Goal: Transaction & Acquisition: Purchase product/service

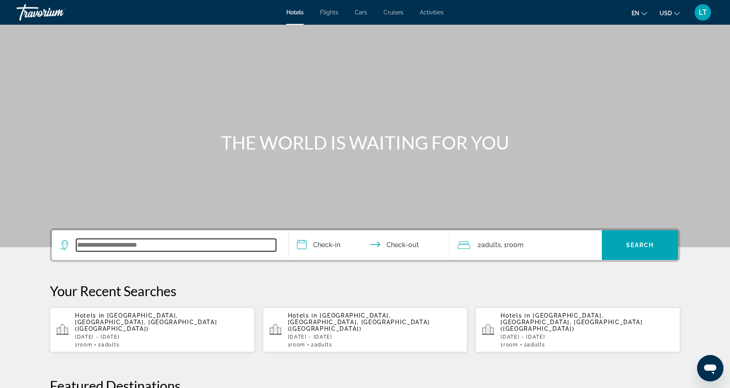
click at [108, 249] on input "Search widget" at bounding box center [176, 245] width 200 height 12
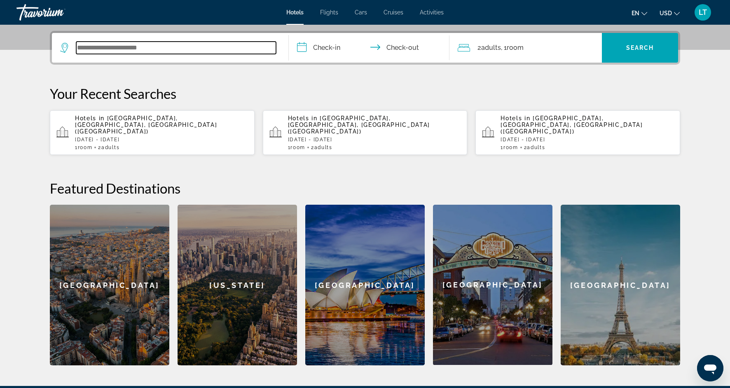
scroll to position [201, 0]
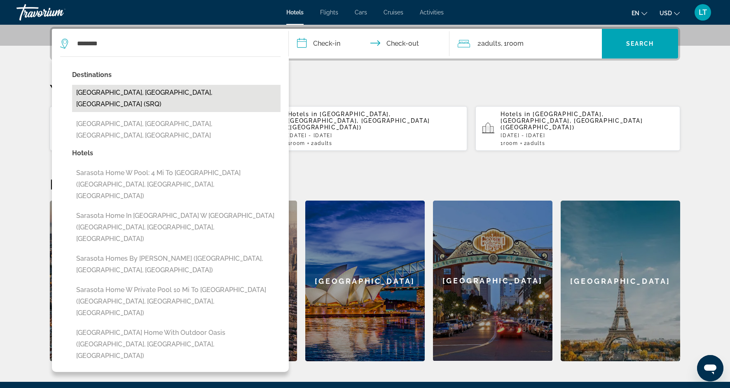
click at [166, 96] on button "Sarasota, FL, United States (SRQ)" at bounding box center [176, 98] width 208 height 27
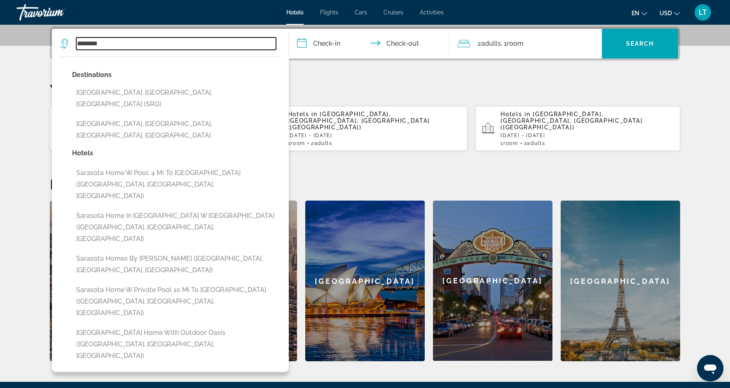
type input "**********"
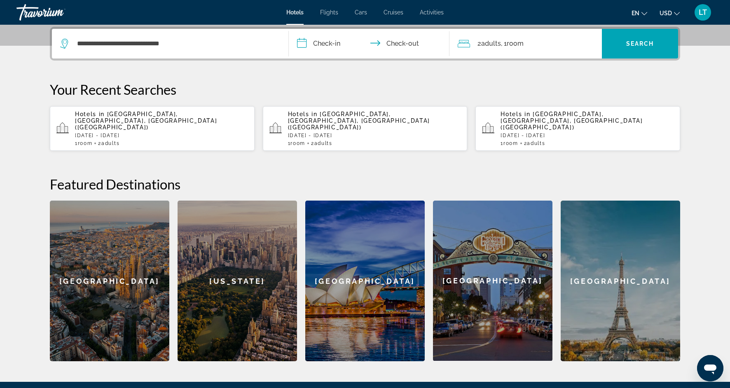
click at [329, 41] on input "**********" at bounding box center [371, 45] width 164 height 32
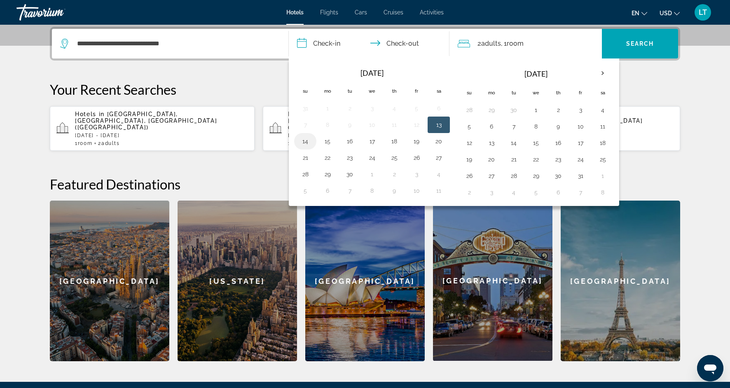
click at [306, 146] on button "14" at bounding box center [305, 142] width 13 height 12
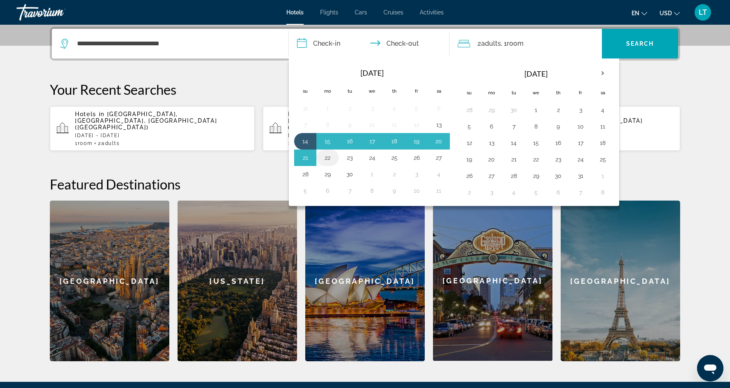
click at [328, 158] on button "22" at bounding box center [327, 158] width 13 height 12
type input "**********"
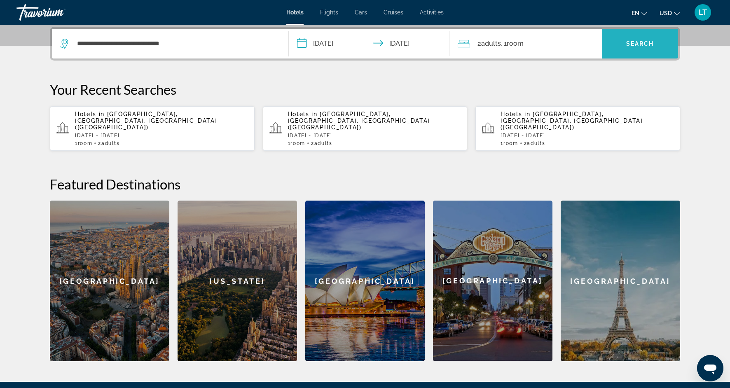
click at [644, 42] on span "Search" at bounding box center [640, 43] width 28 height 7
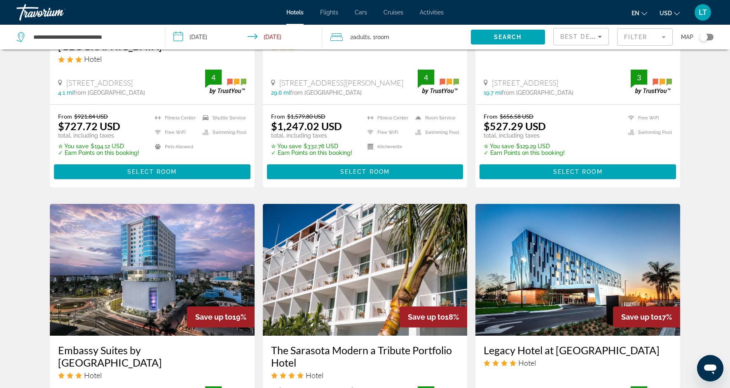
scroll to position [829, 0]
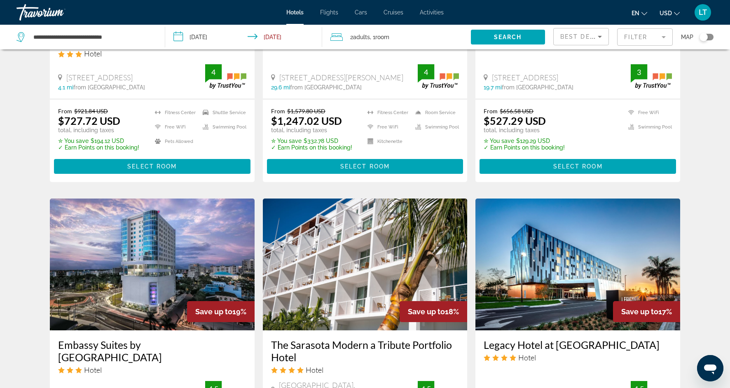
click at [663, 37] on mat-form-field "Filter" at bounding box center [645, 36] width 56 height 17
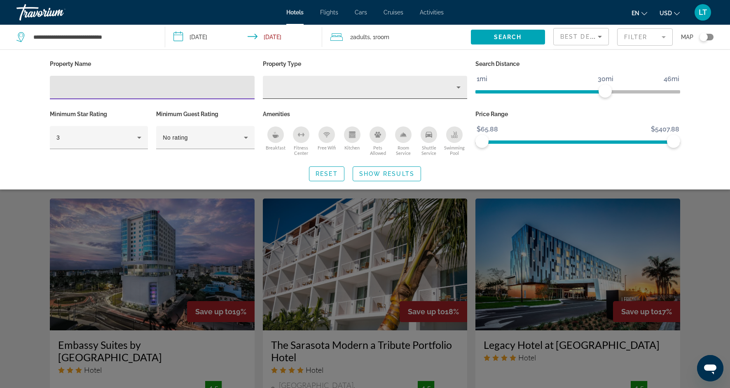
click at [457, 89] on icon "Property type" at bounding box center [459, 87] width 10 height 10
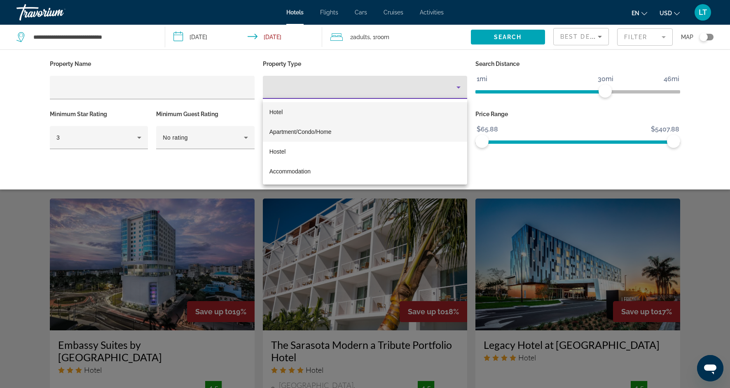
click at [323, 137] on mat-option "Apartment/Condo/Home" at bounding box center [365, 132] width 205 height 20
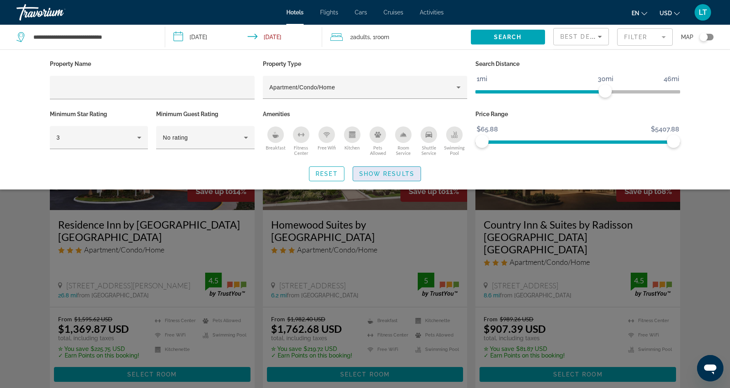
click at [366, 177] on span "Search widget" at bounding box center [387, 174] width 68 height 20
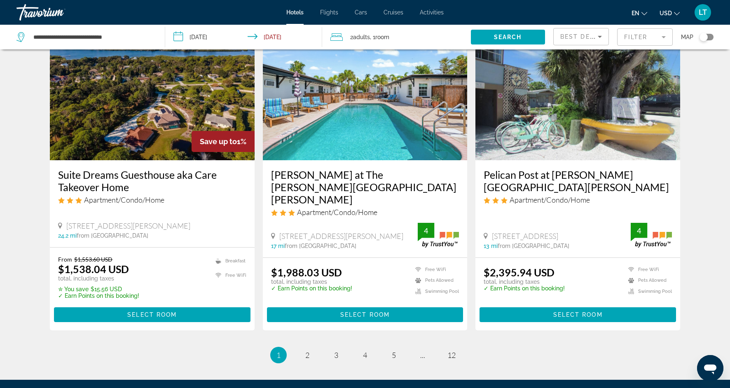
scroll to position [1011, 0]
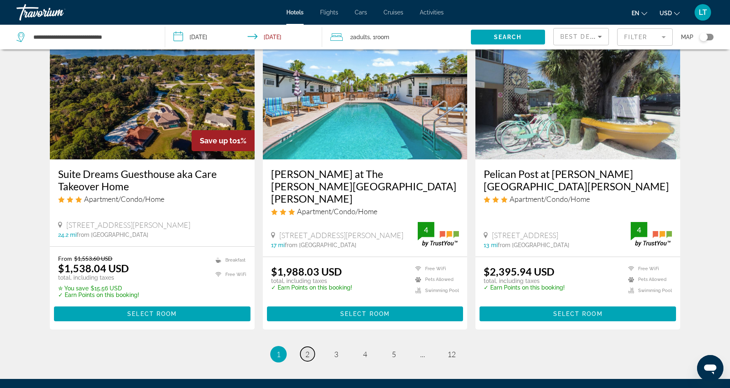
click at [310, 347] on link "page 2" at bounding box center [307, 354] width 14 height 14
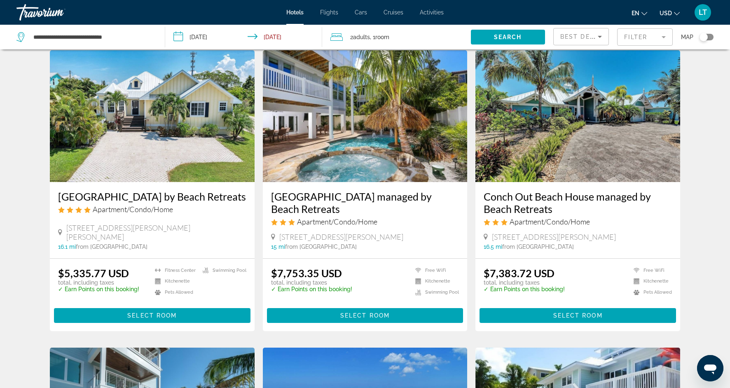
scroll to position [326, 0]
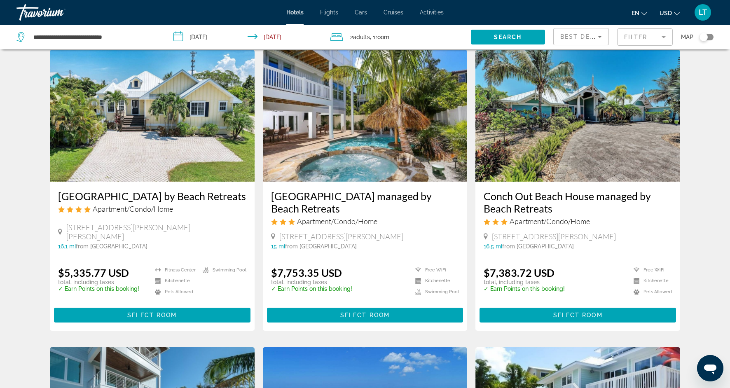
click at [309, 335] on div "The Ringling Beach House Apartment/Condo/Home 523 Beach Road, Siesta Key 4.7 mi…" at bounding box center [365, 347] width 639 height 1190
click at [309, 334] on div "The Ringling Beach House Apartment/Condo/Home 523 Beach Road, Siesta Key 4.7 mi…" at bounding box center [365, 347] width 639 height 1190
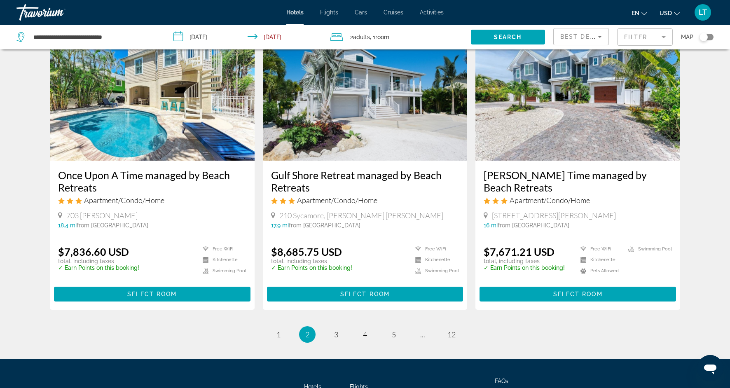
scroll to position [943, 0]
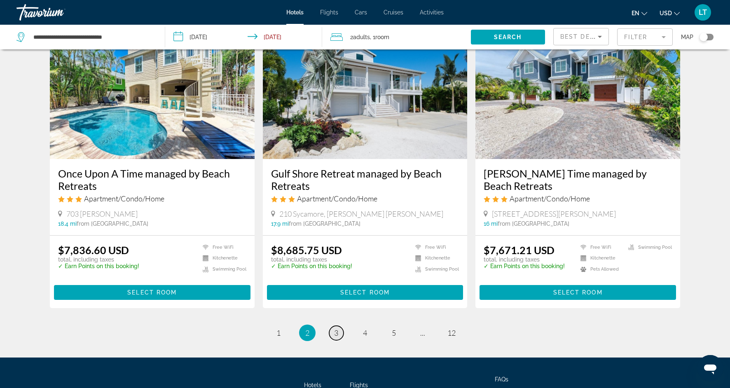
click at [337, 332] on span "3" at bounding box center [336, 332] width 4 height 9
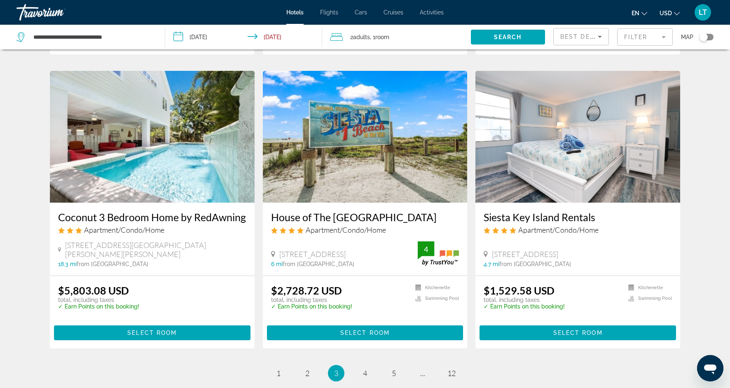
scroll to position [913, 0]
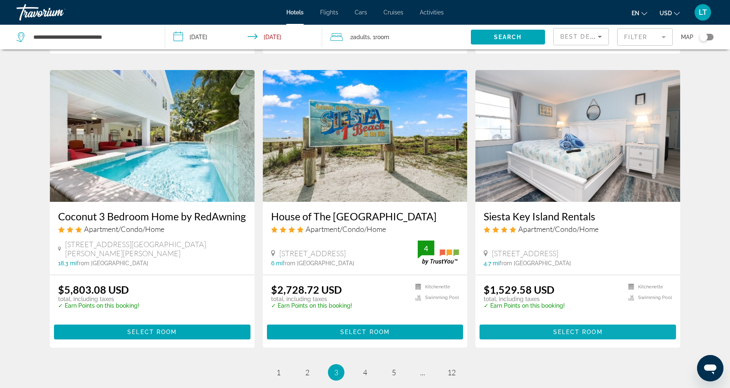
click at [561, 331] on span "Select Room" at bounding box center [577, 332] width 49 height 7
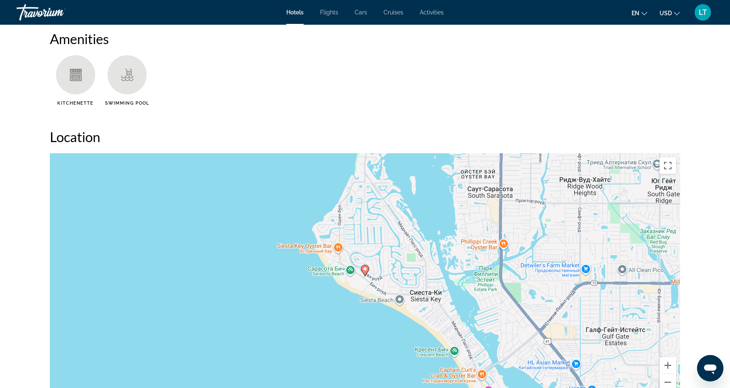
scroll to position [677, 0]
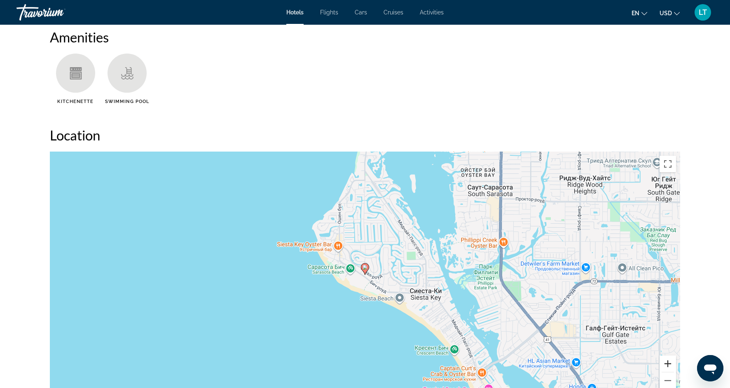
click at [669, 367] on button "Увеличить" at bounding box center [668, 364] width 16 height 16
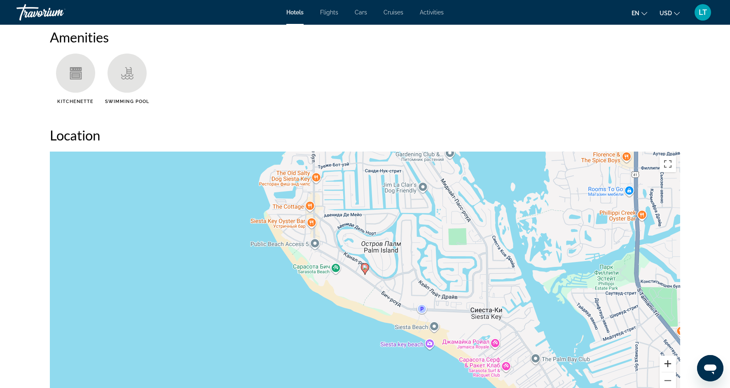
click at [669, 367] on button "Увеличить" at bounding box center [668, 364] width 16 height 16
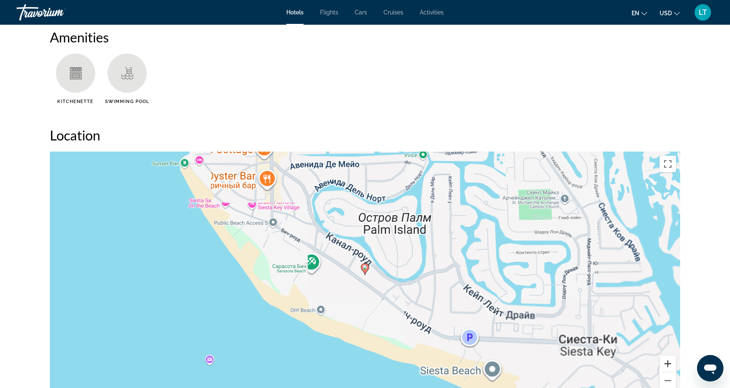
click at [669, 367] on button "Увеличить" at bounding box center [668, 364] width 16 height 16
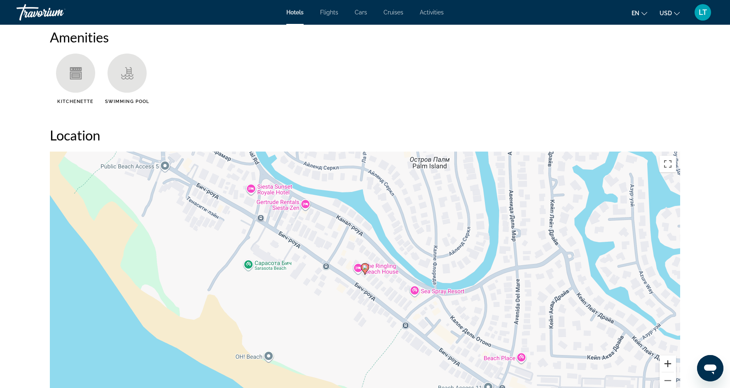
click at [669, 367] on button "Увеличить" at bounding box center [668, 364] width 16 height 16
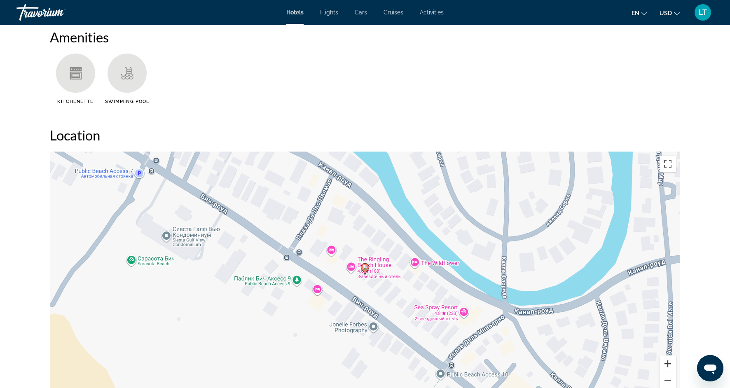
click at [669, 367] on button "Увеличить" at bounding box center [668, 364] width 16 height 16
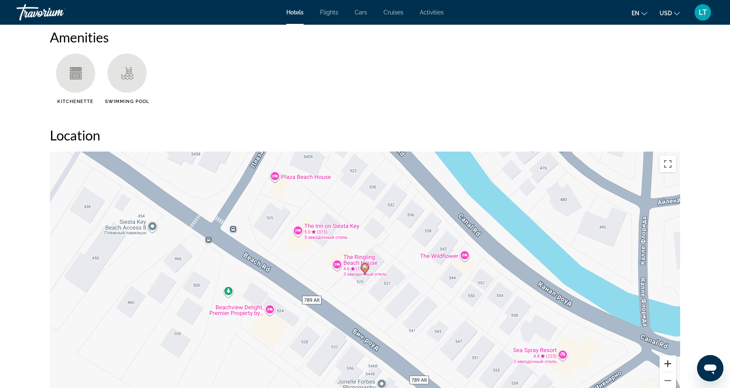
click at [669, 367] on button "Увеличить" at bounding box center [668, 364] width 16 height 16
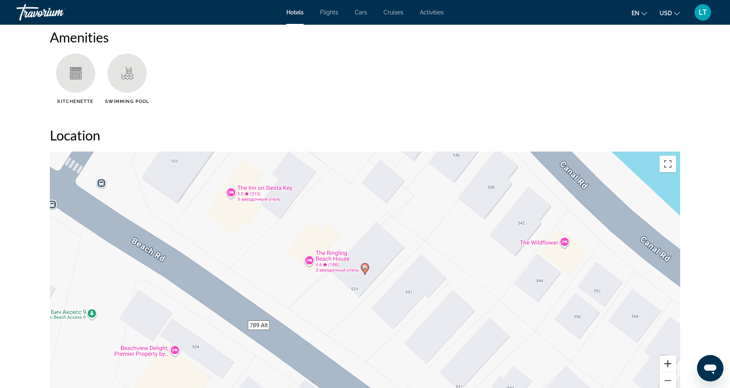
click at [669, 367] on button "Увеличить" at bounding box center [668, 364] width 16 height 16
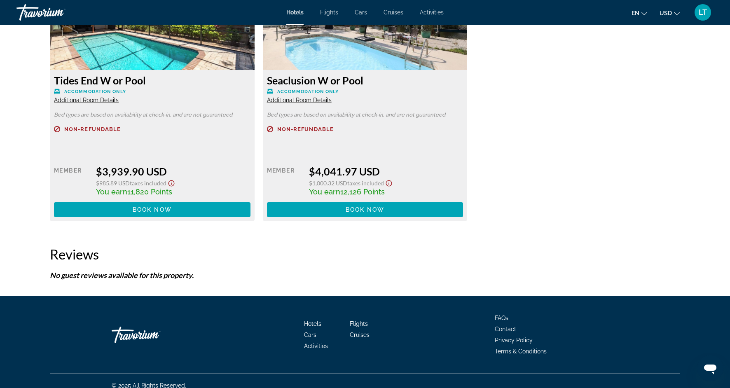
scroll to position [1733, 0]
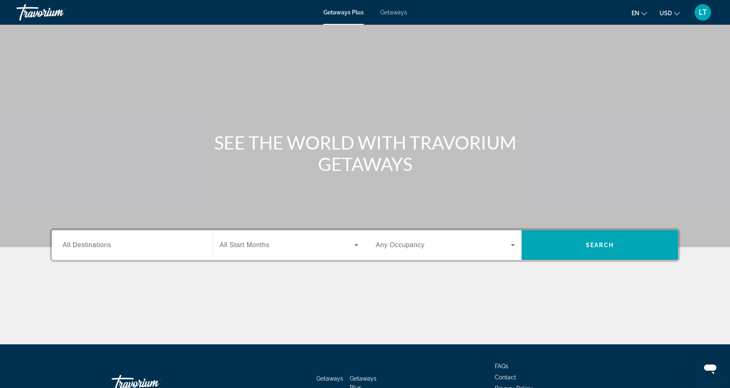
click at [68, 248] on span "All Destinations" at bounding box center [87, 244] width 49 height 7
click at [68, 249] on input "Destination All Destinations" at bounding box center [132, 246] width 139 height 10
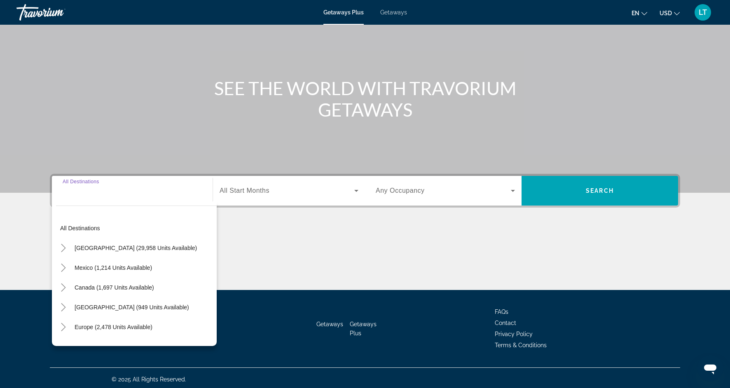
scroll to position [57, 0]
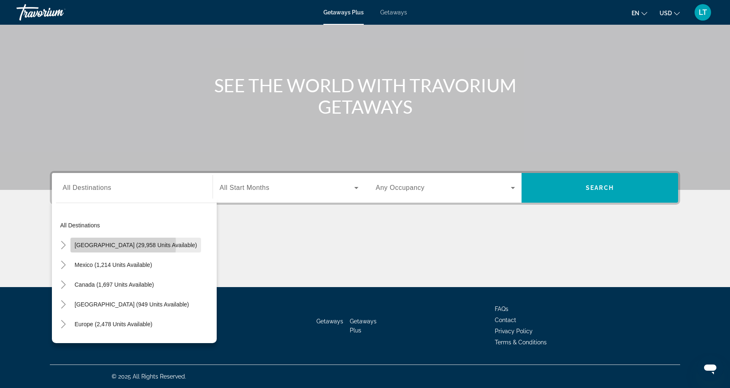
click at [80, 245] on span "United States (29,958 units available)" at bounding box center [136, 245] width 122 height 7
type input "**********"
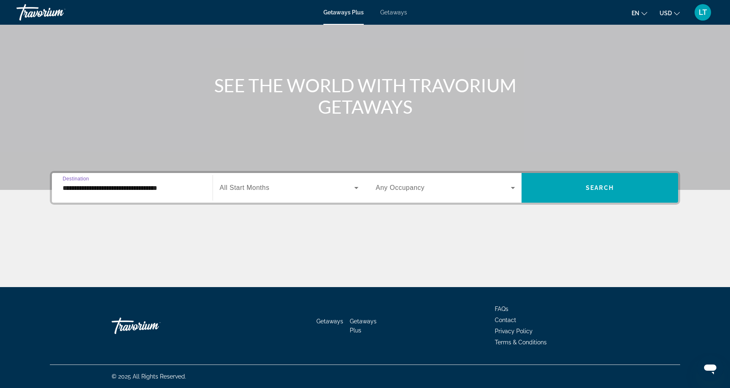
click at [357, 188] on icon "Search widget" at bounding box center [356, 188] width 10 height 10
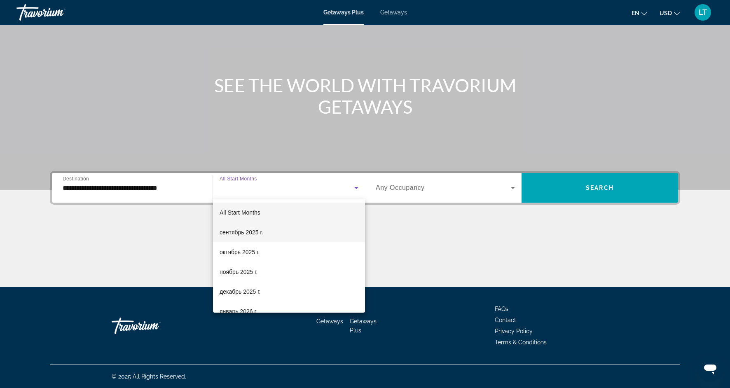
click at [309, 228] on mat-option "сентябрь 2025 г." at bounding box center [289, 232] width 152 height 20
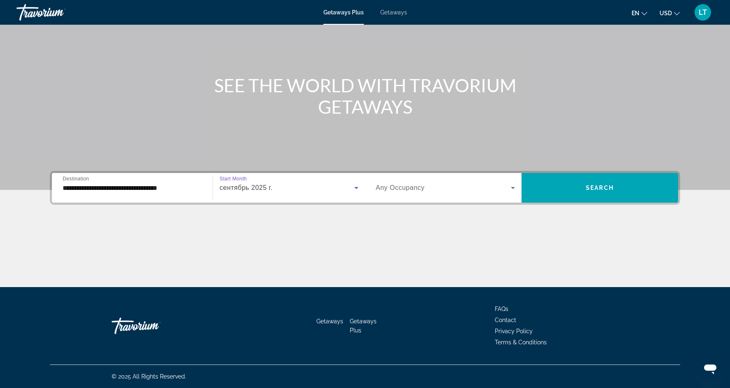
click at [515, 187] on icon "Search widget" at bounding box center [513, 188] width 10 height 10
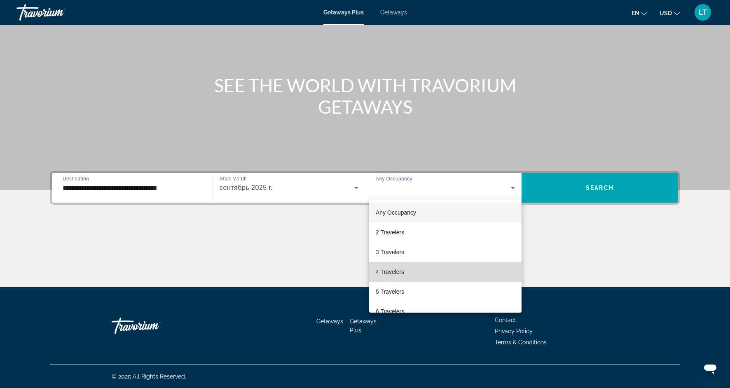
click at [455, 271] on mat-option "4 Travelers" at bounding box center [445, 272] width 152 height 20
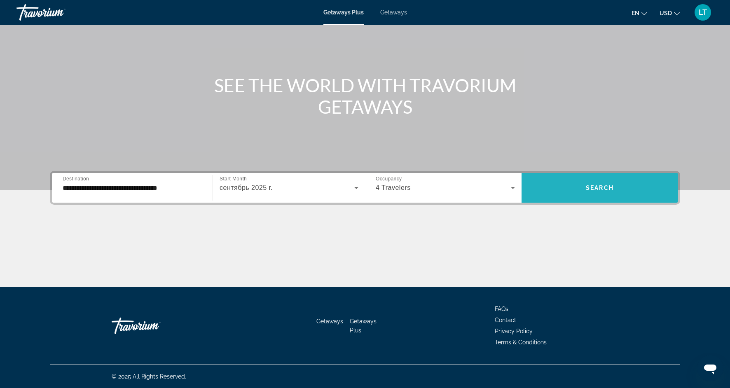
click at [579, 191] on span "Search widget" at bounding box center [600, 188] width 157 height 20
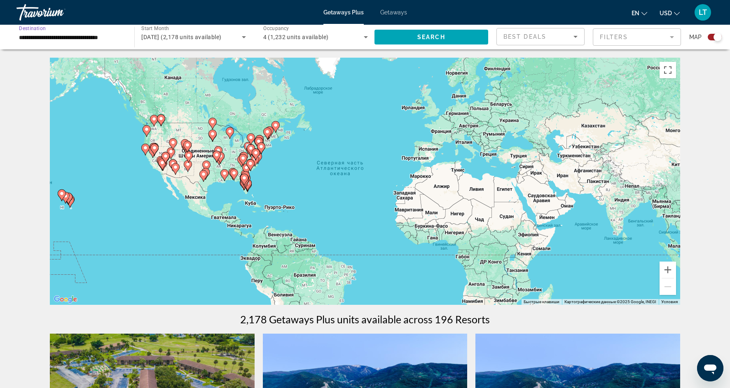
click at [119, 38] on input "**********" at bounding box center [71, 38] width 105 height 10
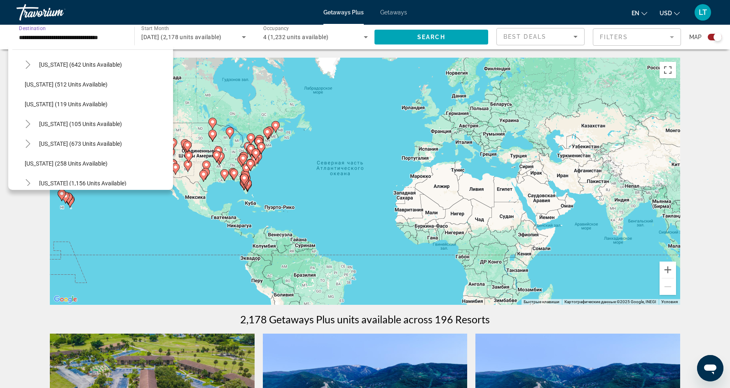
scroll to position [456, 0]
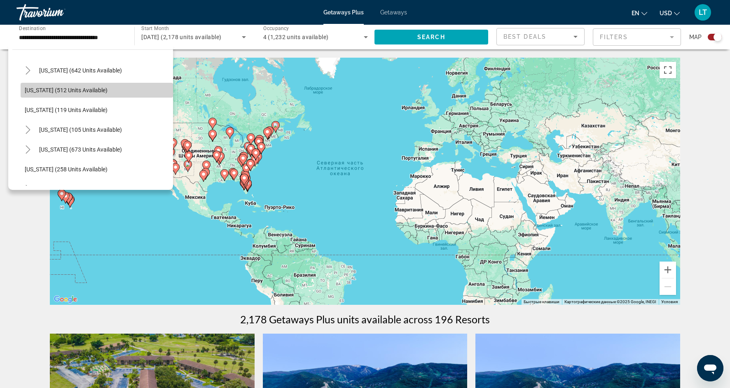
click at [104, 85] on span "Search widget" at bounding box center [97, 90] width 152 height 20
type input "**********"
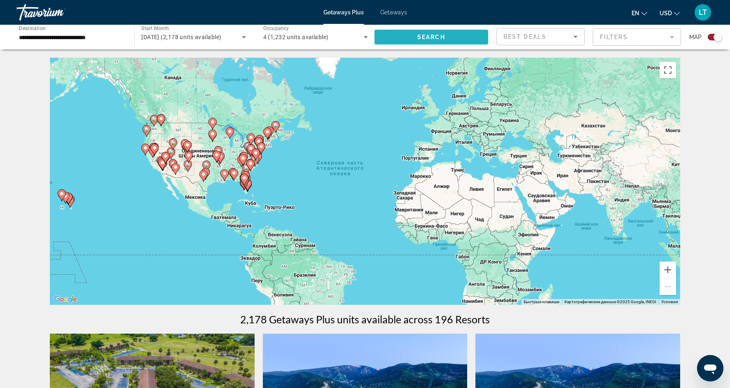
click at [455, 39] on span "Search widget" at bounding box center [431, 37] width 114 height 20
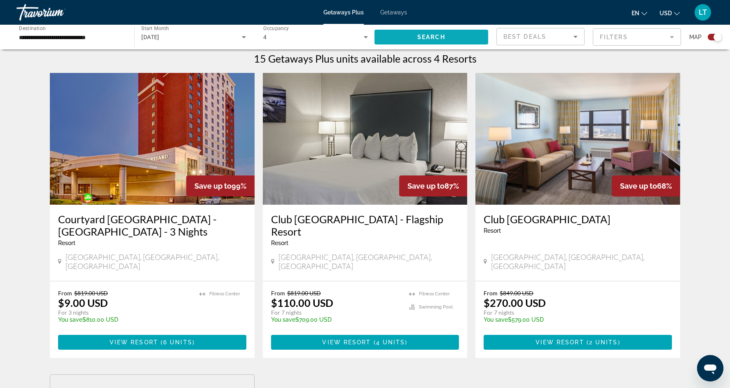
scroll to position [260, 0]
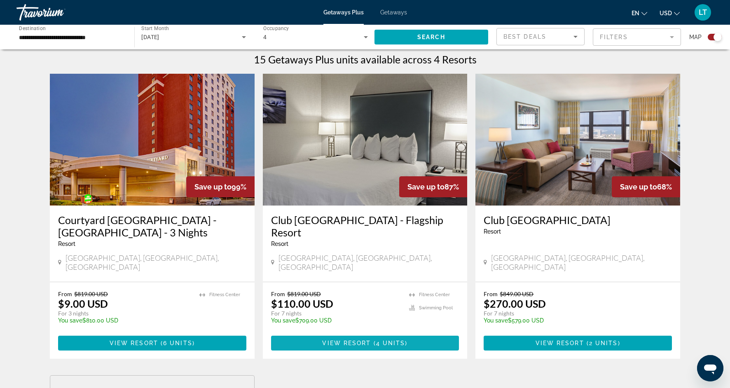
click at [365, 333] on span "Main content" at bounding box center [365, 343] width 188 height 20
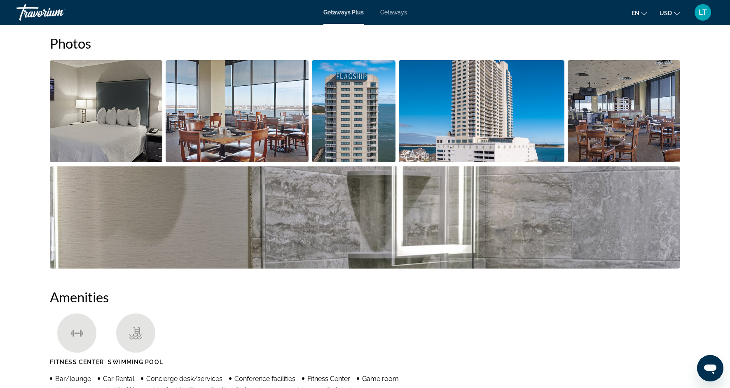
scroll to position [383, 0]
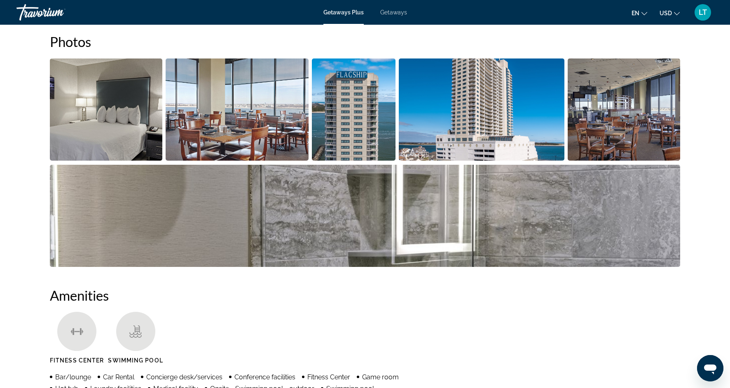
click at [304, 129] on img "Open full-screen image slider" at bounding box center [237, 109] width 143 height 102
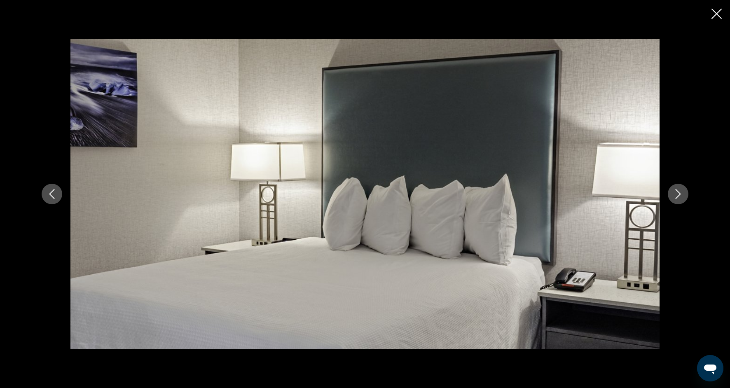
click at [682, 190] on icon "Next image" at bounding box center [678, 194] width 10 height 10
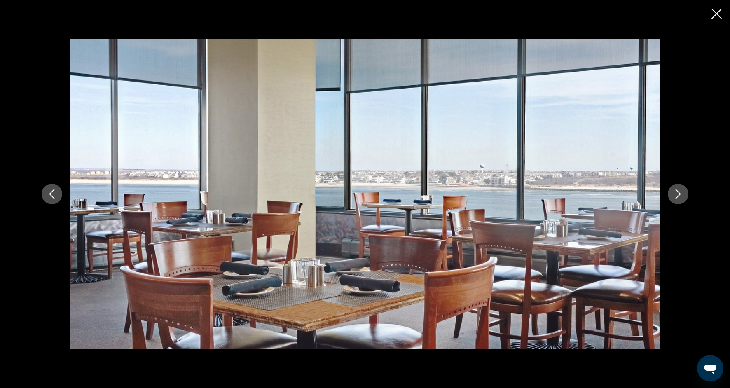
click at [682, 191] on icon "Next image" at bounding box center [678, 194] width 10 height 10
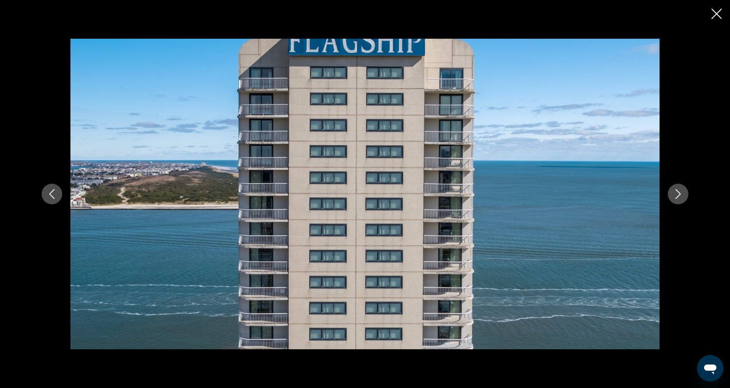
click at [682, 191] on icon "Next image" at bounding box center [678, 194] width 10 height 10
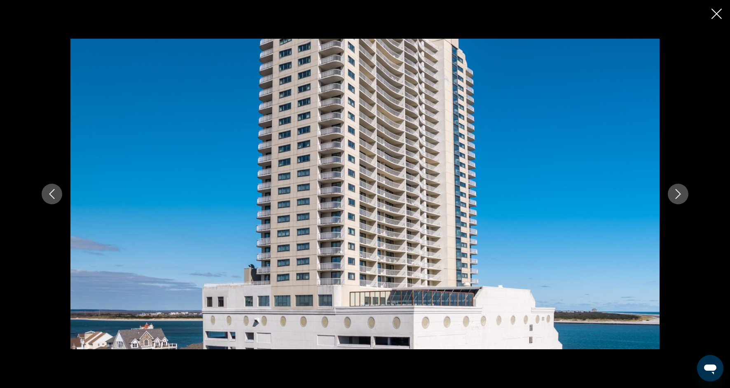
click at [682, 191] on icon "Next image" at bounding box center [678, 194] width 10 height 10
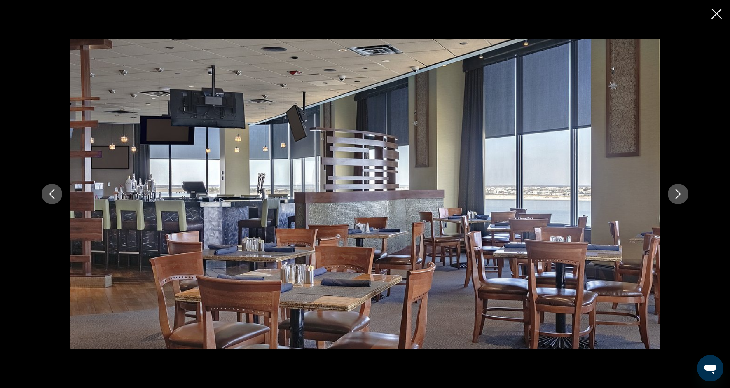
click at [682, 191] on icon "Next image" at bounding box center [678, 194] width 10 height 10
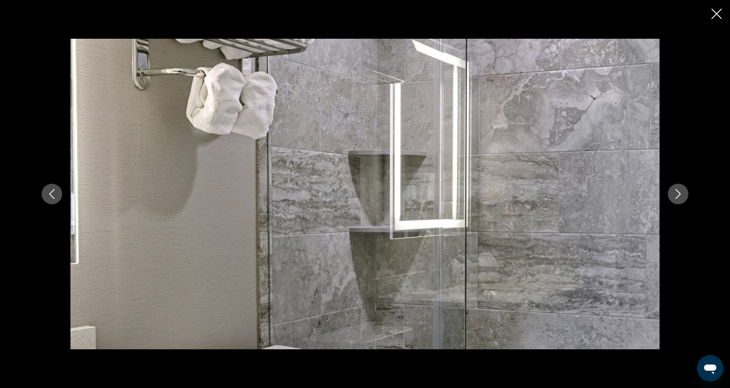
click at [682, 191] on icon "Next image" at bounding box center [678, 194] width 10 height 10
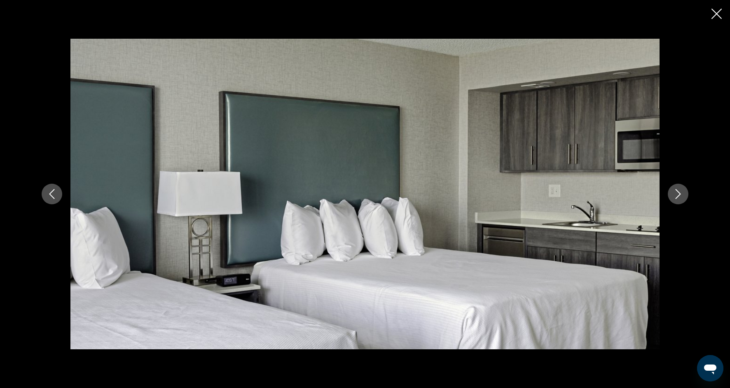
click at [682, 192] on icon "Next image" at bounding box center [678, 194] width 10 height 10
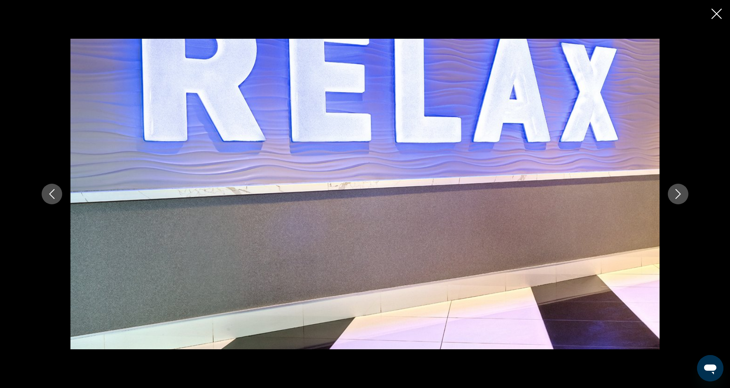
click at [682, 192] on icon "Next image" at bounding box center [678, 194] width 10 height 10
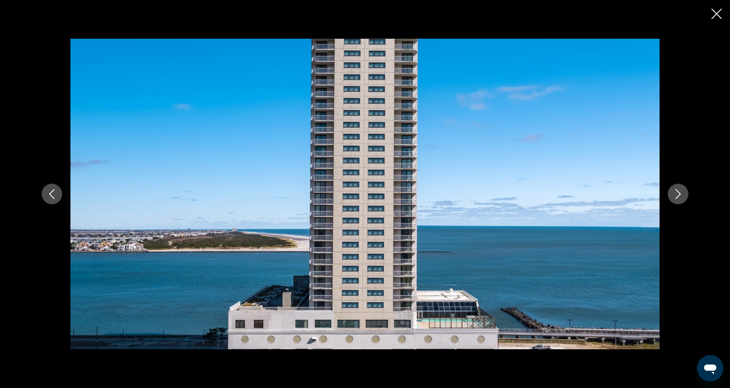
click at [682, 190] on icon "Next image" at bounding box center [678, 194] width 10 height 10
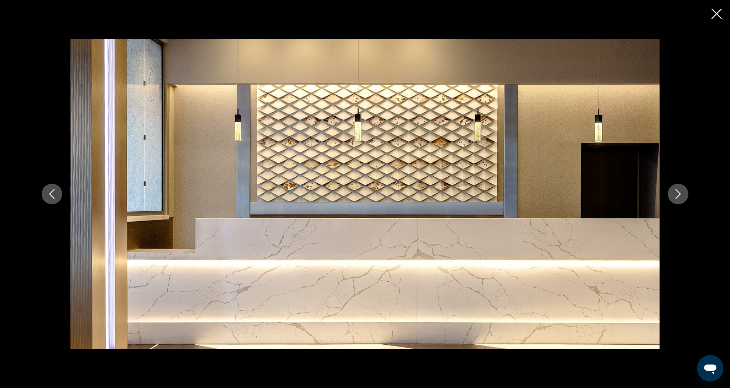
click at [717, 15] on icon "Close slideshow" at bounding box center [716, 14] width 10 height 10
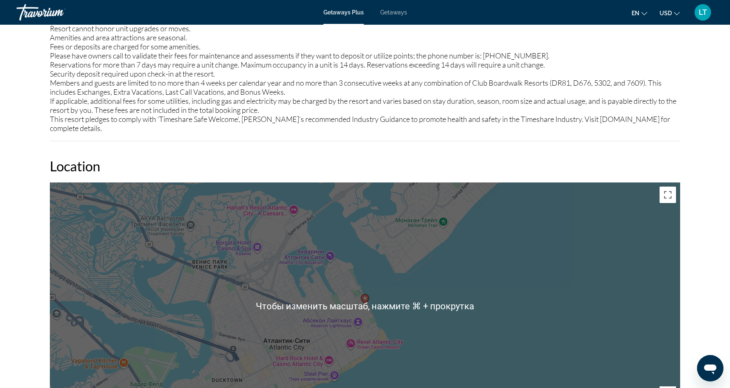
scroll to position [1022, 0]
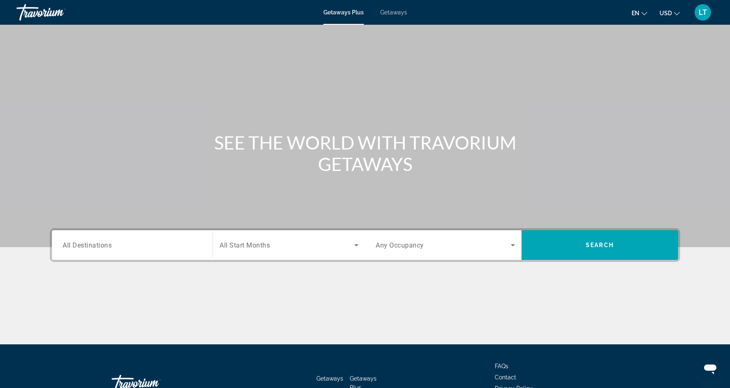
click at [135, 239] on div "Search widget" at bounding box center [132, 245] width 139 height 23
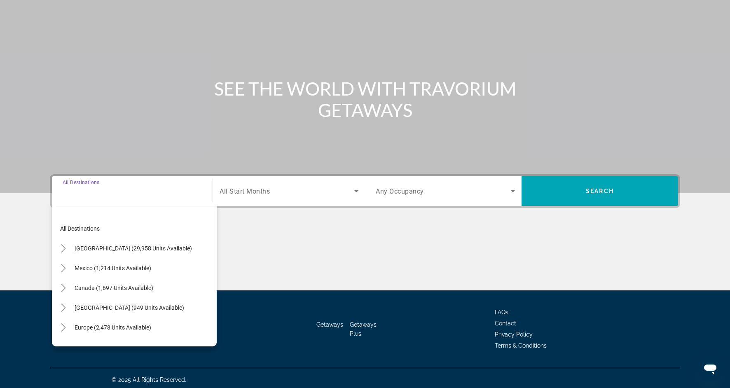
scroll to position [57, 0]
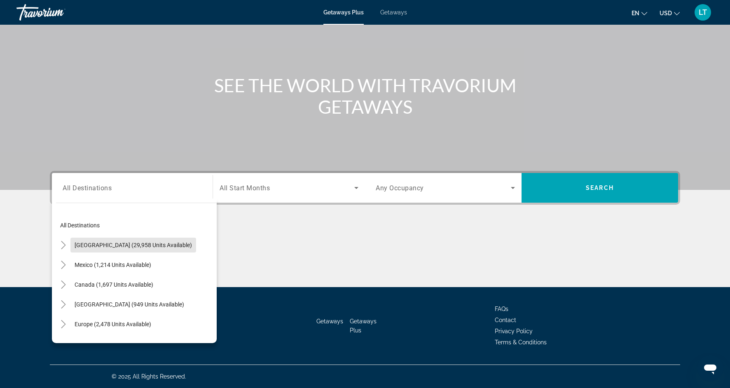
click at [135, 239] on span "Search widget" at bounding box center [133, 245] width 126 height 20
type input "**********"
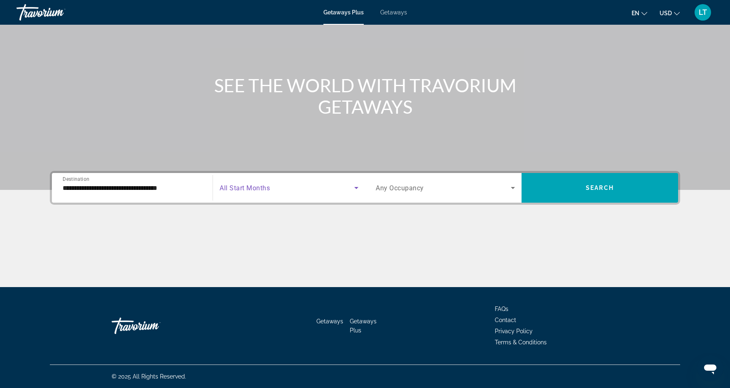
click at [353, 192] on icon "Search widget" at bounding box center [356, 188] width 10 height 10
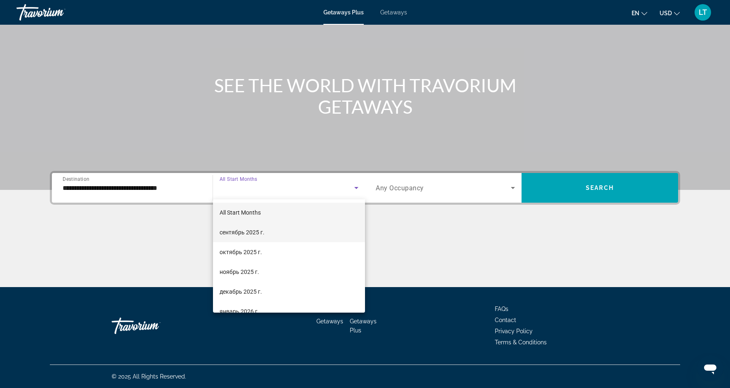
click at [334, 225] on mat-option "сентябрь 2025 г." at bounding box center [289, 232] width 152 height 20
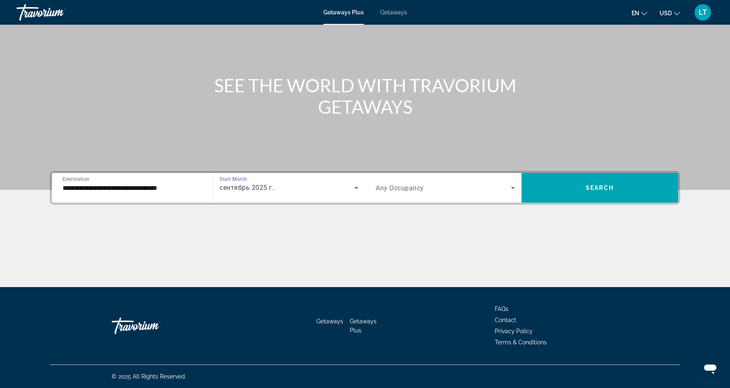
click at [514, 188] on icon "Search widget" at bounding box center [513, 188] width 10 height 10
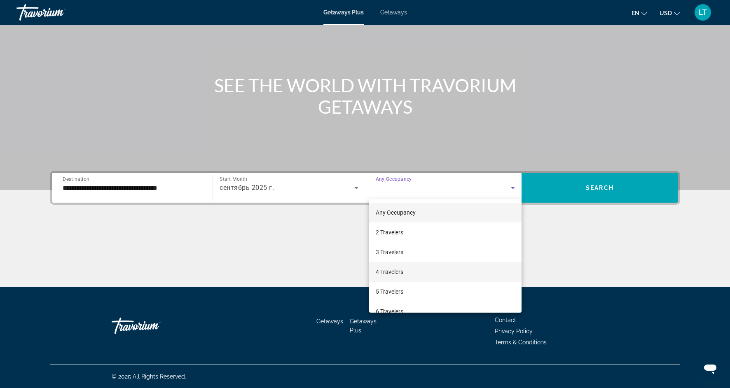
click at [465, 272] on mat-option "4 Travelers" at bounding box center [445, 272] width 152 height 20
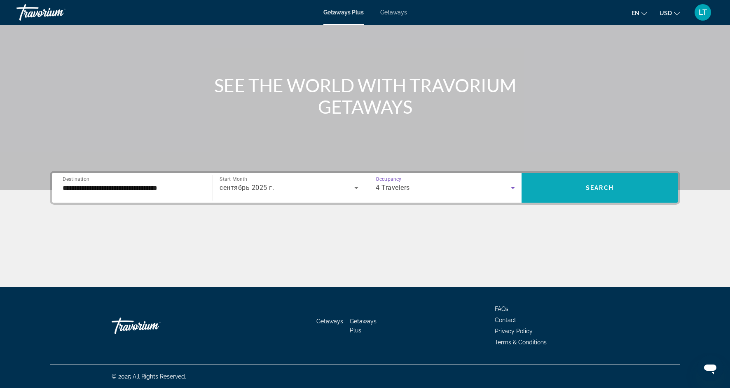
click at [583, 189] on span "Search widget" at bounding box center [600, 188] width 157 height 20
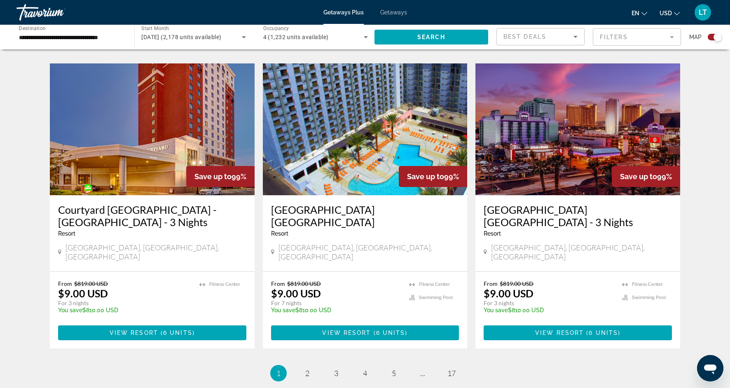
scroll to position [1180, 0]
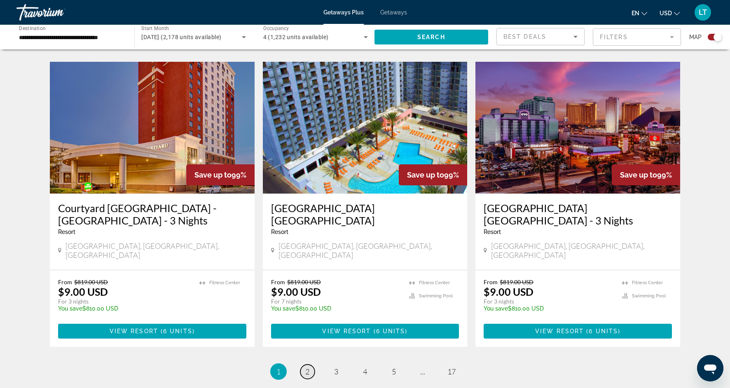
click at [305, 367] on span "2" at bounding box center [307, 371] width 4 height 9
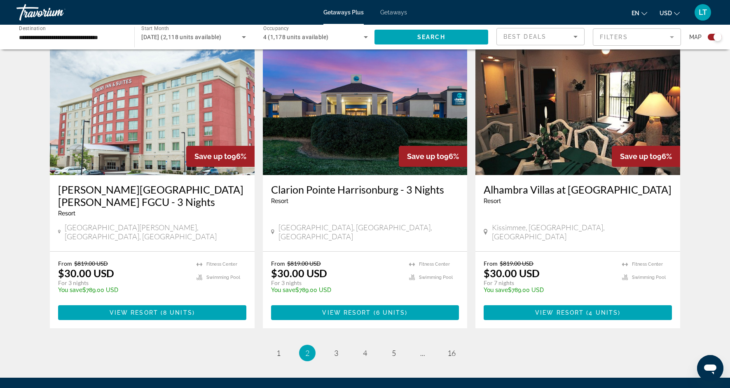
scroll to position [1197, 0]
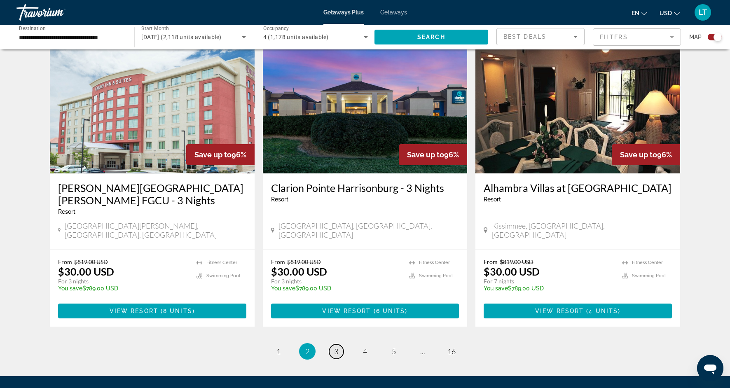
click at [339, 344] on link "page 3" at bounding box center [336, 351] width 14 height 14
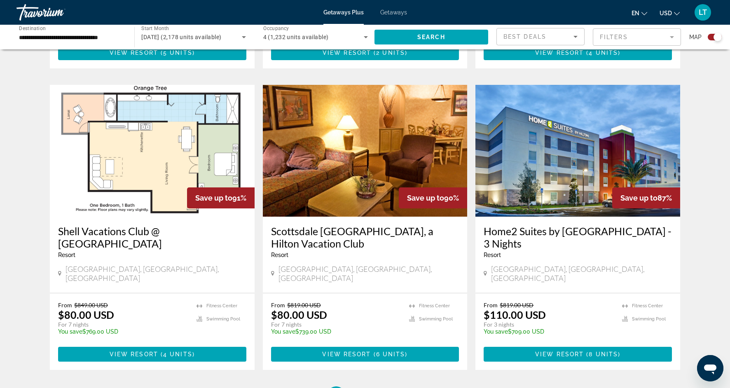
scroll to position [1168, 0]
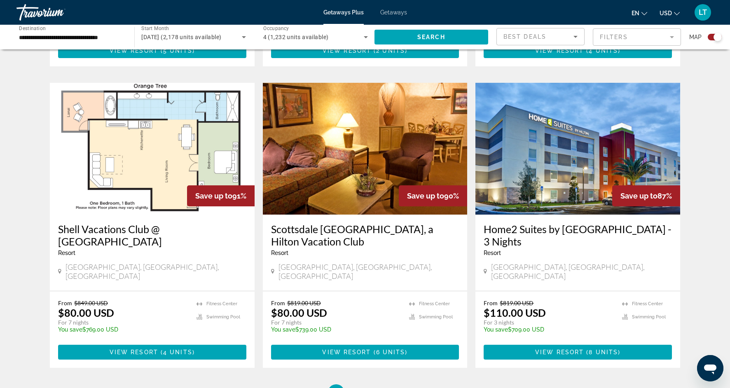
click at [363, 384] on li "page 4" at bounding box center [365, 392] width 16 height 16
click at [365, 388] on span "4" at bounding box center [365, 392] width 4 height 9
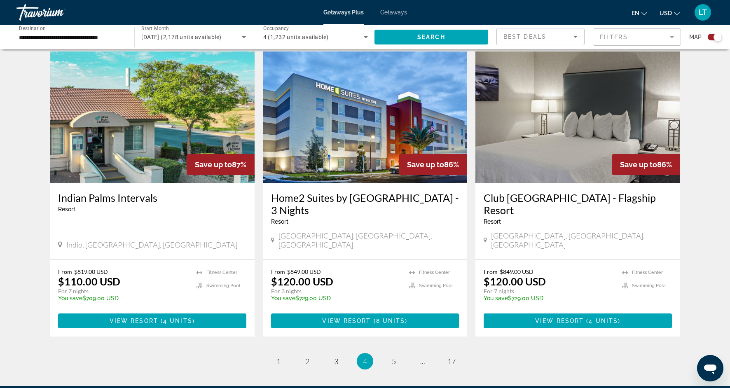
scroll to position [1188, 0]
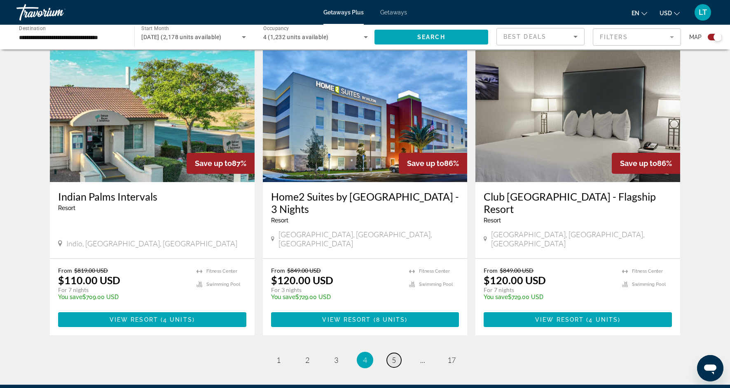
click at [392, 356] on span "5" at bounding box center [394, 360] width 4 height 9
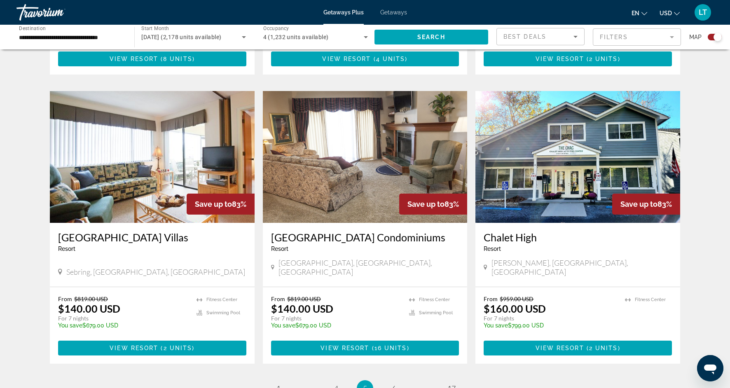
scroll to position [1135, 0]
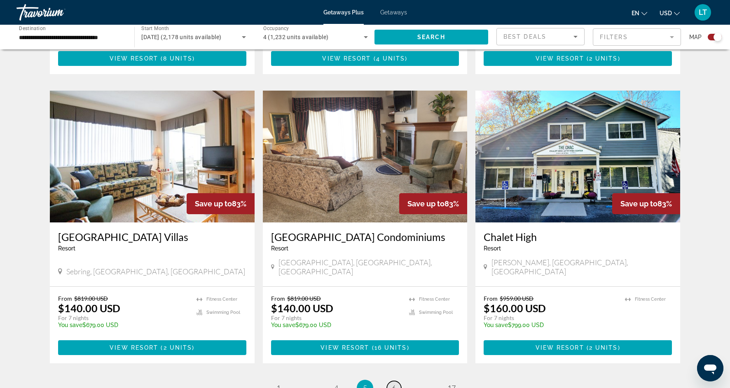
click at [392, 384] on span "6" at bounding box center [394, 388] width 4 height 9
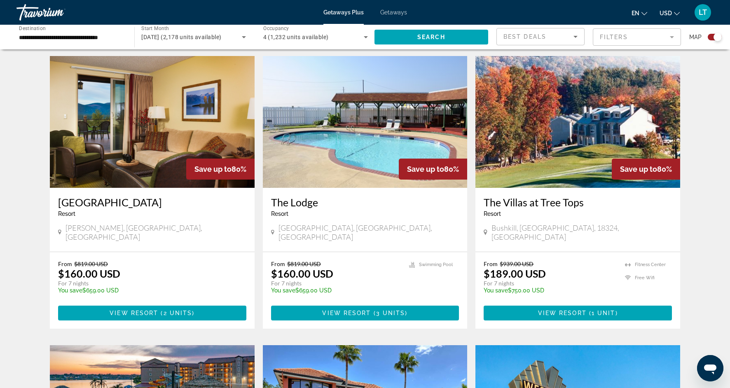
scroll to position [570, 0]
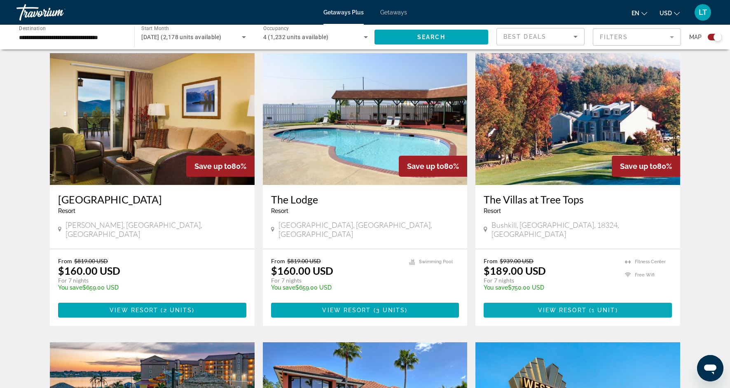
click at [568, 307] on span "View Resort" at bounding box center [562, 310] width 49 height 7
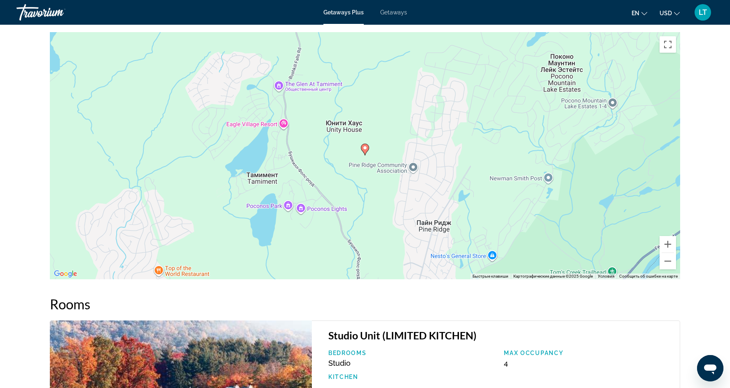
scroll to position [915, 0]
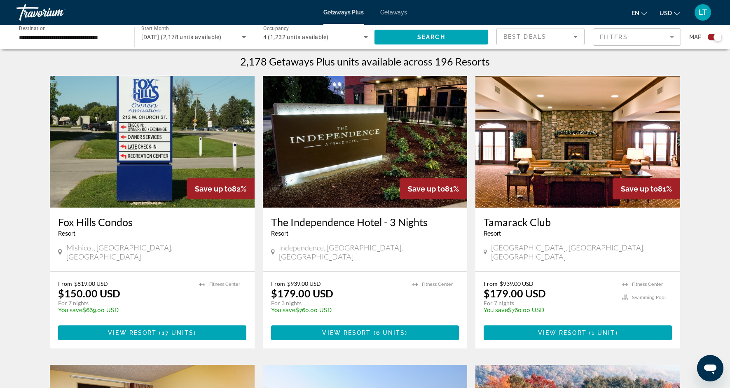
scroll to position [257, 0]
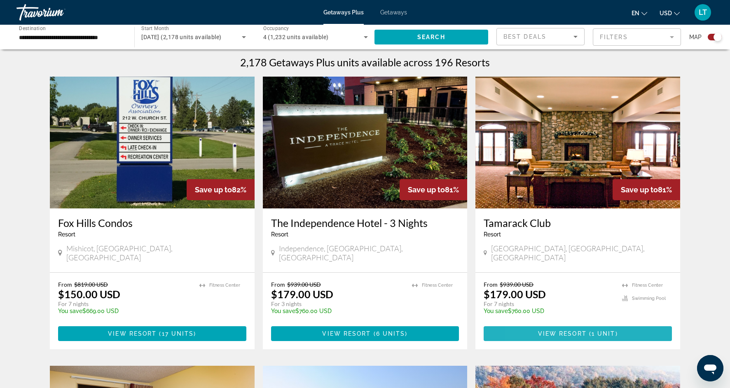
click at [536, 324] on span "Main content" at bounding box center [578, 334] width 188 height 20
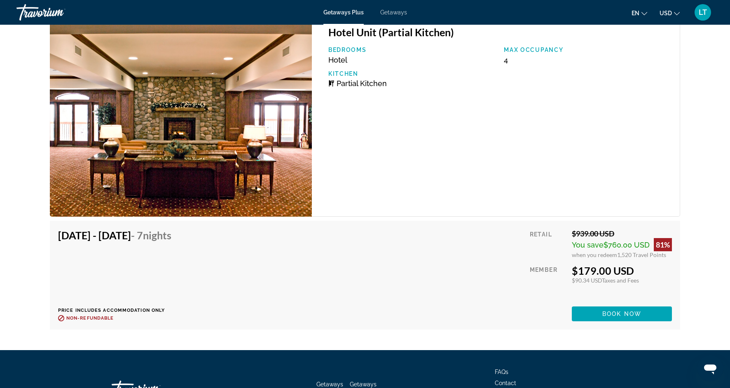
scroll to position [1254, 0]
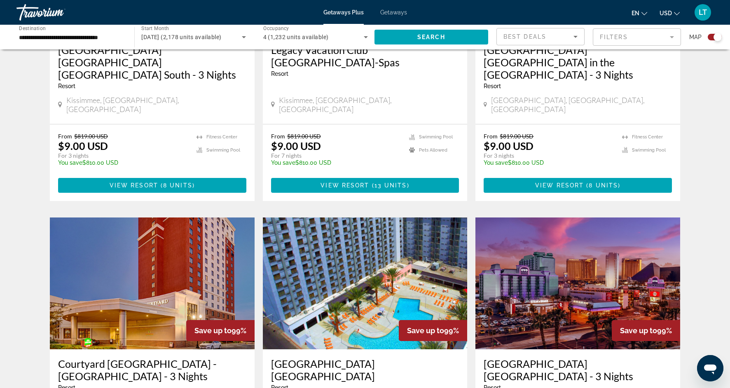
scroll to position [1237, 0]
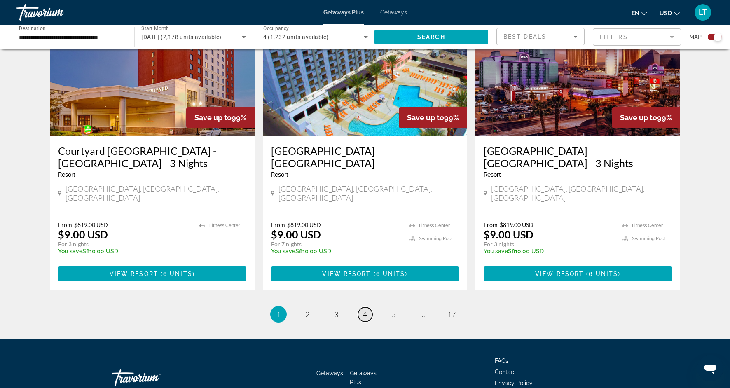
click at [367, 307] on link "page 4" at bounding box center [365, 314] width 14 height 14
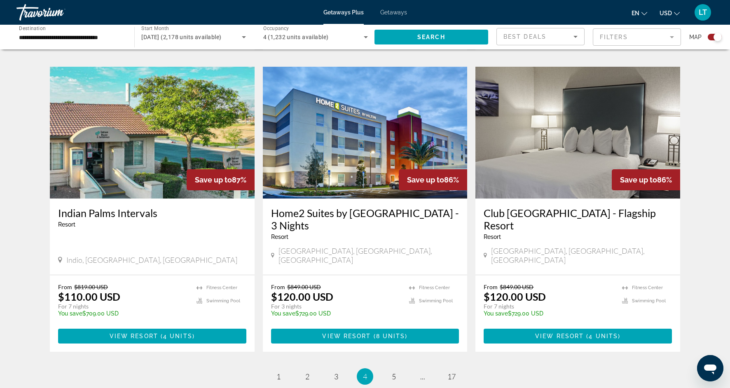
scroll to position [1172, 0]
click at [394, 372] on span "5" at bounding box center [394, 376] width 4 height 9
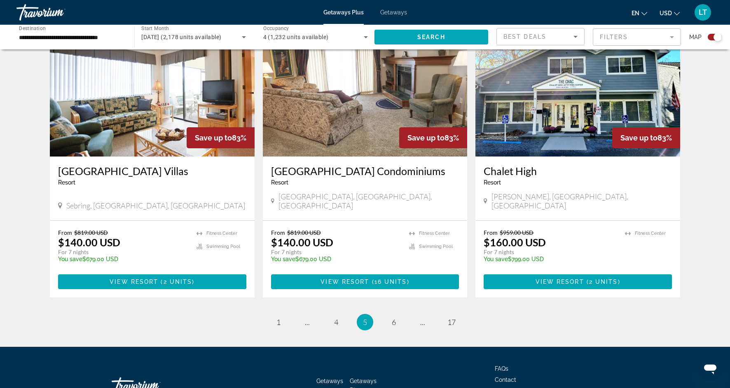
scroll to position [1212, 0]
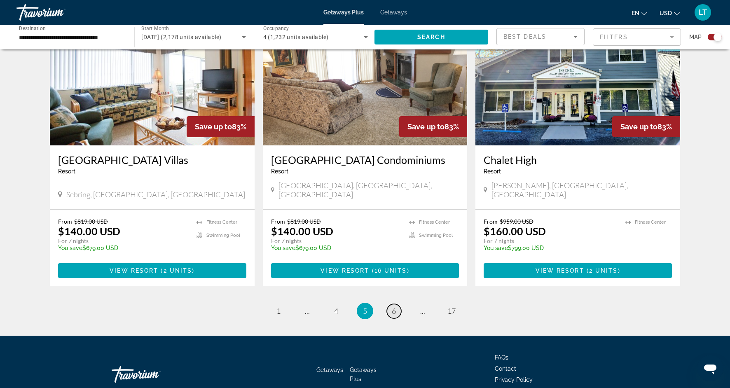
click at [395, 306] on span "6" at bounding box center [394, 310] width 4 height 9
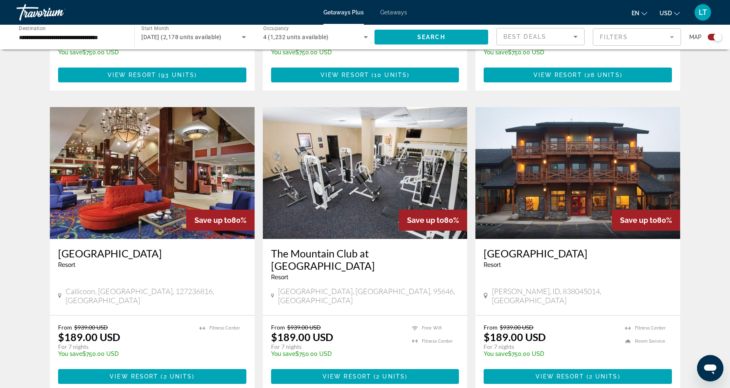
scroll to position [1109, 0]
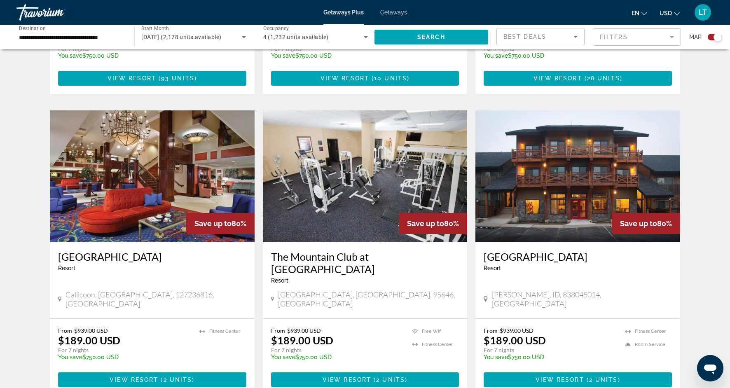
scroll to position [1116, 0]
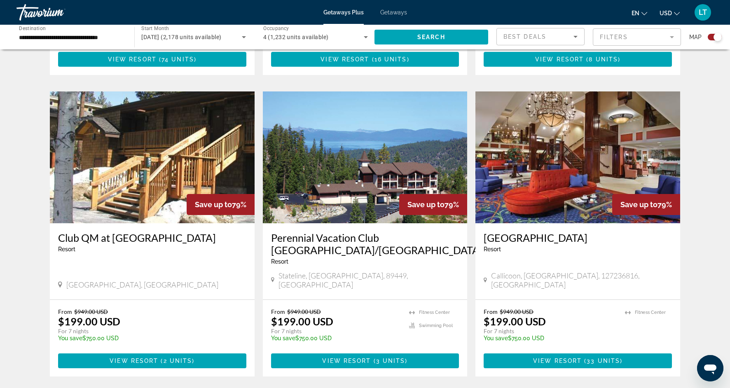
scroll to position [826, 0]
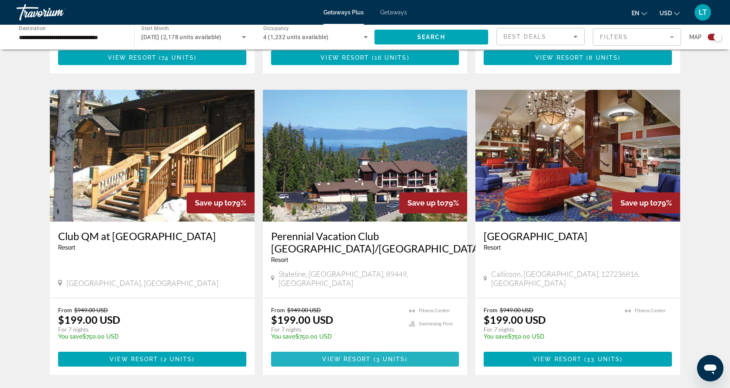
click at [395, 356] on span "3 units" at bounding box center [390, 359] width 29 height 7
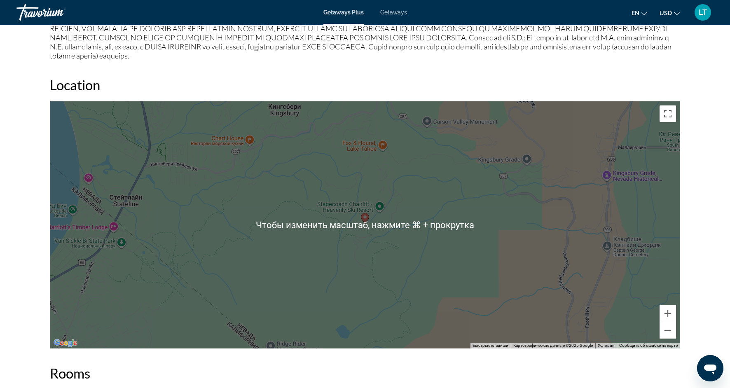
scroll to position [985, 0]
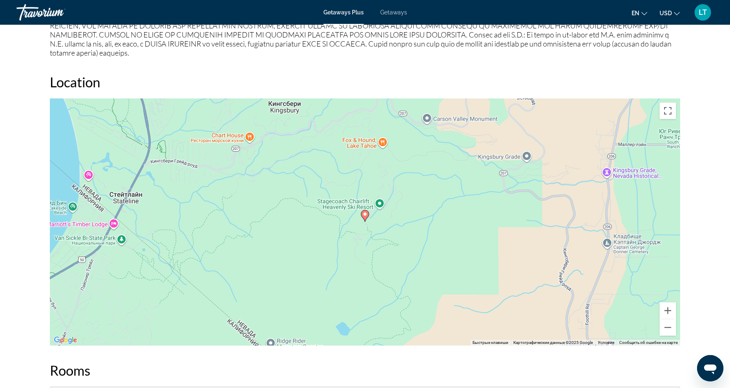
click at [398, 254] on div "Чтобы активировать перетаскивание с помощью клавиатуры, нажмите Alt + Ввод. Пос…" at bounding box center [365, 221] width 630 height 247
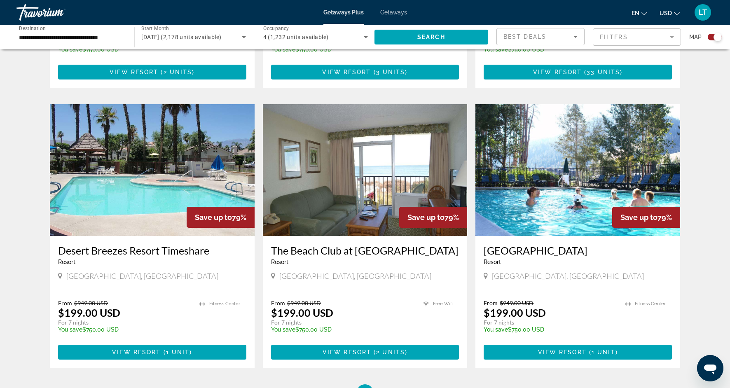
scroll to position [1114, 0]
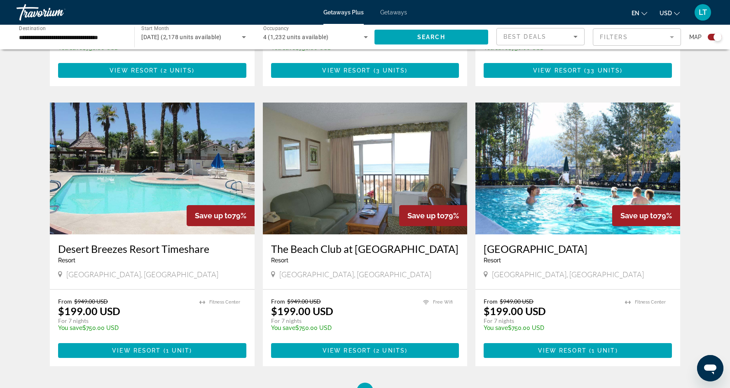
click at [374, 175] on img "Main content" at bounding box center [365, 169] width 205 height 132
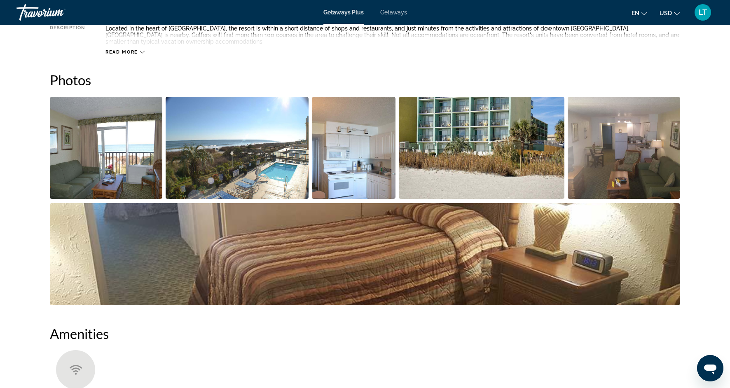
scroll to position [350, 0]
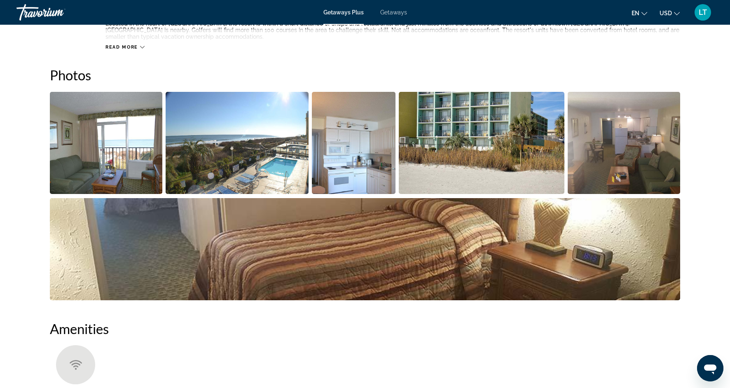
click at [125, 161] on img "Open full-screen image slider" at bounding box center [106, 143] width 112 height 102
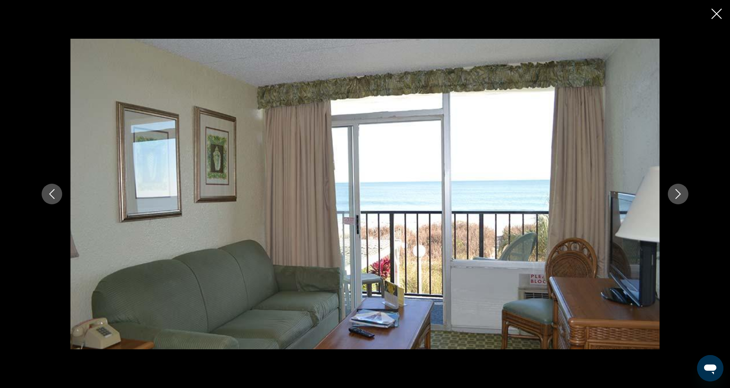
click at [679, 195] on icon "Next image" at bounding box center [678, 194] width 10 height 10
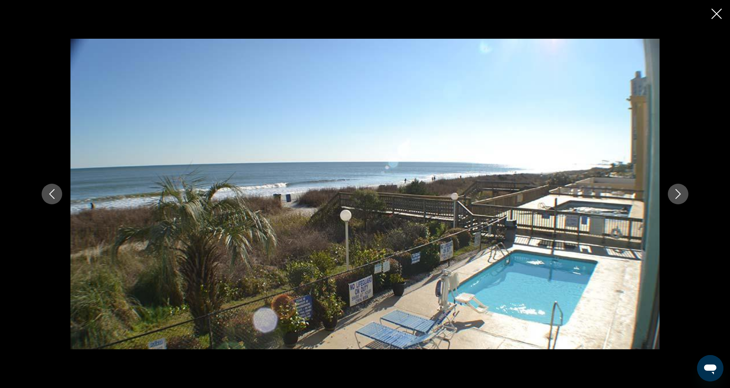
click at [680, 196] on icon "Next image" at bounding box center [678, 194] width 10 height 10
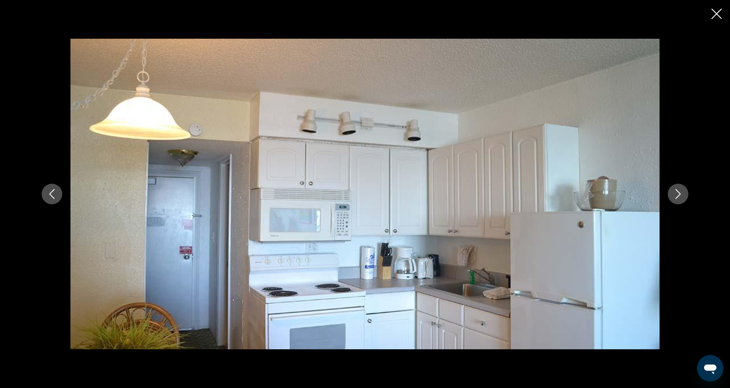
click at [680, 196] on icon "Next image" at bounding box center [678, 194] width 10 height 10
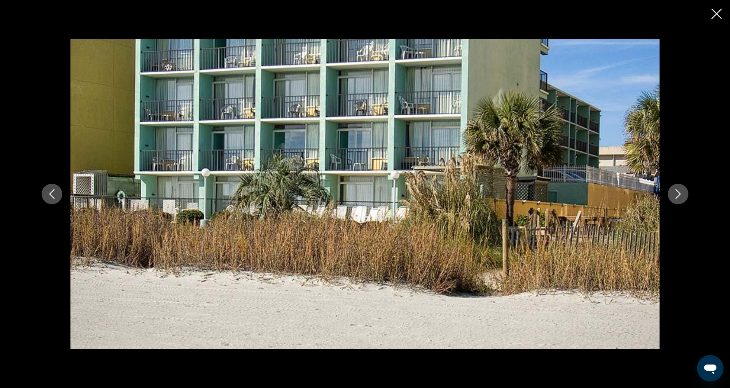
click at [680, 196] on icon "Next image" at bounding box center [678, 194] width 10 height 10
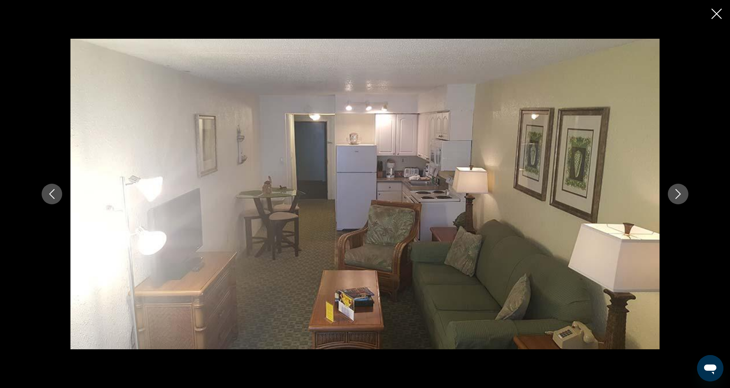
click at [680, 196] on icon "Next image" at bounding box center [678, 194] width 10 height 10
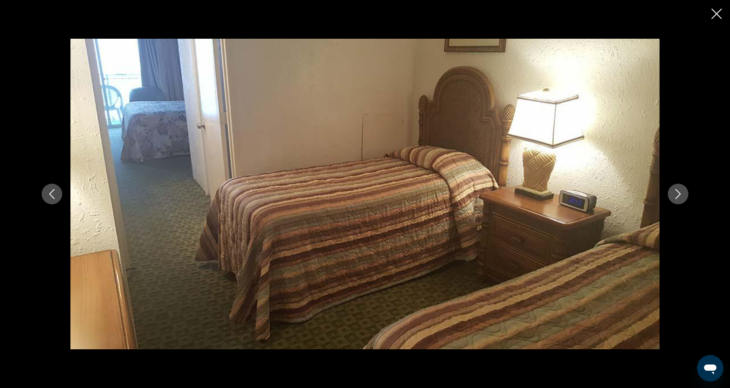
click at [680, 196] on icon "Next image" at bounding box center [678, 194] width 10 height 10
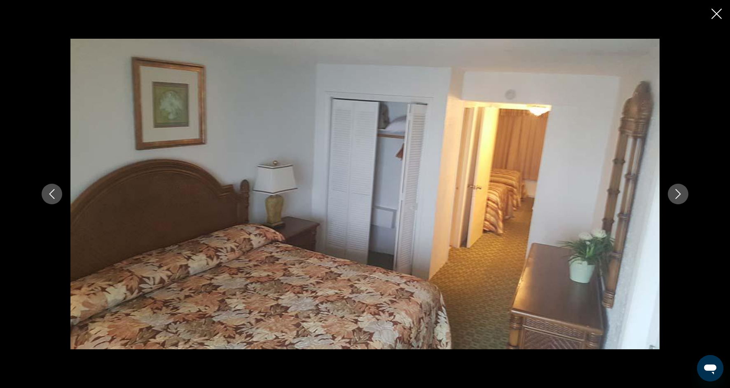
click at [680, 197] on icon "Next image" at bounding box center [678, 194] width 10 height 10
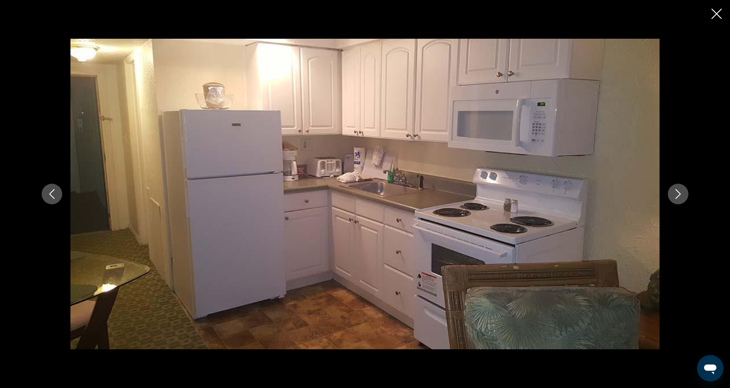
click at [680, 197] on icon "Next image" at bounding box center [678, 194] width 10 height 10
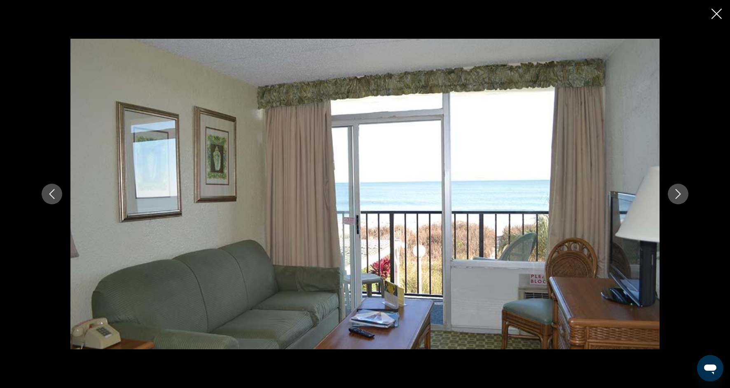
click at [680, 197] on icon "Next image" at bounding box center [678, 194] width 10 height 10
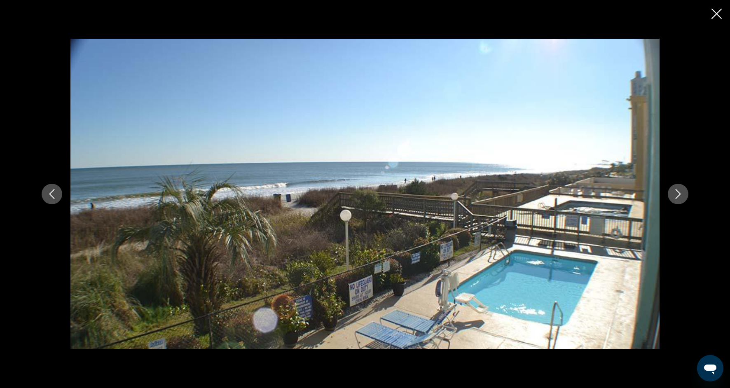
click at [680, 198] on icon "Next image" at bounding box center [678, 194] width 10 height 10
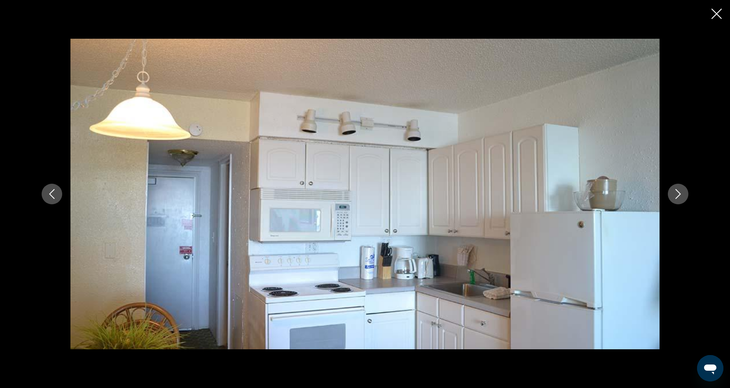
click at [680, 198] on icon "Next image" at bounding box center [678, 194] width 10 height 10
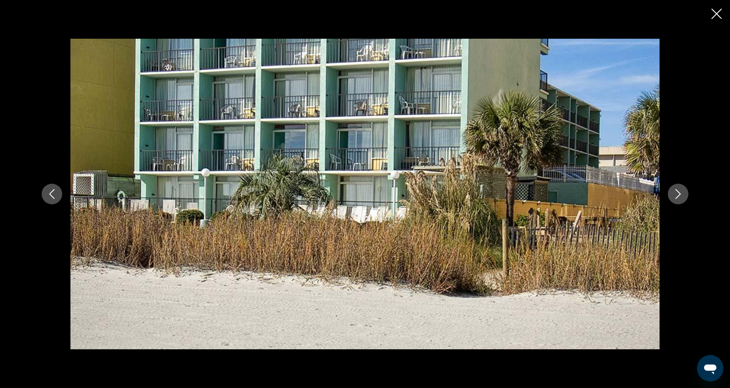
click at [714, 19] on button "Close slideshow" at bounding box center [716, 14] width 10 height 13
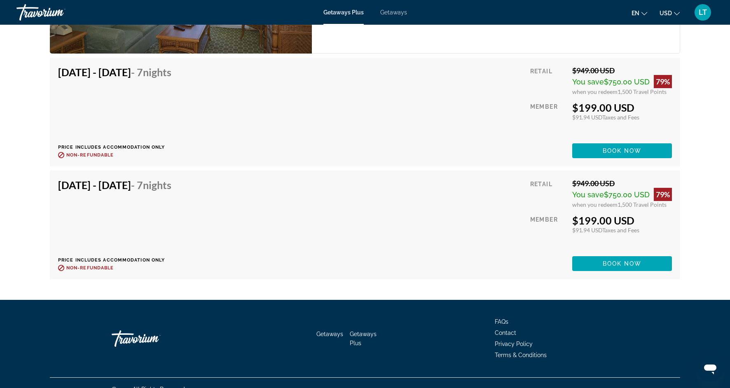
scroll to position [1433, 0]
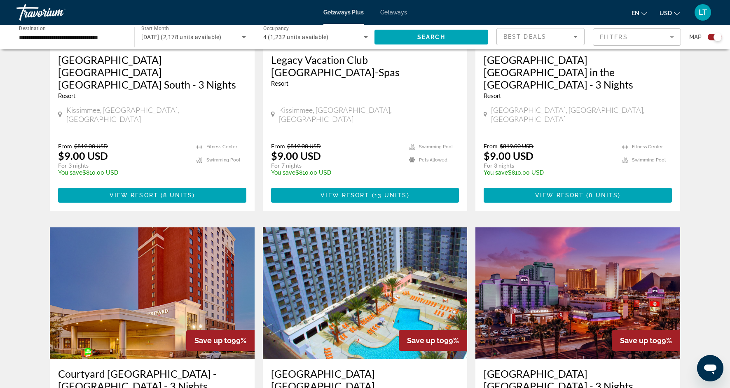
scroll to position [1237, 0]
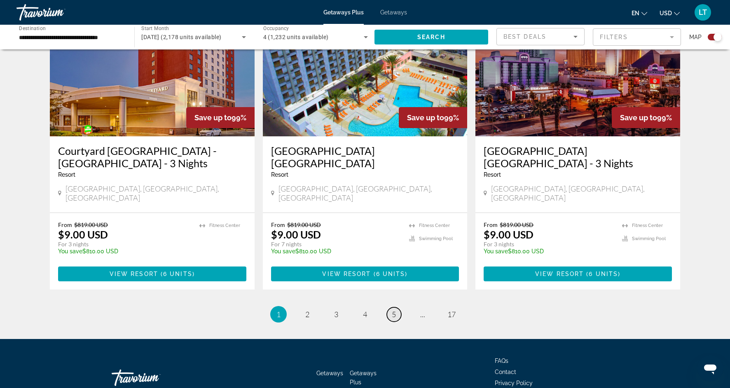
click at [392, 310] on span "5" at bounding box center [394, 314] width 4 height 9
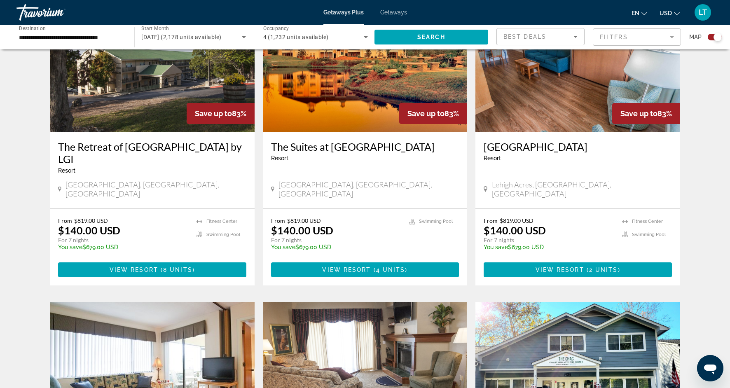
scroll to position [1212, 0]
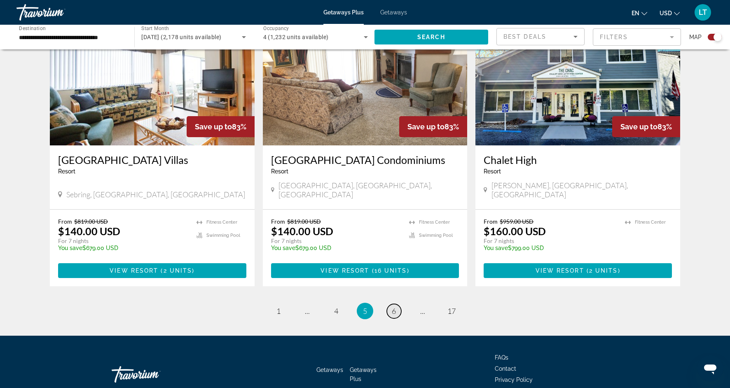
click at [395, 306] on span "6" at bounding box center [394, 310] width 4 height 9
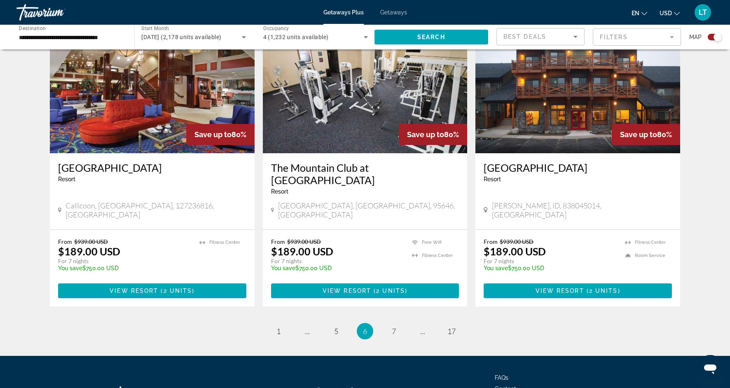
scroll to position [1200, 0]
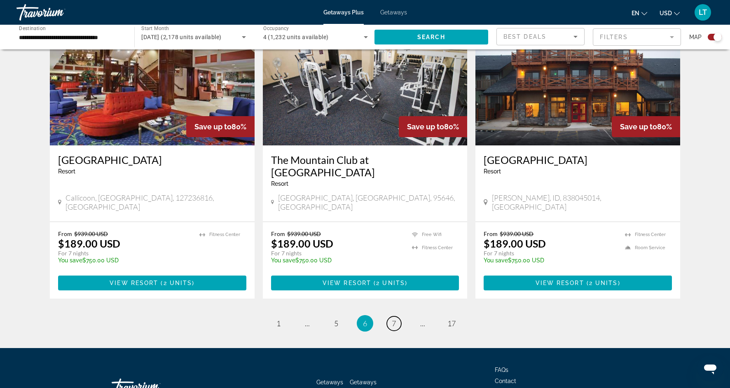
click at [395, 319] on span "7" at bounding box center [394, 323] width 4 height 9
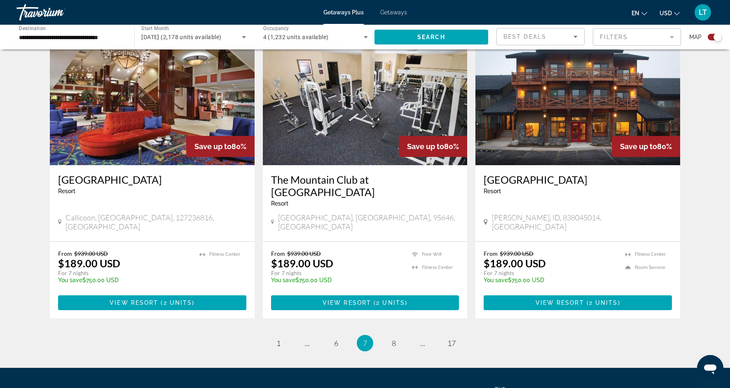
scroll to position [1195, 0]
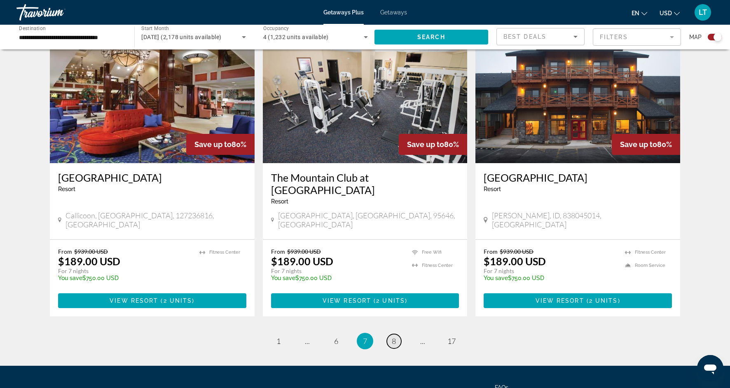
click at [395, 337] on span "8" at bounding box center [394, 341] width 4 height 9
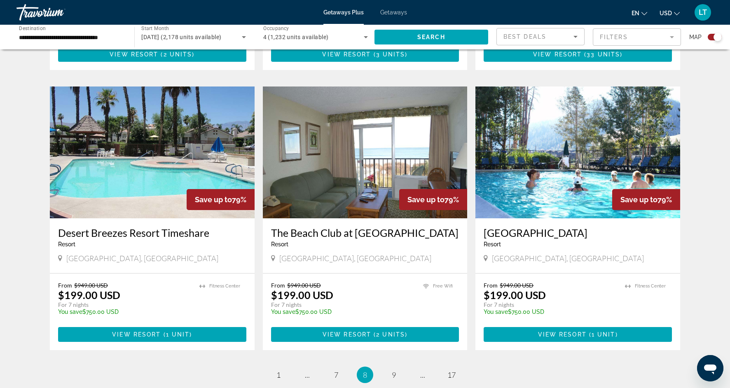
scroll to position [1137, 0]
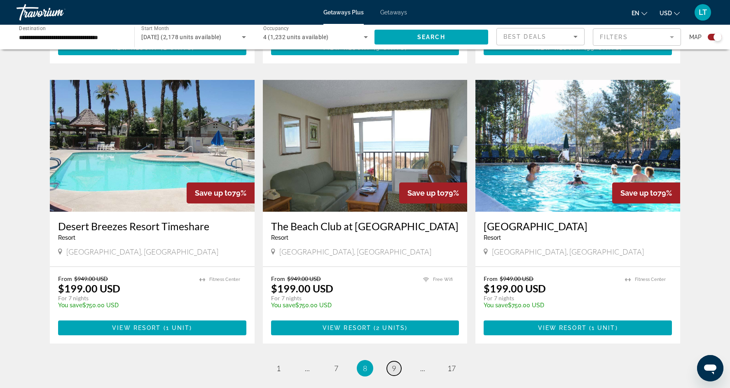
click at [395, 364] on span "9" at bounding box center [394, 368] width 4 height 9
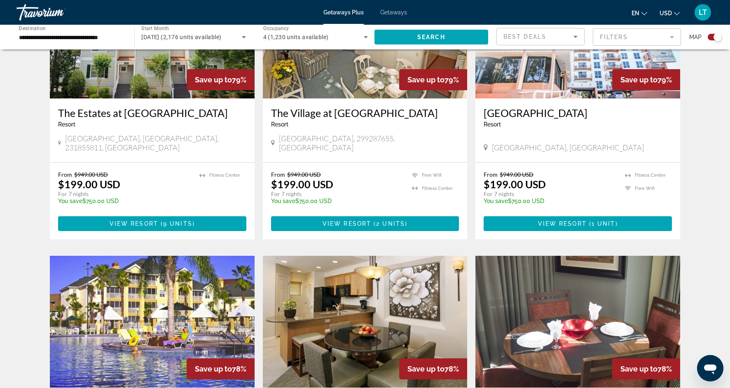
scroll to position [364, 0]
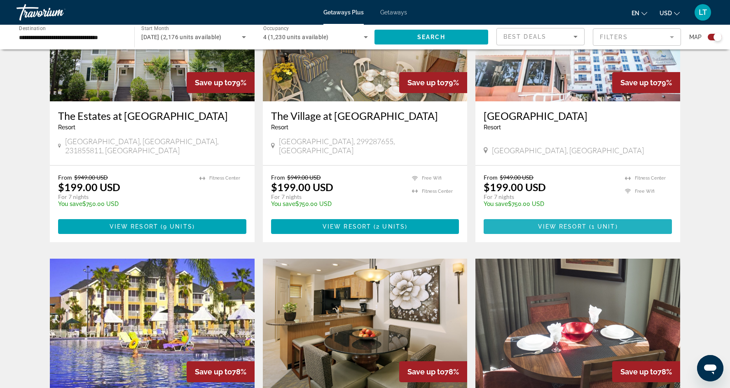
click at [598, 223] on span "1 unit" at bounding box center [604, 226] width 24 height 7
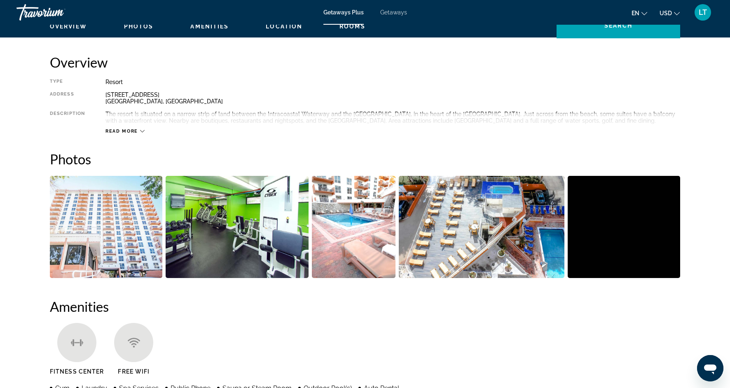
scroll to position [277, 0]
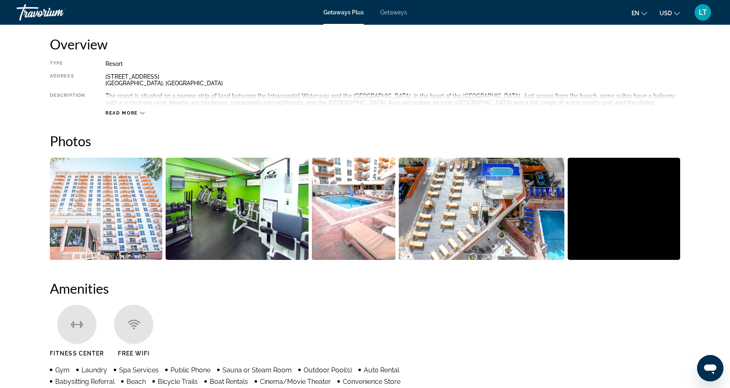
click at [156, 220] on img "Open full-screen image slider" at bounding box center [106, 209] width 112 height 102
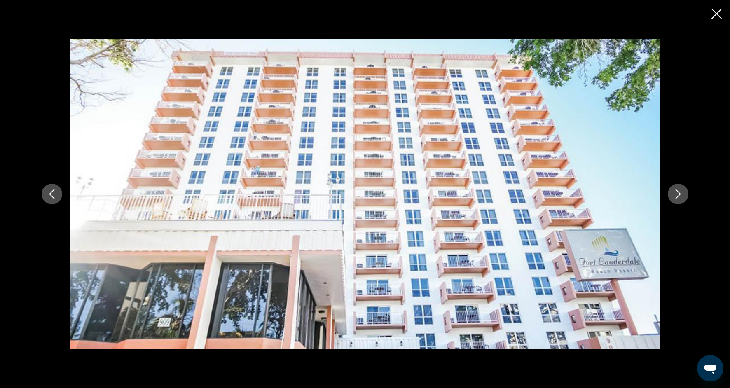
click at [677, 198] on icon "Next image" at bounding box center [678, 194] width 10 height 10
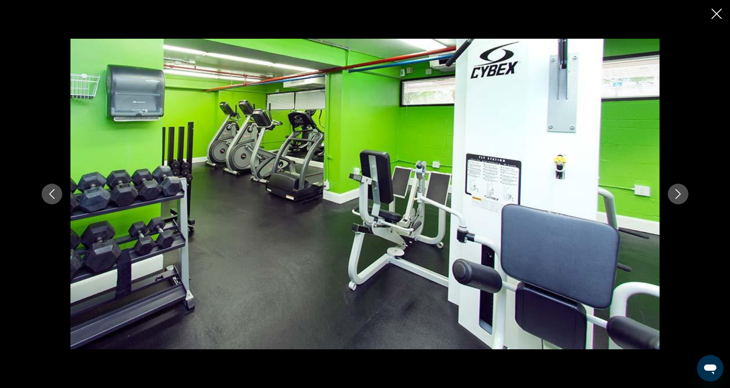
click at [677, 198] on icon "Next image" at bounding box center [678, 194] width 10 height 10
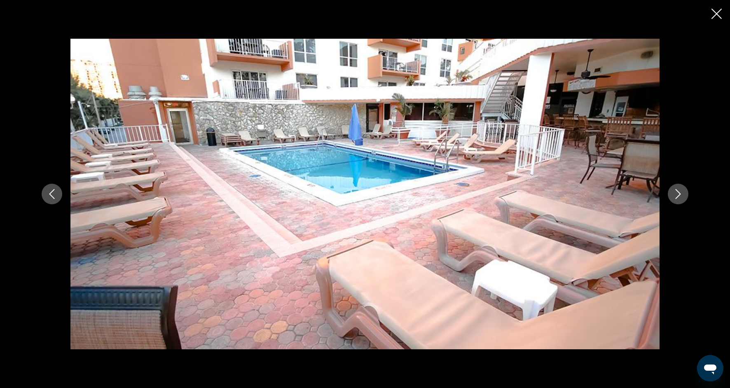
click at [677, 198] on icon "Next image" at bounding box center [678, 194] width 10 height 10
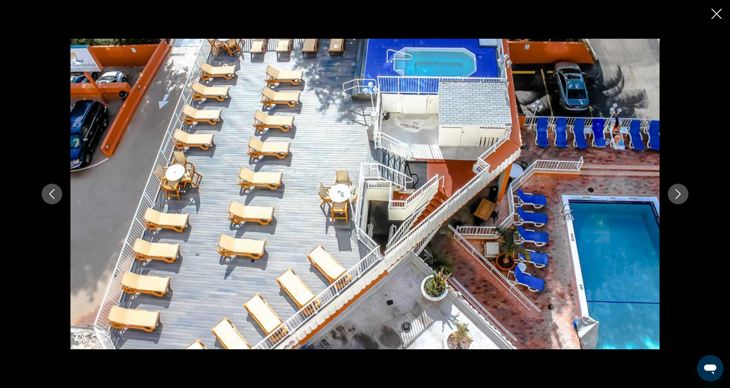
click at [677, 198] on icon "Next image" at bounding box center [678, 194] width 10 height 10
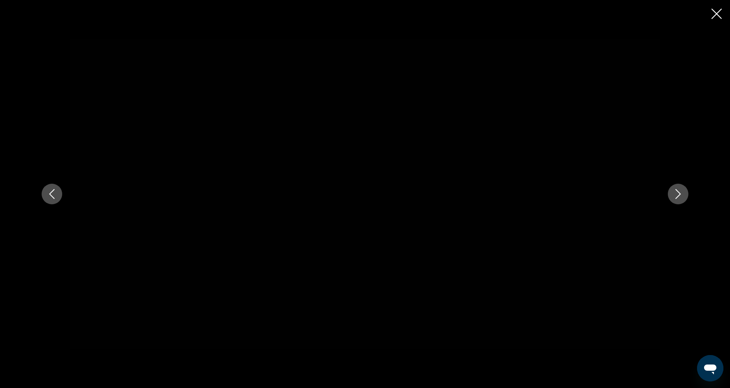
click at [676, 196] on icon "Next image" at bounding box center [678, 194] width 10 height 10
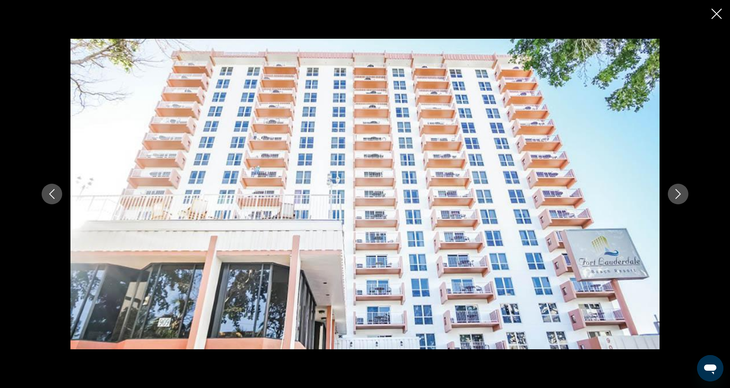
click at [676, 196] on icon "Next image" at bounding box center [678, 194] width 10 height 10
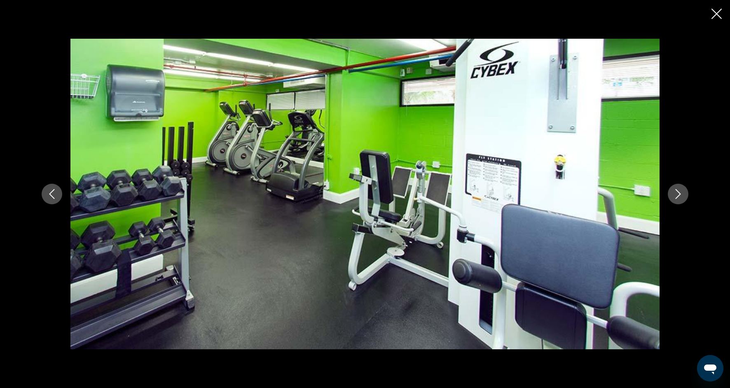
click at [715, 14] on icon "Close slideshow" at bounding box center [716, 14] width 10 height 10
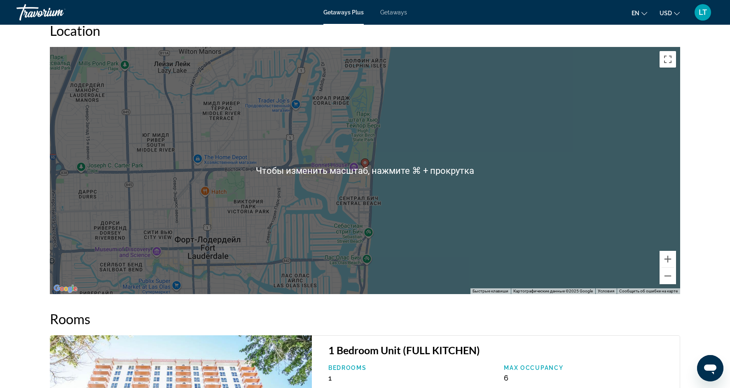
scroll to position [884, 0]
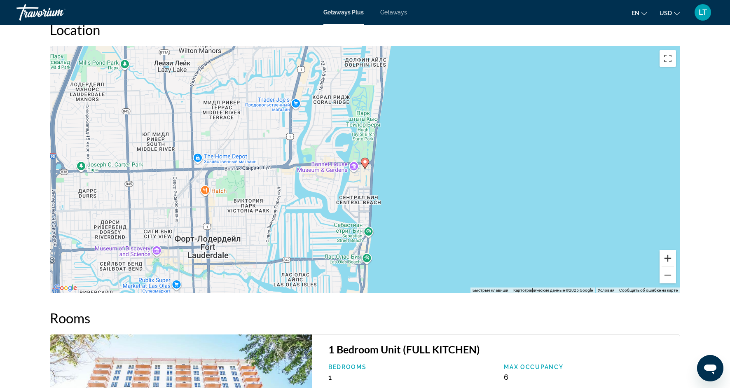
click at [665, 262] on button "Увеличить" at bounding box center [668, 258] width 16 height 16
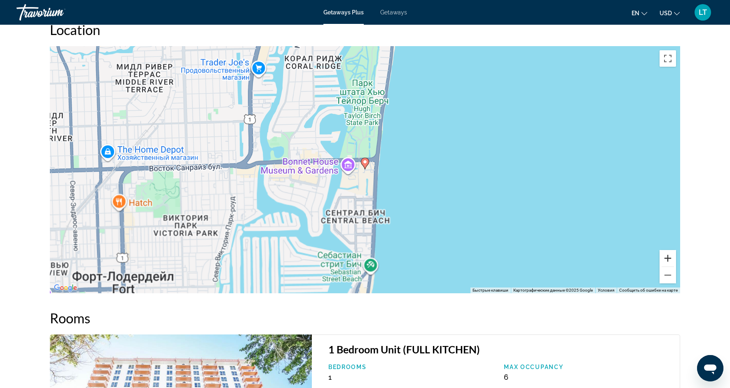
click at [665, 262] on button "Увеличить" at bounding box center [668, 258] width 16 height 16
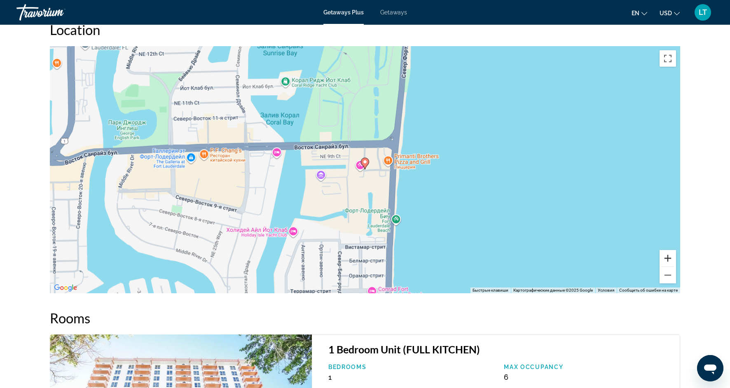
click at [665, 262] on button "Увеличить" at bounding box center [668, 258] width 16 height 16
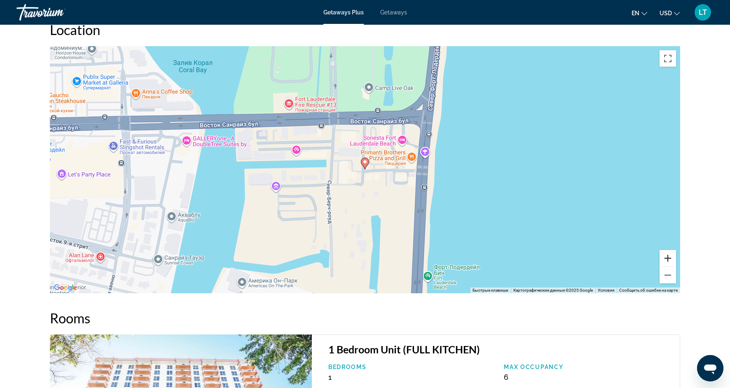
click at [665, 262] on button "Увеличить" at bounding box center [668, 258] width 16 height 16
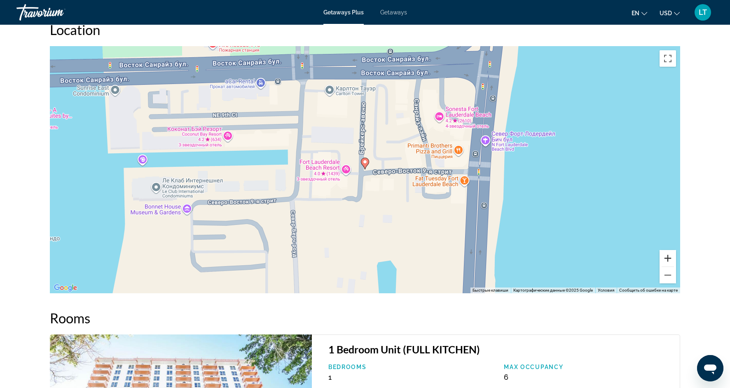
click at [665, 262] on button "Увеличить" at bounding box center [668, 258] width 16 height 16
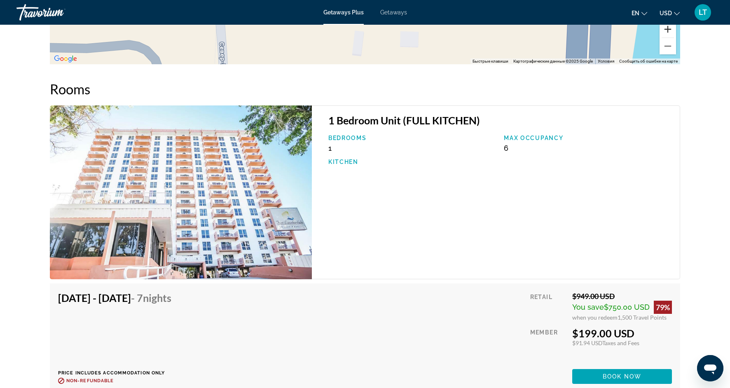
scroll to position [1113, 0]
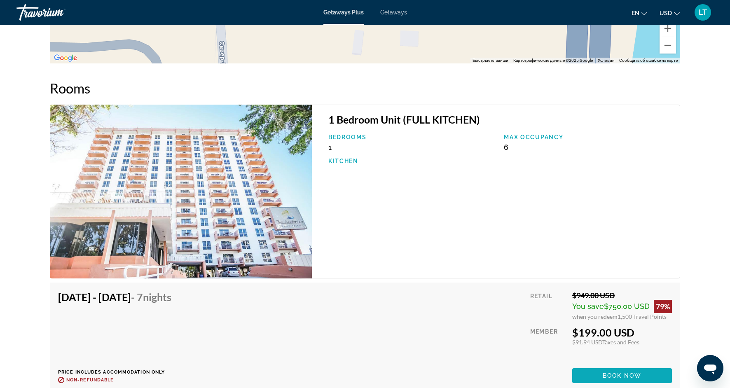
click at [596, 375] on span "Main content" at bounding box center [622, 376] width 100 height 20
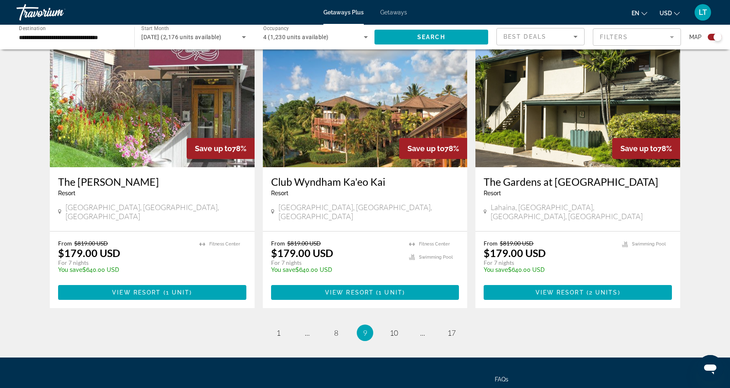
scroll to position [1200, 0]
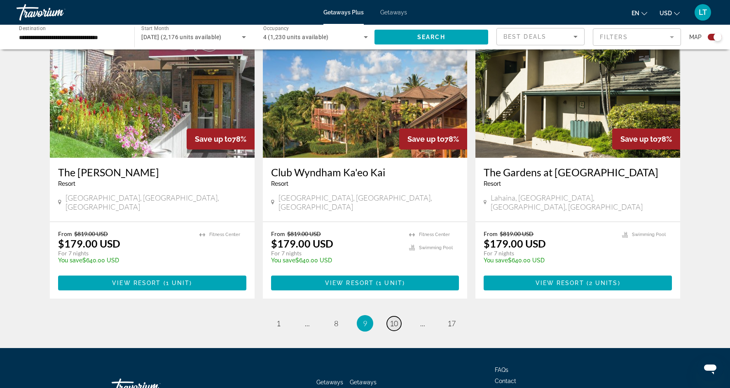
click at [392, 319] on span "10" at bounding box center [394, 323] width 8 height 9
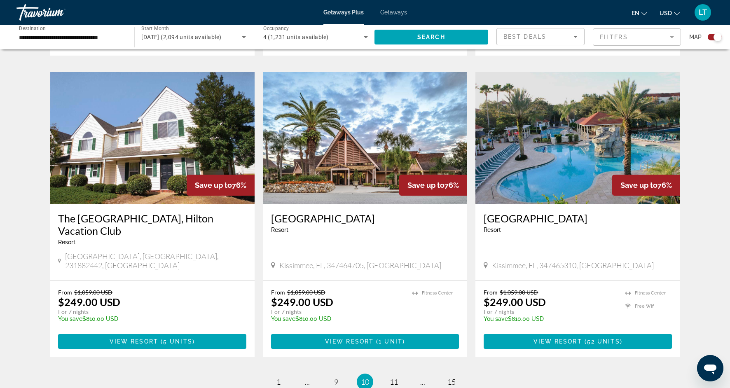
scroll to position [1128, 0]
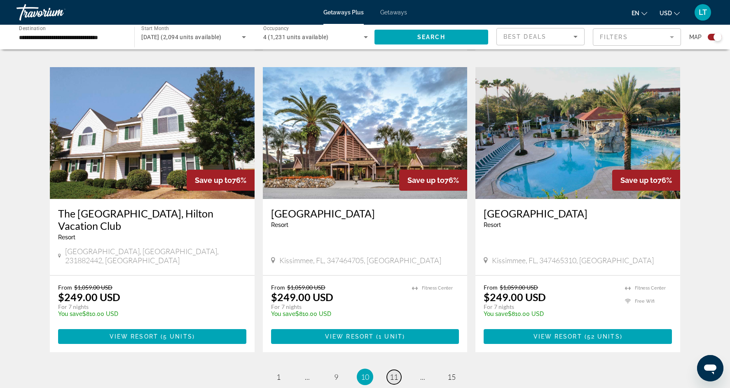
click at [395, 372] on span "11" at bounding box center [394, 376] width 8 height 9
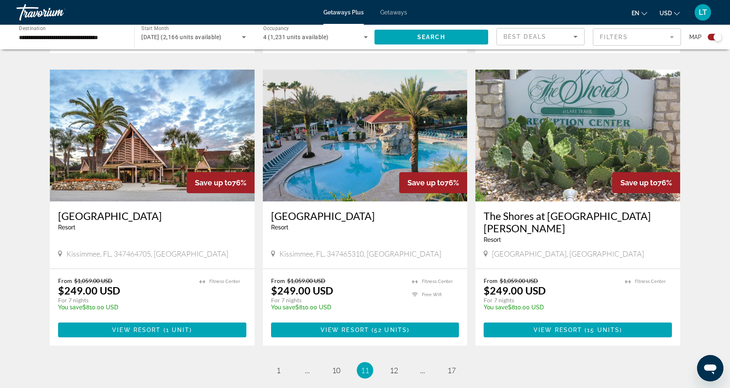
scroll to position [1148, 0]
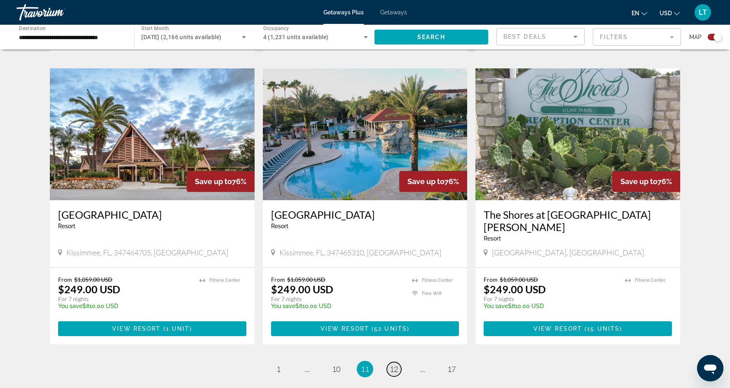
click at [396, 365] on span "12" at bounding box center [394, 369] width 8 height 9
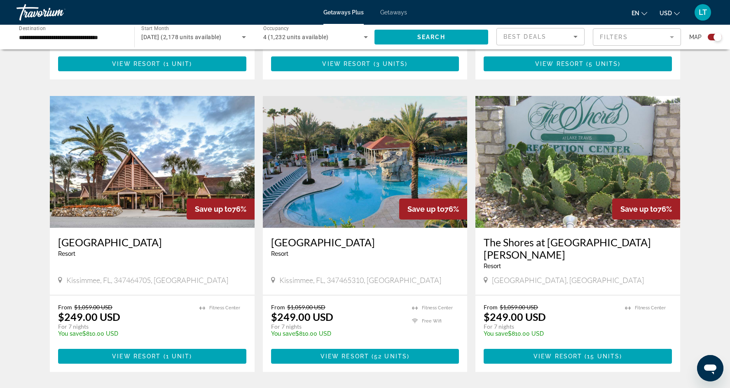
scroll to position [1123, 0]
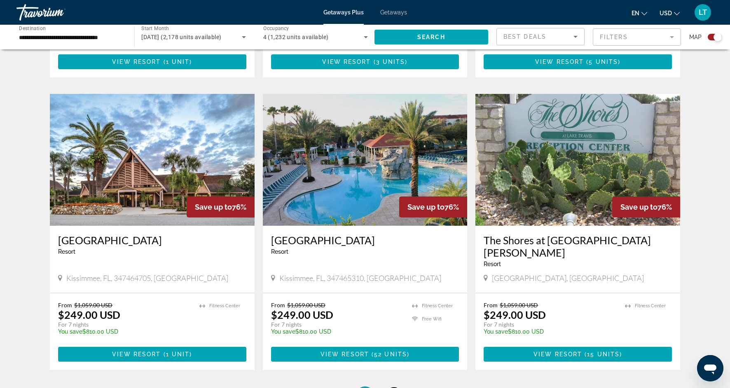
click at [395, 388] on span "13" at bounding box center [394, 394] width 8 height 9
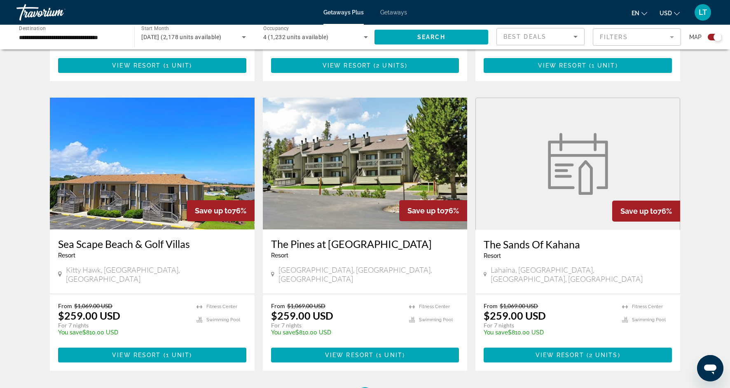
scroll to position [1132, 0]
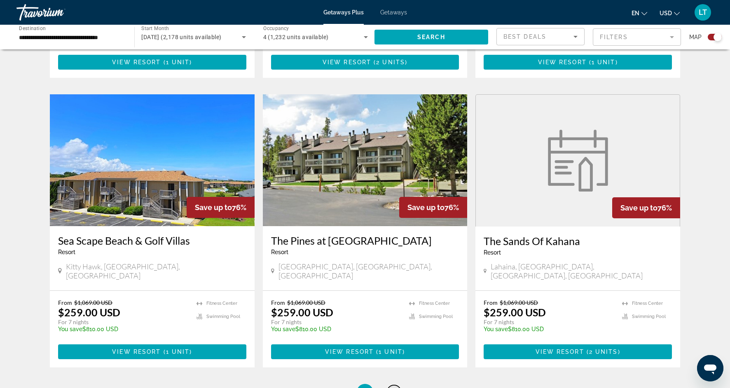
click at [395, 388] on span "14" at bounding box center [394, 392] width 8 height 9
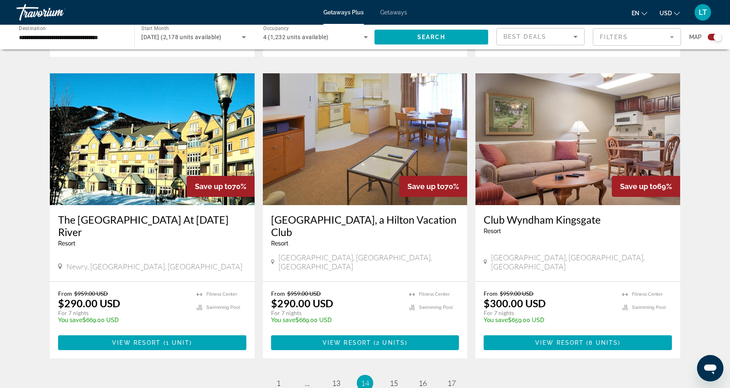
scroll to position [1155, 0]
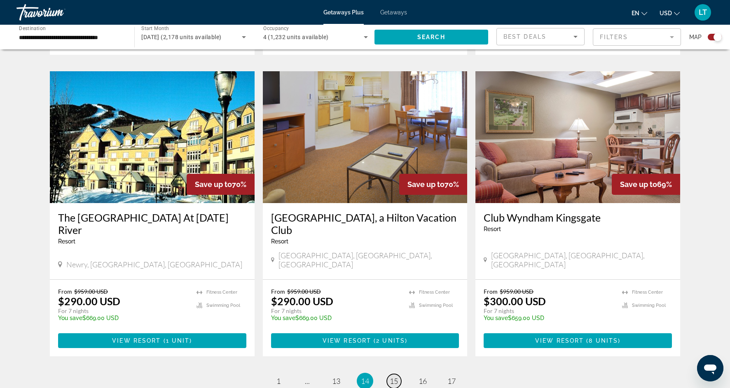
click at [396, 377] on span "15" at bounding box center [394, 381] width 8 height 9
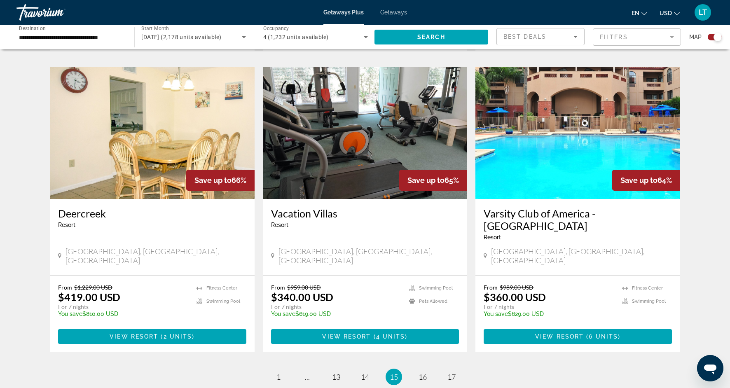
scroll to position [1159, 0]
click at [419, 372] on span "16" at bounding box center [423, 376] width 8 height 9
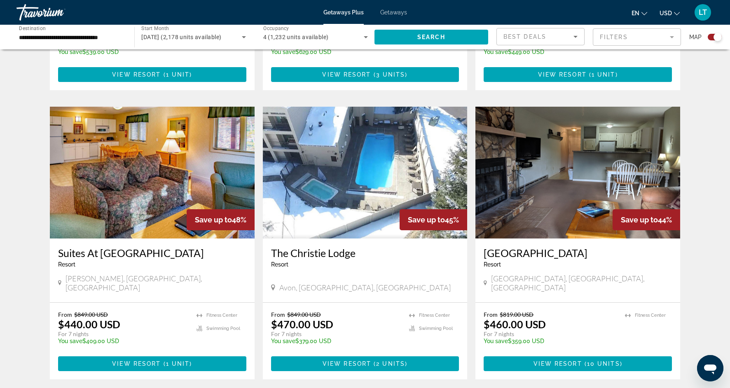
scroll to position [1136, 0]
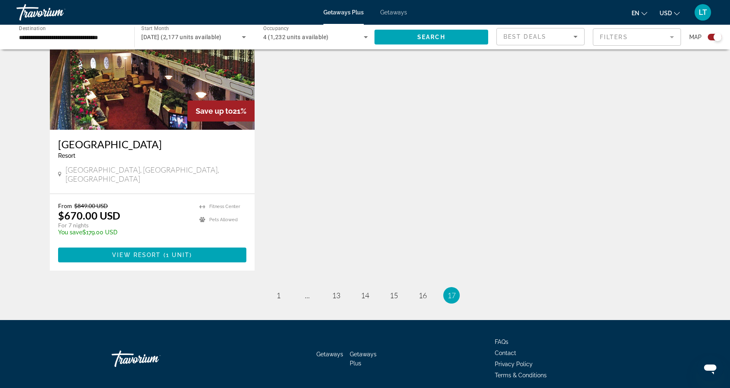
scroll to position [640, 0]
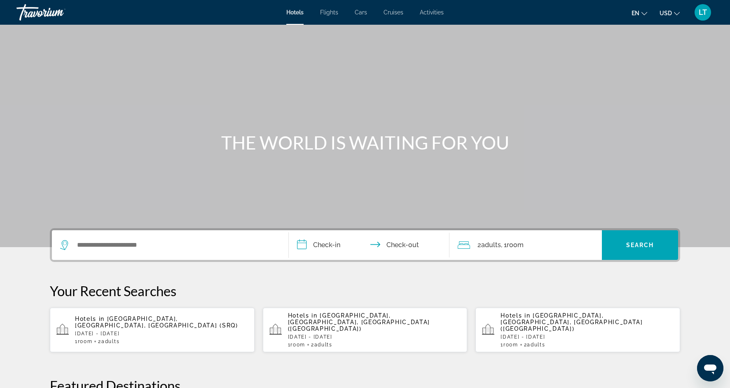
click at [140, 253] on div "Search widget" at bounding box center [170, 245] width 220 height 30
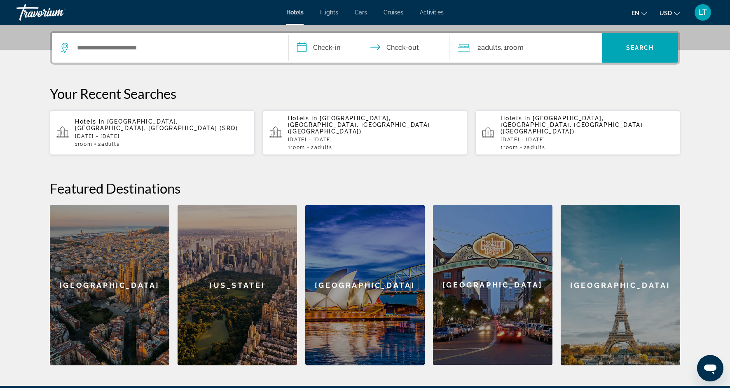
scroll to position [201, 0]
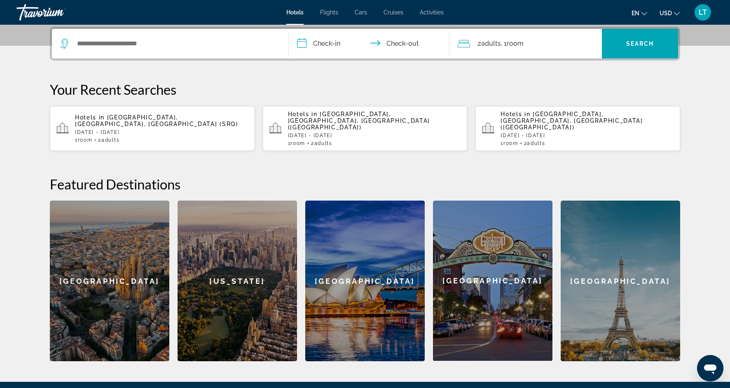
click at [189, 52] on div "Search widget" at bounding box center [170, 44] width 220 height 30
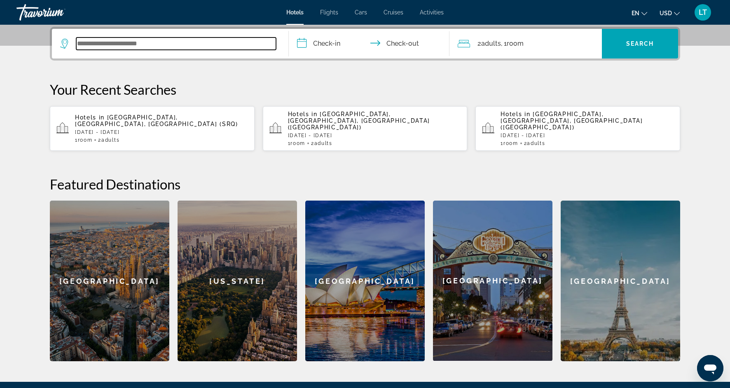
click at [189, 43] on input "Search widget" at bounding box center [176, 43] width 200 height 12
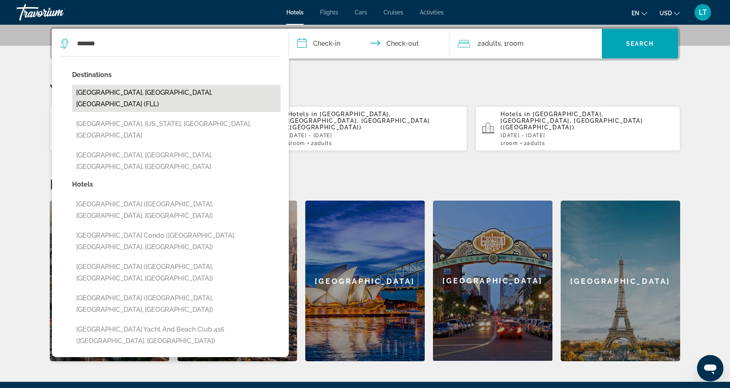
click at [179, 93] on button "[GEOGRAPHIC_DATA], [GEOGRAPHIC_DATA], [GEOGRAPHIC_DATA] (FLL)" at bounding box center [176, 98] width 208 height 27
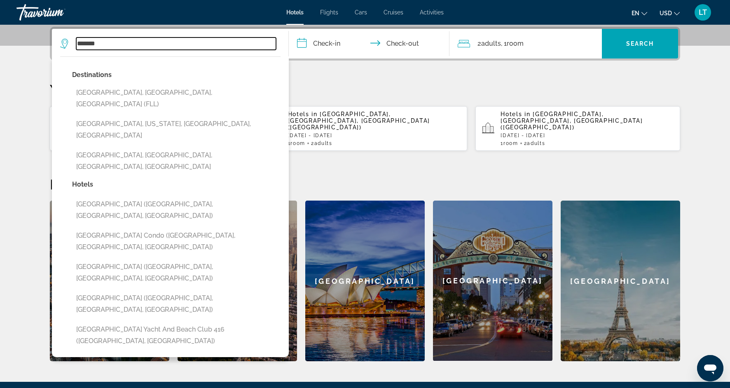
type input "**********"
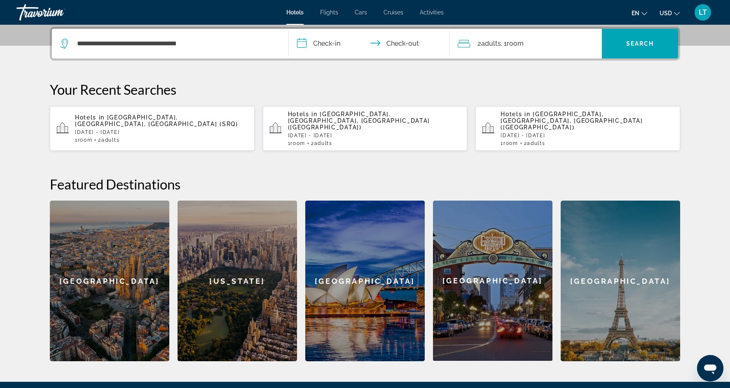
click at [325, 47] on input "**********" at bounding box center [371, 45] width 164 height 32
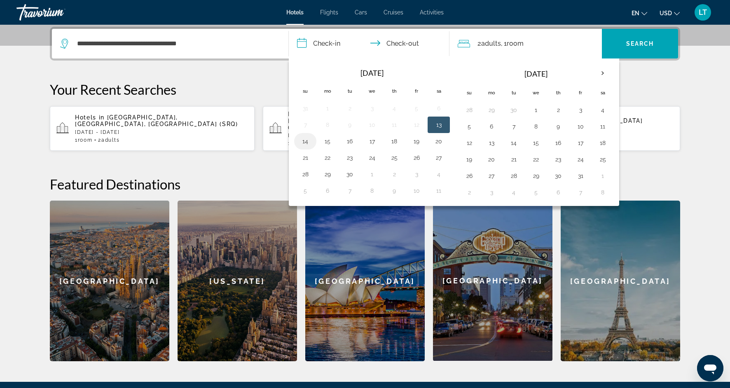
click at [302, 143] on button "14" at bounding box center [305, 142] width 13 height 12
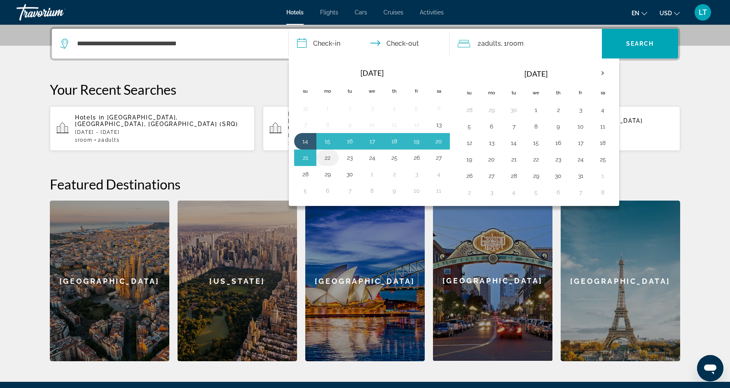
click at [331, 159] on button "22" at bounding box center [327, 158] width 13 height 12
type input "**********"
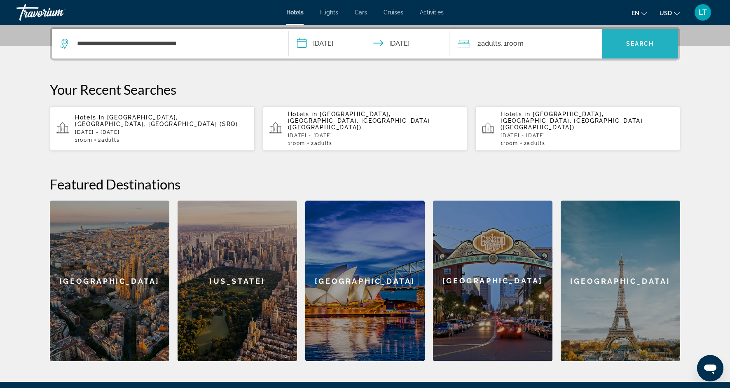
click at [649, 39] on span "Search widget" at bounding box center [640, 44] width 76 height 20
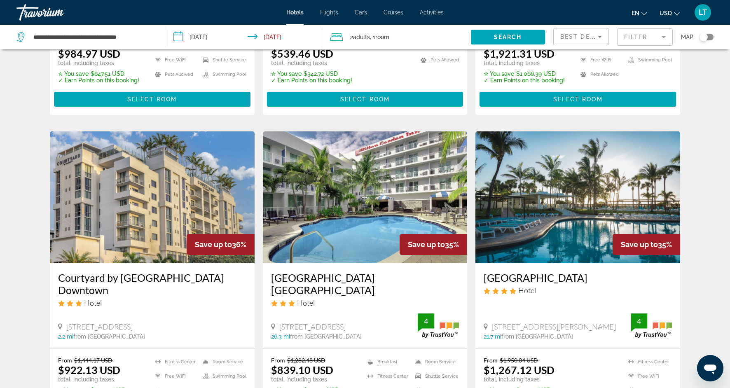
scroll to position [894, 0]
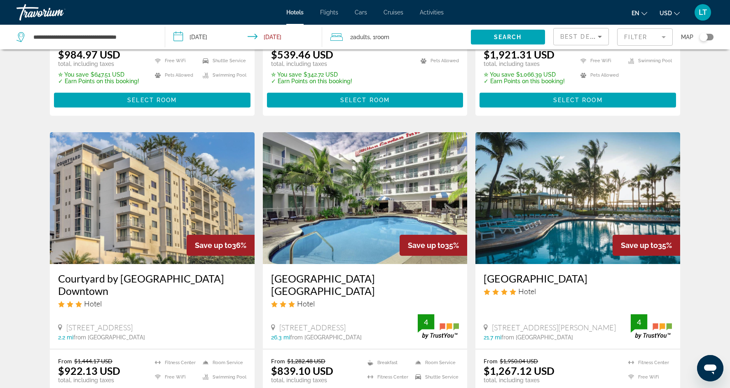
click at [202, 213] on img "Main content" at bounding box center [152, 198] width 205 height 132
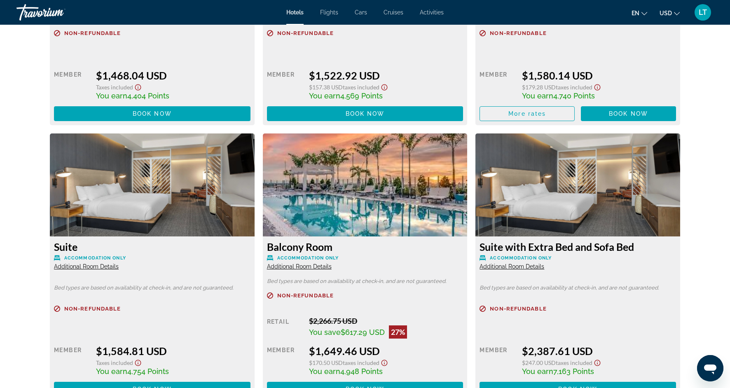
scroll to position [1885, 0]
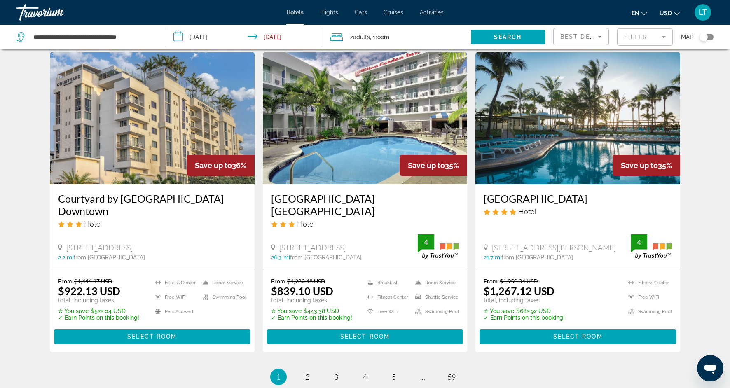
scroll to position [975, 0]
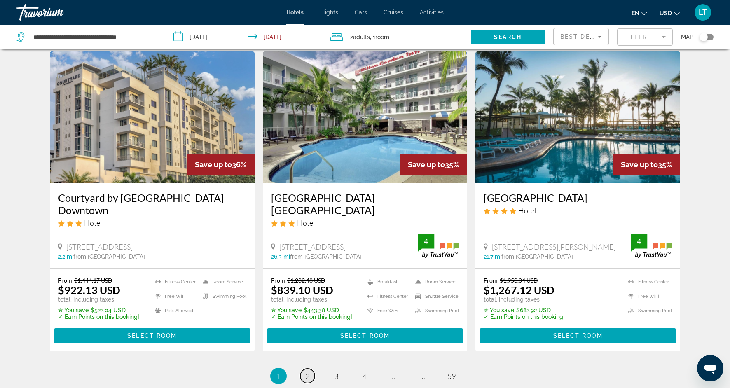
click at [309, 372] on span "2" at bounding box center [307, 376] width 4 height 9
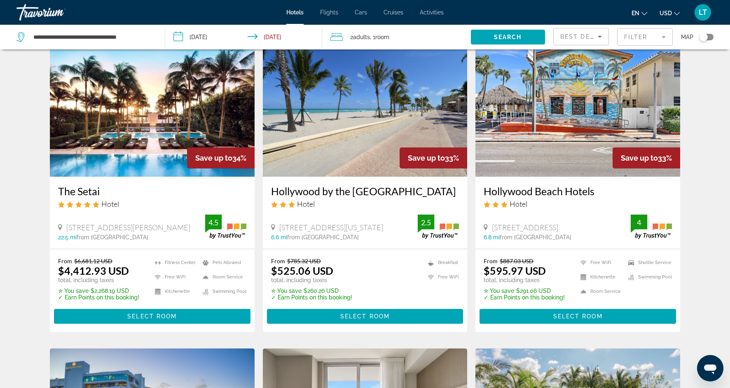
scroll to position [34, 0]
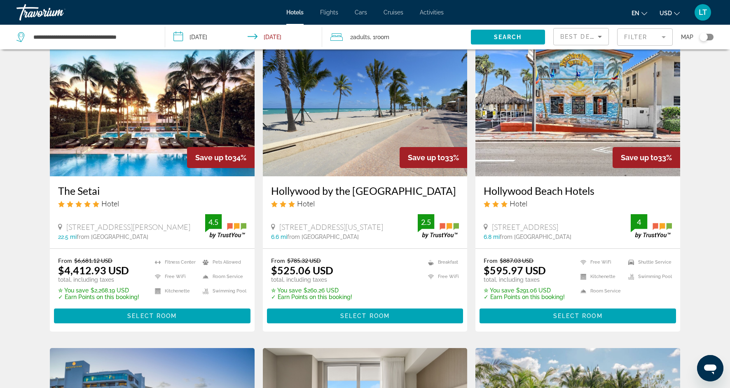
click at [364, 135] on img "Main content" at bounding box center [365, 110] width 205 height 132
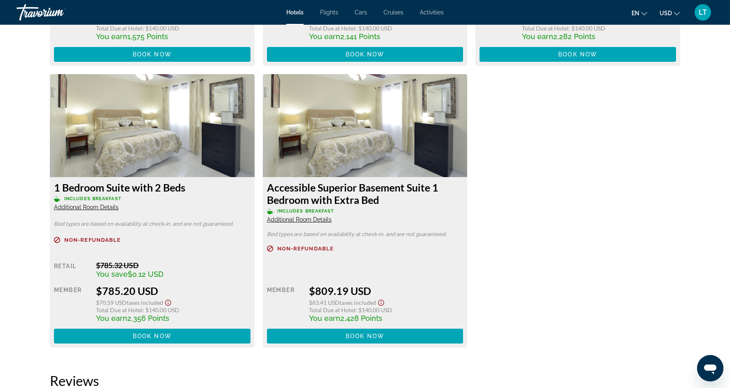
scroll to position [1389, 0]
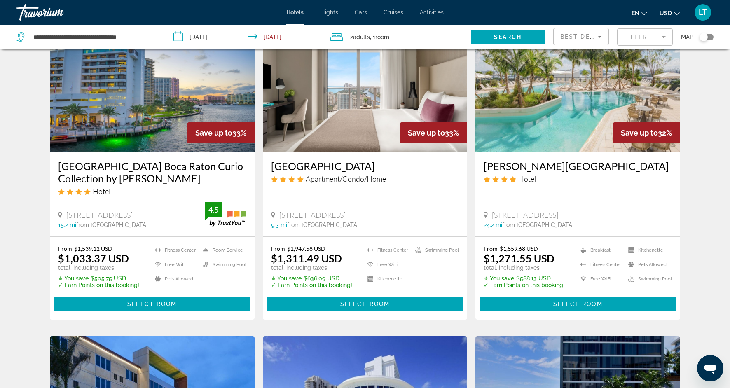
scroll to position [363, 0]
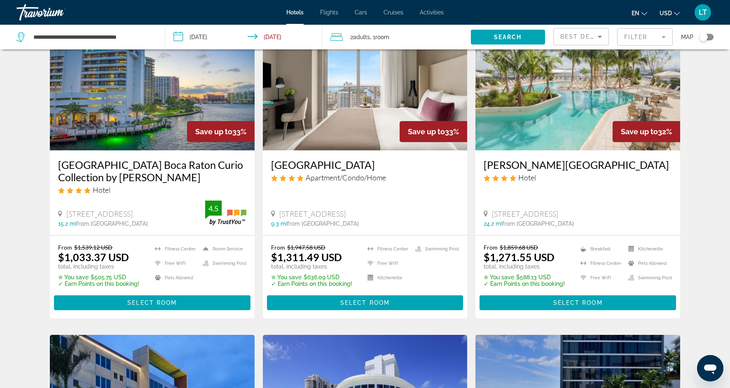
click at [152, 102] on img "Main content" at bounding box center [152, 85] width 205 height 132
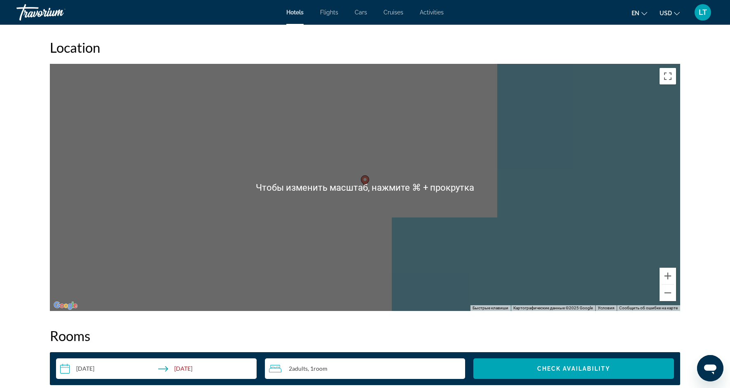
scroll to position [768, 0]
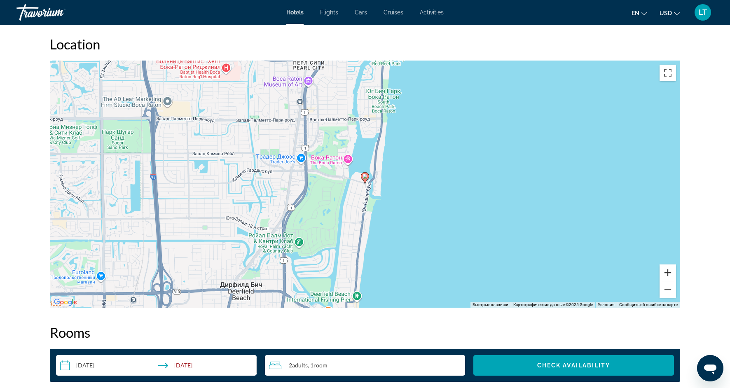
click at [670, 276] on button "Увеличить" at bounding box center [668, 272] width 16 height 16
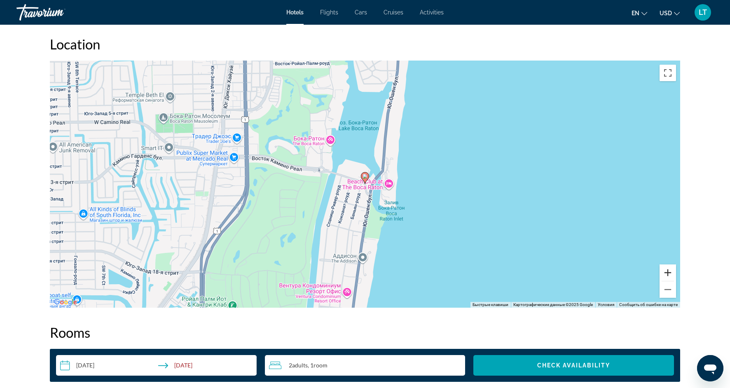
click at [670, 276] on button "Увеличить" at bounding box center [668, 272] width 16 height 16
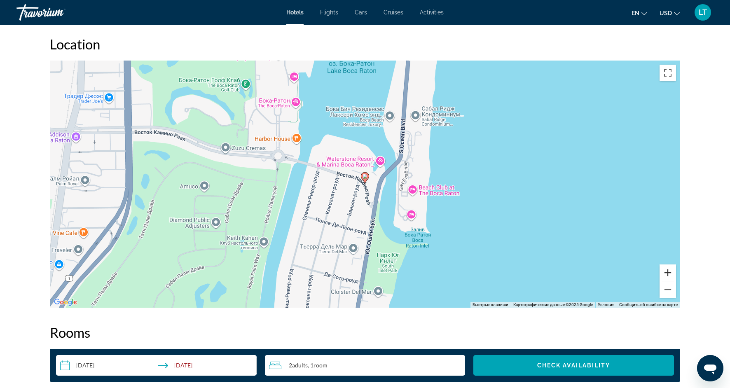
click at [670, 276] on button "Увеличить" at bounding box center [668, 272] width 16 height 16
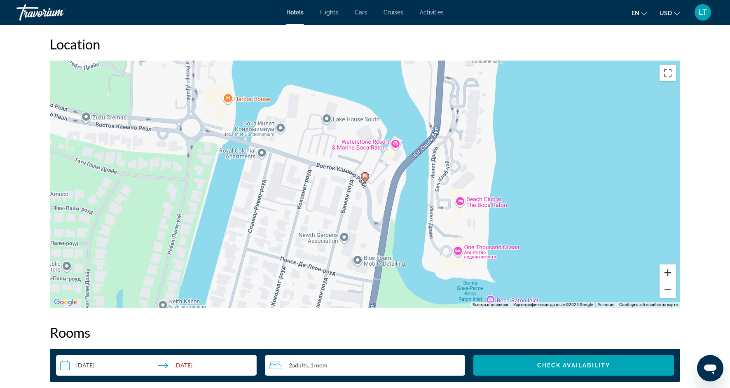
click at [670, 277] on button "Увеличить" at bounding box center [668, 272] width 16 height 16
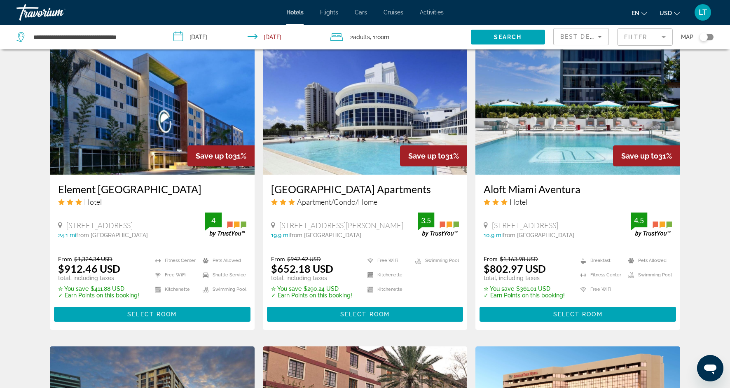
scroll to position [662, 0]
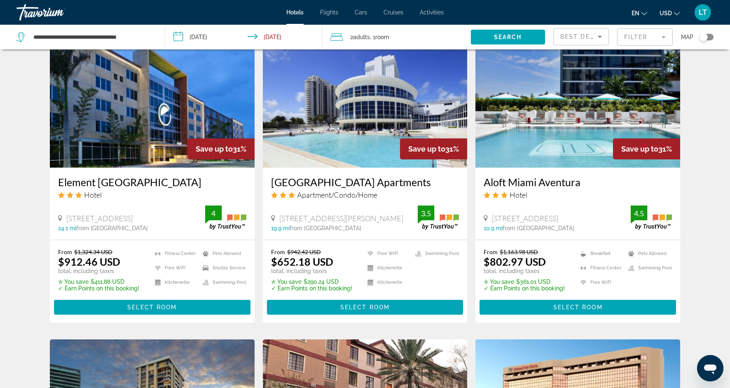
click at [360, 102] on img "Main content" at bounding box center [365, 102] width 205 height 132
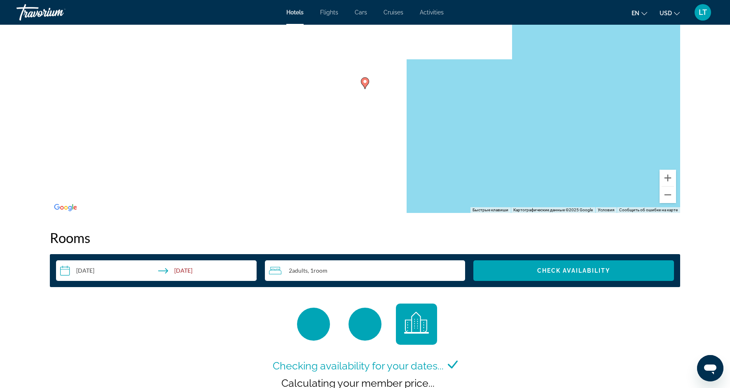
scroll to position [863, 0]
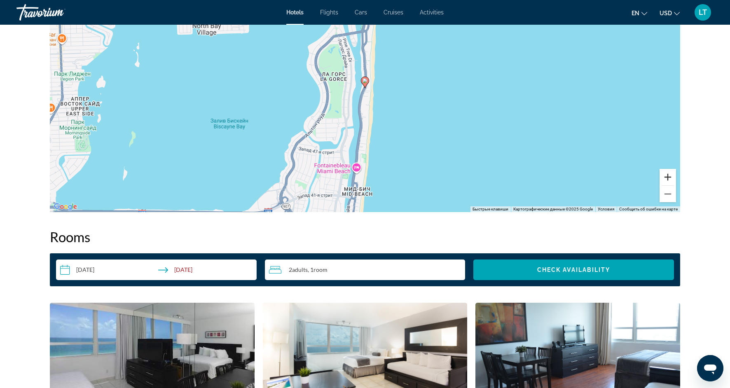
click at [672, 178] on button "Увеличить" at bounding box center [668, 177] width 16 height 16
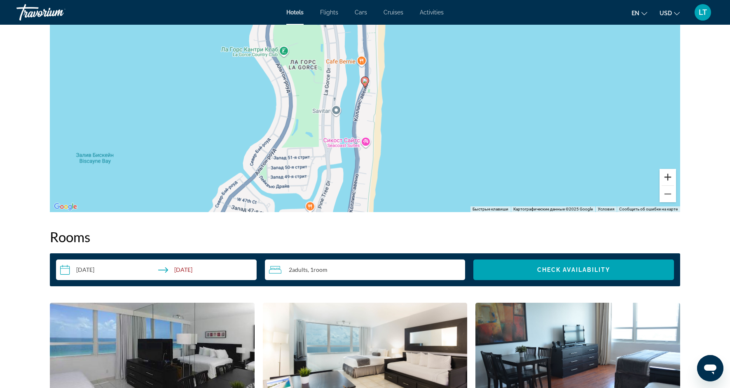
click at [672, 178] on button "Увеличить" at bounding box center [668, 177] width 16 height 16
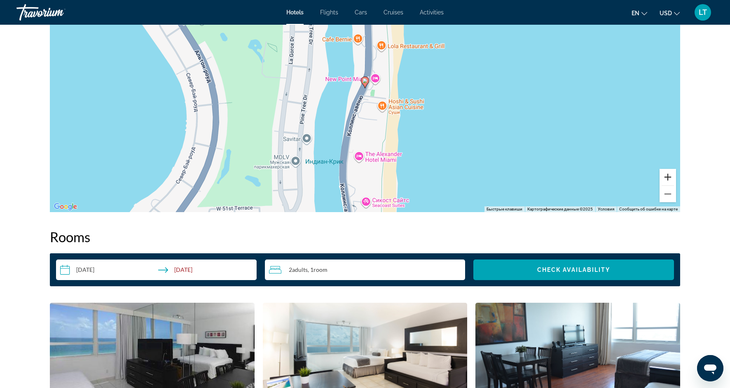
click at [672, 178] on button "Увеличить" at bounding box center [668, 177] width 16 height 16
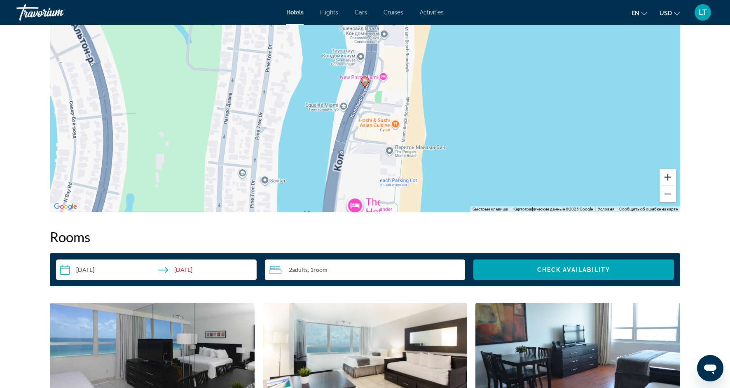
click at [672, 178] on button "Увеличить" at bounding box center [668, 177] width 16 height 16
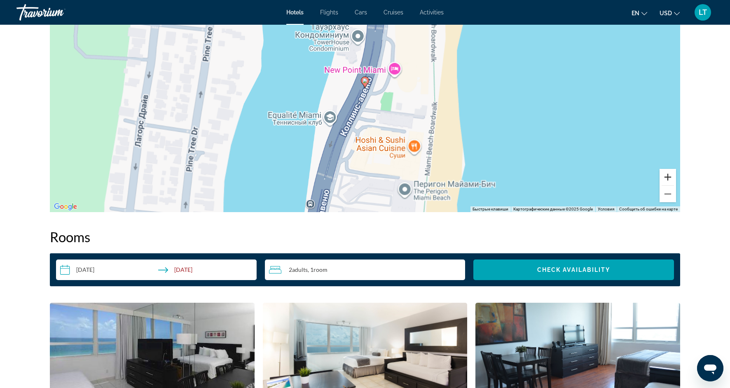
click at [672, 178] on button "Увеличить" at bounding box center [668, 177] width 16 height 16
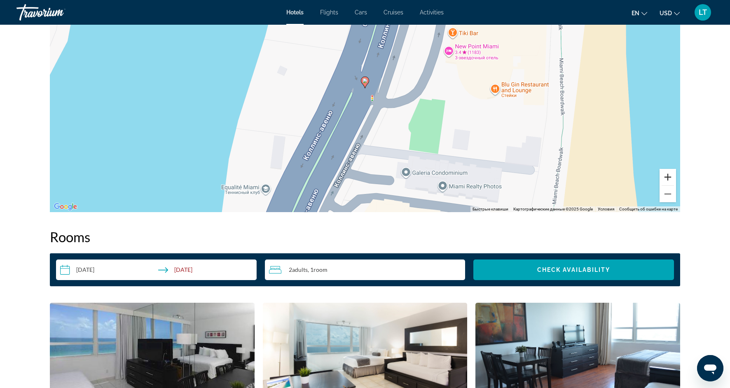
click at [672, 178] on button "Увеличить" at bounding box center [668, 177] width 16 height 16
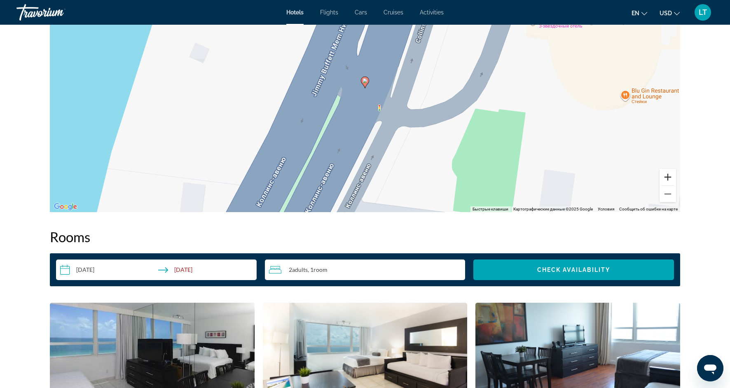
scroll to position [864, 0]
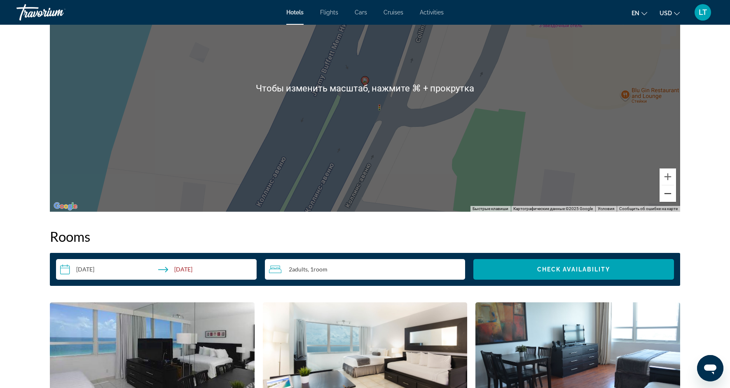
click at [668, 196] on button "Уменьшить" at bounding box center [668, 193] width 16 height 16
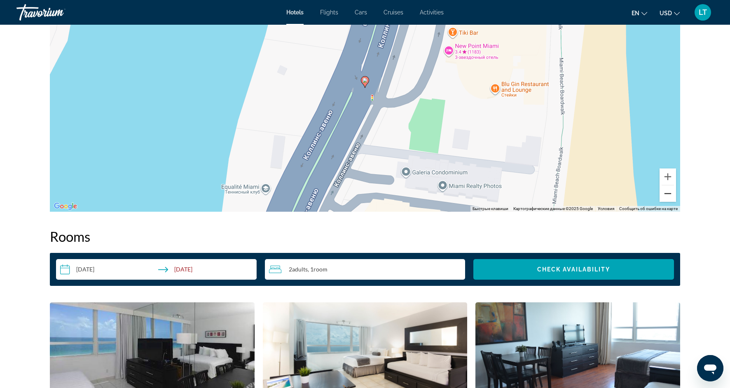
click at [669, 196] on button "Уменьшить" at bounding box center [668, 193] width 16 height 16
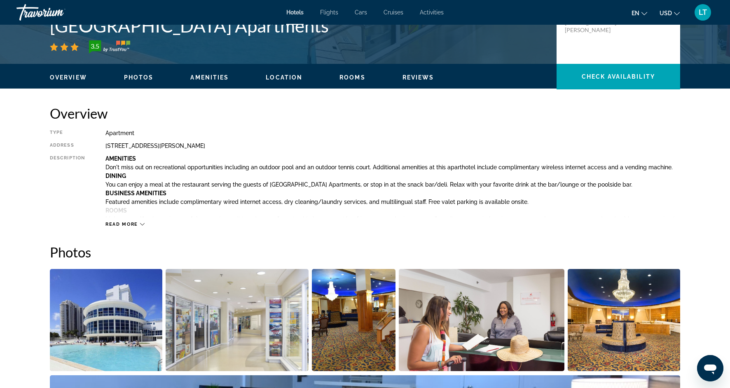
scroll to position [211, 0]
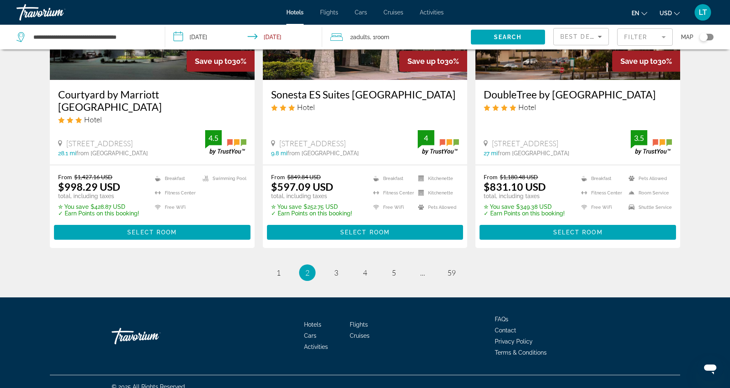
scroll to position [1064, 0]
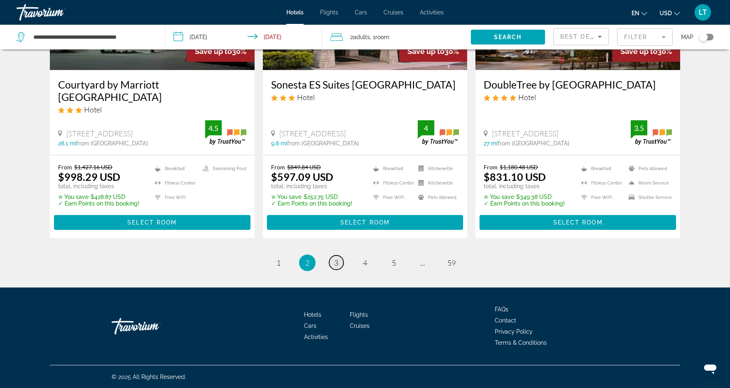
click at [334, 264] on span "3" at bounding box center [336, 262] width 4 height 9
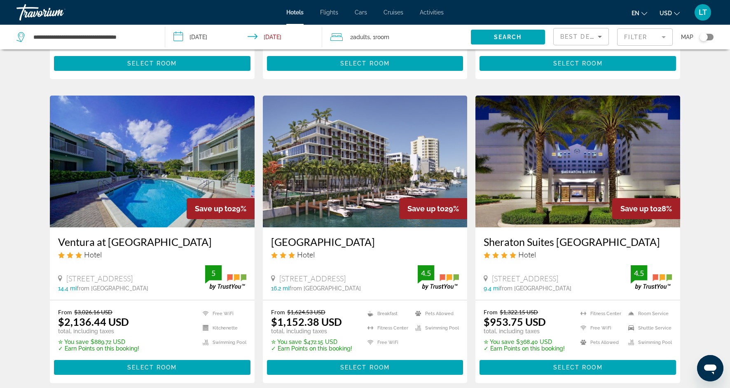
scroll to position [624, 0]
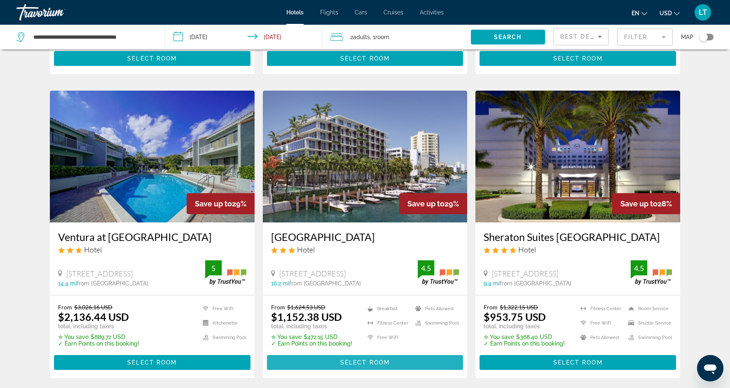
click at [338, 353] on span "Main content" at bounding box center [365, 363] width 196 height 20
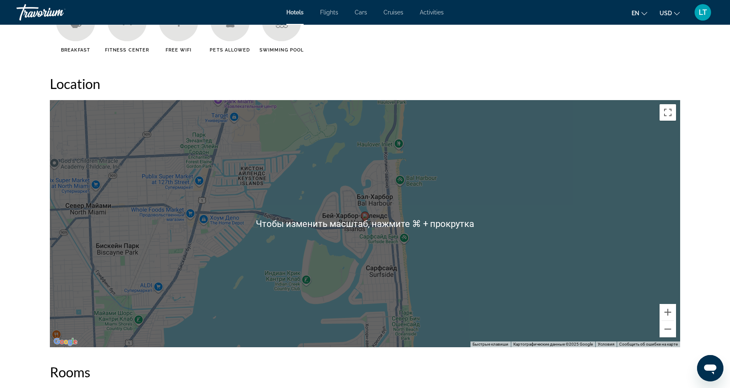
scroll to position [706, 0]
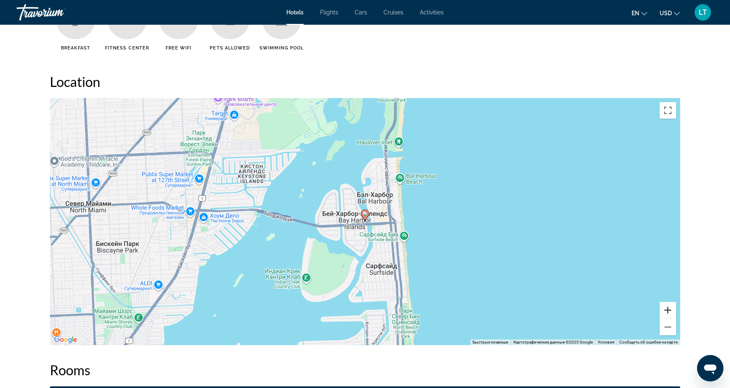
click at [668, 316] on button "Увеличить" at bounding box center [668, 310] width 16 height 16
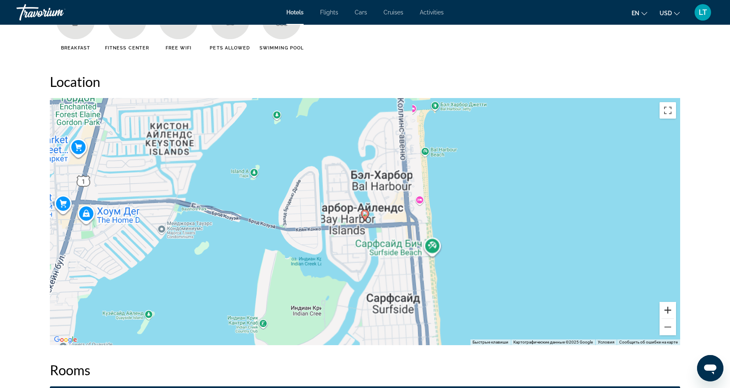
click at [668, 316] on button "Увеличить" at bounding box center [668, 310] width 16 height 16
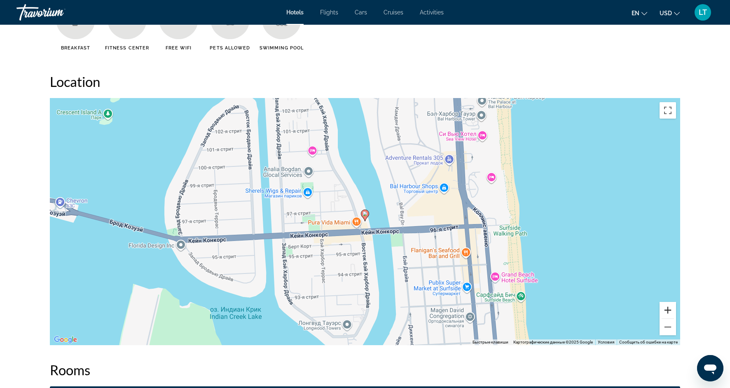
click at [668, 316] on button "Увеличить" at bounding box center [668, 310] width 16 height 16
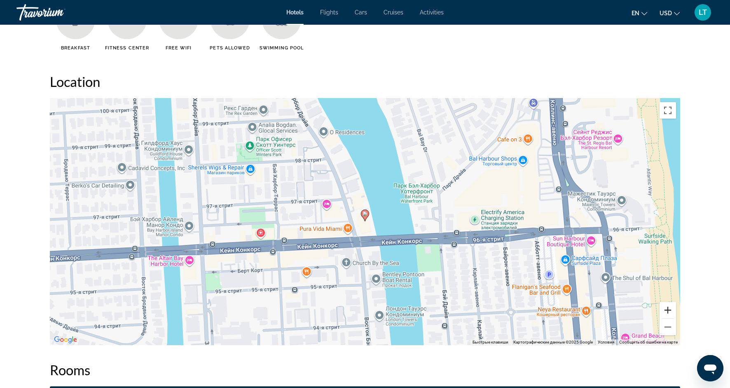
click at [668, 314] on button "Увеличить" at bounding box center [668, 310] width 16 height 16
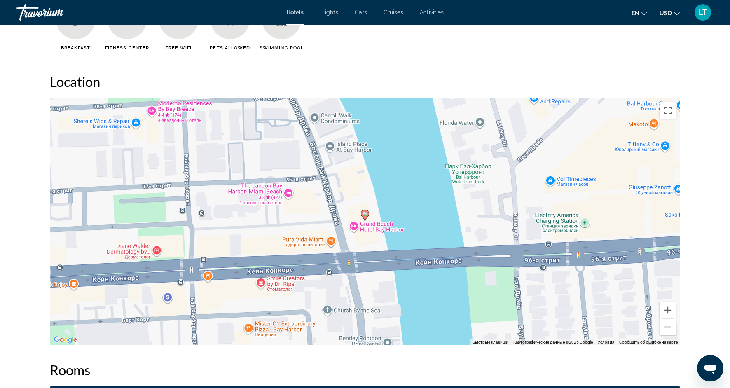
click at [667, 328] on button "Уменьшить" at bounding box center [668, 327] width 16 height 16
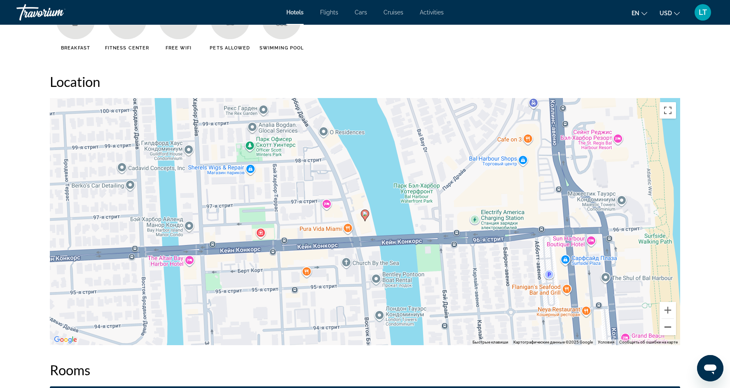
click at [667, 328] on button "Уменьшить" at bounding box center [668, 327] width 16 height 16
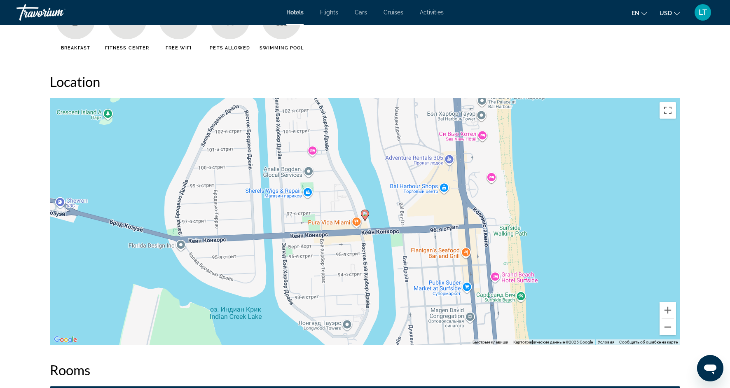
click at [667, 328] on button "Уменьшить" at bounding box center [668, 327] width 16 height 16
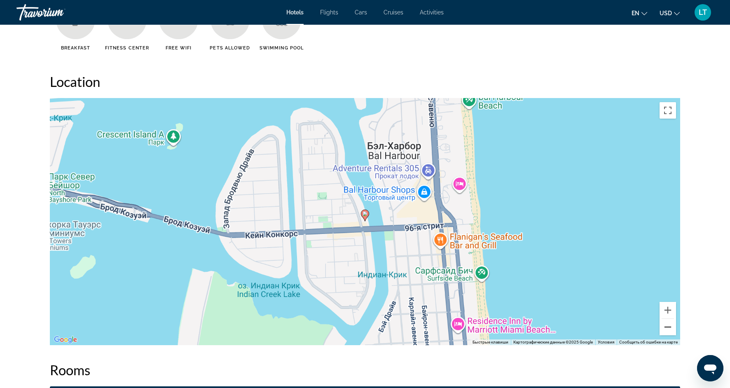
click at [667, 328] on button "Уменьшить" at bounding box center [668, 327] width 16 height 16
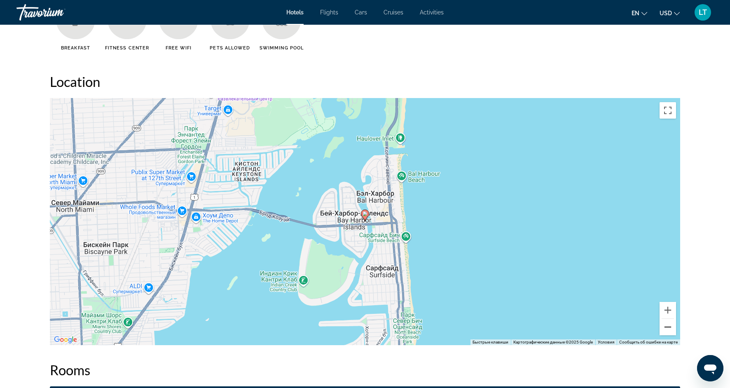
click at [667, 328] on button "Уменьшить" at bounding box center [668, 327] width 16 height 16
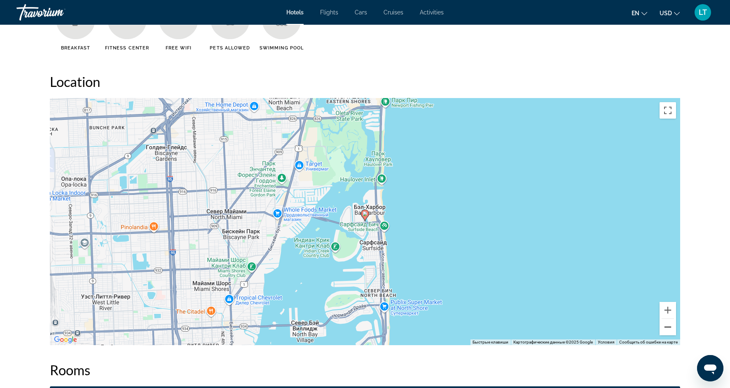
click at [667, 329] on button "Уменьшить" at bounding box center [668, 327] width 16 height 16
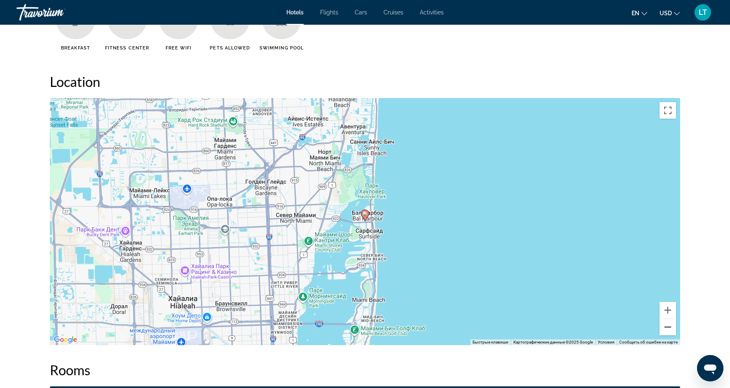
click at [667, 329] on button "Уменьшить" at bounding box center [668, 327] width 16 height 16
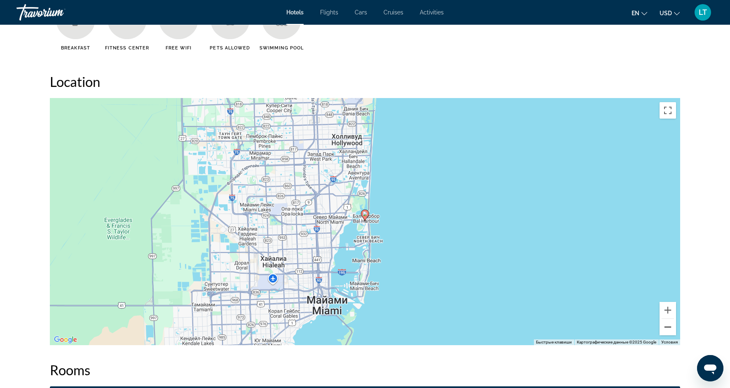
click at [667, 329] on button "Уменьшить" at bounding box center [668, 327] width 16 height 16
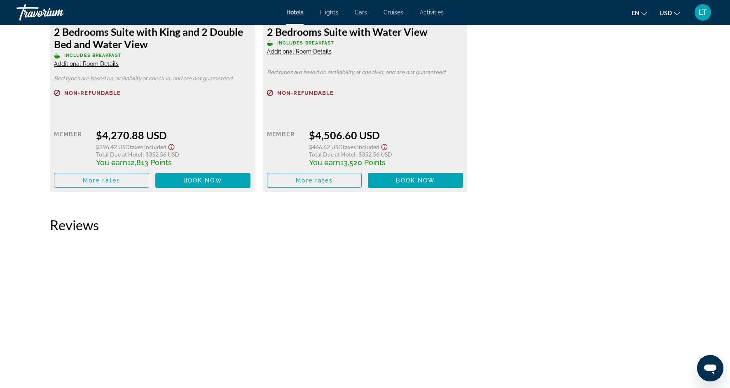
scroll to position [2355, 0]
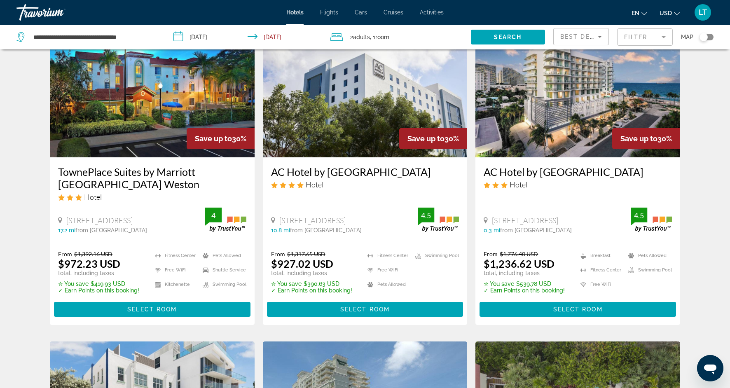
scroll to position [53, 0]
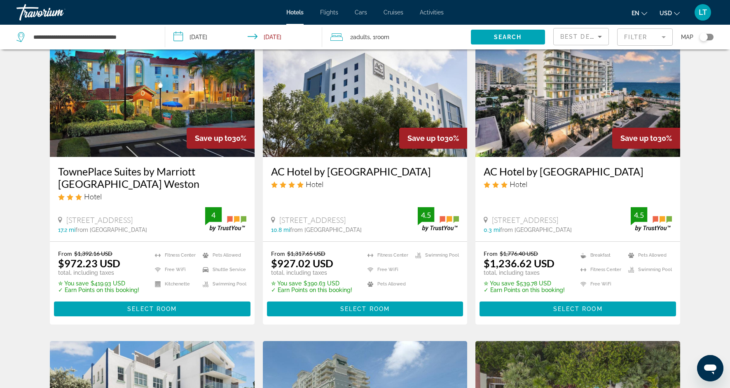
click at [558, 98] on img "Main content" at bounding box center [577, 91] width 205 height 132
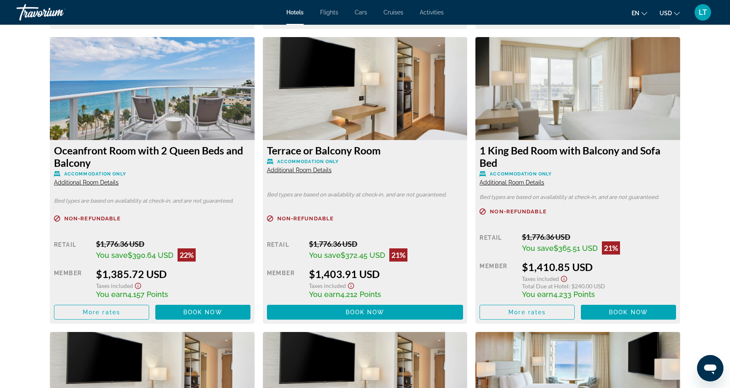
scroll to position [1723, 0]
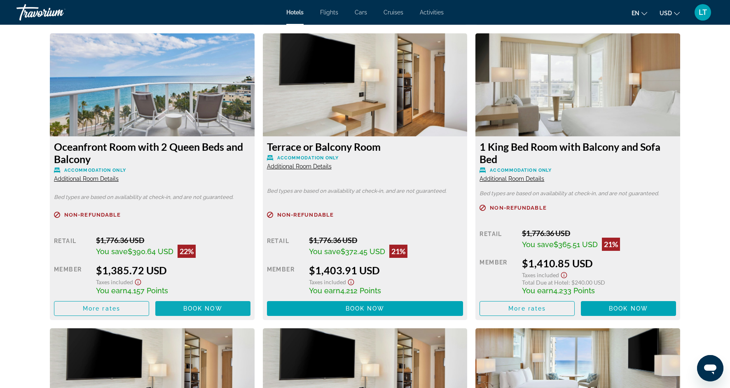
click at [212, 304] on span "Main content" at bounding box center [202, 309] width 95 height 20
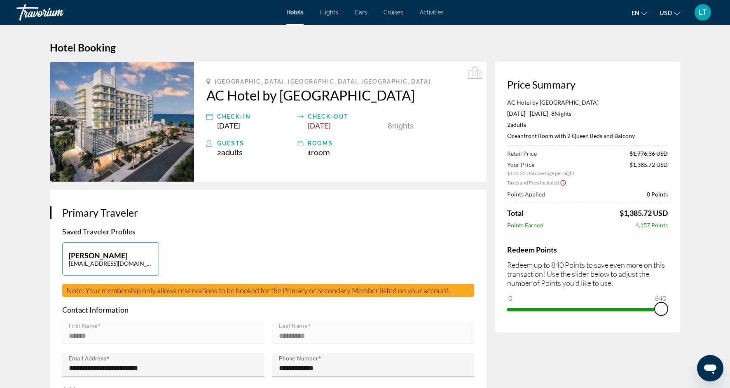
drag, startPoint x: 515, startPoint y: 300, endPoint x: 731, endPoint y: 297, distance: 215.9
click at [730, 297] on html "Skip to main content Hotels Flights Cars Cruises Activities Hotels Flights Cars…" at bounding box center [365, 194] width 730 height 388
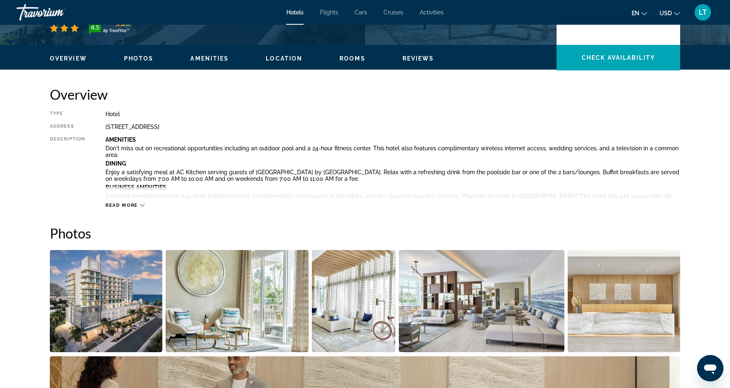
scroll to position [229, 0]
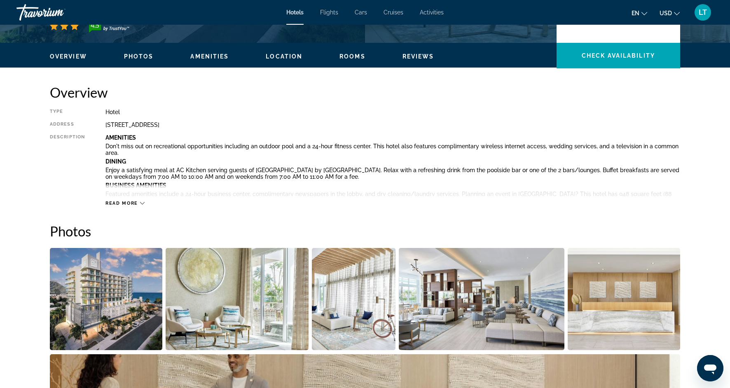
click at [135, 202] on span "Read more" at bounding box center [121, 203] width 33 height 5
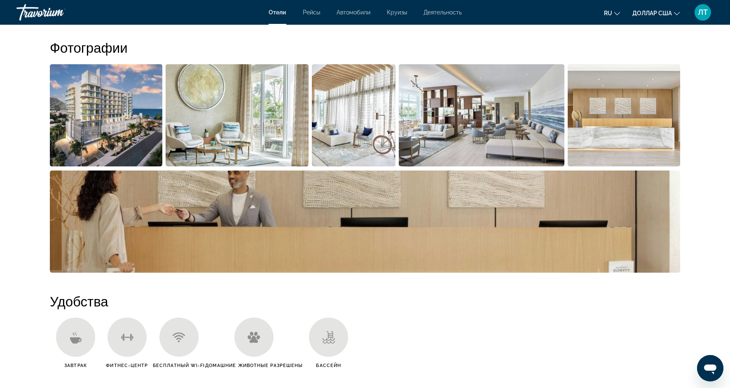
scroll to position [891, 0]
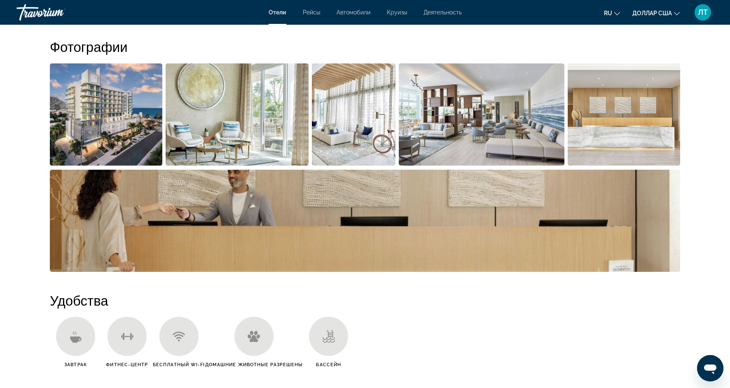
click at [117, 130] on img "Открыть полноэкранный слайдер изображений" at bounding box center [106, 114] width 112 height 102
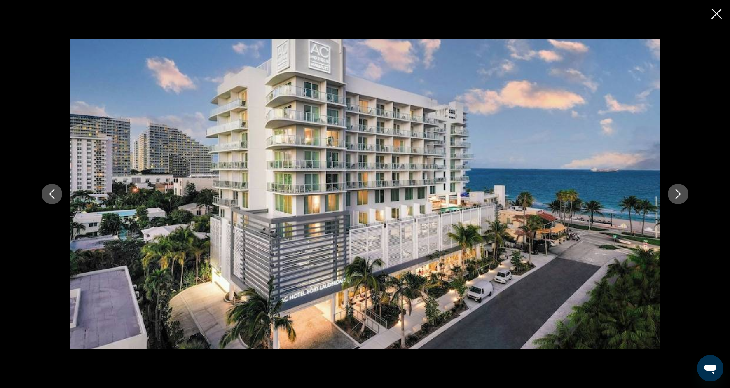
click at [681, 192] on icon "Next image" at bounding box center [678, 194] width 10 height 10
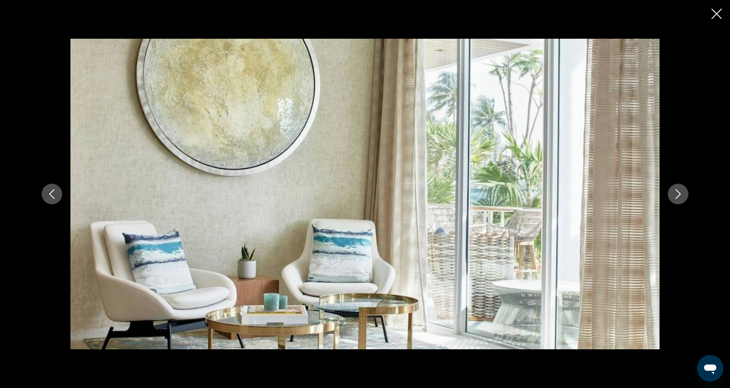
click at [681, 192] on icon "Next image" at bounding box center [678, 194] width 10 height 10
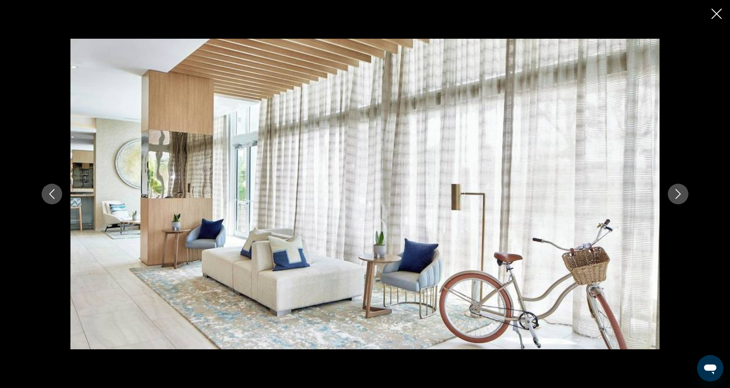
click at [681, 192] on icon "Next image" at bounding box center [678, 194] width 10 height 10
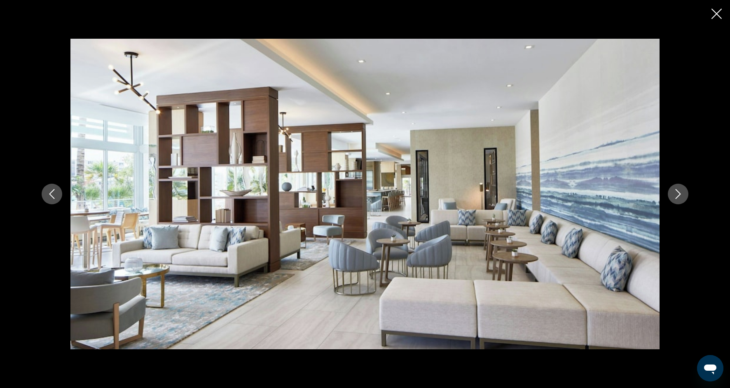
click at [681, 192] on icon "Next image" at bounding box center [678, 194] width 10 height 10
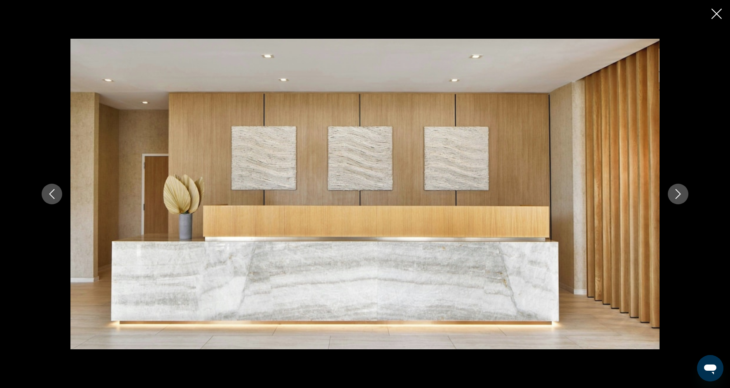
click at [682, 192] on icon "Next image" at bounding box center [678, 194] width 10 height 10
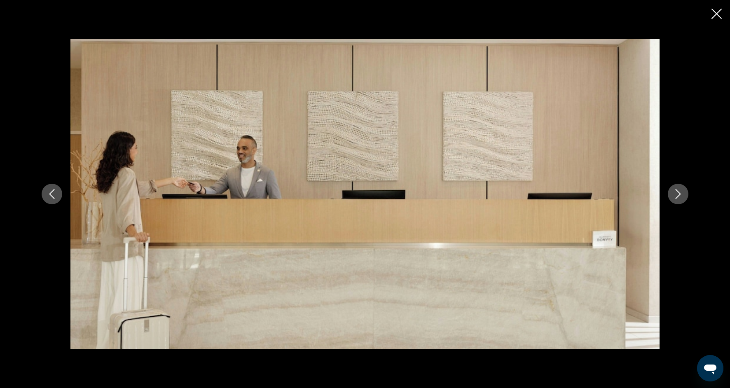
click at [682, 192] on icon "Next image" at bounding box center [678, 194] width 10 height 10
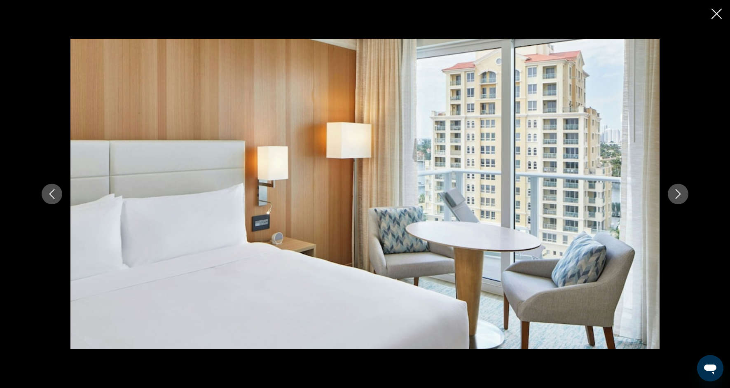
click at [682, 192] on icon "Next image" at bounding box center [678, 194] width 10 height 10
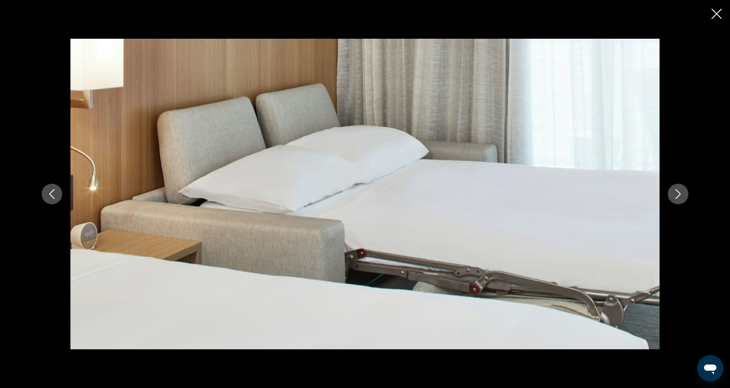
click at [682, 192] on icon "Next image" at bounding box center [678, 194] width 10 height 10
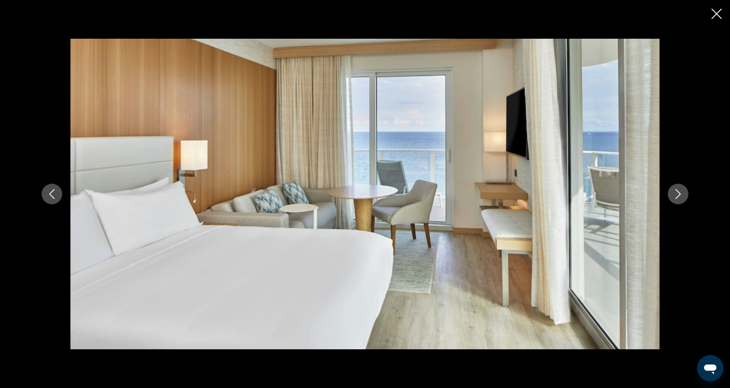
click at [676, 193] on icon "Next image" at bounding box center [678, 194] width 10 height 10
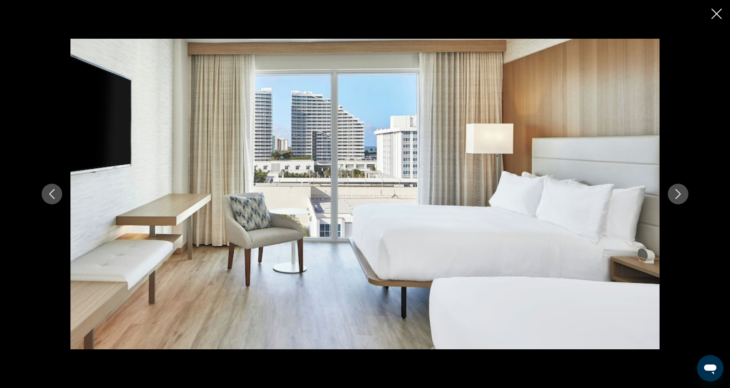
click at [676, 193] on icon "Next image" at bounding box center [678, 194] width 10 height 10
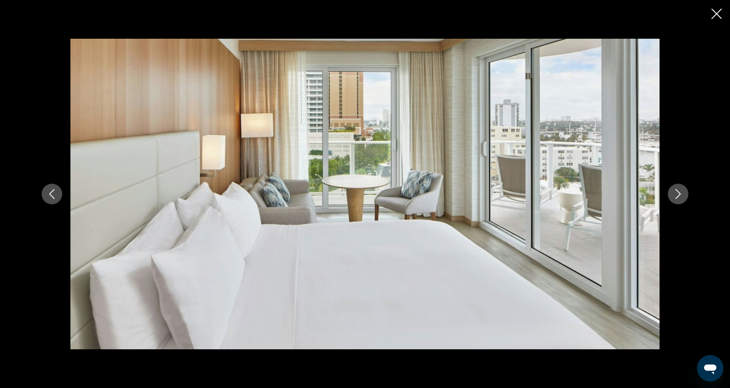
click at [676, 193] on icon "Next image" at bounding box center [678, 194] width 10 height 10
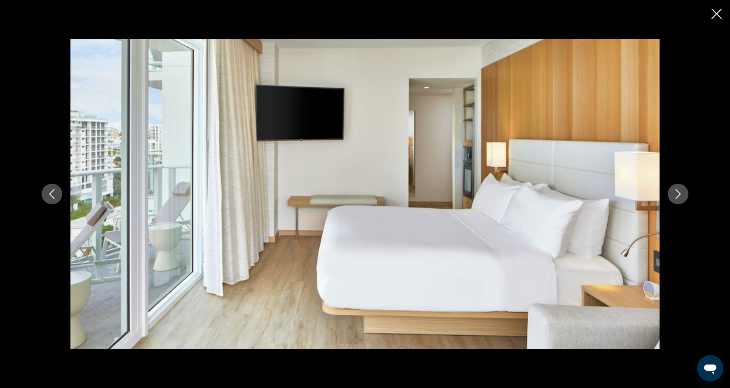
click at [676, 193] on icon "Next image" at bounding box center [678, 194] width 10 height 10
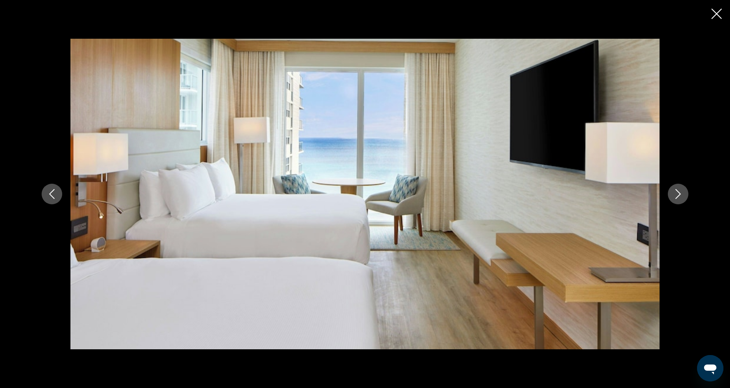
click at [676, 193] on icon "Next image" at bounding box center [678, 194] width 10 height 10
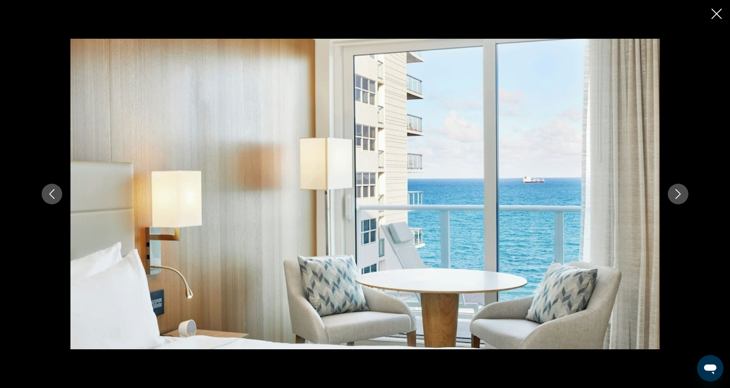
click at [676, 193] on icon "Next image" at bounding box center [678, 194] width 10 height 10
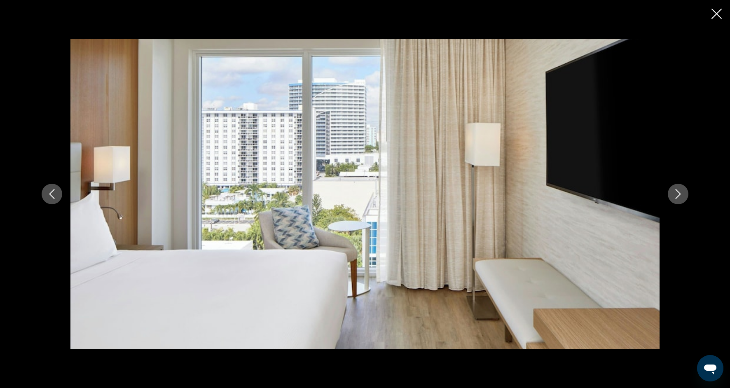
click at [681, 200] on button "Next image" at bounding box center [678, 194] width 21 height 21
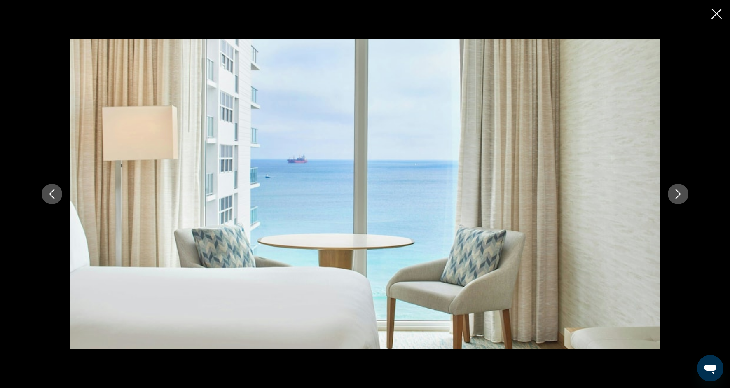
click at [681, 200] on button "Next image" at bounding box center [678, 194] width 21 height 21
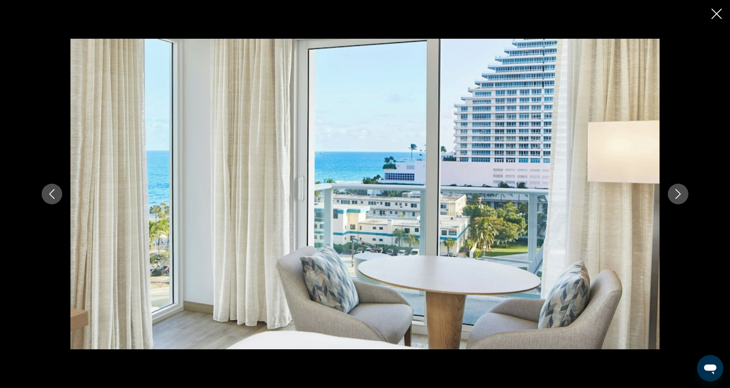
click at [681, 200] on button "Next image" at bounding box center [678, 194] width 21 height 21
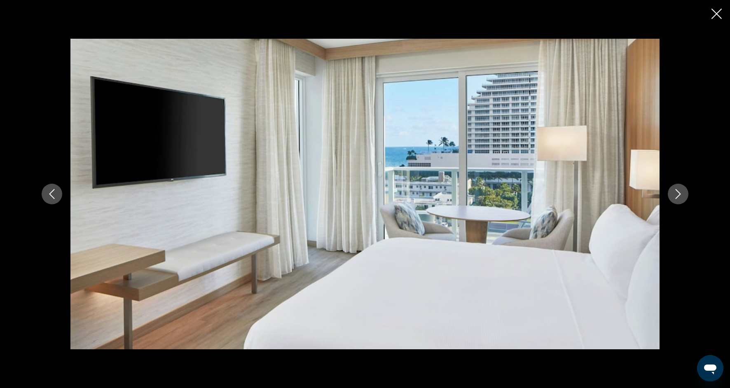
click at [717, 14] on icon "Close slideshow" at bounding box center [716, 14] width 10 height 10
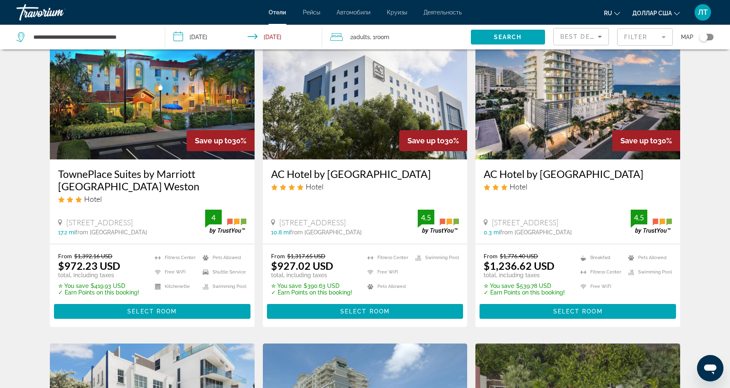
scroll to position [60, 0]
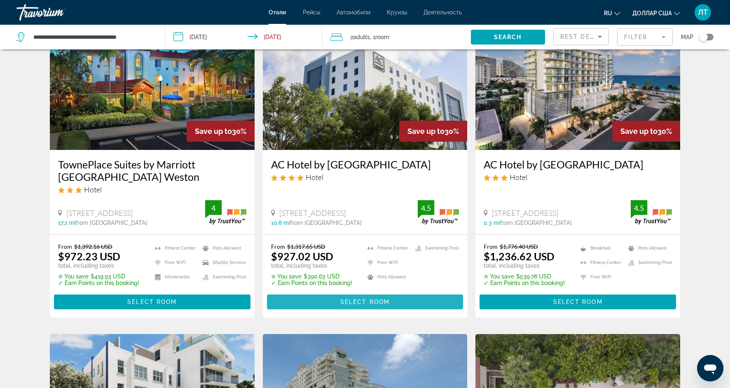
click at [394, 305] on span "Основное содержание" at bounding box center [365, 302] width 196 height 20
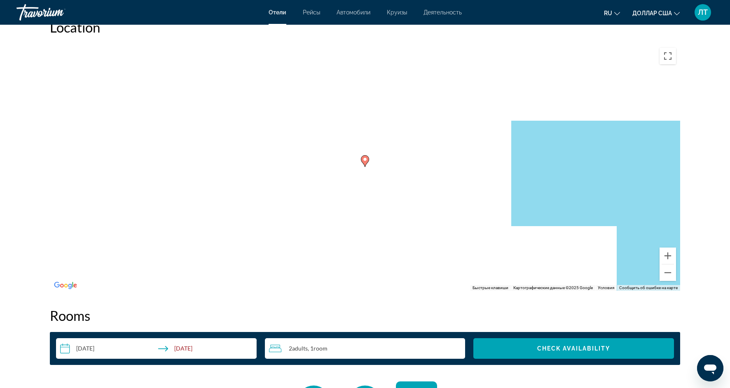
scroll to position [762, 0]
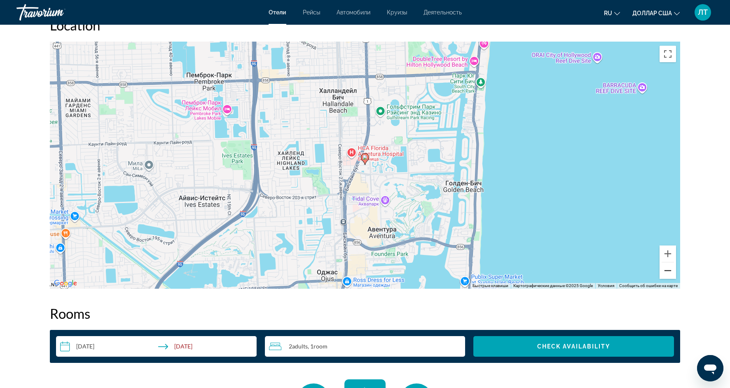
click at [667, 268] on button "Уменьшить" at bounding box center [668, 270] width 16 height 16
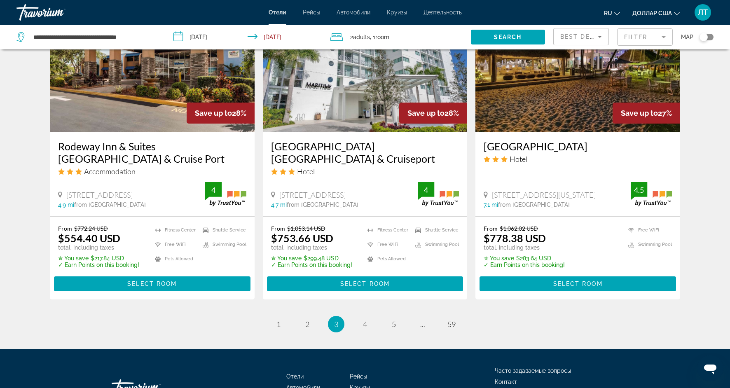
scroll to position [1020, 0]
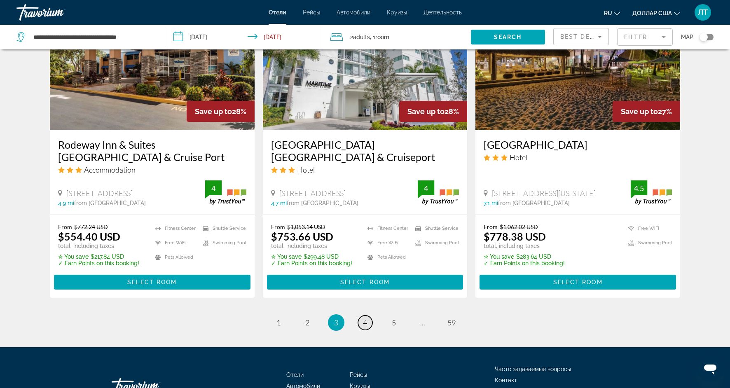
click at [366, 318] on span "4" at bounding box center [365, 322] width 4 height 9
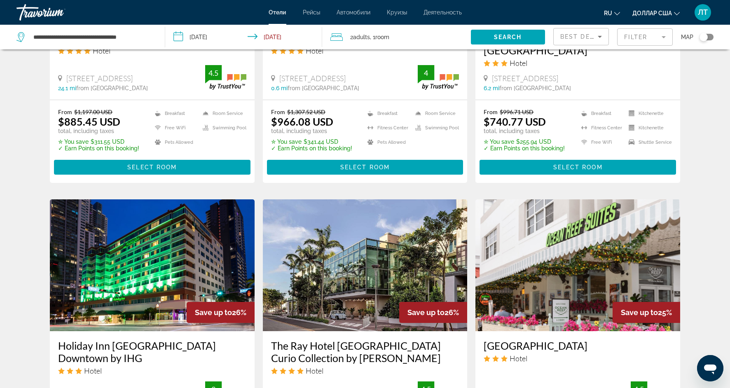
scroll to position [832, 0]
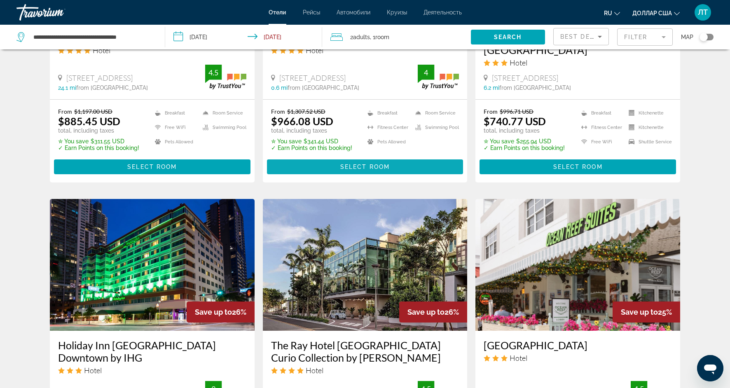
click at [392, 162] on span "Основное содержание" at bounding box center [365, 167] width 196 height 20
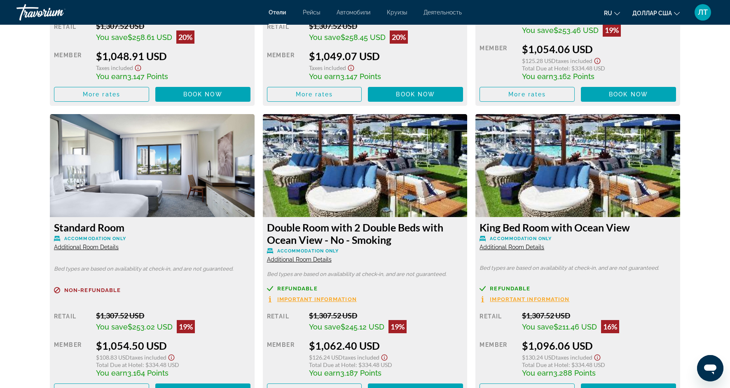
scroll to position [2241, 0]
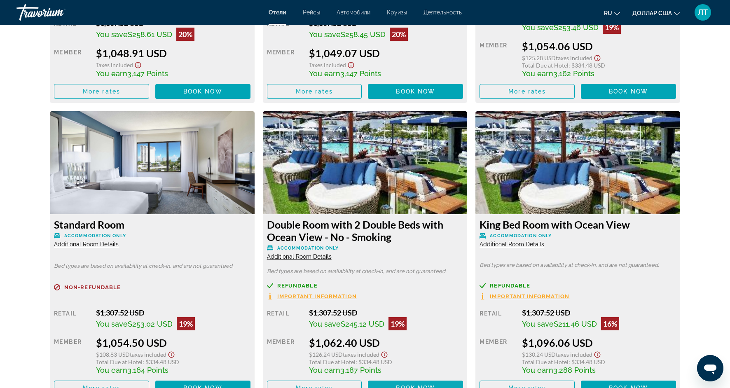
click at [405, 385] on span "Book now" at bounding box center [415, 388] width 39 height 7
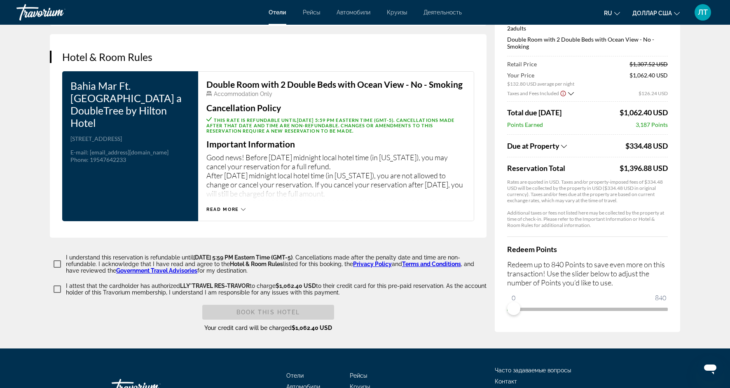
scroll to position [1241, 0]
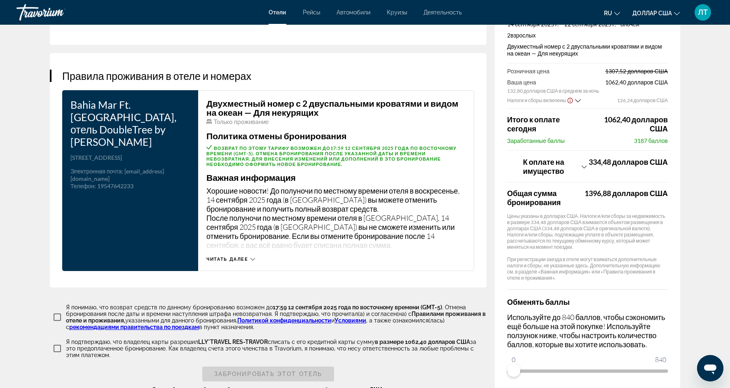
click at [252, 262] on icon "Основное содержание" at bounding box center [252, 259] width 5 height 5
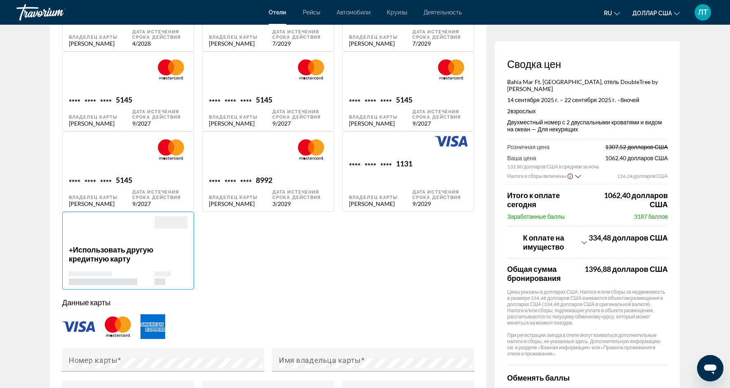
scroll to position [690, 0]
click at [381, 201] on font "Лилия Токариева" at bounding box center [372, 204] width 46 height 7
type input "******"
type input "*********"
type input "******"
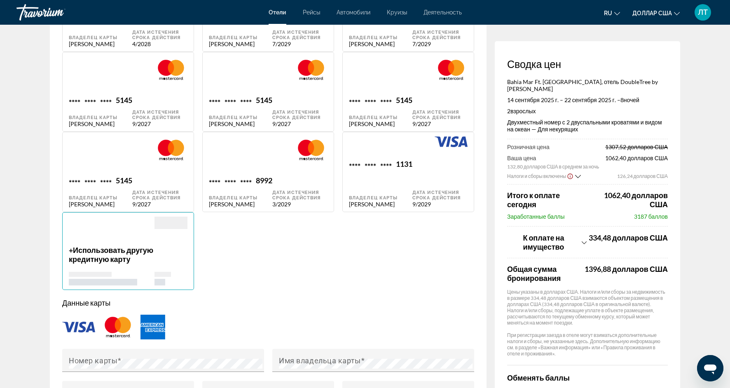
type input "**********"
type input "*****"
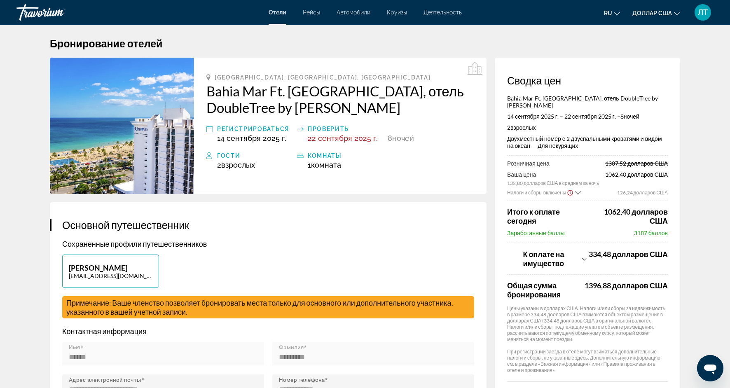
scroll to position [0, 0]
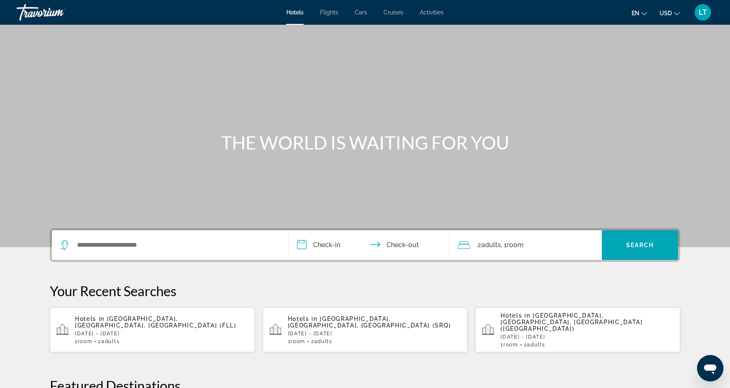
click at [150, 251] on div "Search widget" at bounding box center [170, 245] width 220 height 30
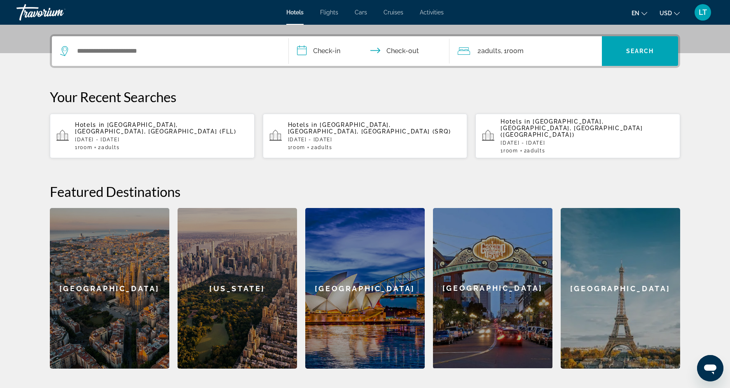
scroll to position [201, 0]
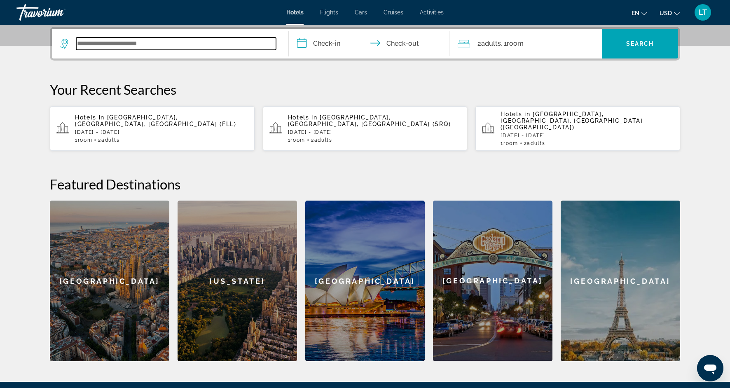
click at [201, 43] on input "Search widget" at bounding box center [176, 43] width 200 height 12
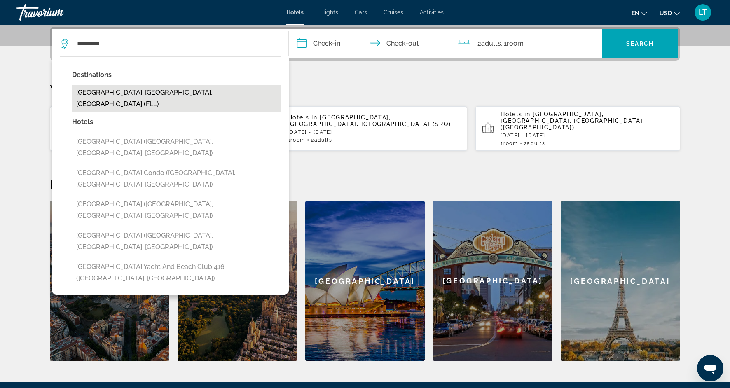
click at [184, 93] on button "[GEOGRAPHIC_DATA], [GEOGRAPHIC_DATA], [GEOGRAPHIC_DATA] (FLL)" at bounding box center [176, 98] width 208 height 27
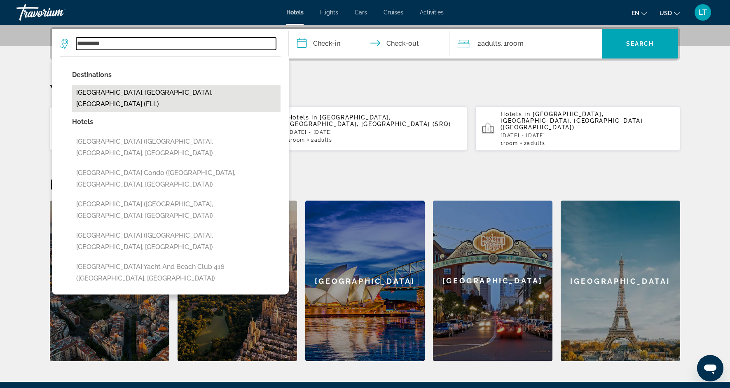
type input "**********"
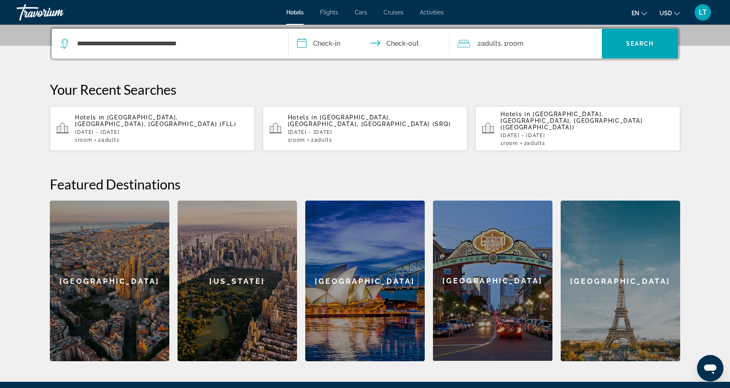
click at [325, 44] on input "**********" at bounding box center [371, 45] width 164 height 32
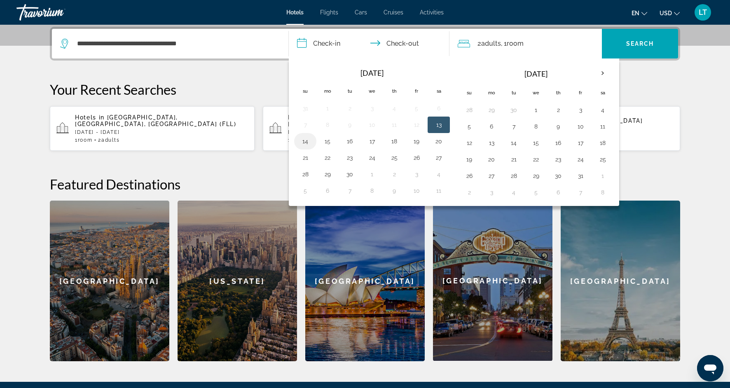
click at [305, 145] on button "14" at bounding box center [305, 142] width 13 height 12
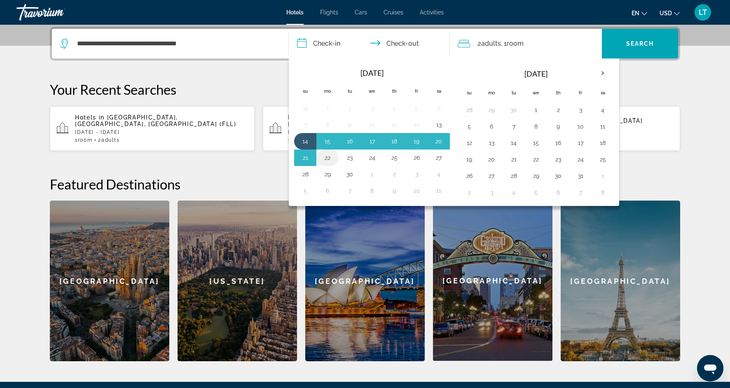
click at [327, 160] on button "22" at bounding box center [327, 158] width 13 height 12
type input "**********"
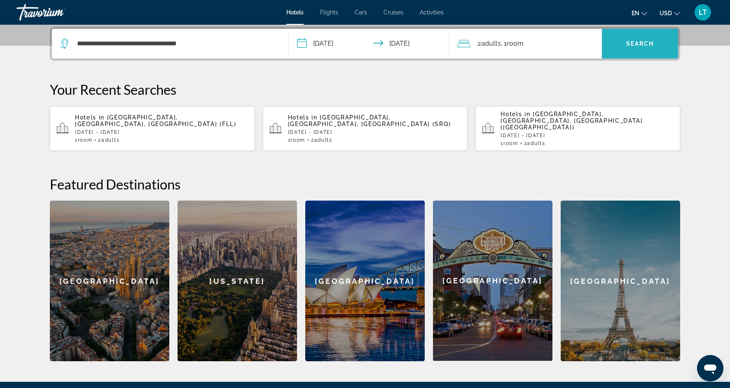
click at [627, 43] on span "Search" at bounding box center [640, 43] width 28 height 7
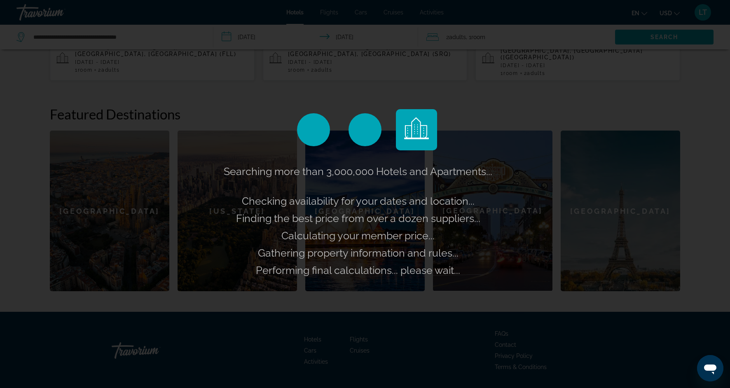
scroll to position [283, 0]
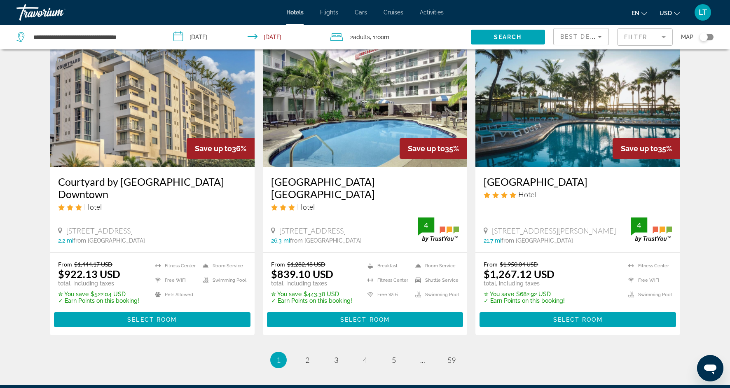
scroll to position [994, 0]
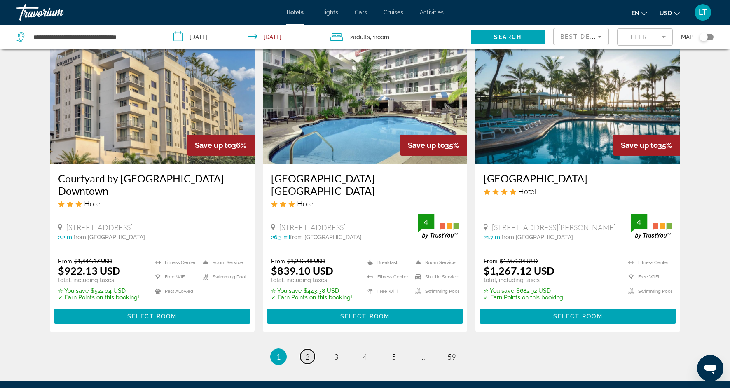
click at [310, 349] on link "page 2" at bounding box center [307, 356] width 14 height 14
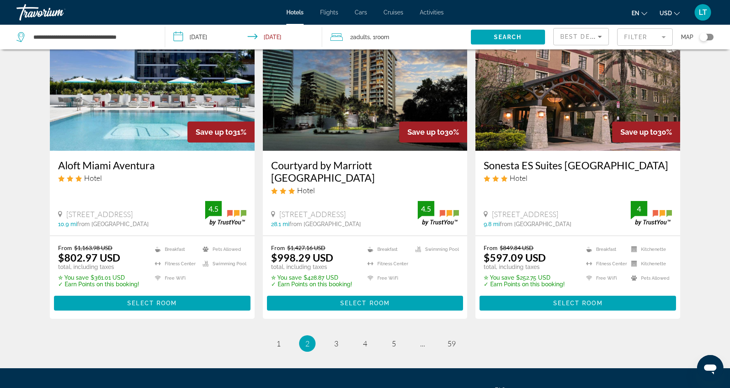
scroll to position [984, 0]
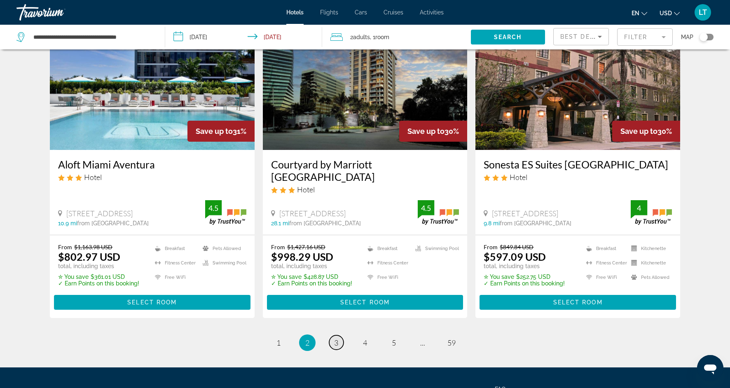
click at [337, 344] on span "3" at bounding box center [336, 342] width 4 height 9
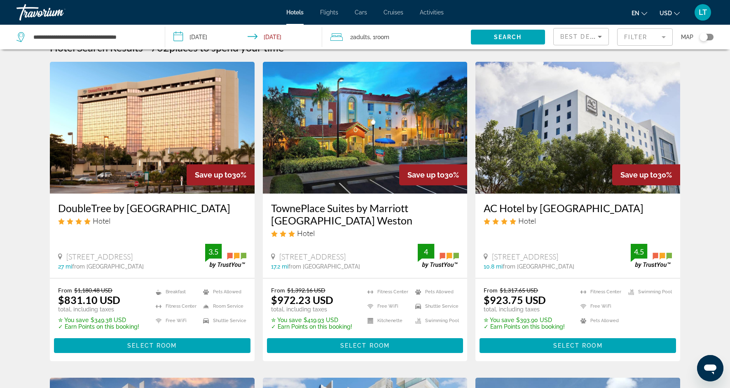
scroll to position [17, 0]
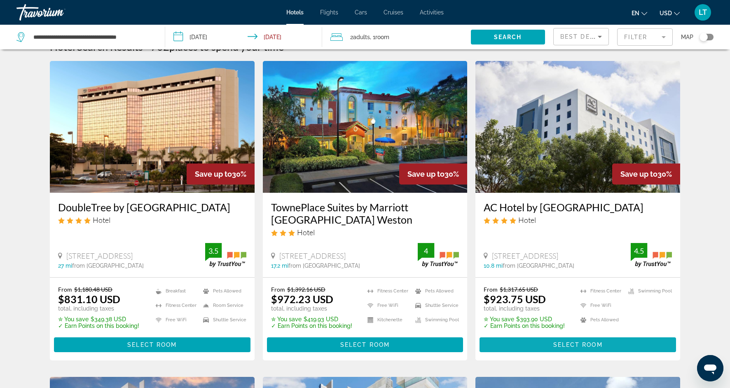
click at [552, 342] on span "Main content" at bounding box center [578, 345] width 196 height 20
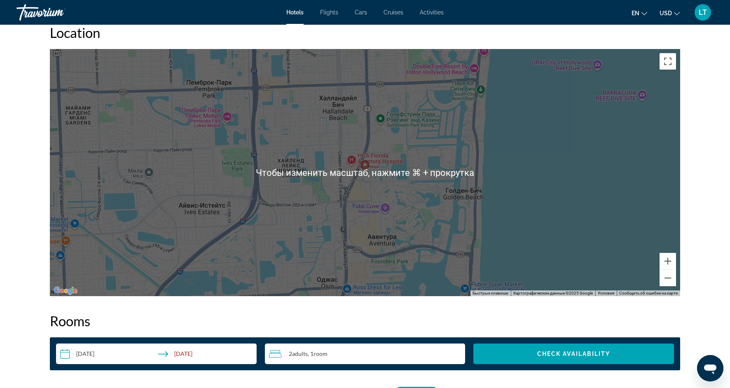
scroll to position [755, 0]
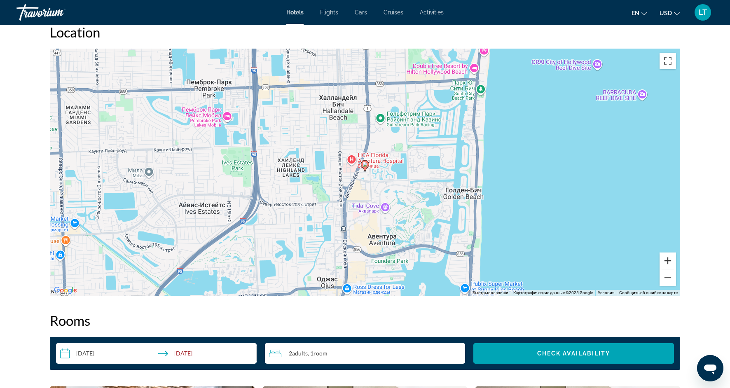
click at [671, 264] on button "Увеличить" at bounding box center [668, 261] width 16 height 16
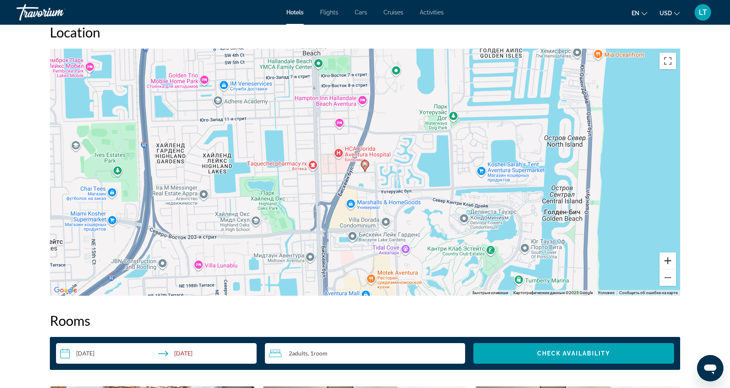
click at [671, 264] on button "Увеличить" at bounding box center [668, 261] width 16 height 16
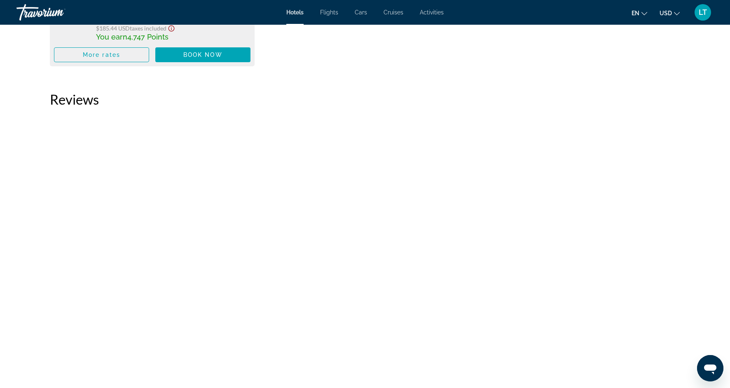
scroll to position [2979, 0]
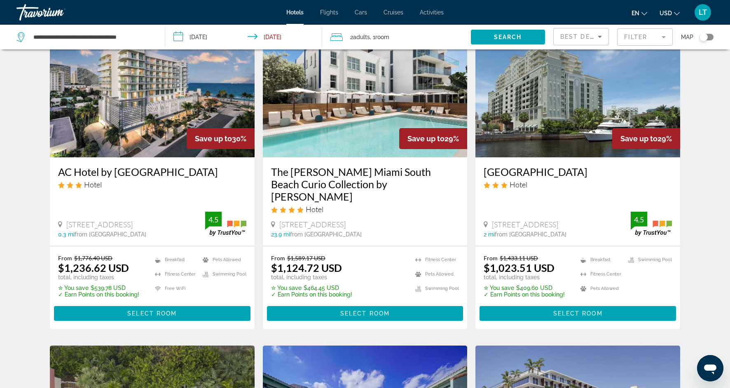
scroll to position [370, 0]
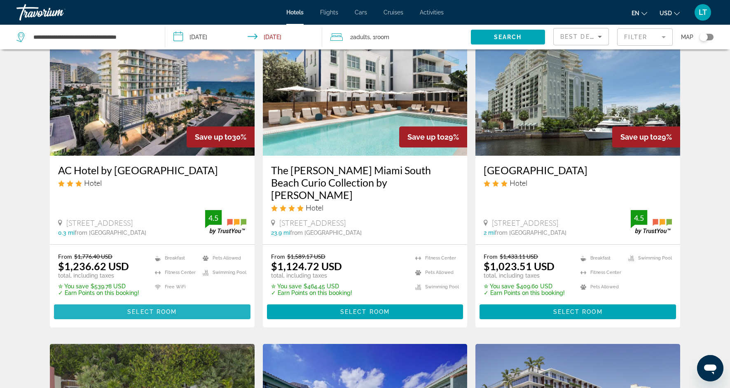
click at [152, 309] on span "Select Room" at bounding box center [151, 312] width 49 height 7
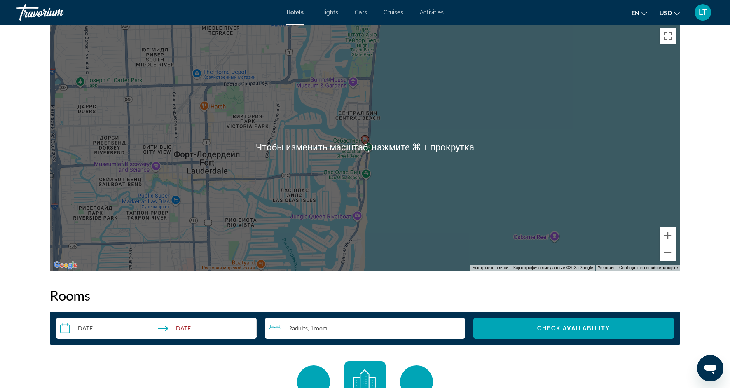
scroll to position [807, 0]
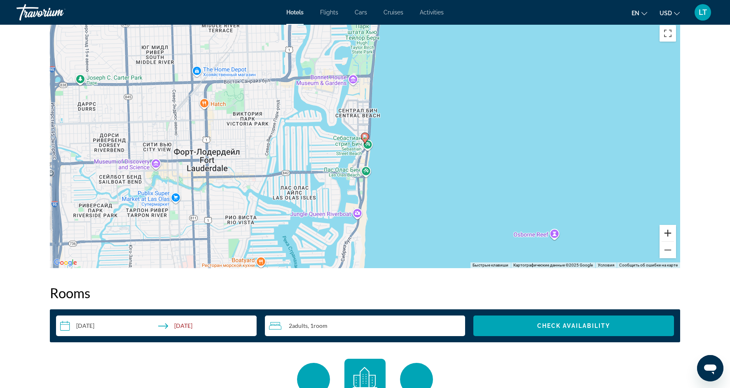
click at [674, 231] on button "Увеличить" at bounding box center [668, 233] width 16 height 16
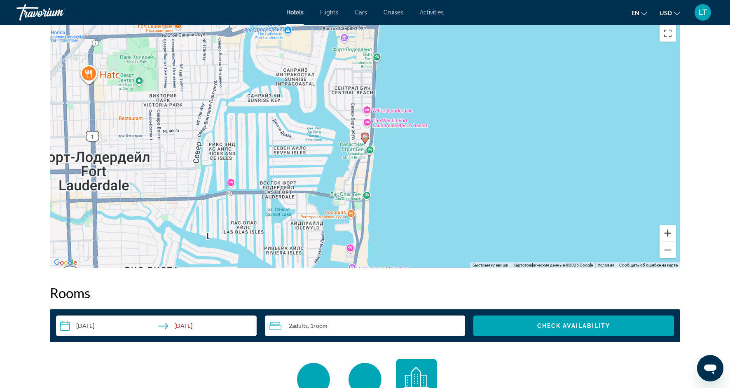
click at [674, 231] on button "Увеличить" at bounding box center [668, 233] width 16 height 16
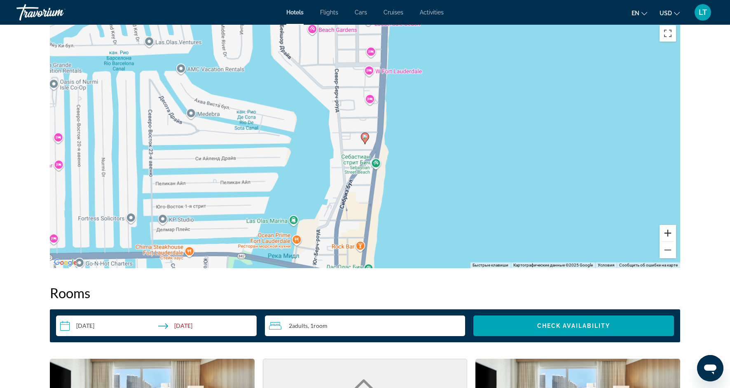
click at [674, 231] on button "Увеличить" at bounding box center [668, 233] width 16 height 16
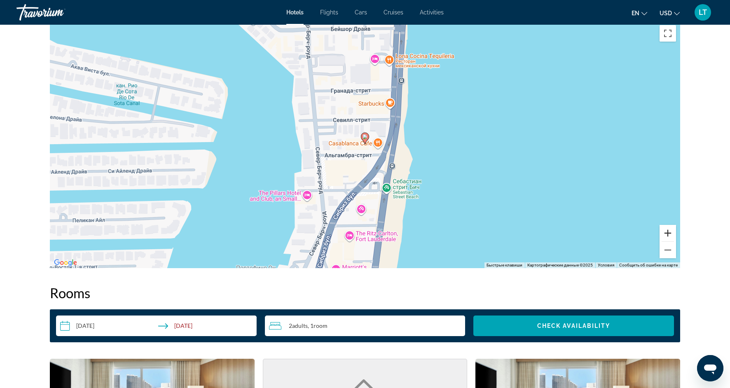
click at [674, 231] on button "Увеличить" at bounding box center [668, 233] width 16 height 16
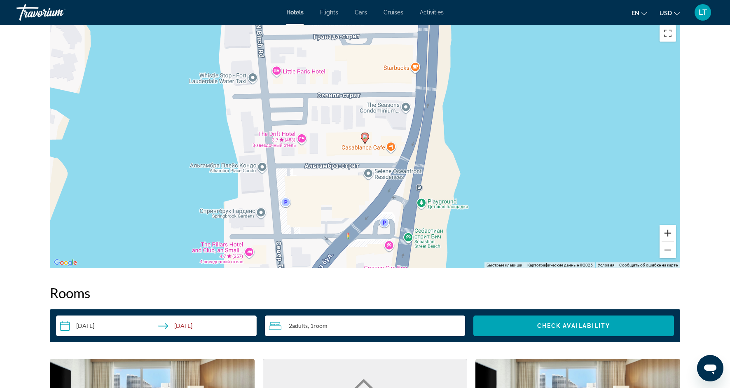
click at [674, 231] on button "Увеличить" at bounding box center [668, 233] width 16 height 16
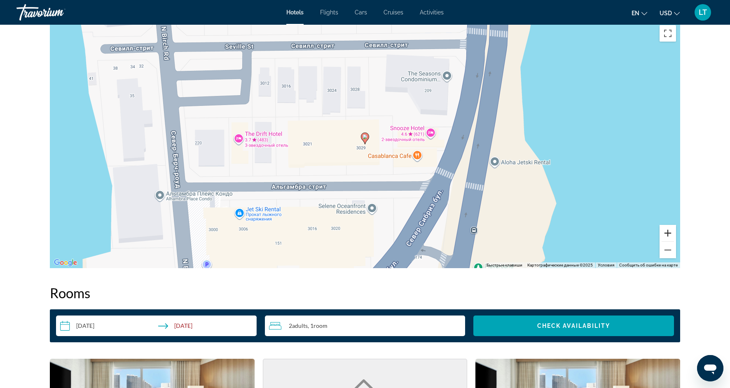
click at [674, 231] on button "Увеличить" at bounding box center [668, 233] width 16 height 16
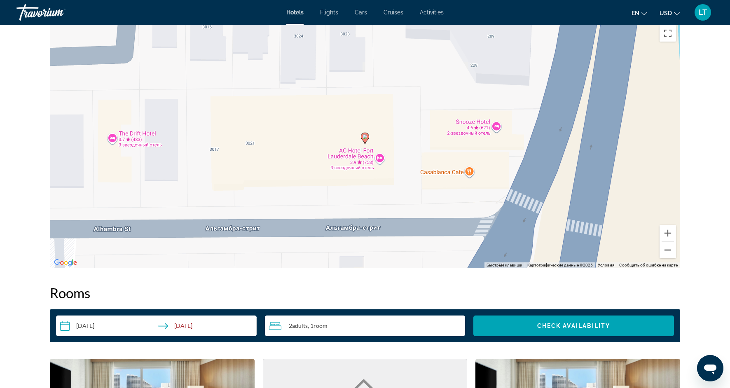
click at [669, 253] on button "Уменьшить" at bounding box center [668, 250] width 16 height 16
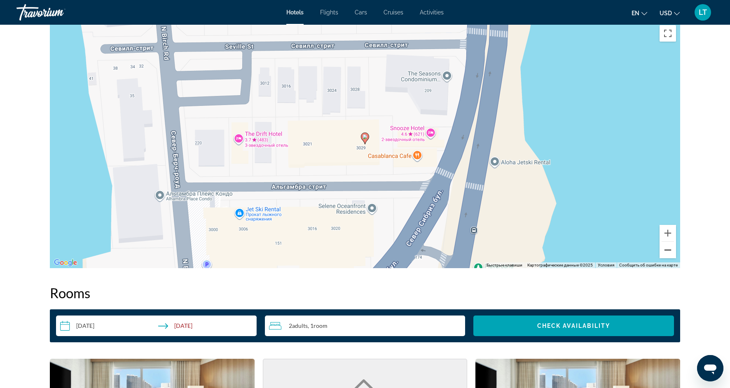
click at [669, 253] on button "Уменьшить" at bounding box center [668, 250] width 16 height 16
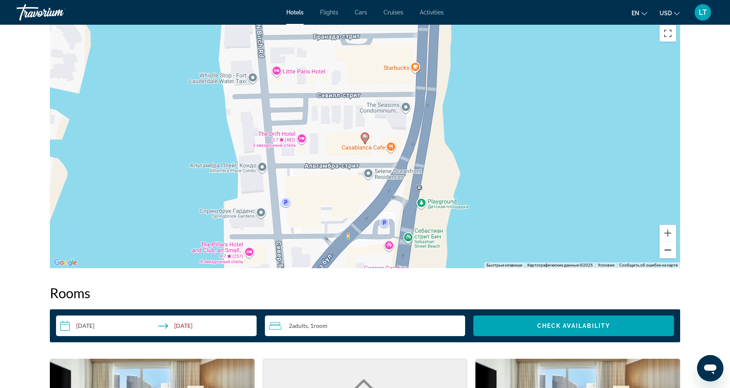
click at [669, 253] on button "Уменьшить" at bounding box center [668, 250] width 16 height 16
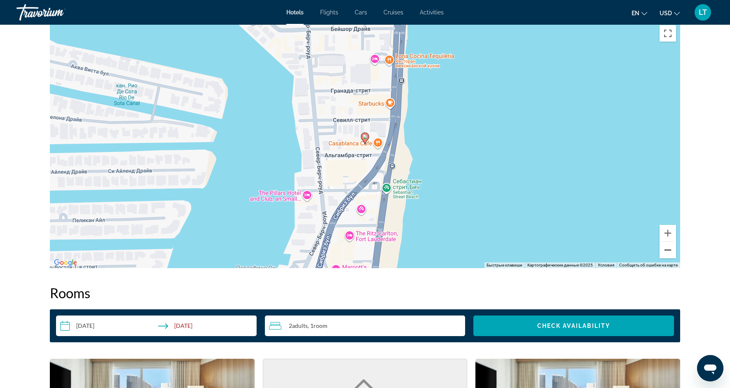
click at [669, 253] on button "Уменьшить" at bounding box center [668, 250] width 16 height 16
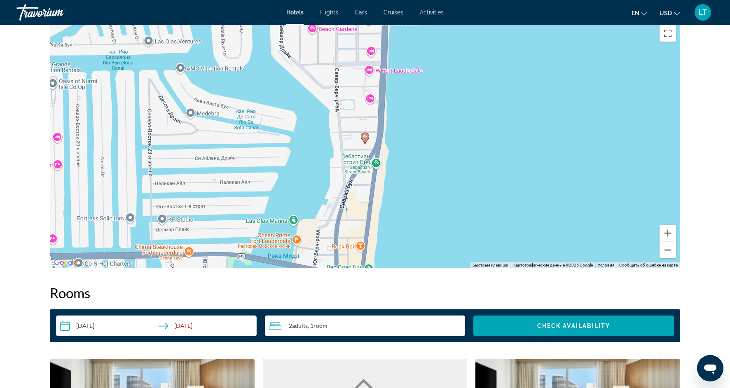
click at [669, 253] on button "Уменьшить" at bounding box center [668, 250] width 16 height 16
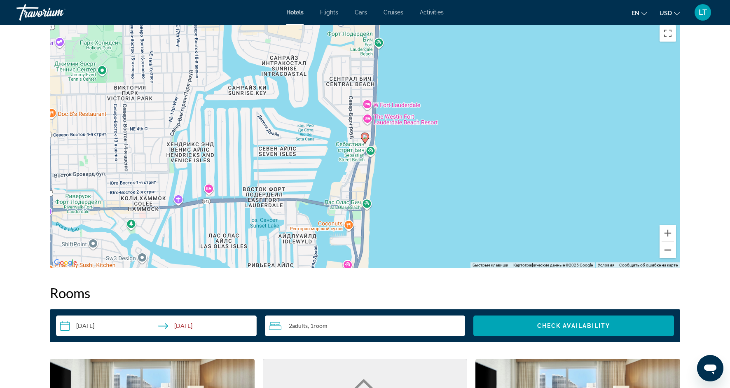
click at [669, 253] on button "Уменьшить" at bounding box center [668, 250] width 16 height 16
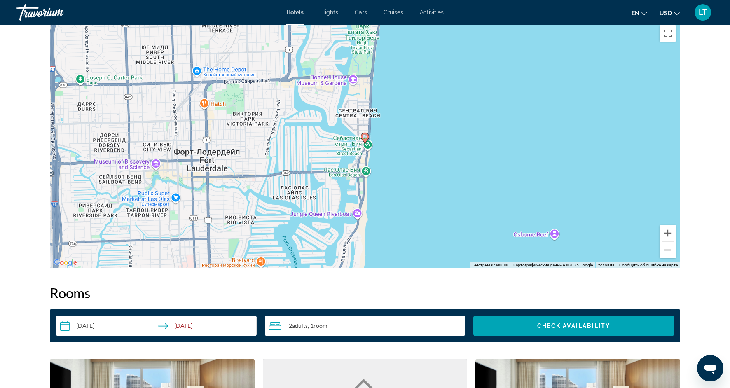
click at [670, 254] on button "Уменьшить" at bounding box center [668, 250] width 16 height 16
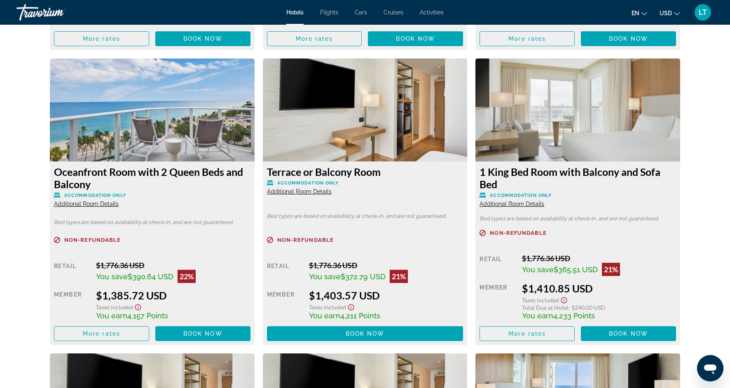
scroll to position [1689, 0]
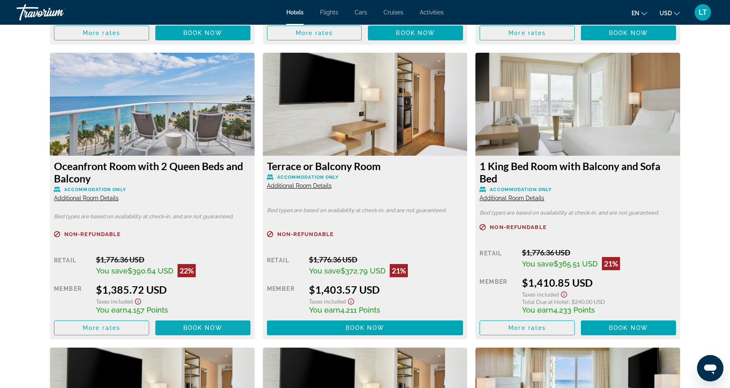
click at [218, 327] on span "Book now" at bounding box center [202, 328] width 39 height 7
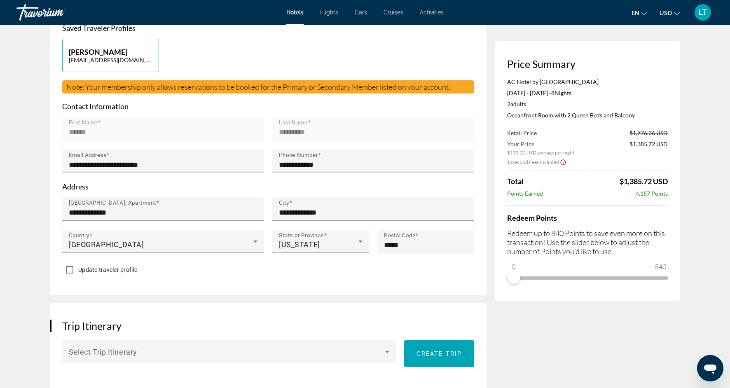
scroll to position [204, 0]
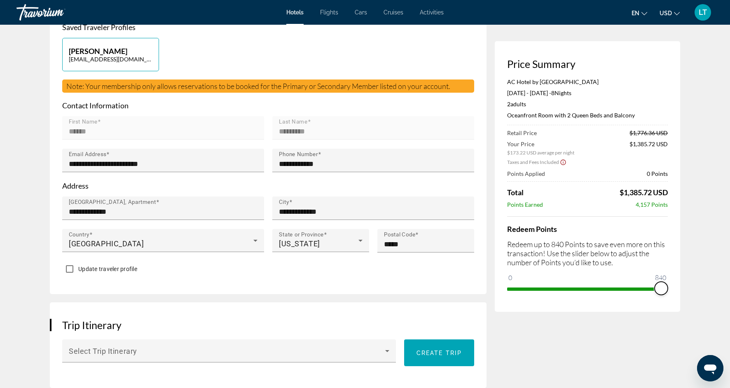
drag, startPoint x: 515, startPoint y: 276, endPoint x: 679, endPoint y: 279, distance: 164.0
click at [679, 279] on div "Price Summary AC Hotel by Marriott Fort Lauderdale Beach Sep 14, 2025 - Sep 22,…" at bounding box center [587, 176] width 185 height 271
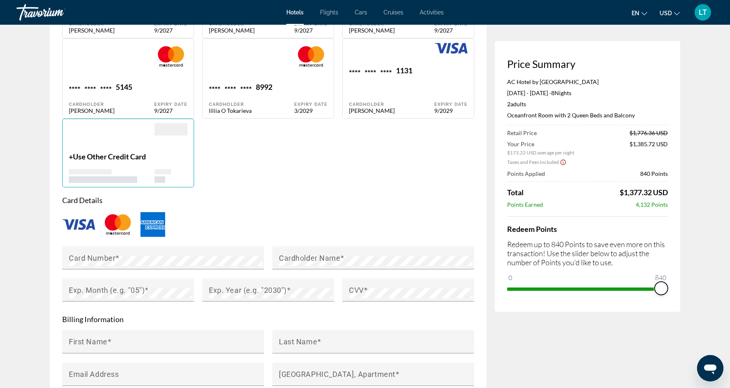
scroll to position [756, 0]
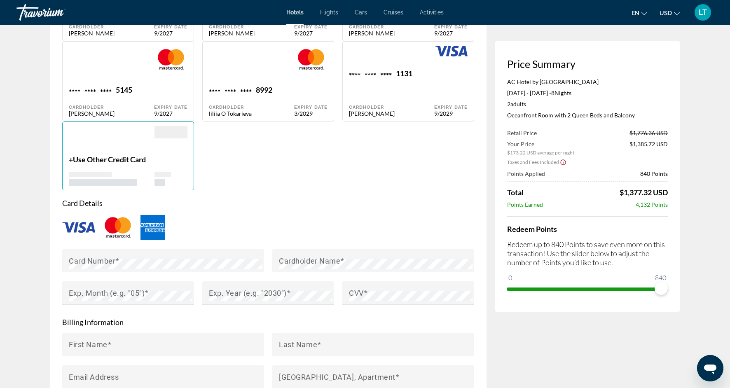
click at [450, 93] on div "Expiry Date 9/2029" at bounding box center [450, 93] width 33 height 48
type input "******"
type input "*********"
type input "******"
type input "**********"
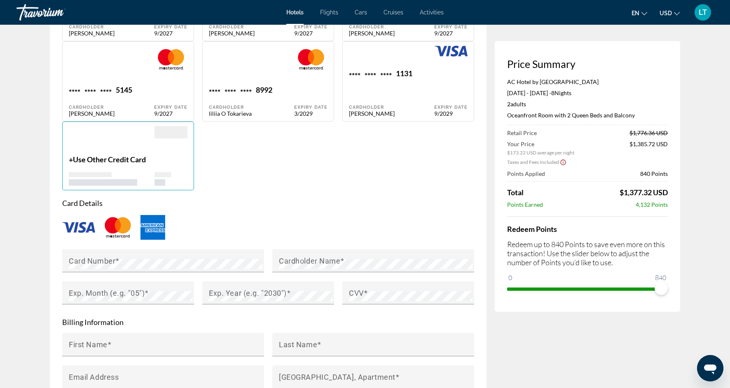
type input "**********"
type input "*****"
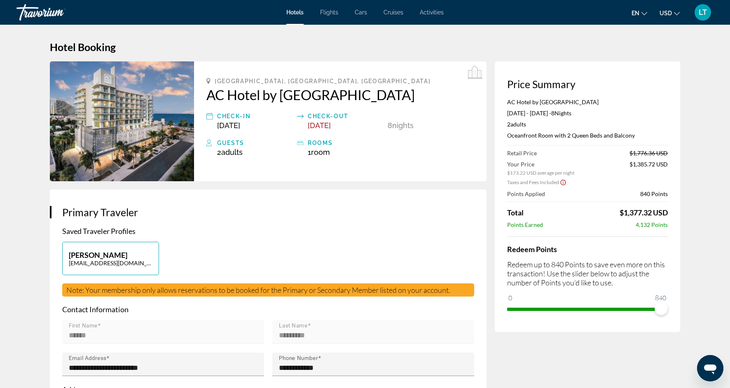
scroll to position [0, 0]
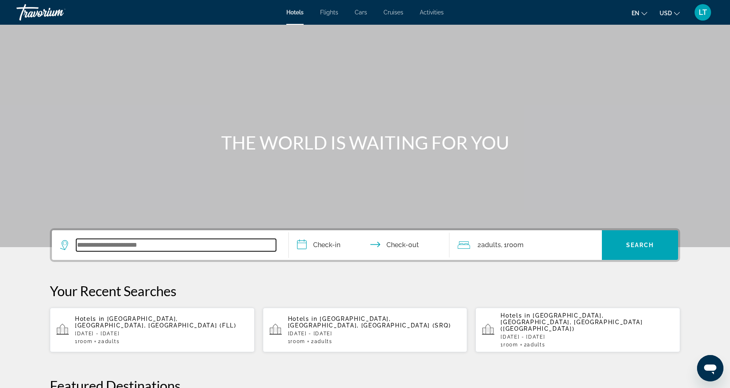
click at [163, 246] on input "Search widget" at bounding box center [176, 245] width 200 height 12
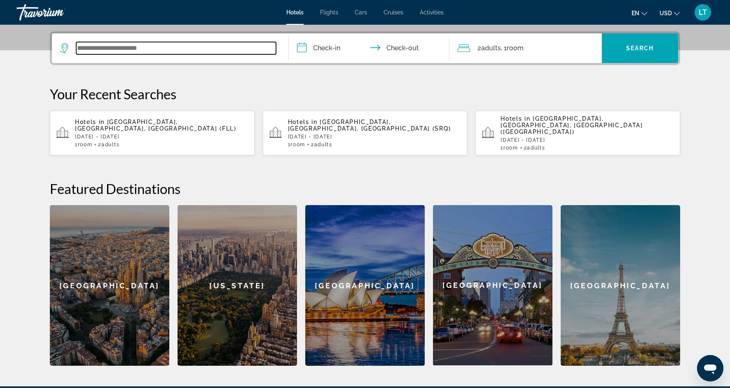
scroll to position [201, 0]
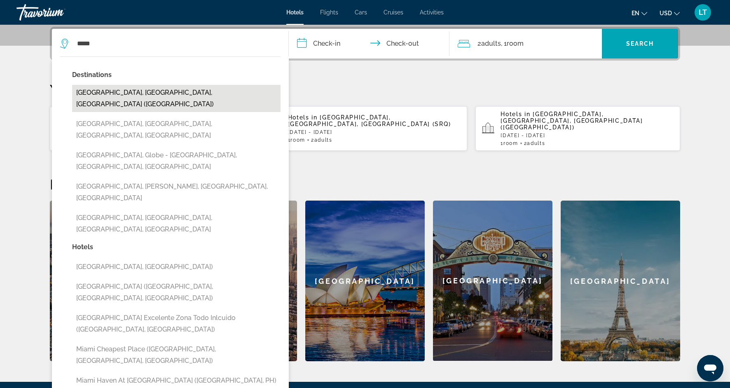
click at [115, 93] on button "[GEOGRAPHIC_DATA], [GEOGRAPHIC_DATA], [GEOGRAPHIC_DATA] ([GEOGRAPHIC_DATA])" at bounding box center [176, 98] width 208 height 27
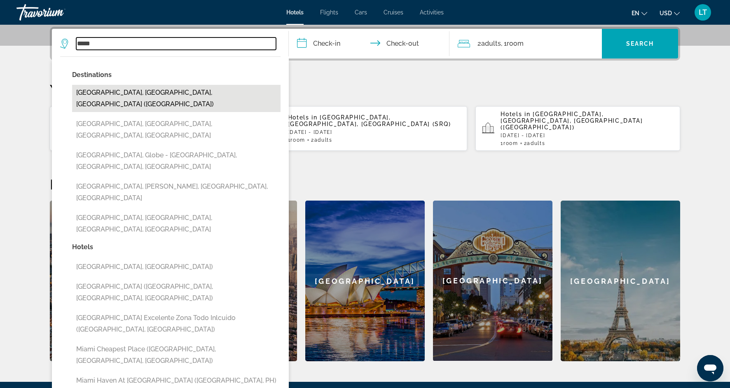
type input "**********"
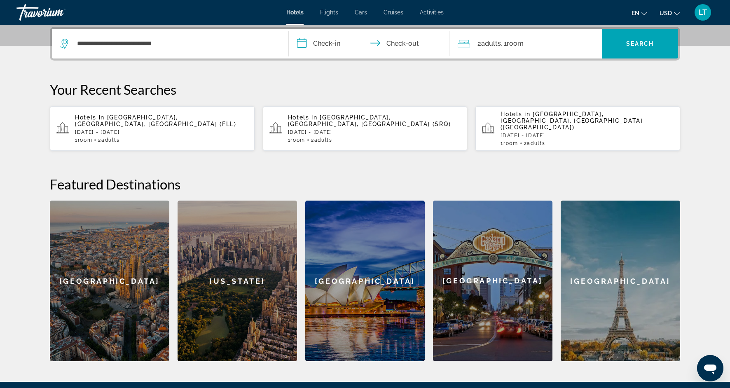
click at [329, 43] on input "**********" at bounding box center [371, 45] width 164 height 32
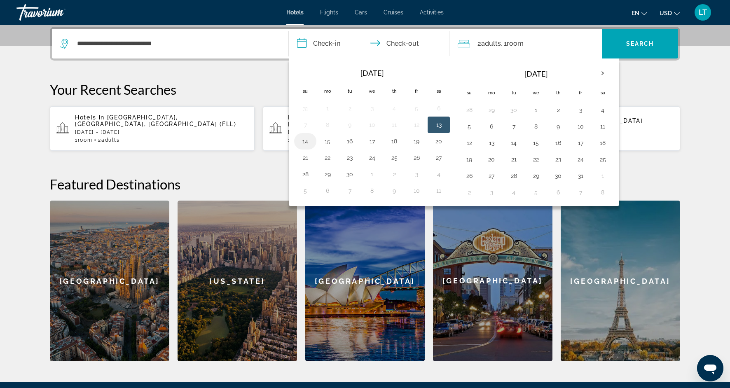
click at [302, 144] on button "14" at bounding box center [305, 142] width 13 height 12
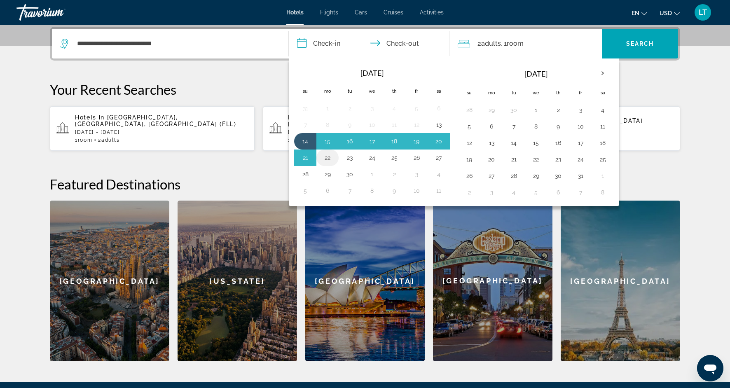
click at [326, 159] on button "22" at bounding box center [327, 158] width 13 height 12
type input "**********"
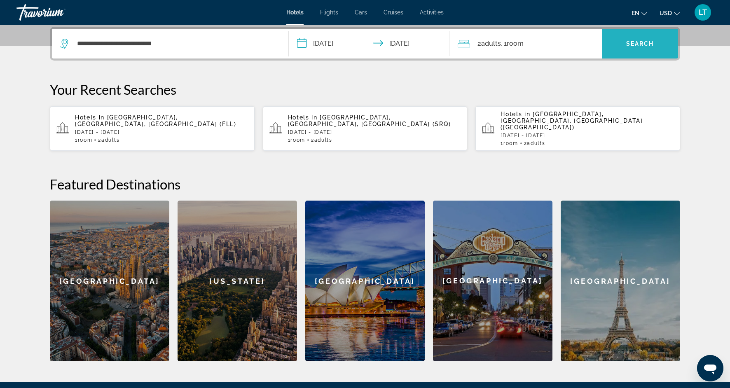
click at [633, 43] on span "Search" at bounding box center [640, 43] width 28 height 7
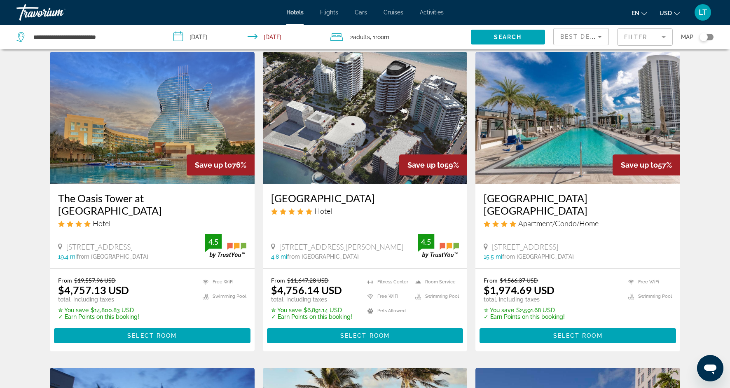
scroll to position [28, 0]
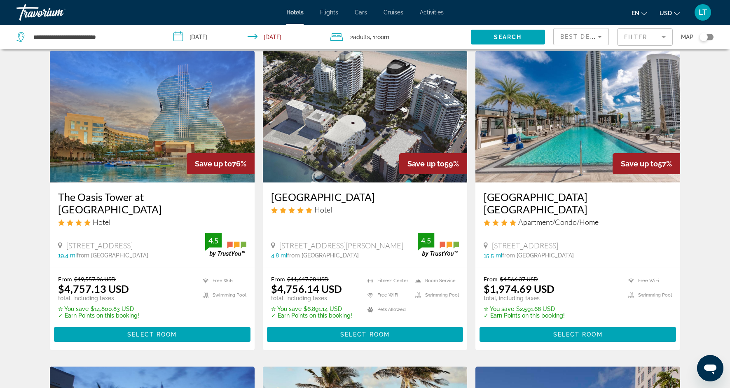
click at [668, 38] on mat-form-field "Filter" at bounding box center [645, 36] width 56 height 17
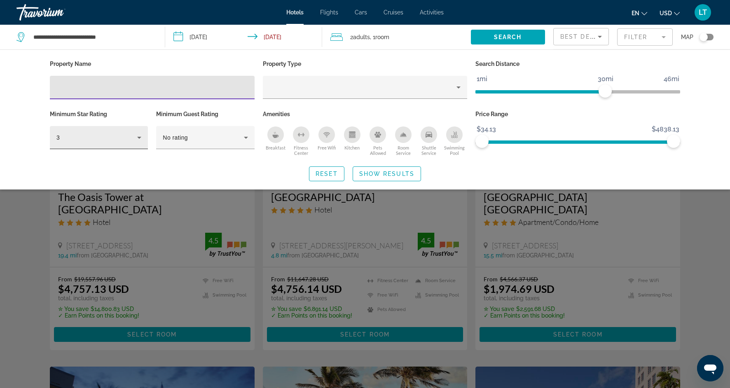
click at [147, 139] on div "3" at bounding box center [99, 137] width 98 height 23
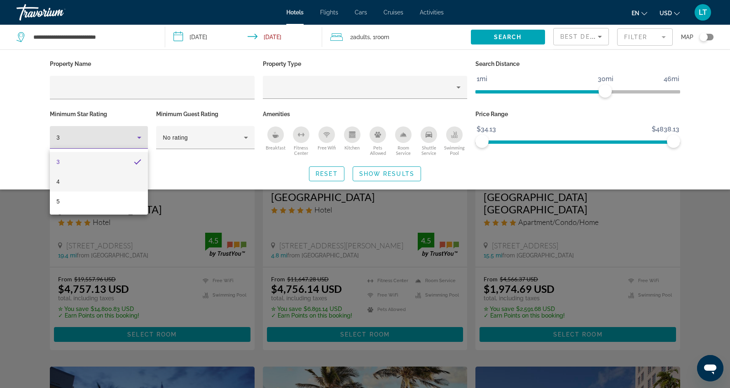
click at [119, 180] on mat-option "4" at bounding box center [99, 182] width 98 height 20
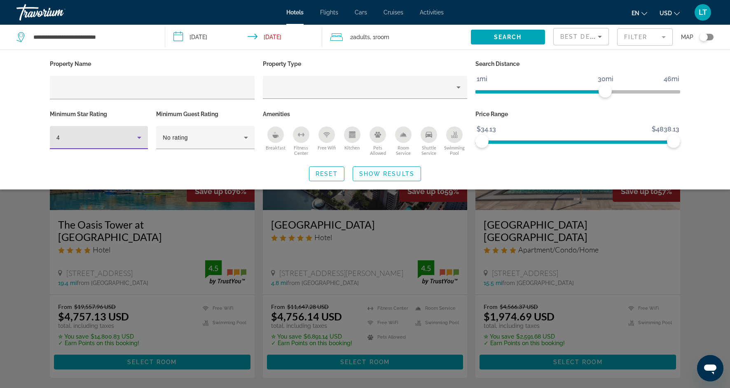
click at [388, 176] on span "Show Results" at bounding box center [386, 174] width 55 height 7
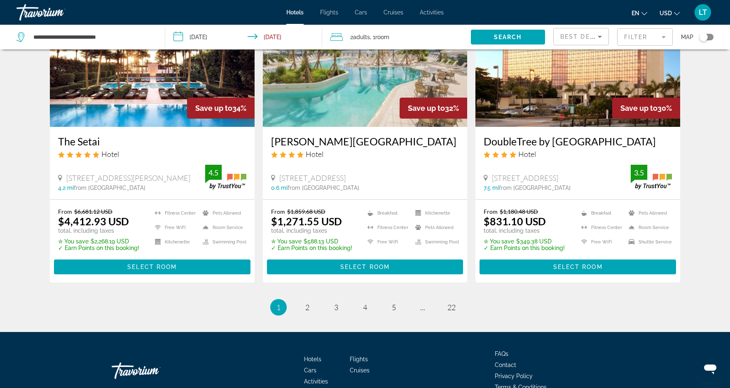
scroll to position [1077, 0]
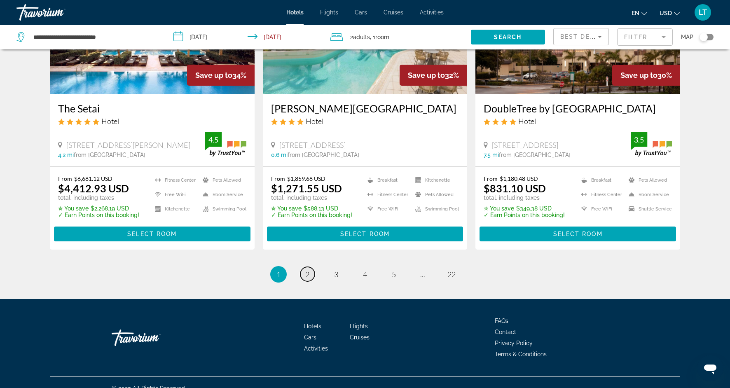
click at [308, 270] on span "2" at bounding box center [307, 274] width 4 height 9
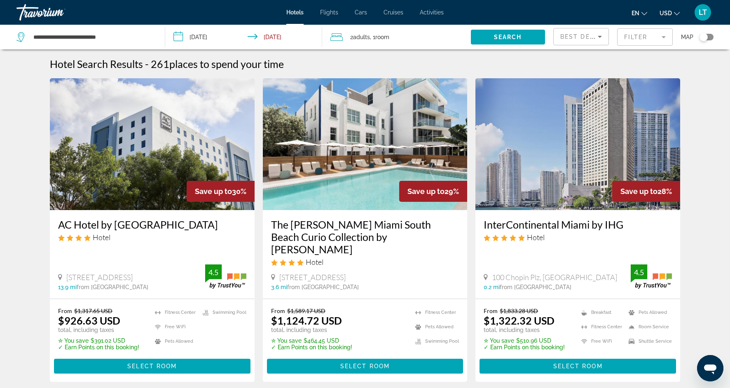
click at [664, 37] on mat-form-field "Filter" at bounding box center [645, 36] width 56 height 17
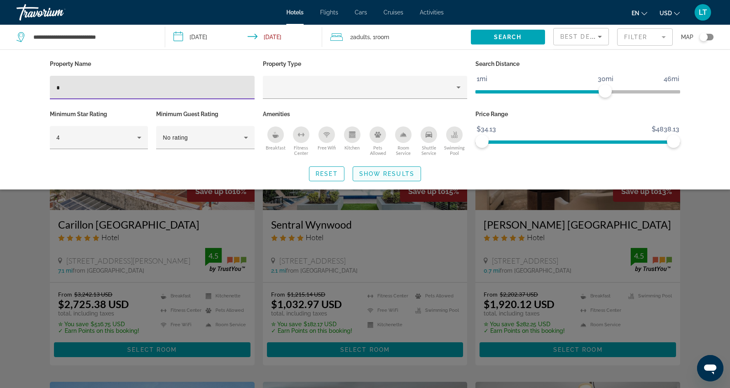
type input "*"
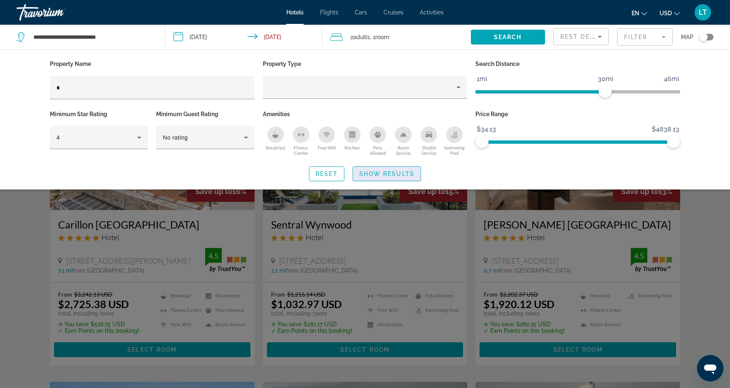
click at [378, 171] on span "Show Results" at bounding box center [386, 174] width 55 height 7
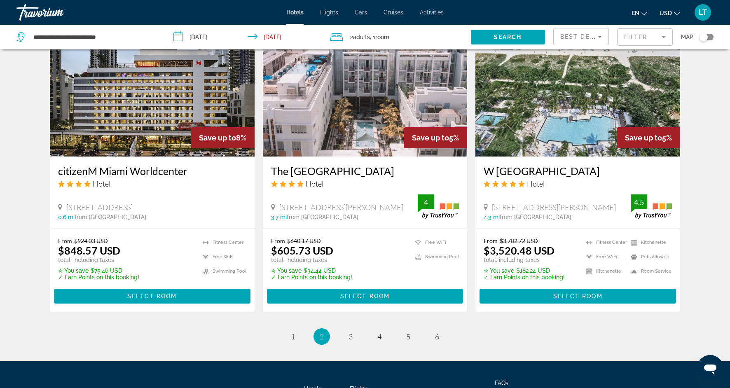
scroll to position [979, 0]
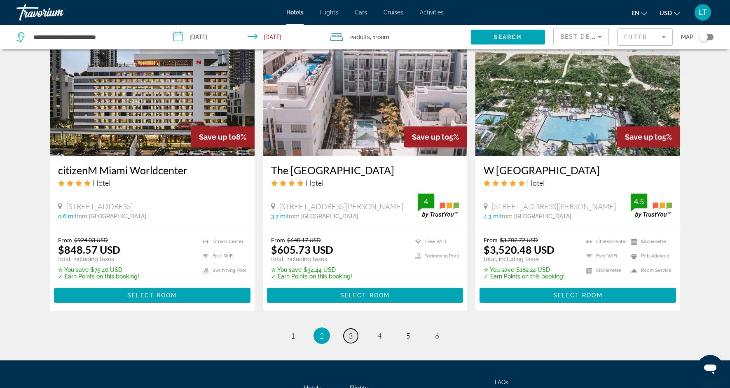
click at [348, 336] on link "page 3" at bounding box center [351, 336] width 14 height 14
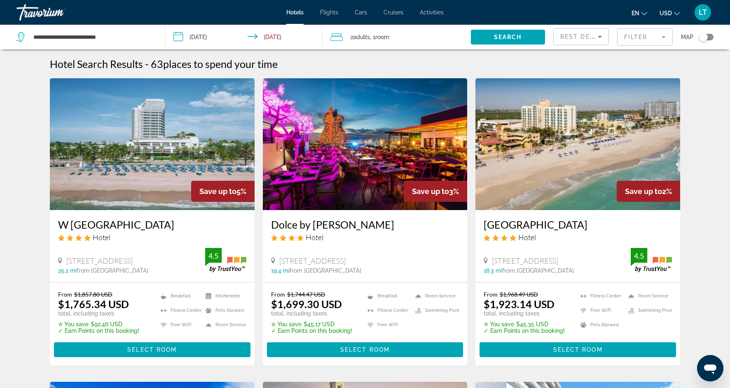
click at [196, 124] on img "Main content" at bounding box center [152, 144] width 205 height 132
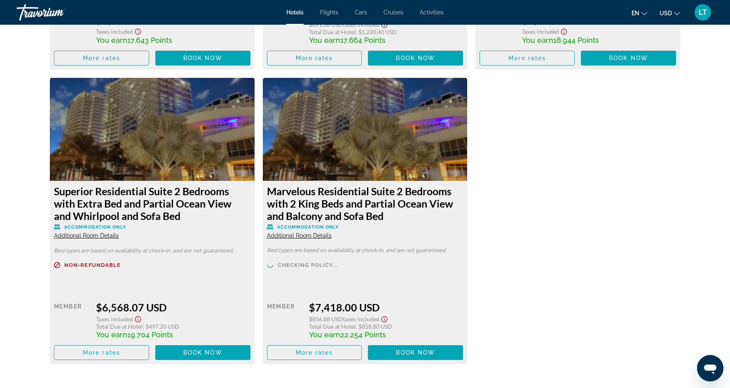
scroll to position [5664, 0]
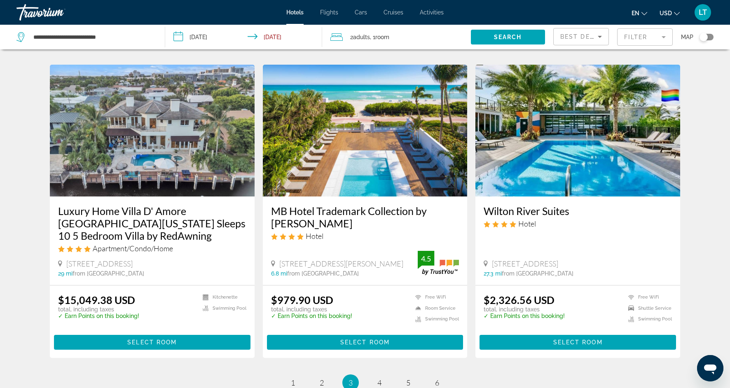
scroll to position [940, 0]
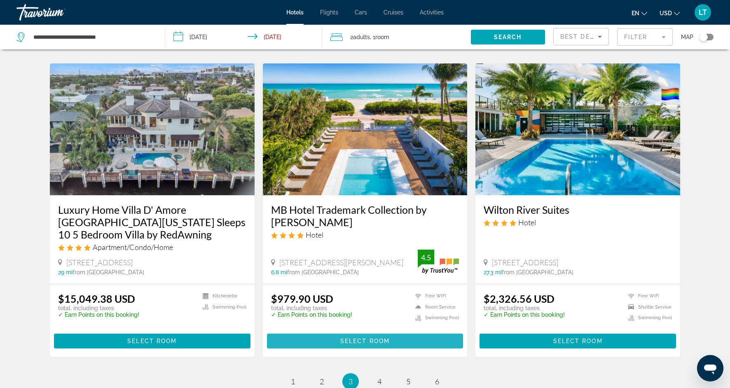
click at [331, 331] on span "Main content" at bounding box center [365, 341] width 196 height 20
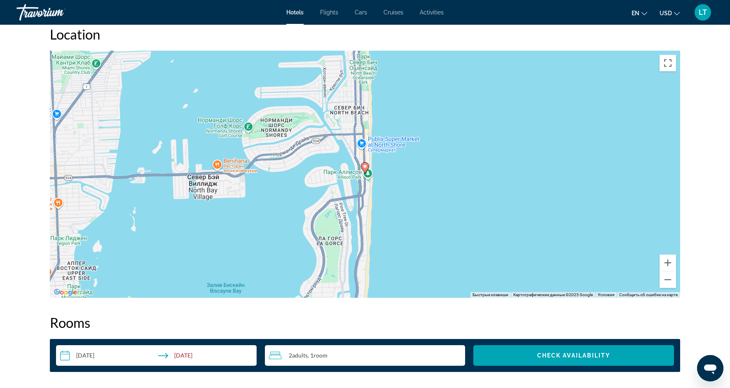
scroll to position [776, 0]
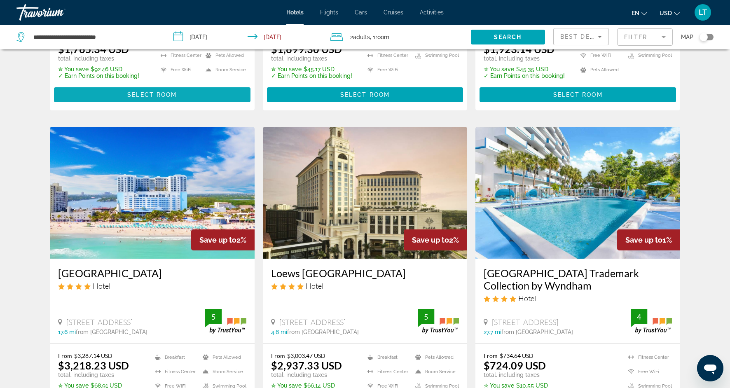
scroll to position [257, 0]
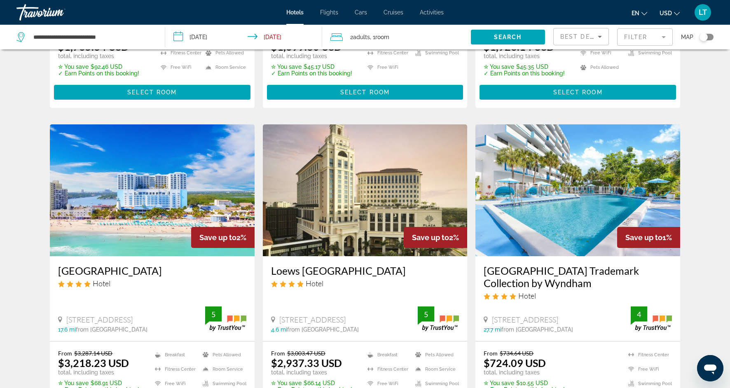
click at [532, 218] on img "Main content" at bounding box center [577, 190] width 205 height 132
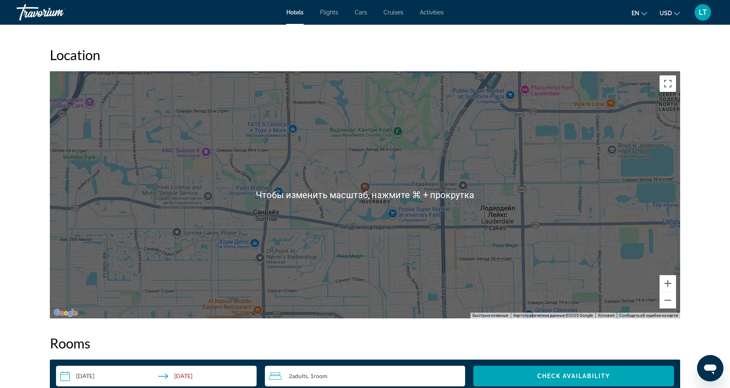
scroll to position [746, 0]
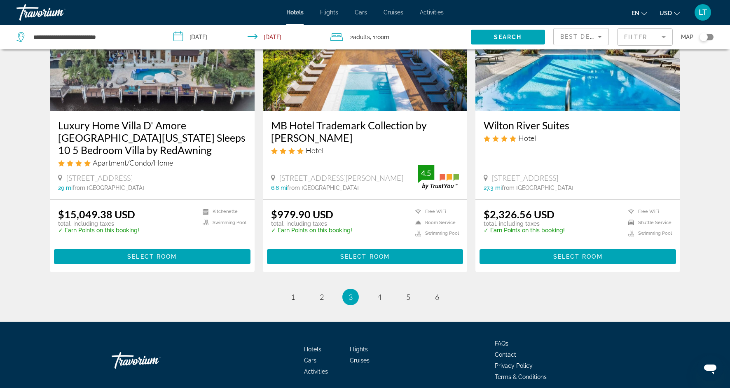
scroll to position [1050, 0]
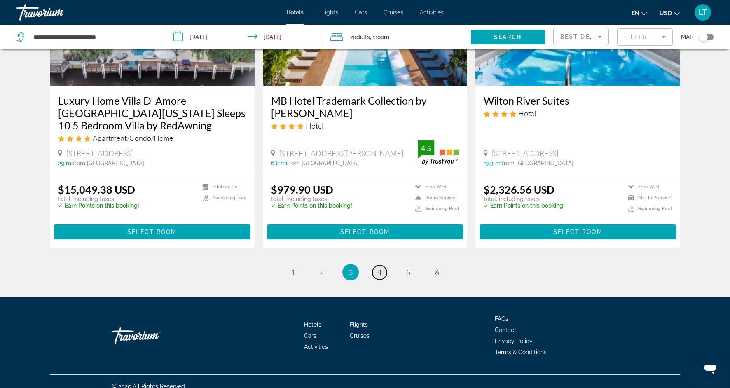
click at [383, 265] on link "page 4" at bounding box center [379, 272] width 14 height 14
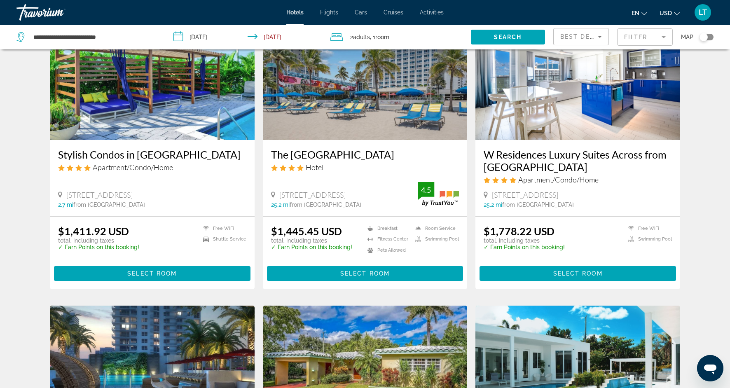
scroll to position [666, 0]
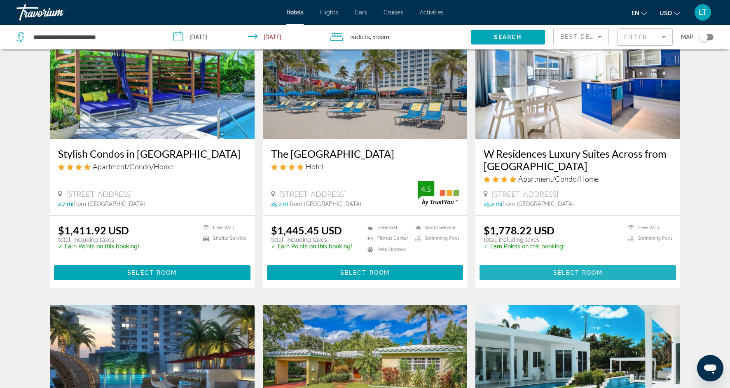
click at [557, 274] on span "Select Room" at bounding box center [577, 272] width 49 height 7
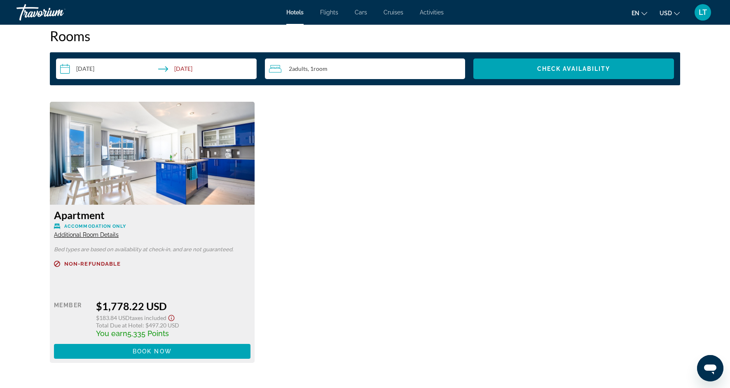
scroll to position [1064, 0]
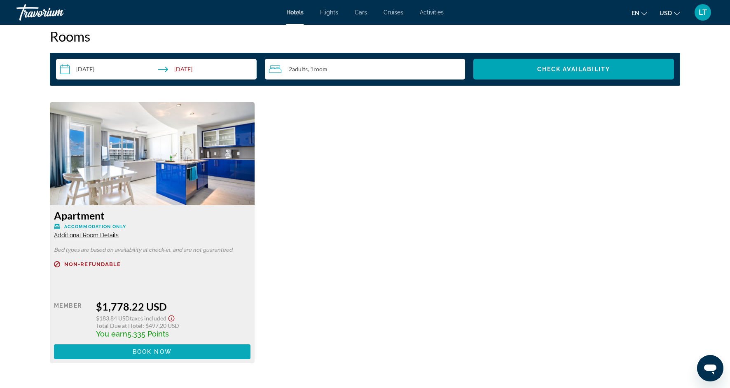
click at [188, 351] on span "Main content" at bounding box center [152, 352] width 196 height 20
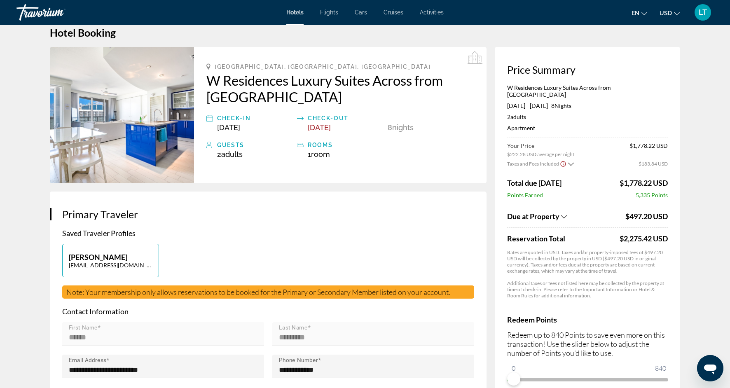
scroll to position [16, 0]
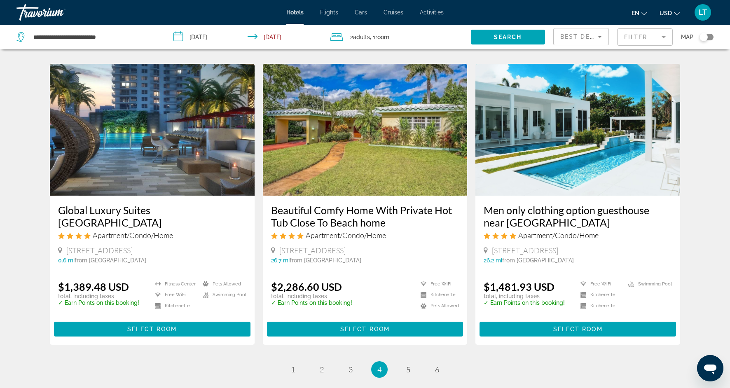
scroll to position [908, 0]
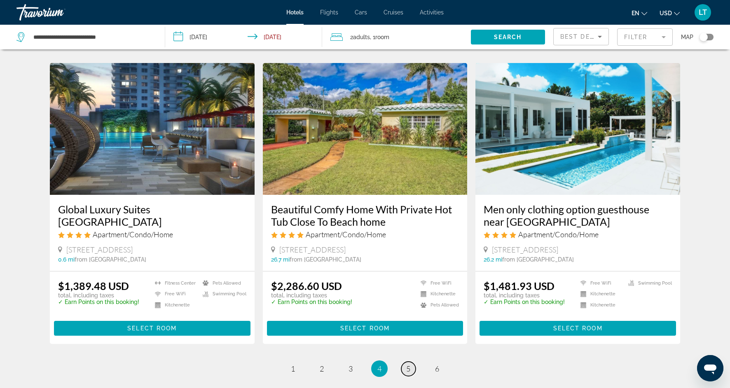
click at [409, 368] on span "5" at bounding box center [408, 368] width 4 height 9
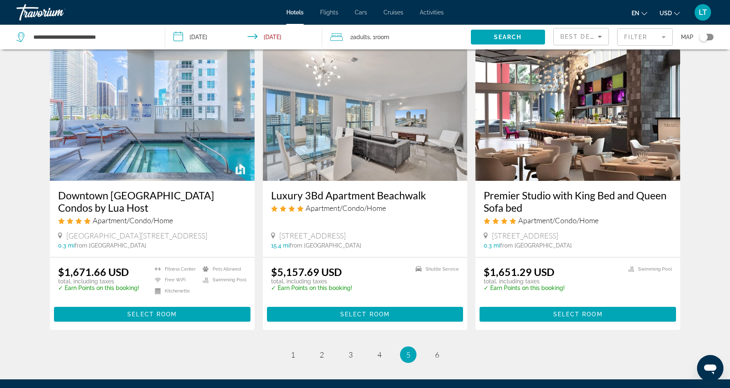
scroll to position [933, 0]
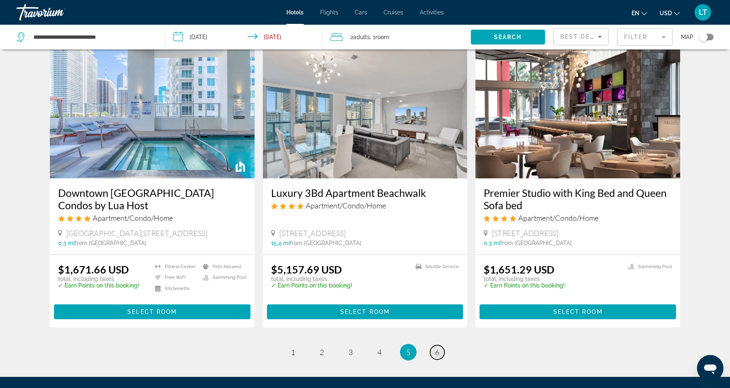
click at [440, 351] on link "page 6" at bounding box center [437, 352] width 14 height 14
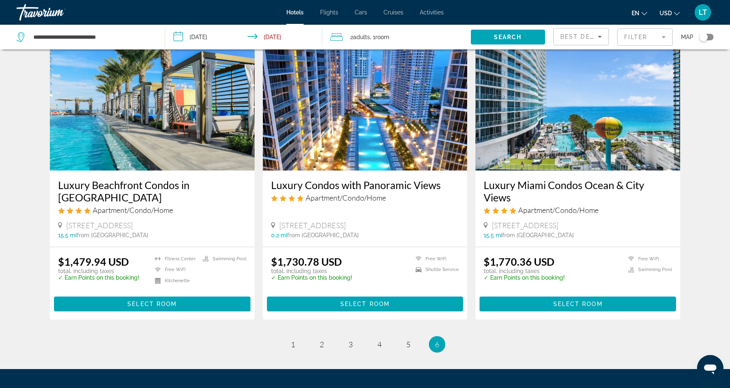
scroll to position [41, 0]
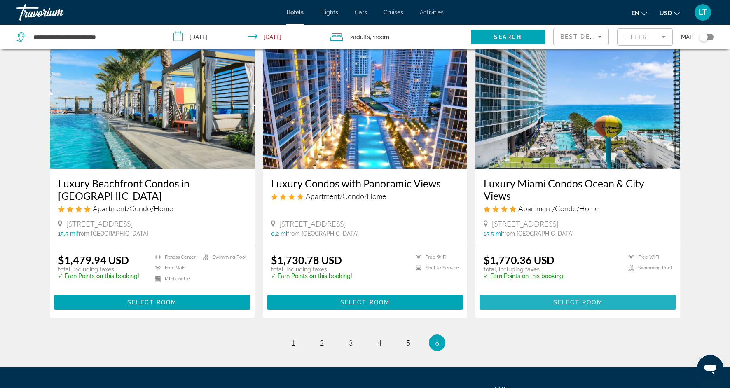
click at [551, 307] on span "Main content" at bounding box center [578, 302] width 196 height 20
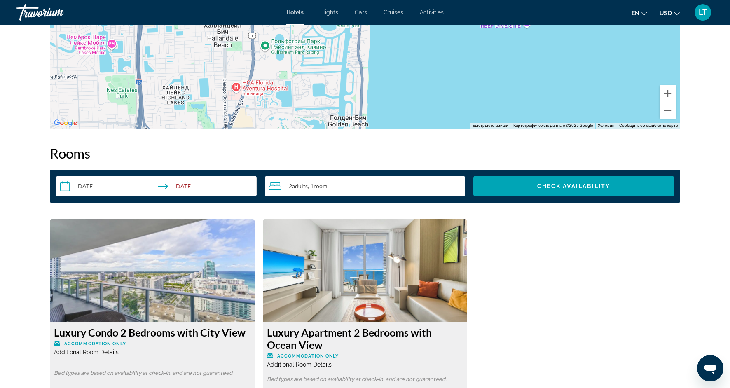
scroll to position [941, 0]
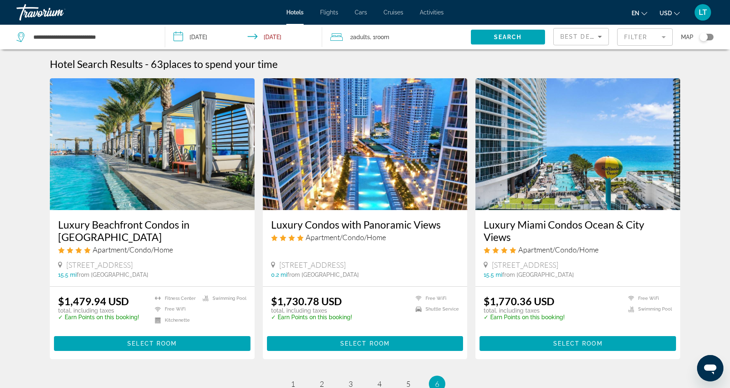
click at [664, 35] on mat-form-field "Filter" at bounding box center [645, 36] width 56 height 17
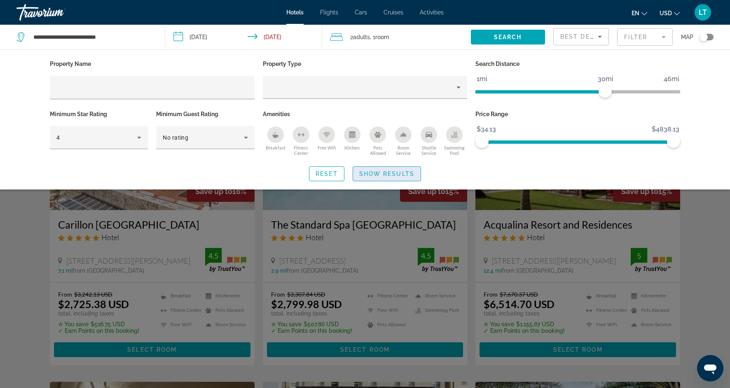
click at [384, 174] on span "Show Results" at bounding box center [386, 174] width 55 height 7
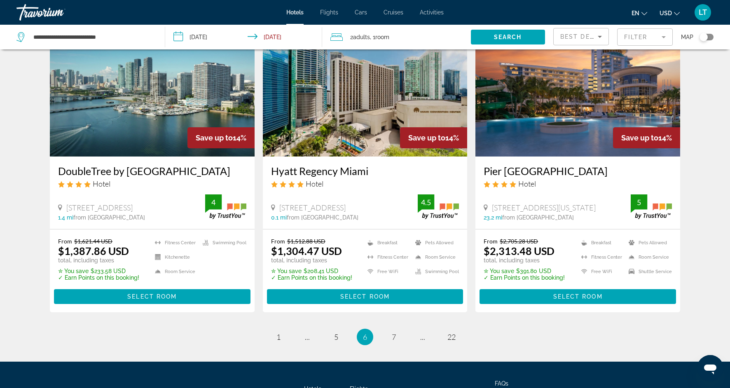
scroll to position [975, 0]
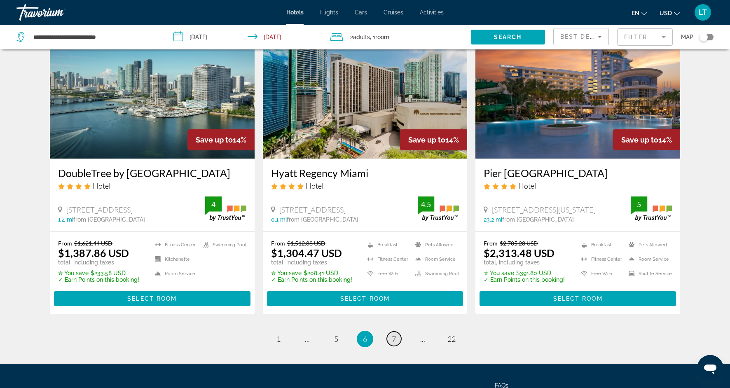
click at [400, 346] on link "page 7" at bounding box center [394, 339] width 14 height 14
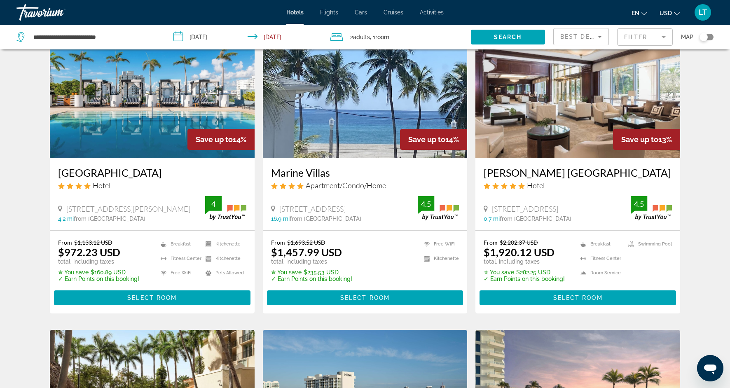
scroll to position [49, 0]
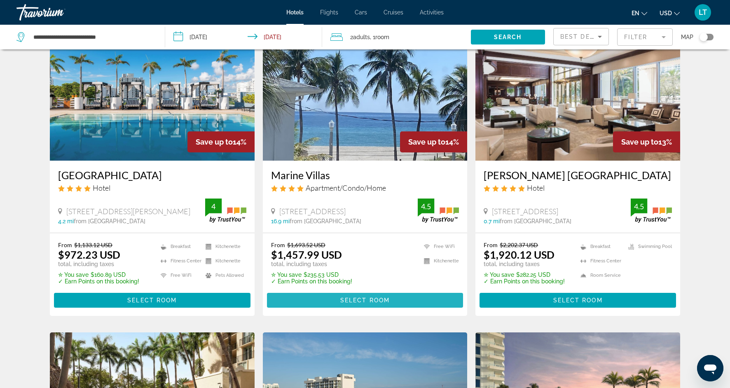
click at [327, 300] on span "Main content" at bounding box center [365, 300] width 196 height 20
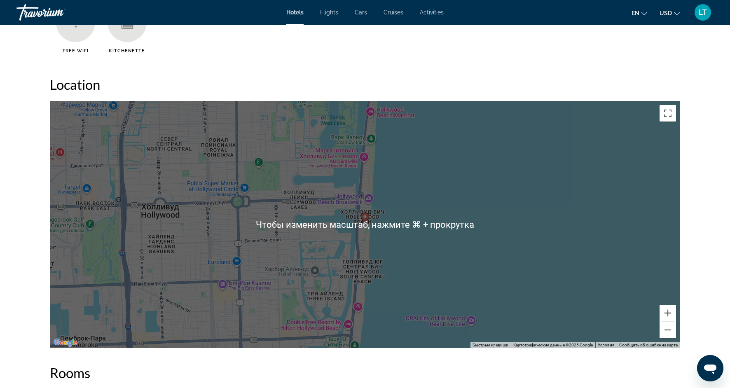
scroll to position [729, 0]
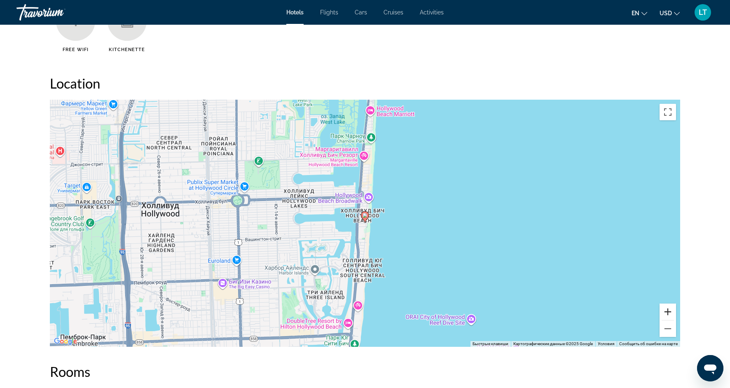
click at [670, 311] on button "Увеличить" at bounding box center [668, 312] width 16 height 16
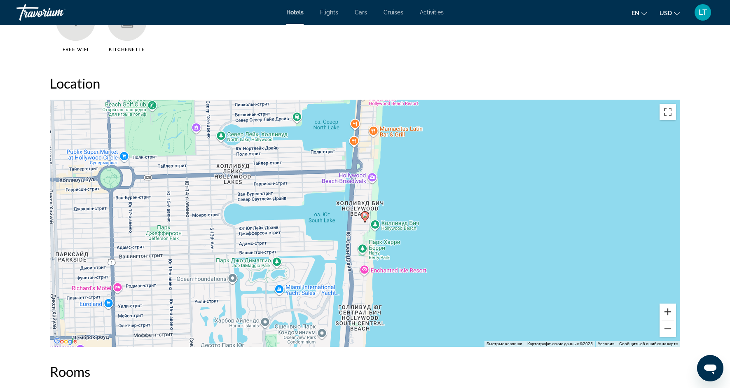
click at [670, 311] on button "Увеличить" at bounding box center [668, 312] width 16 height 16
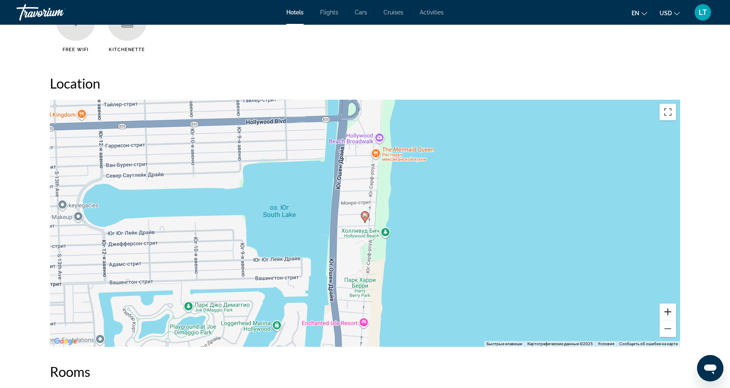
click at [670, 311] on button "Увеличить" at bounding box center [668, 312] width 16 height 16
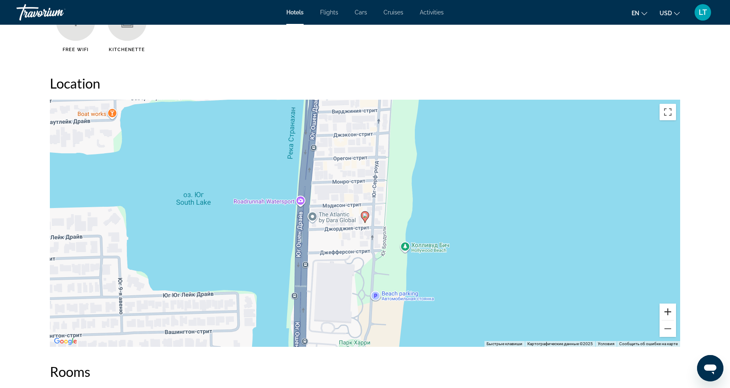
click at [670, 311] on button "Увеличить" at bounding box center [668, 312] width 16 height 16
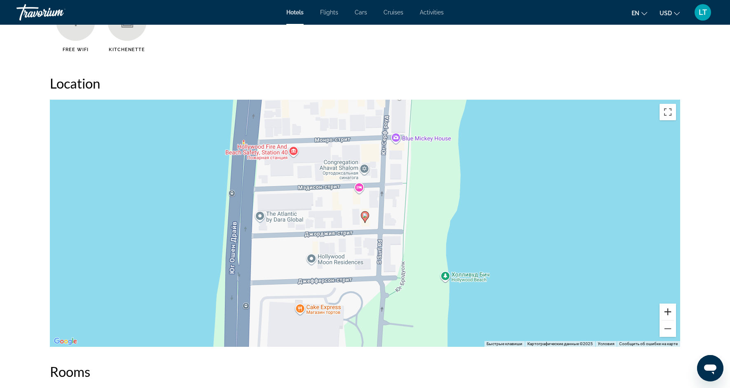
click at [670, 311] on button "Увеличить" at bounding box center [668, 312] width 16 height 16
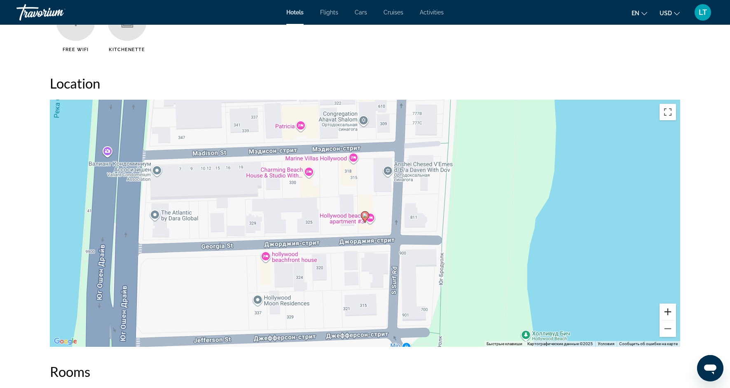
click at [670, 311] on button "Увеличить" at bounding box center [668, 312] width 16 height 16
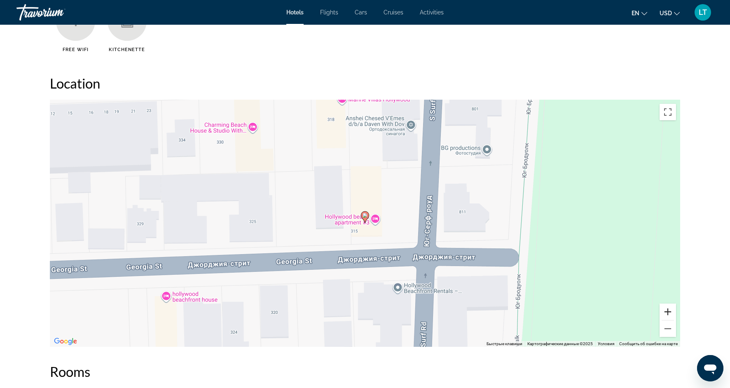
click at [670, 311] on button "Увеличить" at bounding box center [668, 312] width 16 height 16
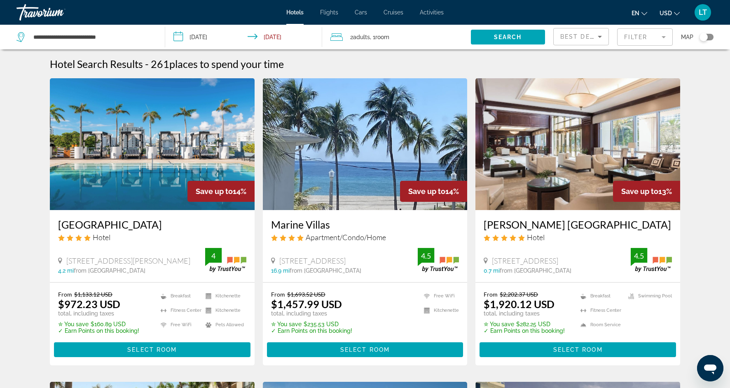
click at [348, 184] on img "Main content" at bounding box center [365, 144] width 205 height 132
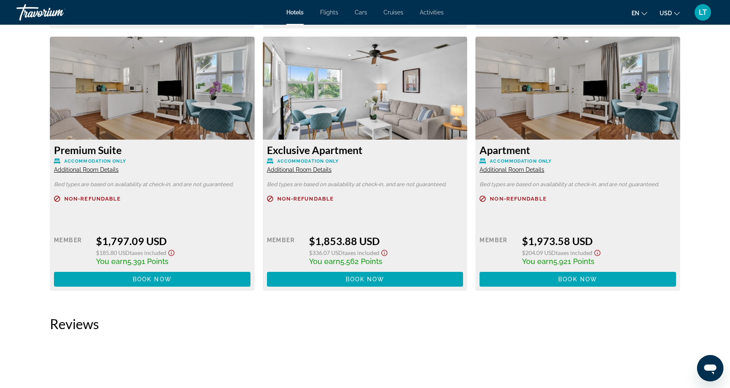
scroll to position [1670, 0]
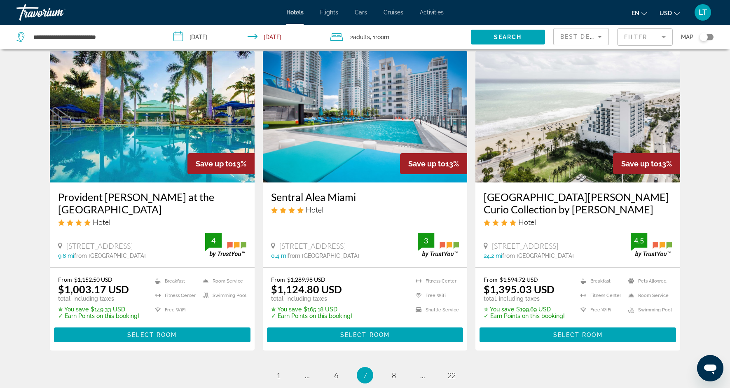
scroll to position [965, 0]
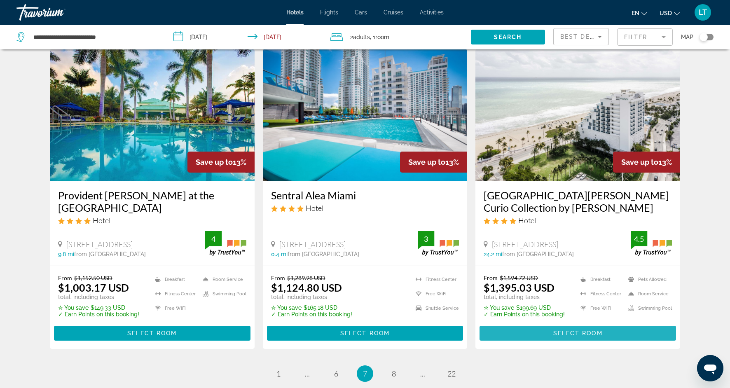
click at [571, 335] on span "Select Room" at bounding box center [577, 333] width 49 height 7
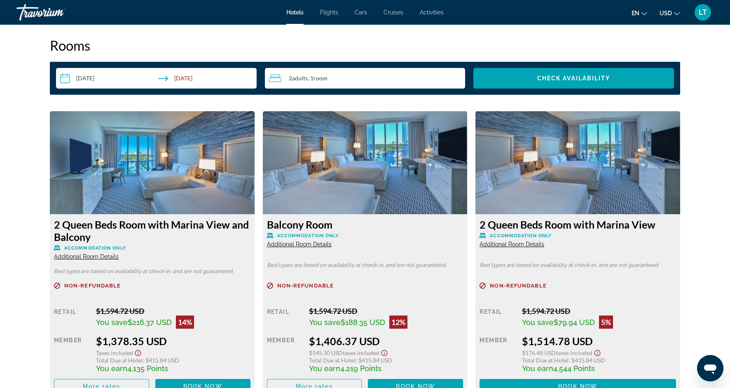
scroll to position [1036, 0]
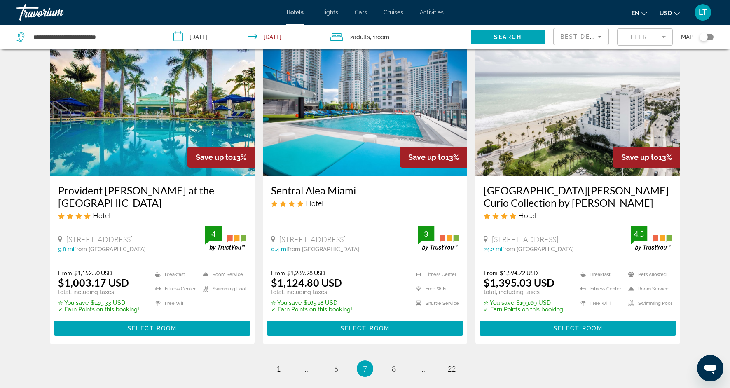
scroll to position [968, 0]
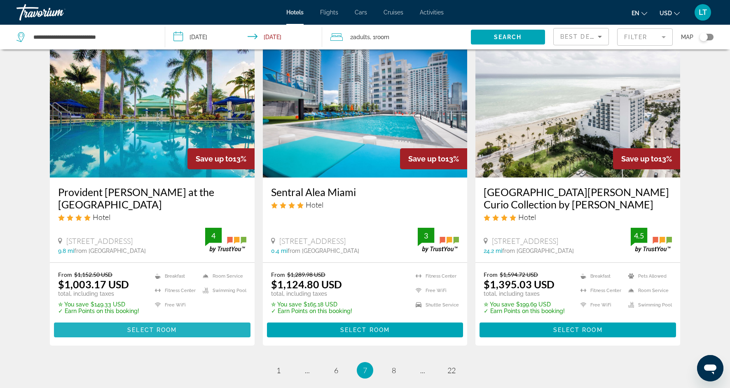
click at [117, 330] on span "Main content" at bounding box center [152, 330] width 196 height 20
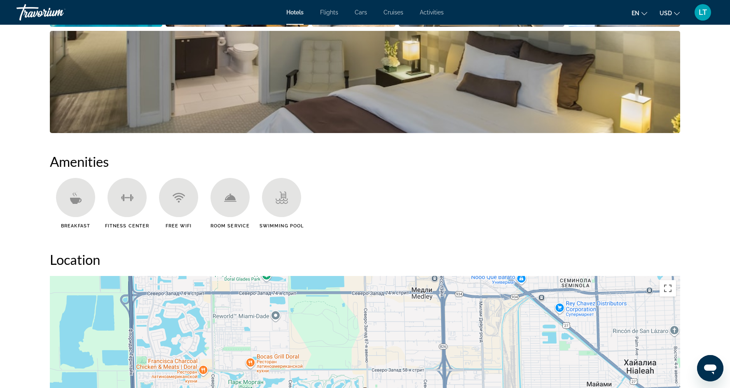
scroll to position [536, 0]
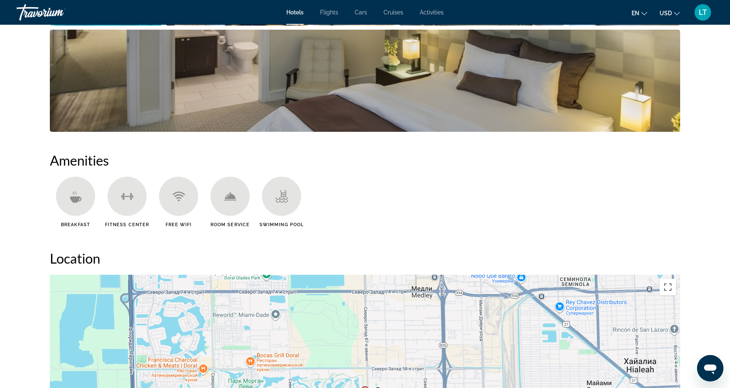
click at [190, 114] on img "Open full-screen image slider" at bounding box center [365, 81] width 630 height 102
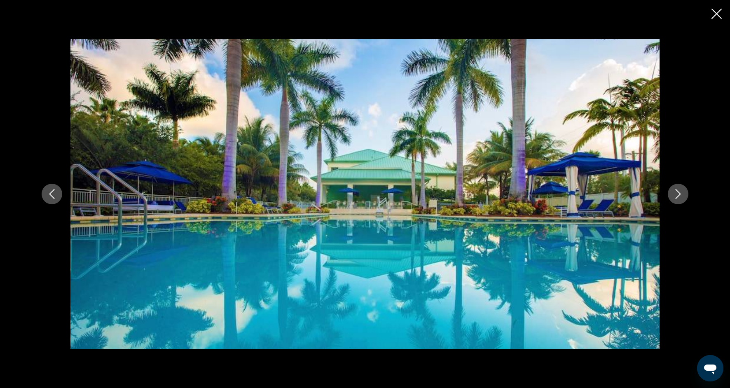
click at [677, 194] on icon "Next image" at bounding box center [678, 194] width 10 height 10
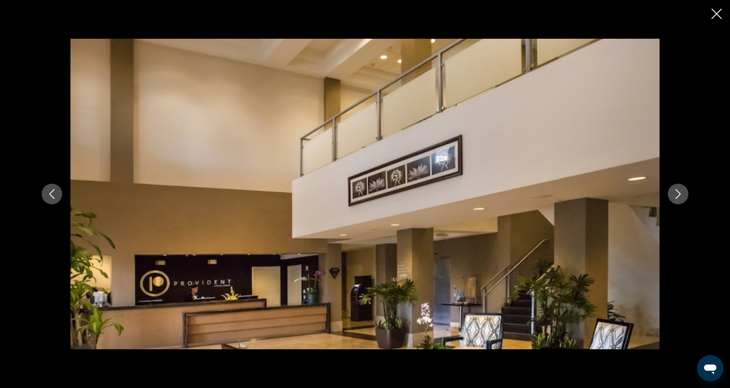
click at [677, 194] on icon "Next image" at bounding box center [678, 194] width 10 height 10
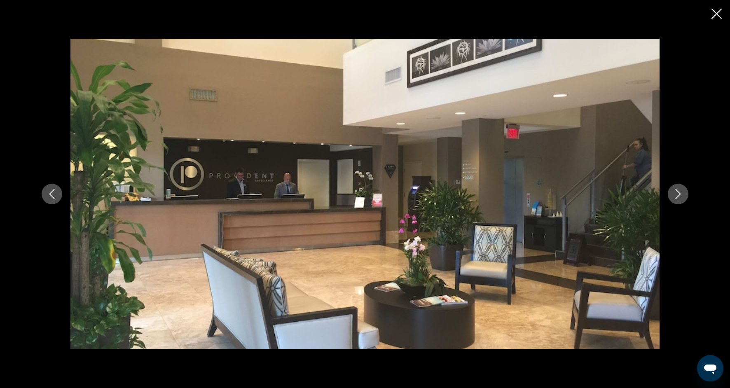
click at [678, 194] on icon "Next image" at bounding box center [678, 194] width 10 height 10
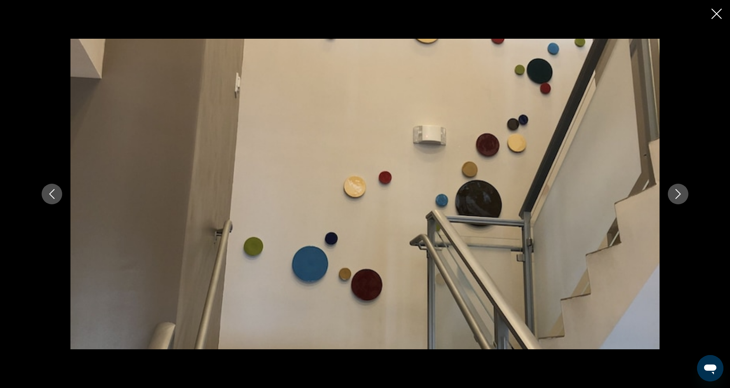
click at [678, 194] on icon "Next image" at bounding box center [678, 194] width 10 height 10
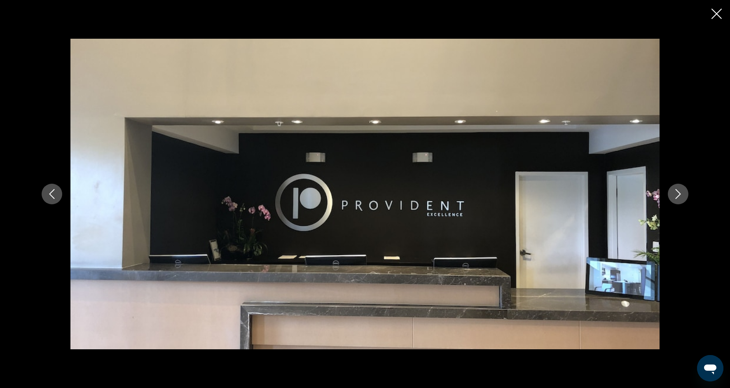
click at [678, 195] on icon "Next image" at bounding box center [678, 194] width 10 height 10
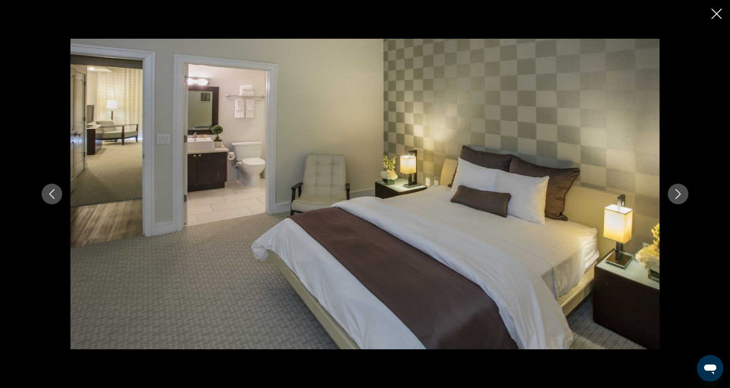
click at [678, 195] on icon "Next image" at bounding box center [678, 194] width 5 height 10
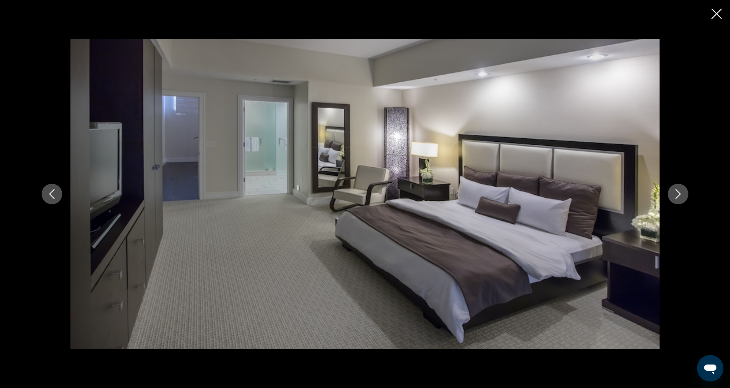
click at [679, 196] on icon "Next image" at bounding box center [678, 194] width 10 height 10
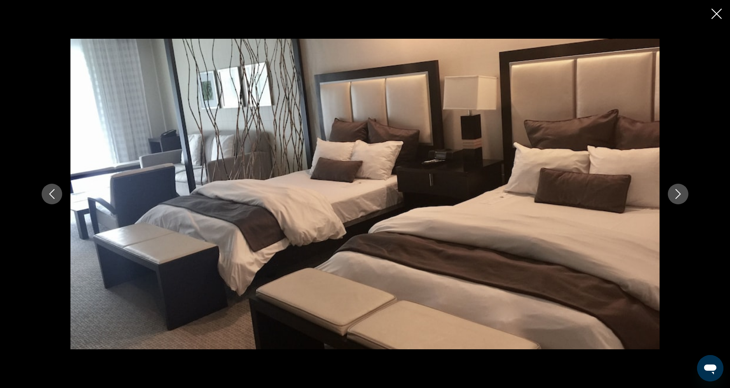
click at [679, 196] on icon "Next image" at bounding box center [678, 194] width 10 height 10
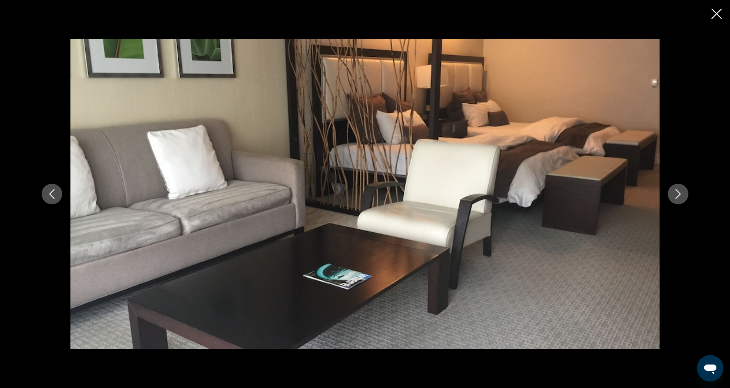
click at [678, 196] on icon "Next image" at bounding box center [678, 194] width 10 height 10
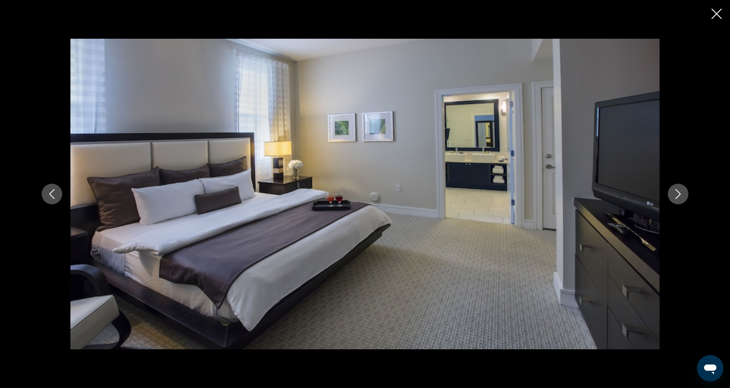
click at [678, 196] on icon "Next image" at bounding box center [678, 194] width 10 height 10
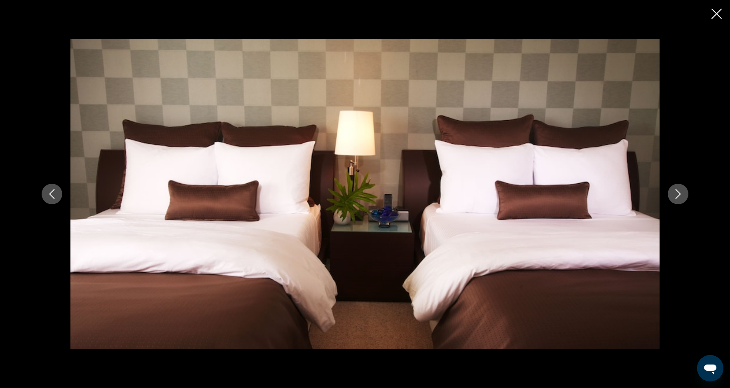
click at [678, 196] on icon "Next image" at bounding box center [678, 194] width 10 height 10
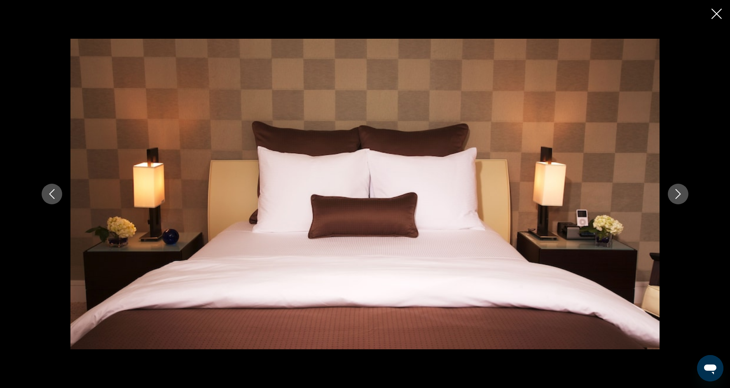
click at [678, 196] on icon "Next image" at bounding box center [678, 194] width 10 height 10
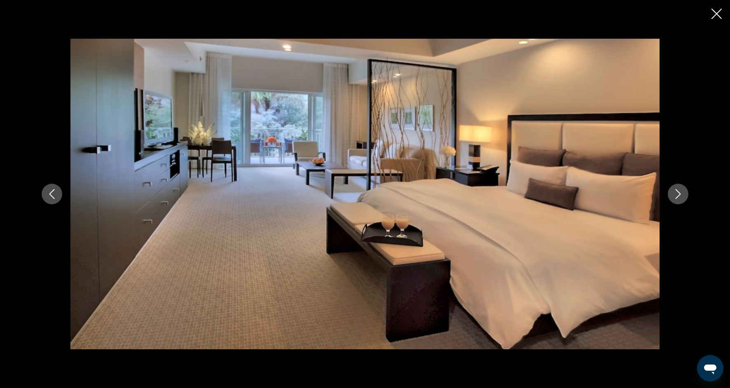
click at [678, 196] on icon "Next image" at bounding box center [678, 194] width 10 height 10
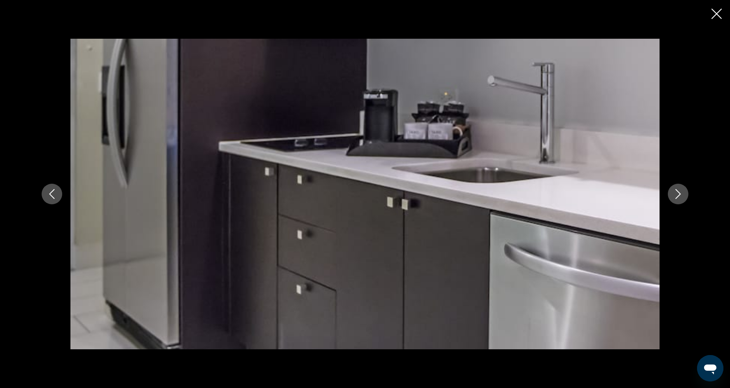
click at [678, 196] on icon "Next image" at bounding box center [678, 194] width 10 height 10
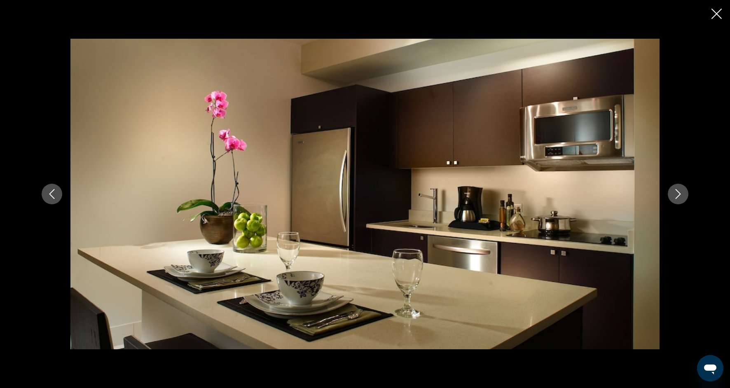
click at [717, 14] on icon "Close slideshow" at bounding box center [716, 14] width 10 height 10
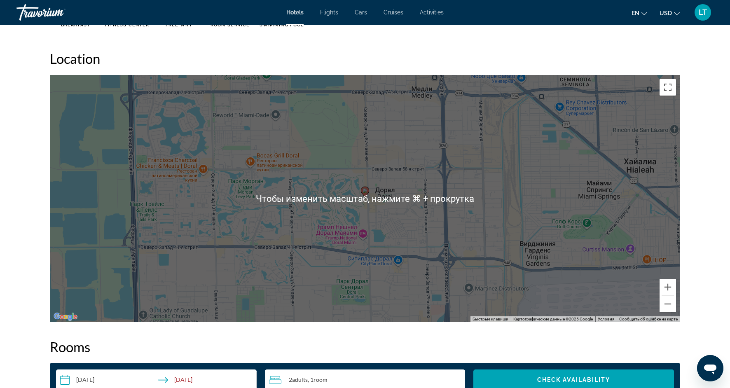
scroll to position [739, 0]
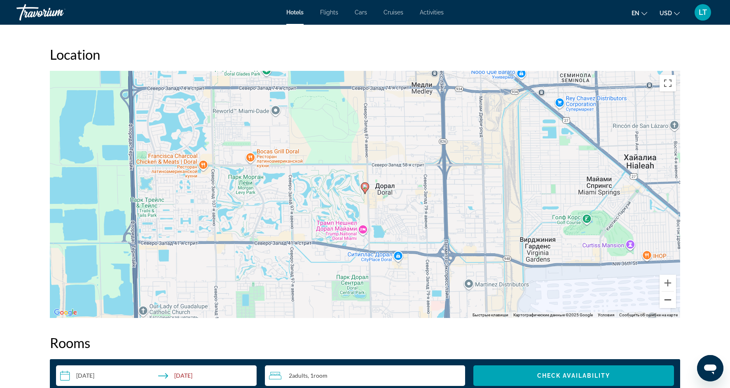
click at [670, 297] on button "Уменьшить" at bounding box center [668, 300] width 16 height 16
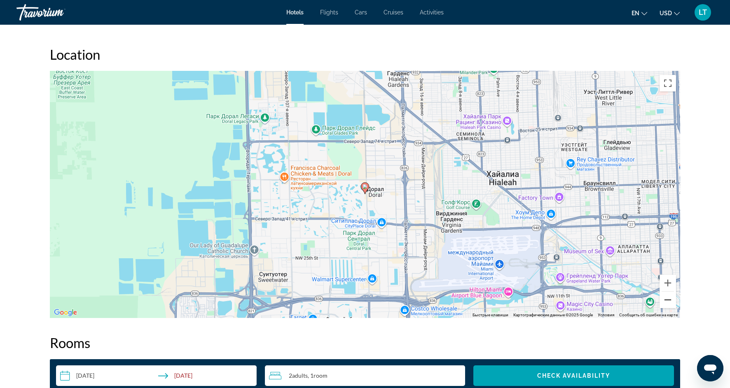
click at [670, 297] on button "Уменьшить" at bounding box center [668, 300] width 16 height 16
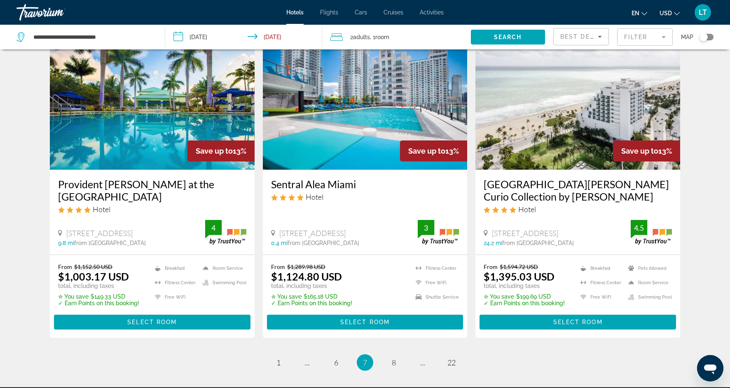
scroll to position [1076, 0]
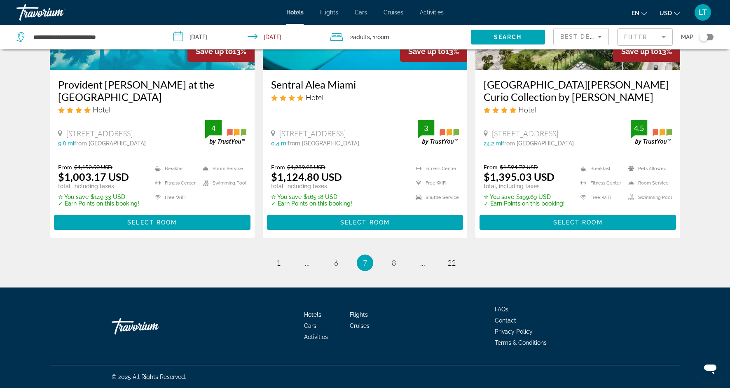
click at [384, 261] on ul "7 / 22 page 1 page ... page 6 You're on page 7 page 8 page ... page 22" at bounding box center [365, 263] width 630 height 16
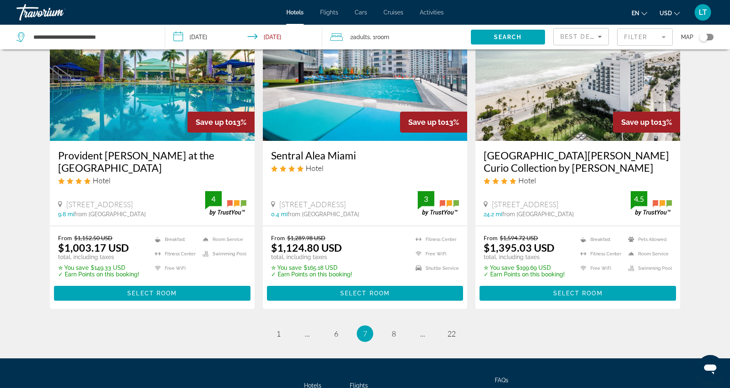
scroll to position [1006, 0]
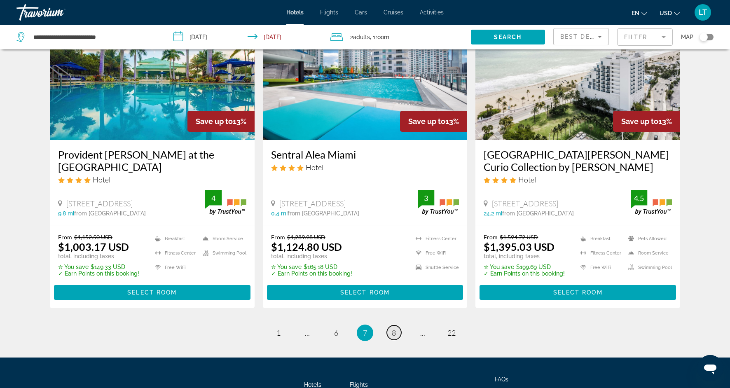
click at [394, 332] on span "8" at bounding box center [394, 332] width 4 height 9
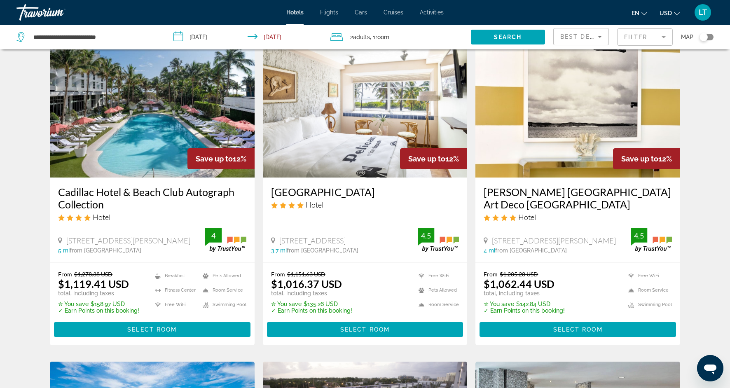
scroll to position [33, 0]
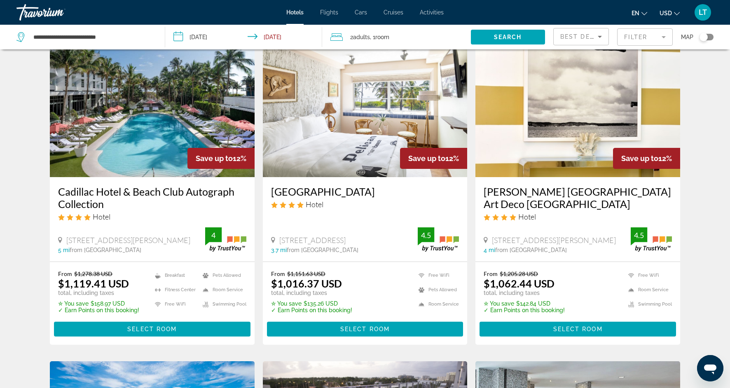
click at [179, 161] on img "Main content" at bounding box center [152, 111] width 205 height 132
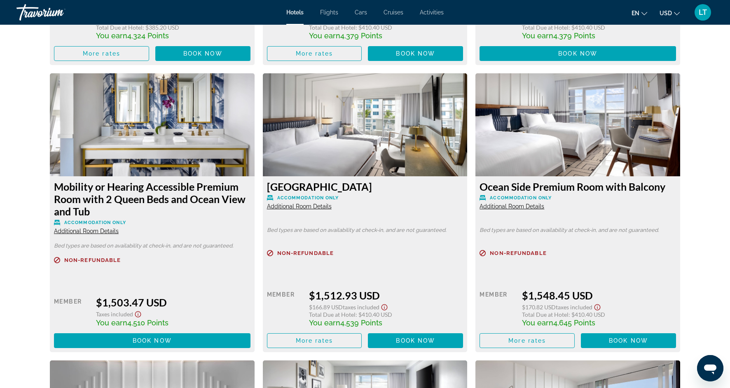
scroll to position [3119, 0]
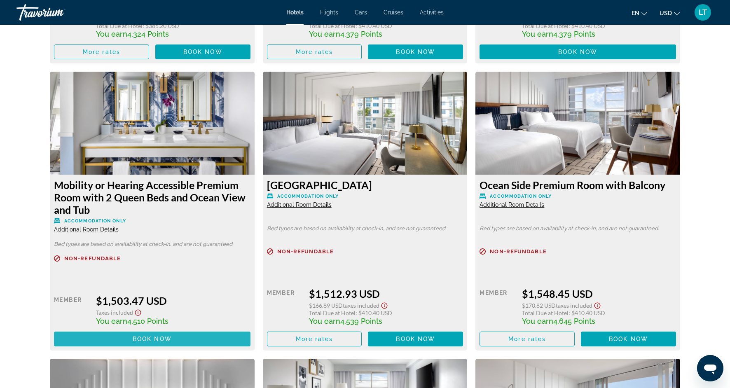
click at [212, 336] on span "Main content" at bounding box center [152, 339] width 196 height 20
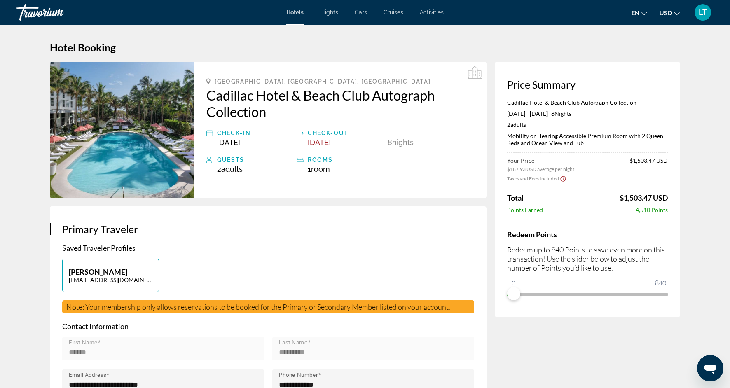
click at [558, 178] on div "Taxes and Fees Included" at bounding box center [536, 178] width 59 height 7
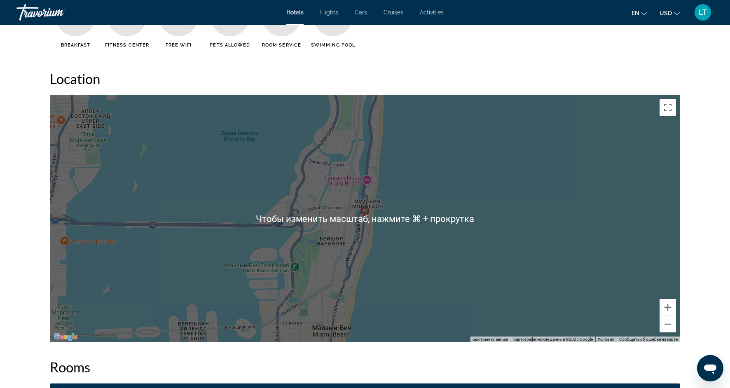
scroll to position [734, 0]
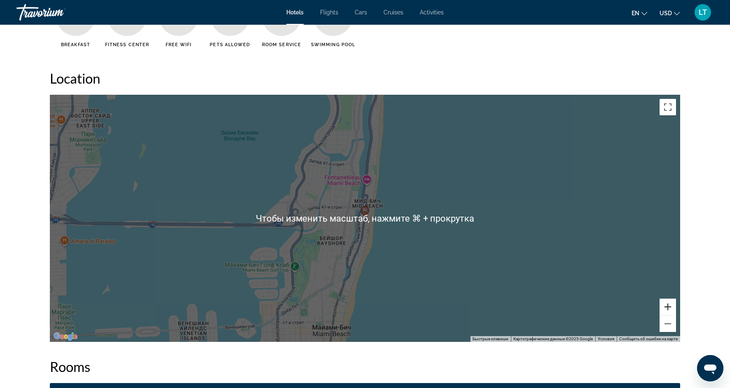
click at [666, 310] on button "Увеличить" at bounding box center [668, 307] width 16 height 16
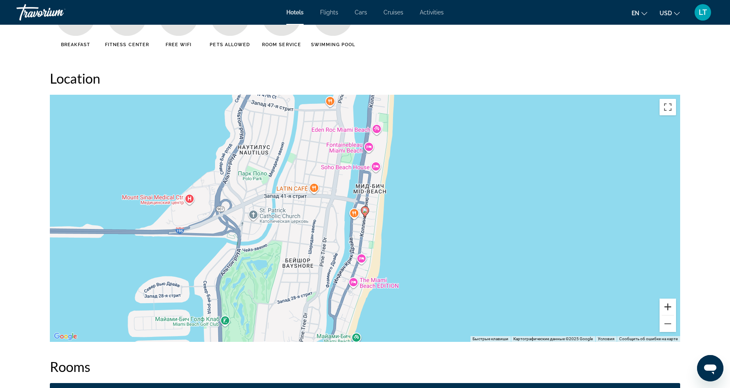
click at [666, 309] on button "Увеличить" at bounding box center [668, 307] width 16 height 16
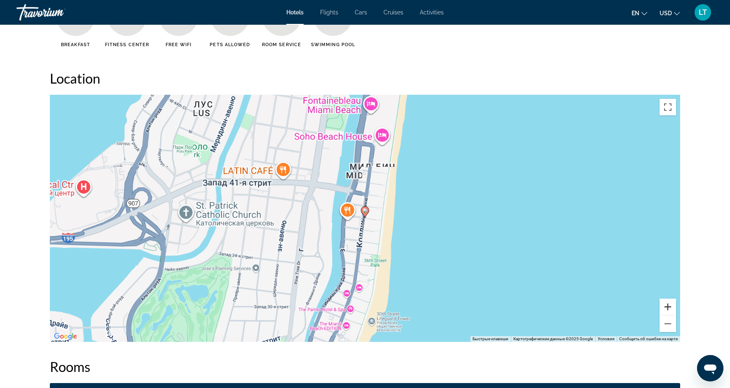
click at [666, 309] on button "Увеличить" at bounding box center [668, 307] width 16 height 16
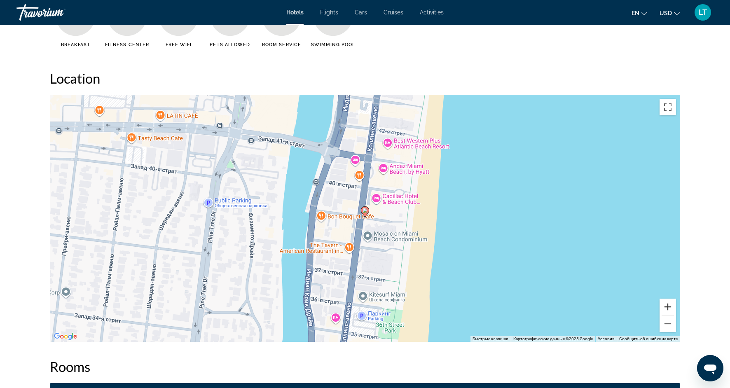
click at [666, 309] on button "Увеличить" at bounding box center [668, 307] width 16 height 16
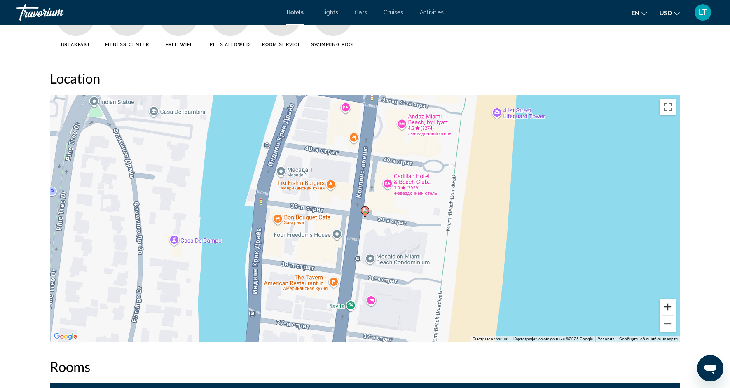
click at [666, 309] on button "Увеличить" at bounding box center [668, 307] width 16 height 16
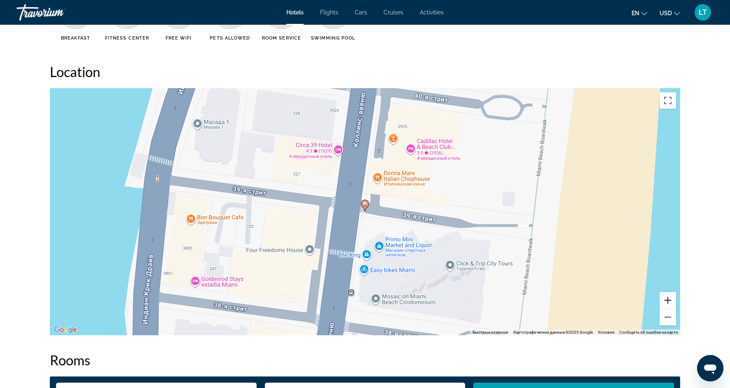
scroll to position [741, 0]
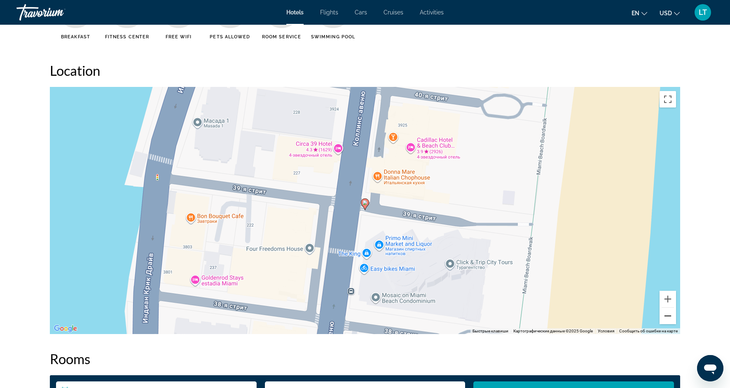
click at [664, 322] on button "Уменьшить" at bounding box center [668, 316] width 16 height 16
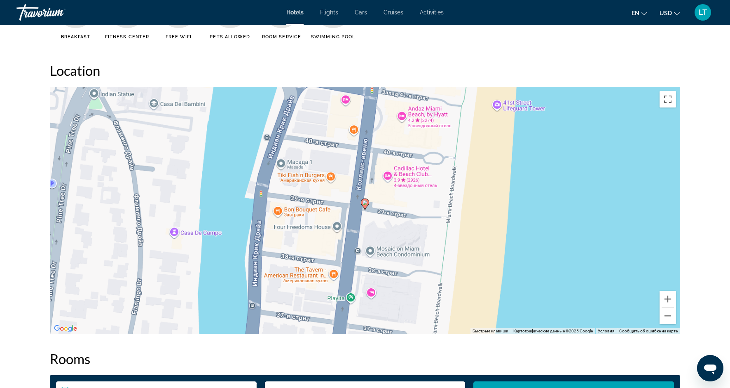
click at [664, 322] on button "Уменьшить" at bounding box center [668, 316] width 16 height 16
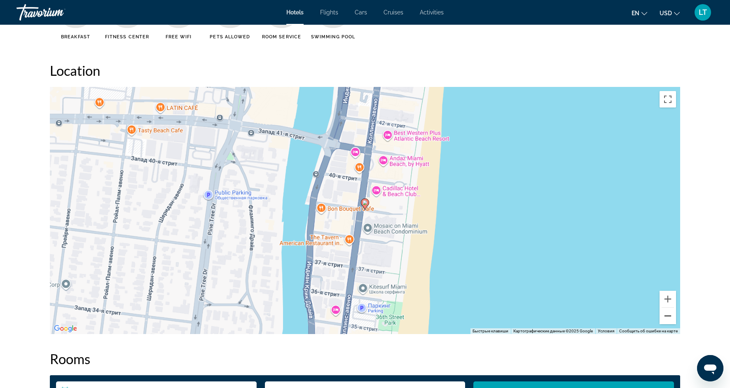
click at [664, 322] on button "Уменьшить" at bounding box center [668, 316] width 16 height 16
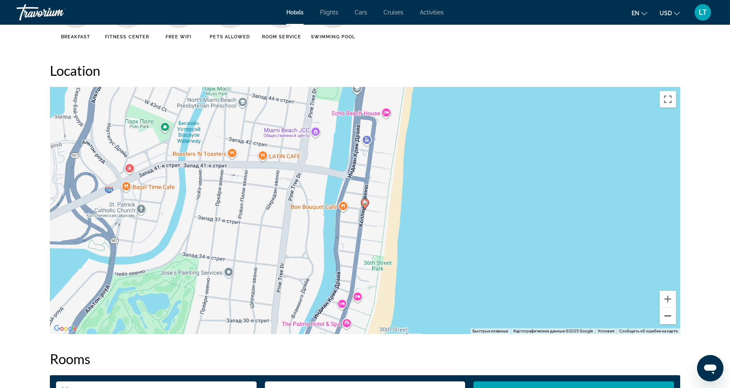
click at [664, 322] on button "Уменьшить" at bounding box center [668, 316] width 16 height 16
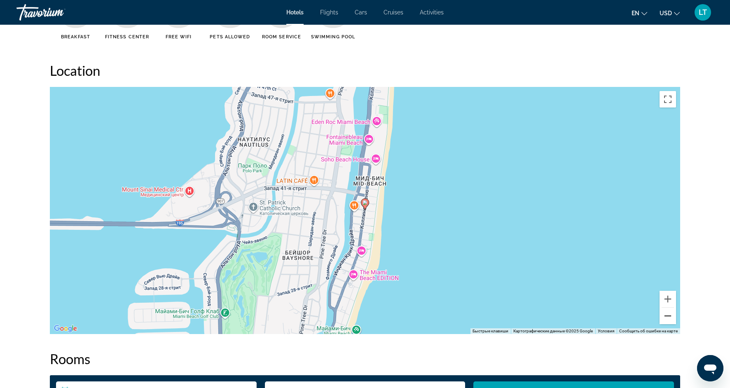
click at [664, 322] on button "Уменьшить" at bounding box center [668, 316] width 16 height 16
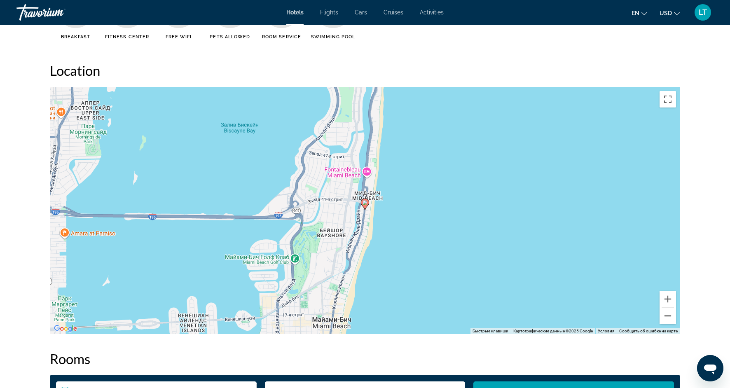
click at [664, 322] on button "Уменьшить" at bounding box center [668, 316] width 16 height 16
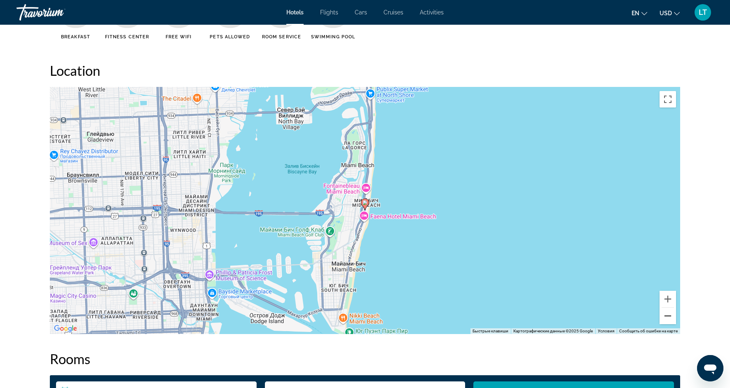
click at [664, 323] on button "Уменьшить" at bounding box center [668, 316] width 16 height 16
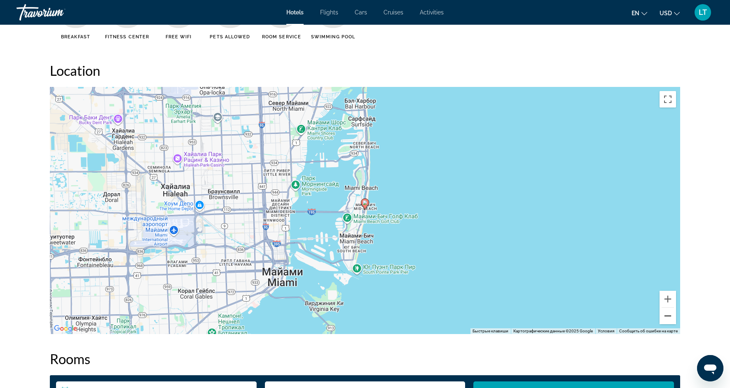
click at [664, 323] on button "Уменьшить" at bounding box center [668, 316] width 16 height 16
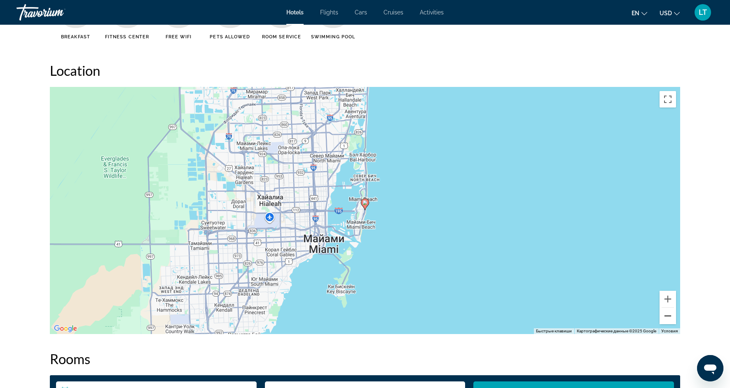
click at [664, 323] on button "Уменьшить" at bounding box center [668, 316] width 16 height 16
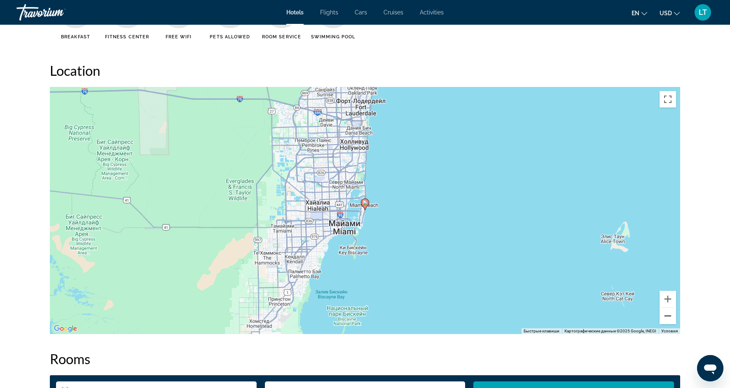
click at [664, 323] on button "Уменьшить" at bounding box center [668, 316] width 16 height 16
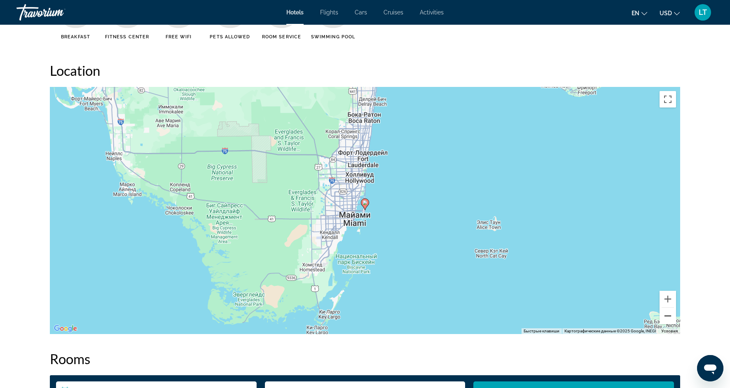
click at [664, 323] on button "Уменьшить" at bounding box center [668, 316] width 16 height 16
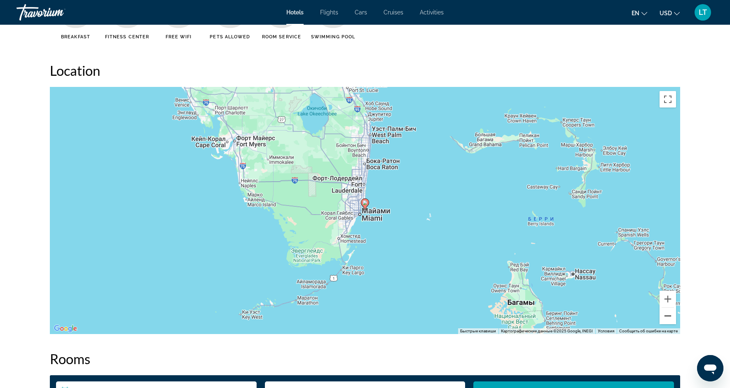
click at [668, 316] on button "Уменьшить" at bounding box center [668, 316] width 16 height 16
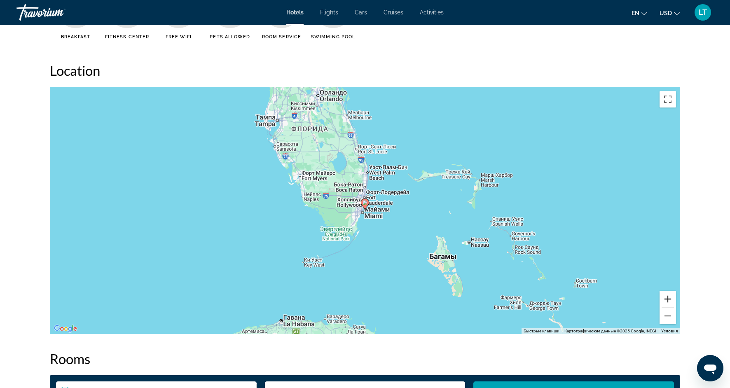
click at [665, 304] on button "Увеличить" at bounding box center [668, 299] width 16 height 16
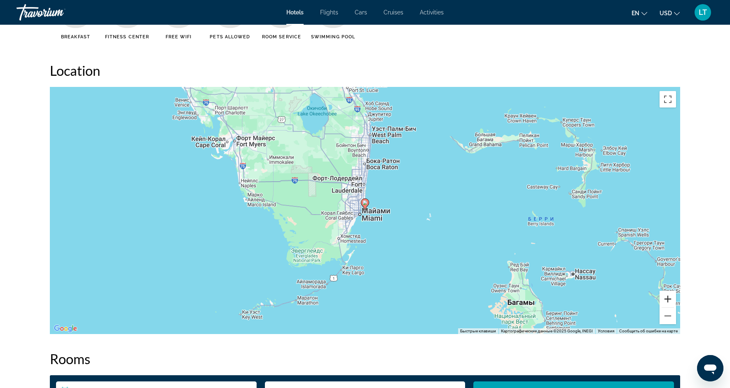
click at [665, 304] on button "Увеличить" at bounding box center [668, 299] width 16 height 16
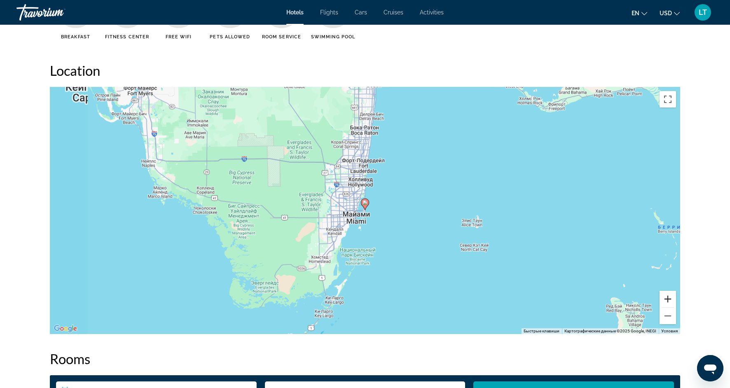
click at [665, 304] on button "Увеличить" at bounding box center [668, 299] width 16 height 16
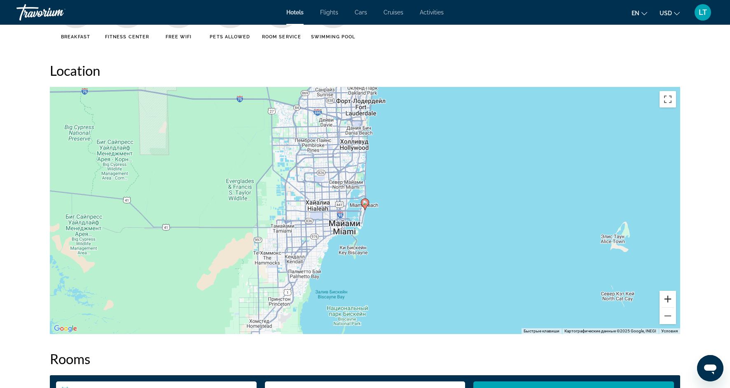
click at [665, 305] on button "Увеличить" at bounding box center [668, 299] width 16 height 16
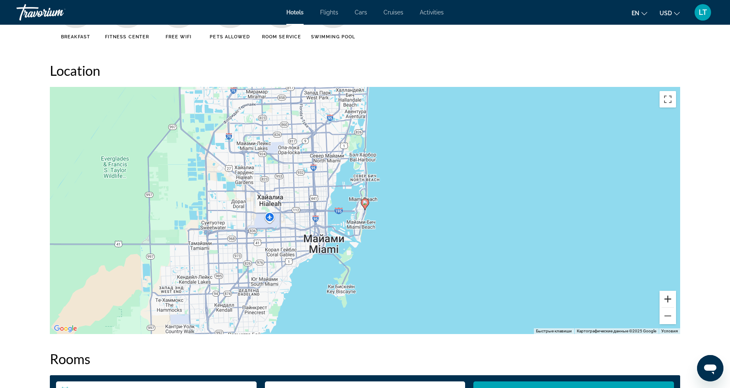
click at [665, 305] on button "Увеличить" at bounding box center [668, 299] width 16 height 16
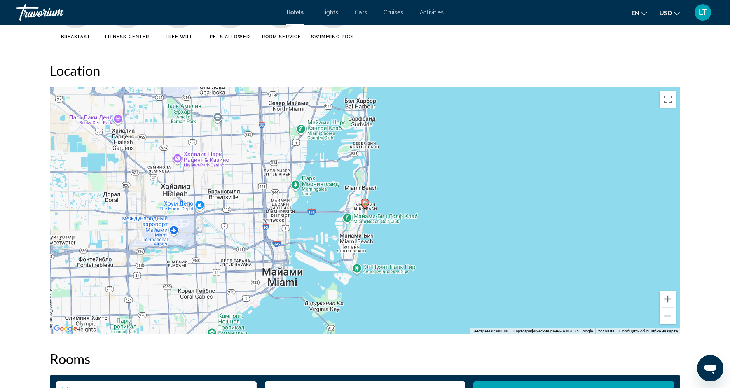
click at [664, 317] on button "Уменьшить" at bounding box center [668, 316] width 16 height 16
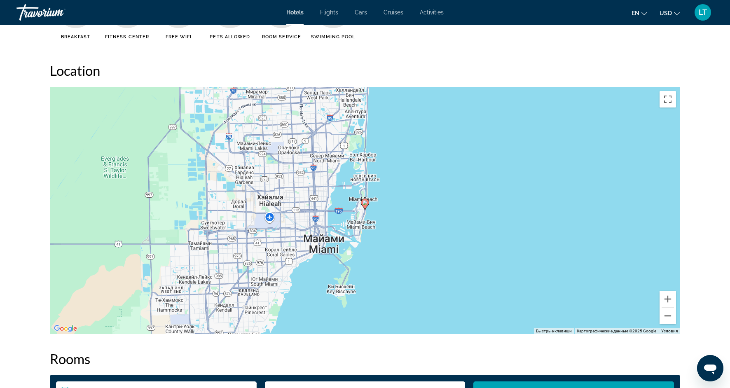
click at [664, 318] on button "Уменьшить" at bounding box center [668, 316] width 16 height 16
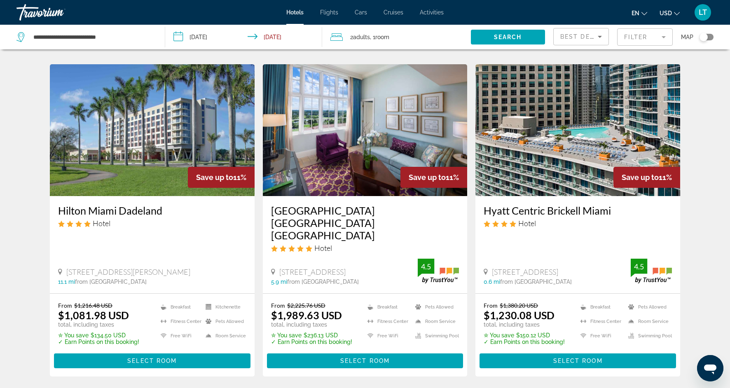
scroll to position [955, 0]
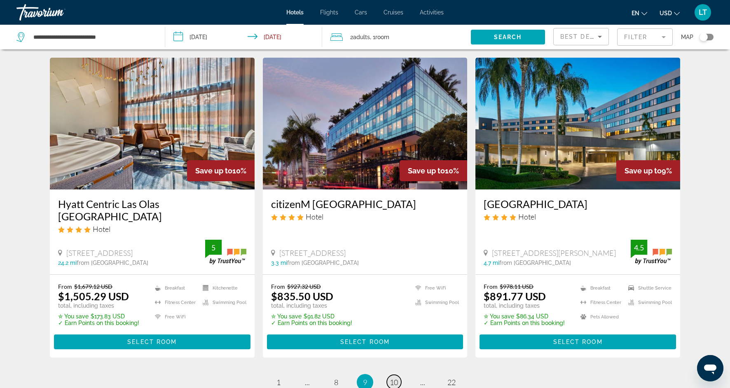
scroll to position [945, 0]
click at [166, 154] on img "Main content" at bounding box center [152, 123] width 205 height 132
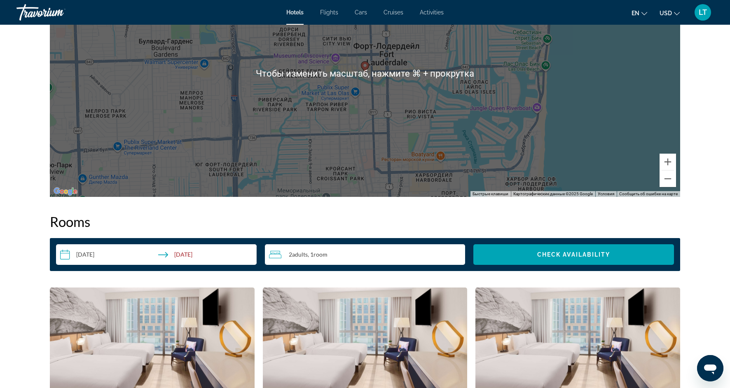
scroll to position [881, 0]
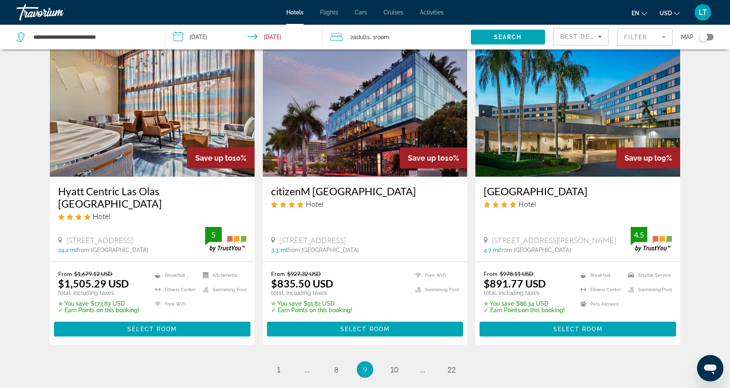
scroll to position [959, 0]
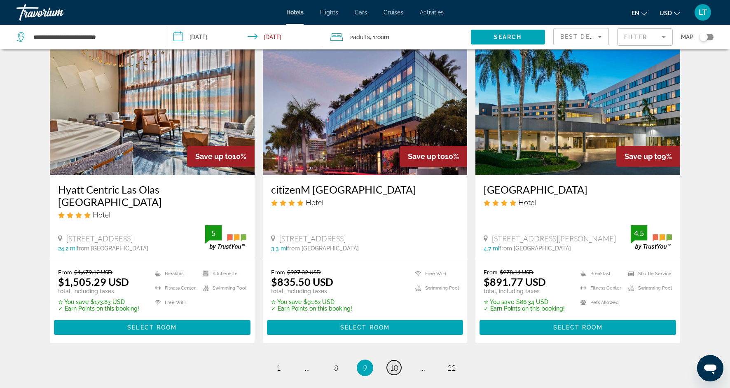
click at [394, 363] on span "10" at bounding box center [394, 367] width 8 height 9
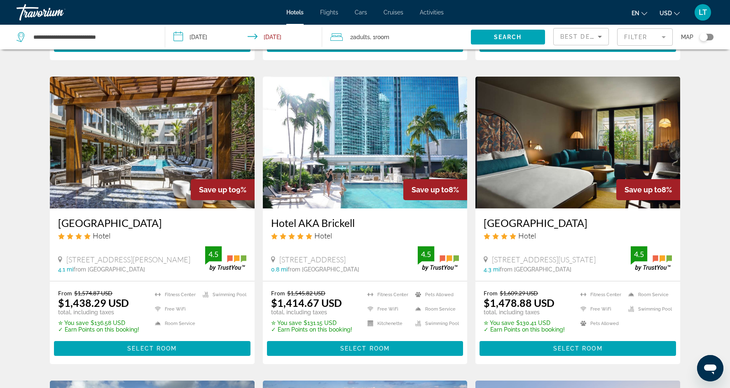
scroll to position [307, 0]
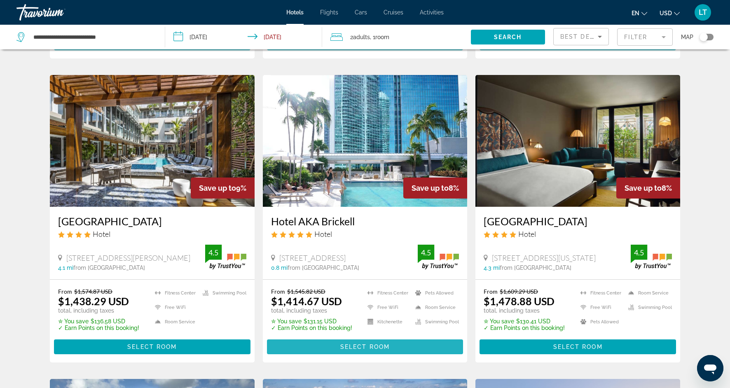
click at [360, 349] on span "Select Room" at bounding box center [364, 347] width 49 height 7
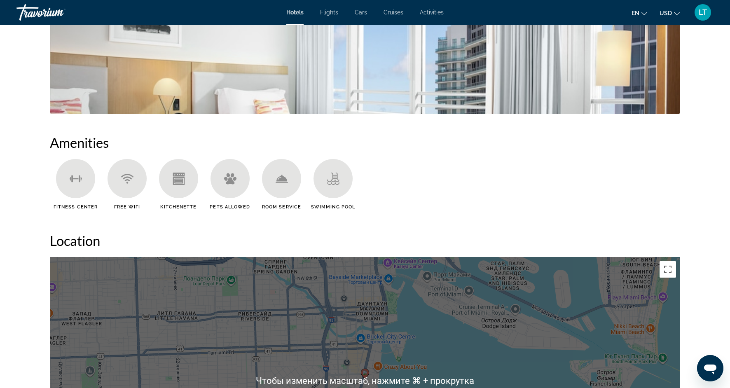
scroll to position [547, 0]
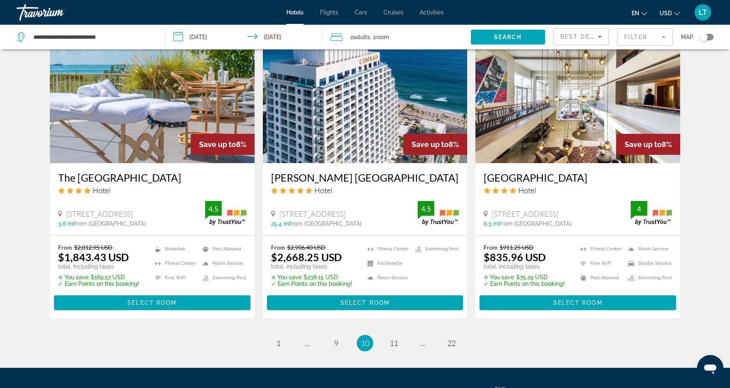
scroll to position [959, 0]
click at [396, 348] on span "11" at bounding box center [394, 343] width 8 height 9
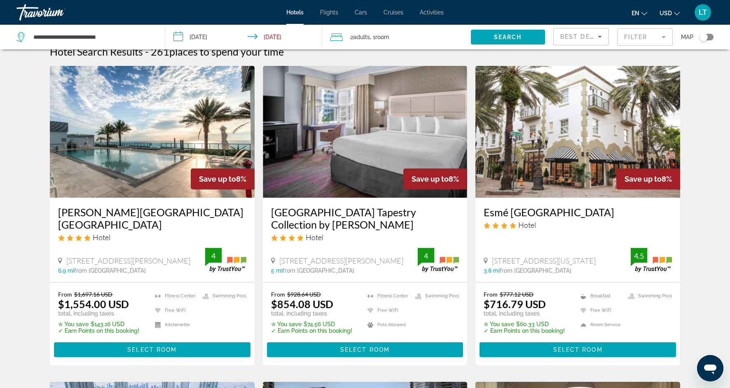
scroll to position [13, 0]
click at [337, 348] on span "Main content" at bounding box center [365, 349] width 196 height 20
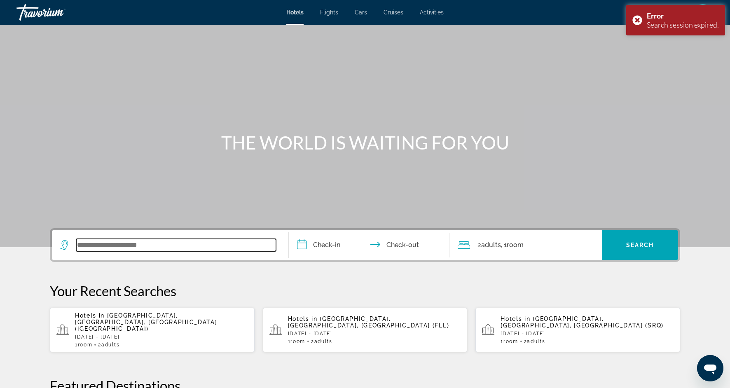
click at [173, 240] on input "Search widget" at bounding box center [176, 245] width 200 height 12
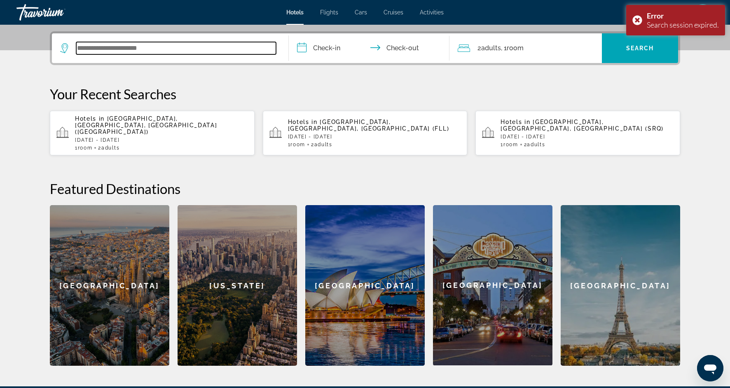
scroll to position [201, 0]
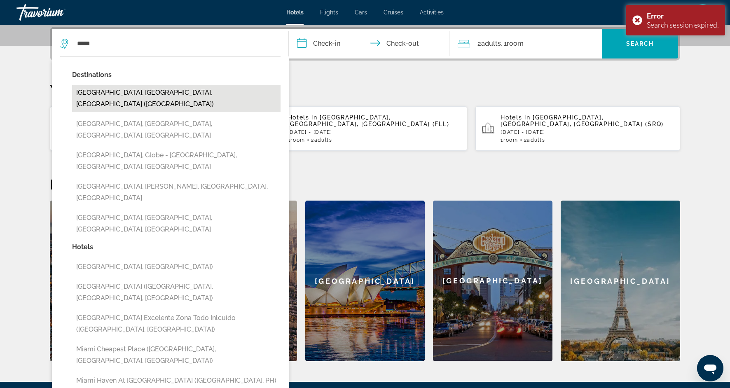
click at [230, 97] on button "[GEOGRAPHIC_DATA], [GEOGRAPHIC_DATA], [GEOGRAPHIC_DATA] ([GEOGRAPHIC_DATA])" at bounding box center [176, 98] width 208 height 27
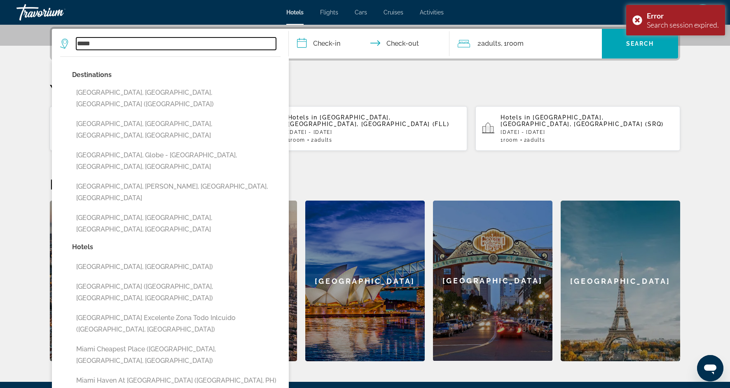
type input "**********"
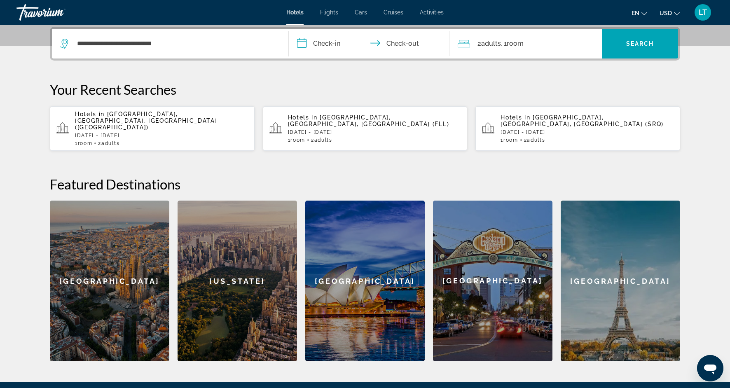
click at [319, 50] on input "**********" at bounding box center [371, 45] width 164 height 32
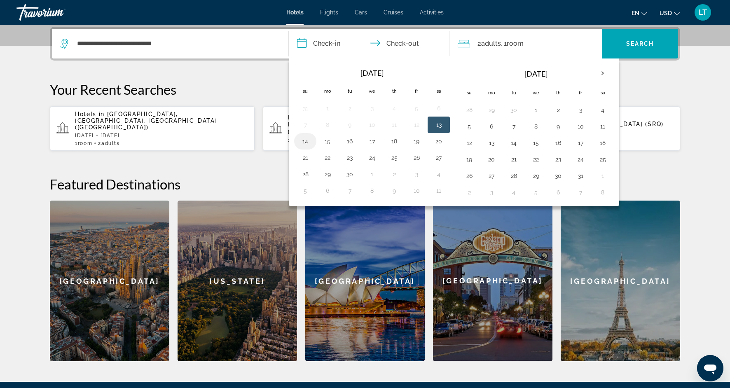
click at [309, 142] on button "14" at bounding box center [305, 142] width 13 height 12
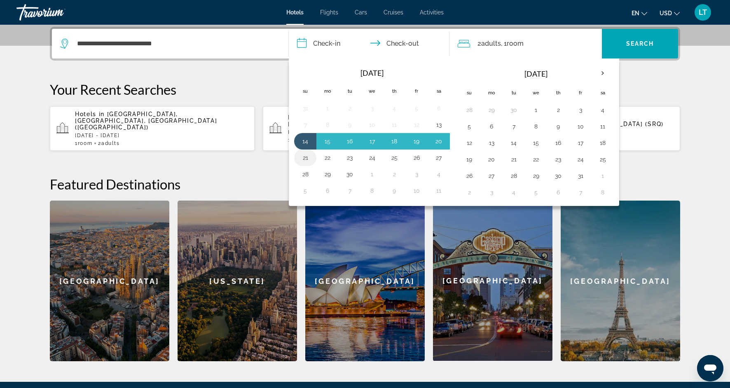
click at [310, 158] on button "21" at bounding box center [305, 158] width 13 height 12
type input "**********"
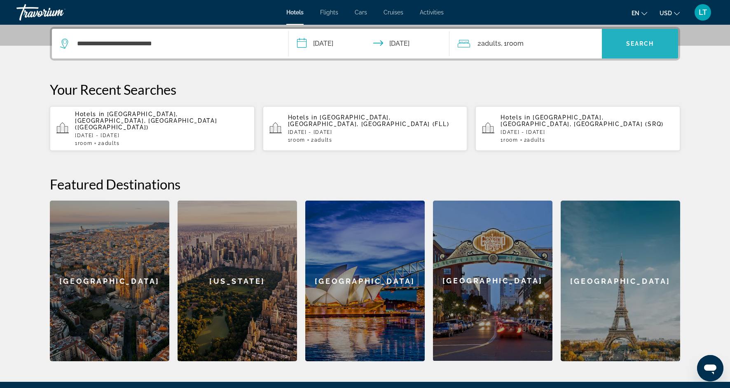
click at [643, 46] on span "Search" at bounding box center [640, 43] width 28 height 7
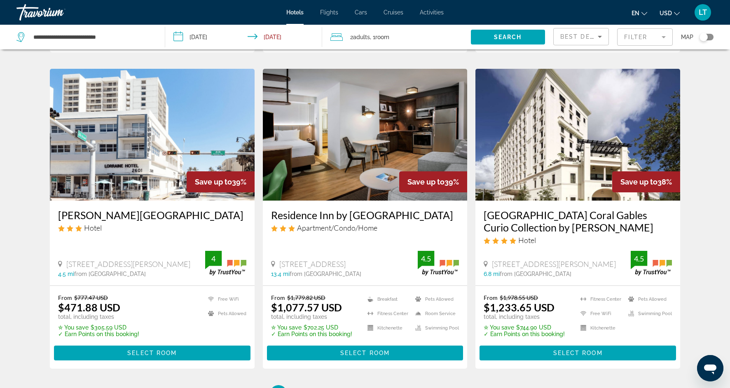
scroll to position [959, 0]
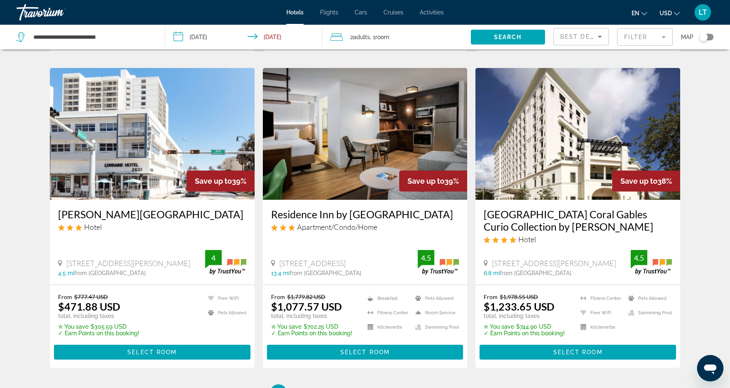
click at [661, 35] on mat-form-field "Filter" at bounding box center [645, 36] width 56 height 17
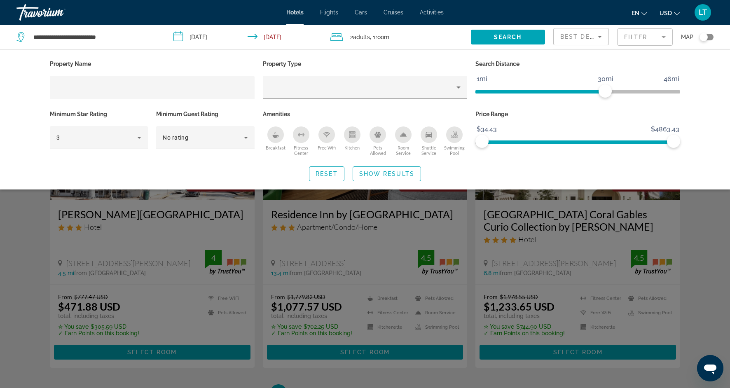
click at [152, 142] on div "Minimum Guest Rating No rating" at bounding box center [205, 133] width 106 height 50
click at [138, 137] on icon "Hotel Filters" at bounding box center [139, 138] width 10 height 10
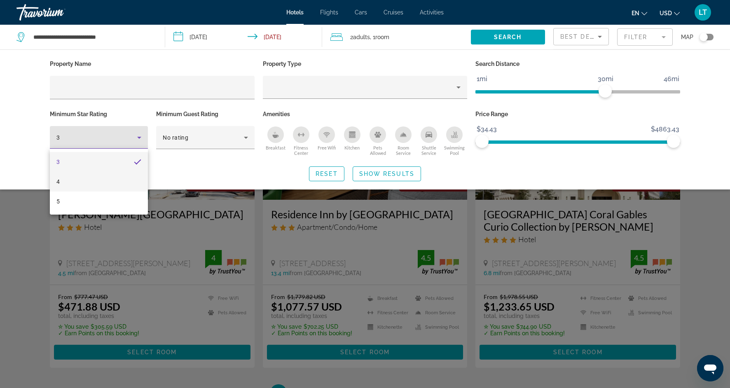
click at [112, 177] on mat-option "4" at bounding box center [99, 182] width 98 height 20
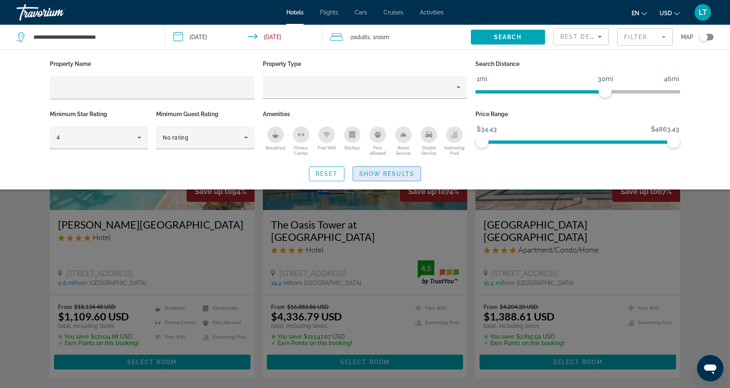
click at [400, 174] on span "Show Results" at bounding box center [386, 174] width 55 height 7
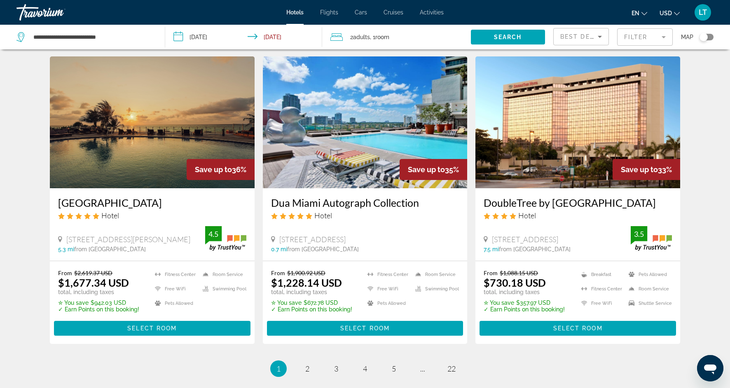
scroll to position [981, 0]
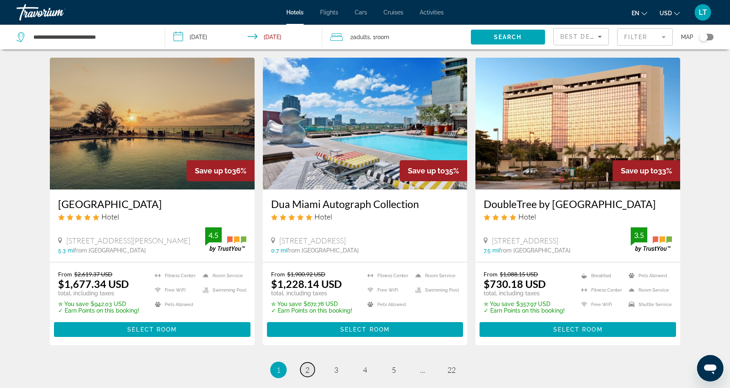
click at [307, 365] on span "2" at bounding box center [307, 369] width 4 height 9
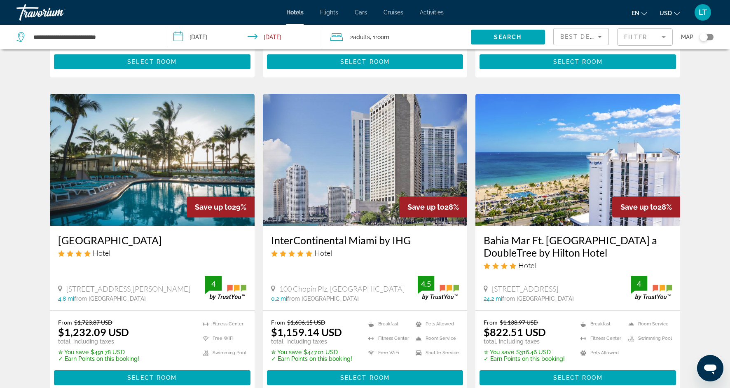
scroll to position [309, 0]
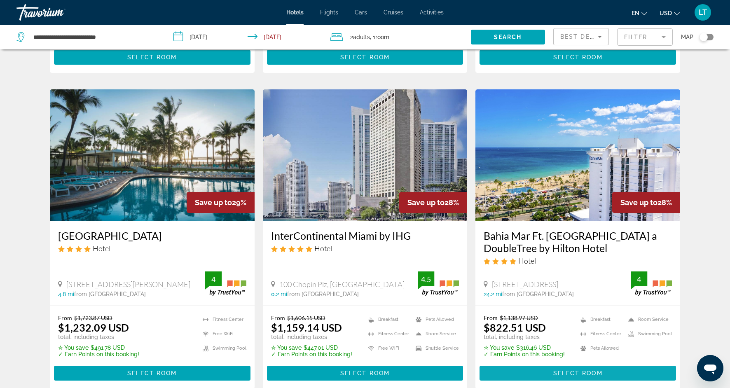
click at [559, 363] on span "Main content" at bounding box center [578, 373] width 196 height 20
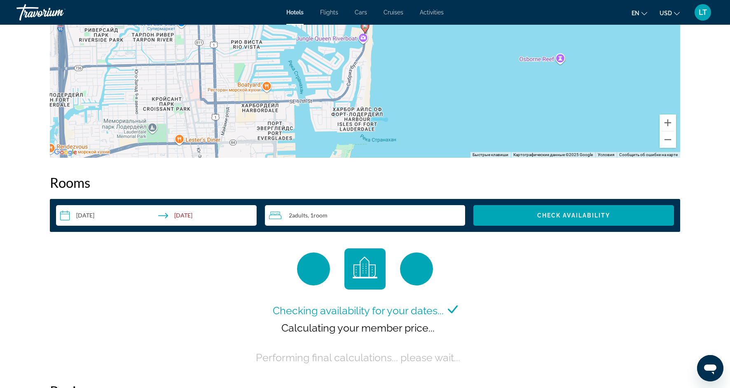
scroll to position [919, 0]
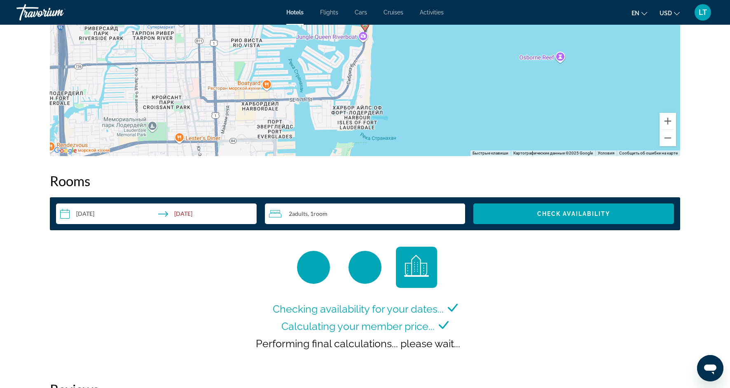
click at [207, 211] on input "**********" at bounding box center [158, 214] width 204 height 23
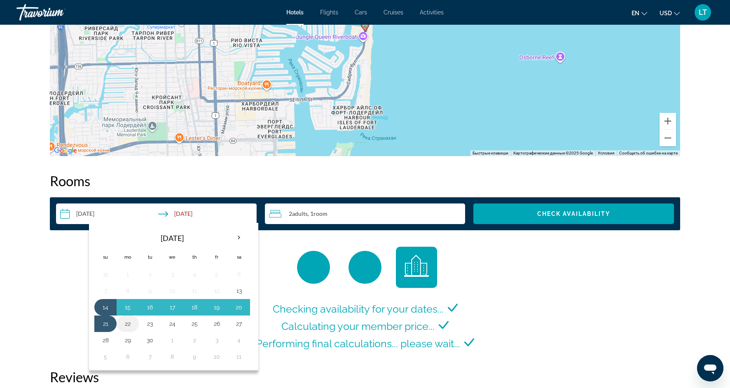
click at [125, 325] on button "22" at bounding box center [127, 324] width 13 height 12
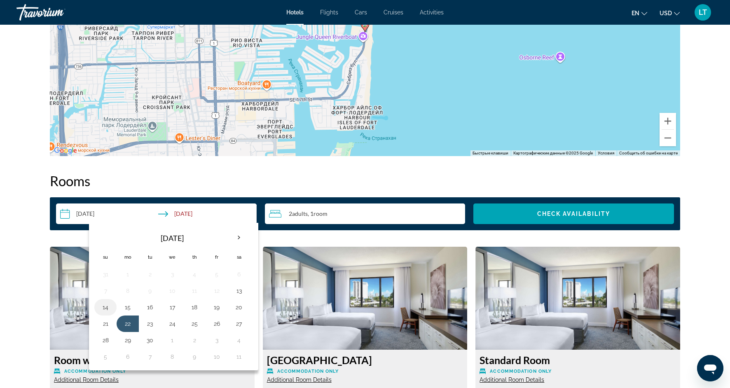
click at [104, 308] on button "14" at bounding box center [105, 308] width 13 height 12
type input "**********"
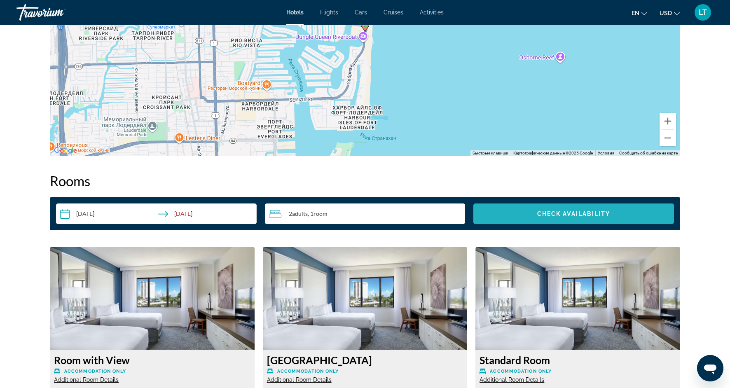
click at [563, 215] on span "Check Availability" at bounding box center [573, 214] width 73 height 7
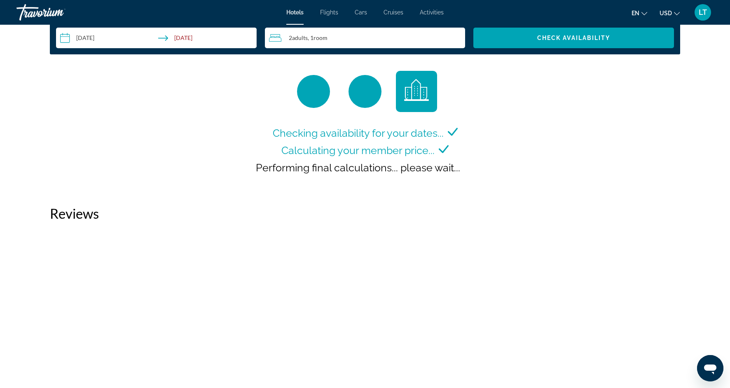
scroll to position [1098, 0]
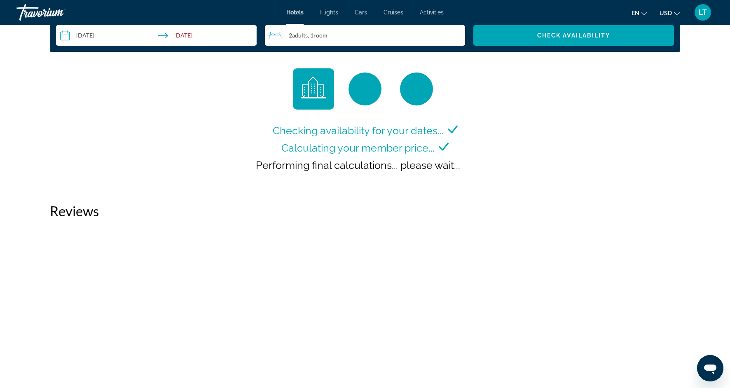
click at [307, 203] on h2 "Reviews" at bounding box center [365, 211] width 630 height 16
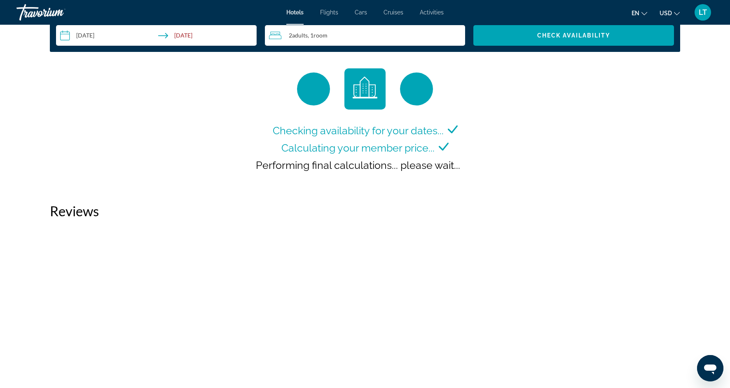
click at [307, 203] on h2 "Reviews" at bounding box center [365, 211] width 630 height 16
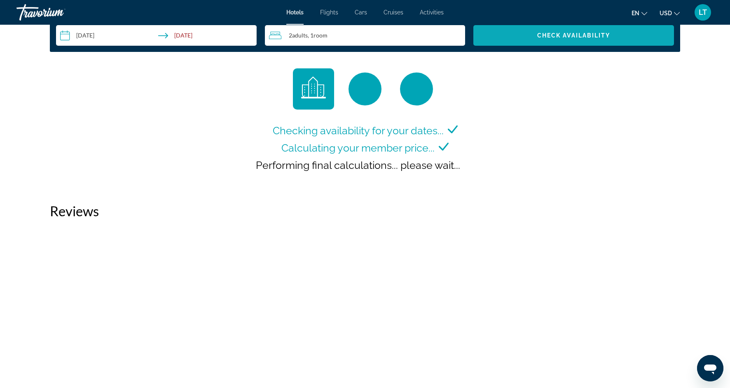
click at [554, 30] on span "Search widget" at bounding box center [573, 36] width 201 height 20
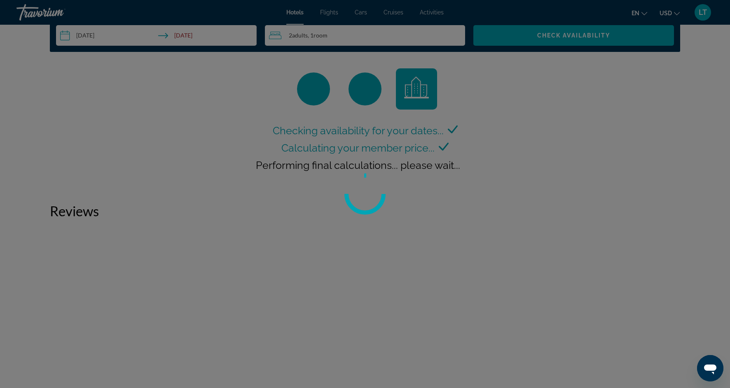
scroll to position [0, 0]
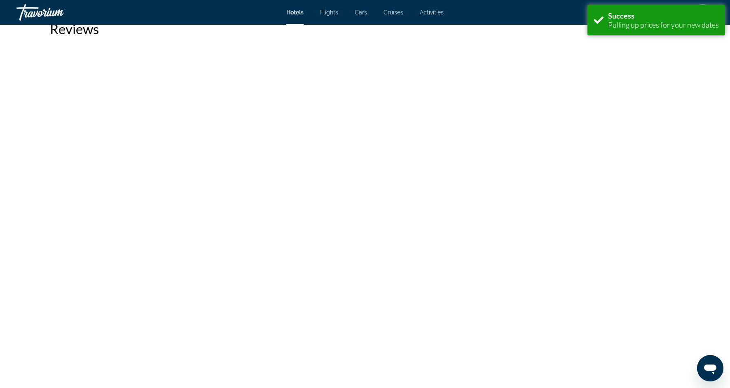
scroll to position [1427, 0]
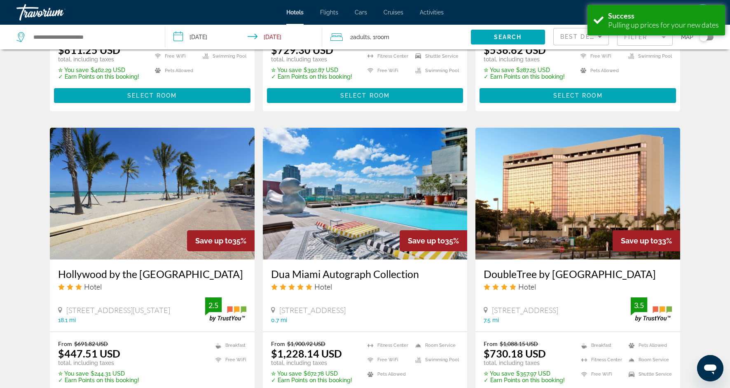
scroll to position [1055, 0]
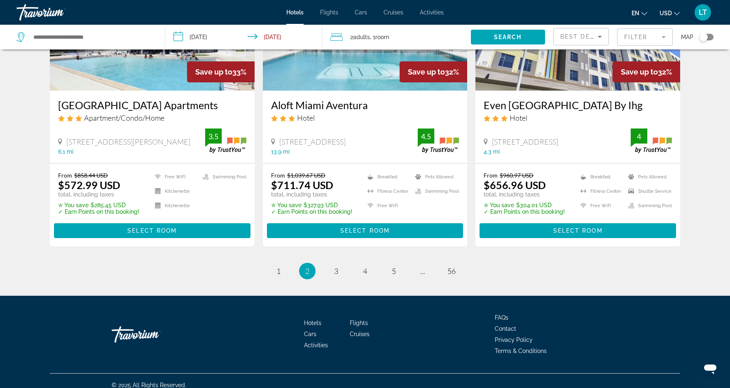
click at [330, 269] on ul "2 / 56 page 1 You're on page 2 page 3 page 4 page 5 page ... page 56" at bounding box center [365, 271] width 630 height 16
click at [337, 267] on span "3" at bounding box center [336, 271] width 4 height 9
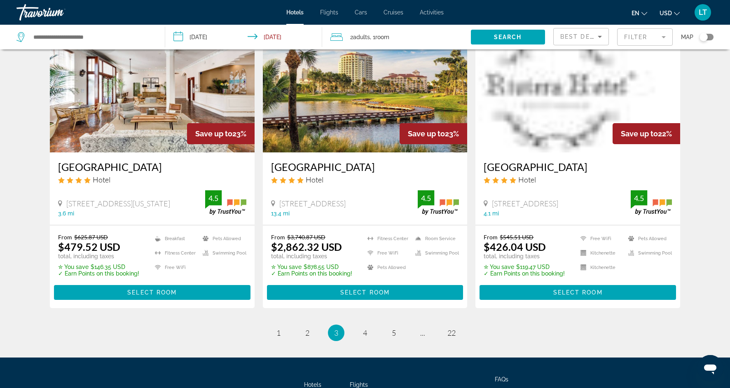
scroll to position [994, 0]
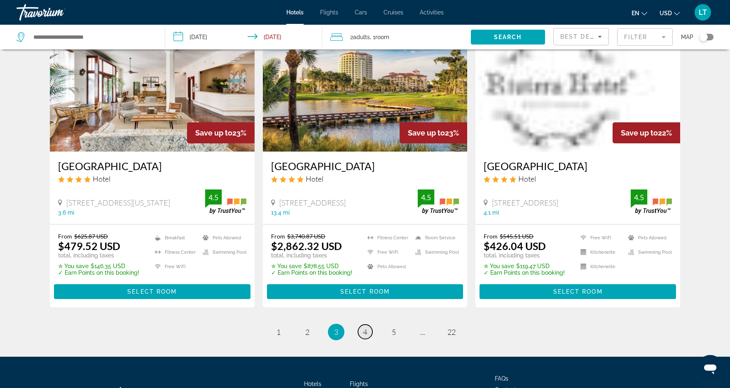
click at [367, 325] on link "page 4" at bounding box center [365, 332] width 14 height 14
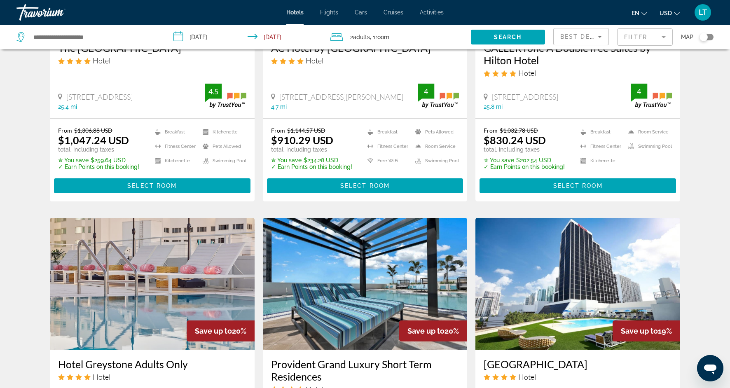
scroll to position [495, 0]
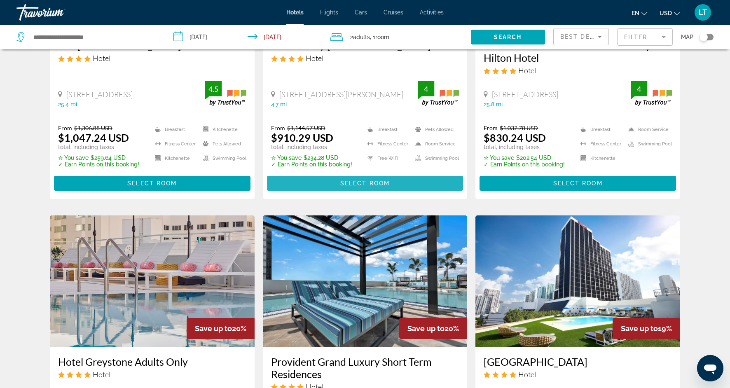
click at [351, 179] on span "Main content" at bounding box center [365, 183] width 196 height 20
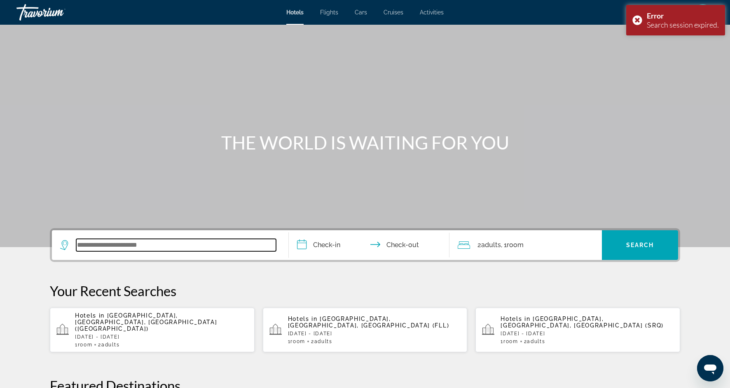
click at [133, 247] on input "Search widget" at bounding box center [176, 245] width 200 height 12
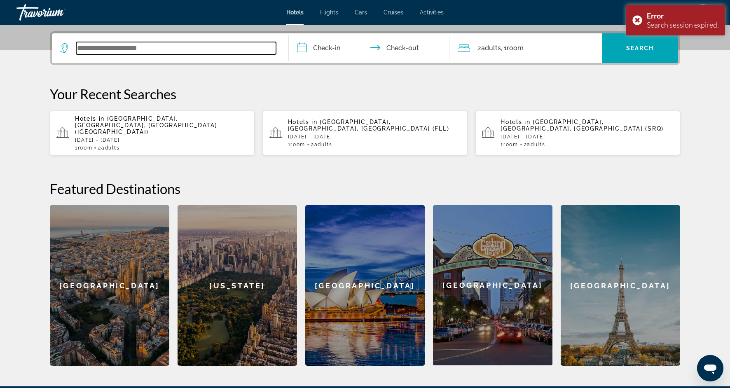
scroll to position [201, 0]
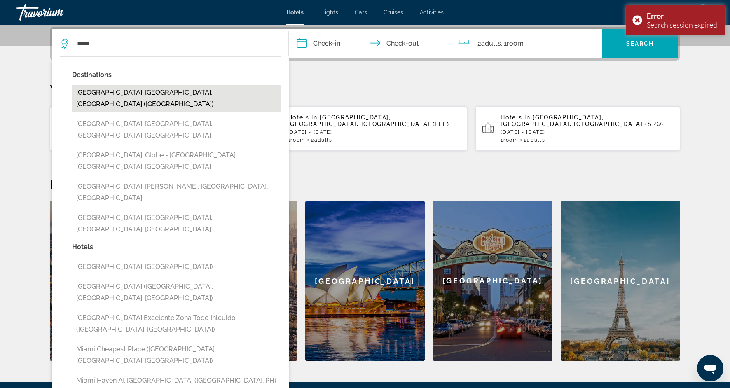
click at [251, 93] on button "[GEOGRAPHIC_DATA], [GEOGRAPHIC_DATA], [GEOGRAPHIC_DATA] ([GEOGRAPHIC_DATA])" at bounding box center [176, 98] width 208 height 27
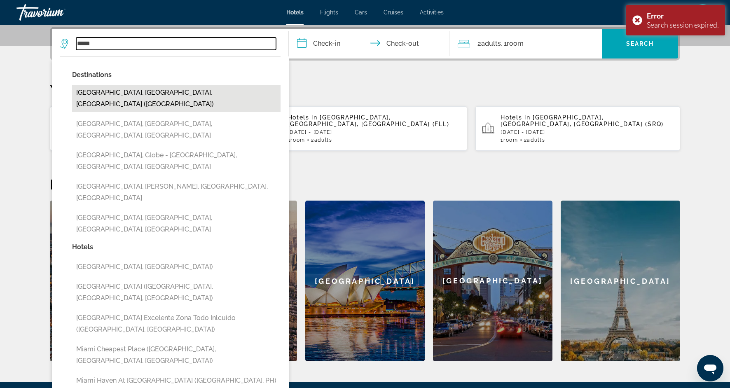
type input "**********"
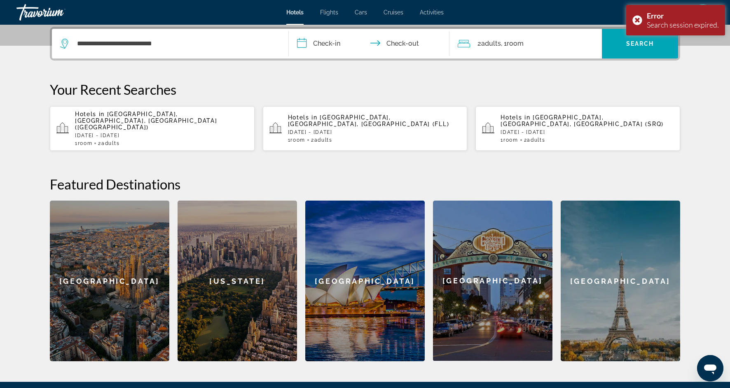
click at [335, 44] on input "**********" at bounding box center [371, 45] width 164 height 32
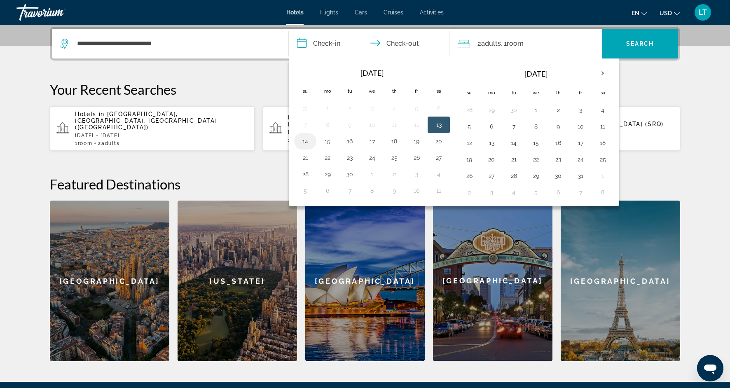
click at [305, 141] on button "14" at bounding box center [305, 142] width 13 height 12
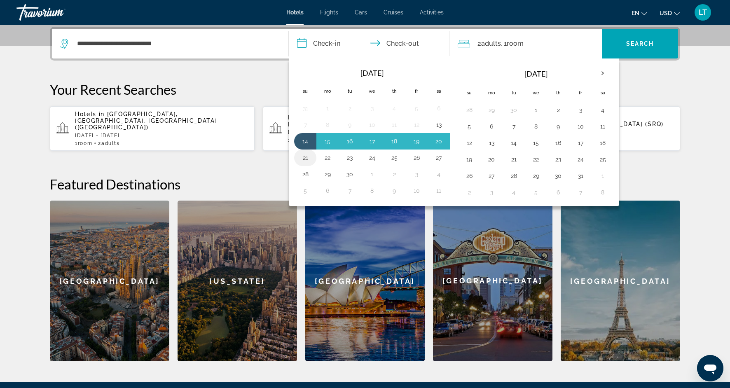
click at [306, 160] on button "21" at bounding box center [305, 158] width 13 height 12
type input "**********"
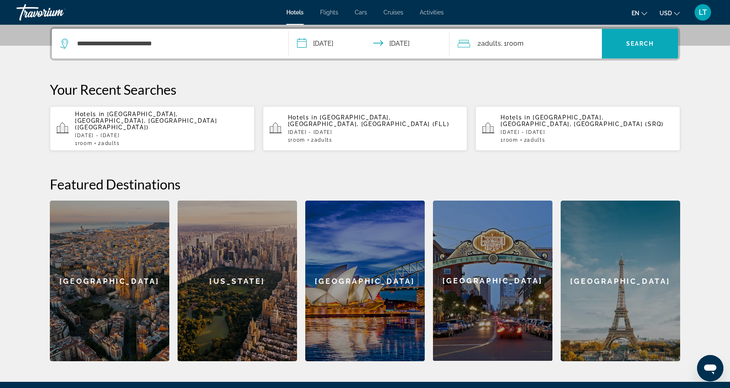
click at [630, 47] on span "Search widget" at bounding box center [640, 44] width 76 height 20
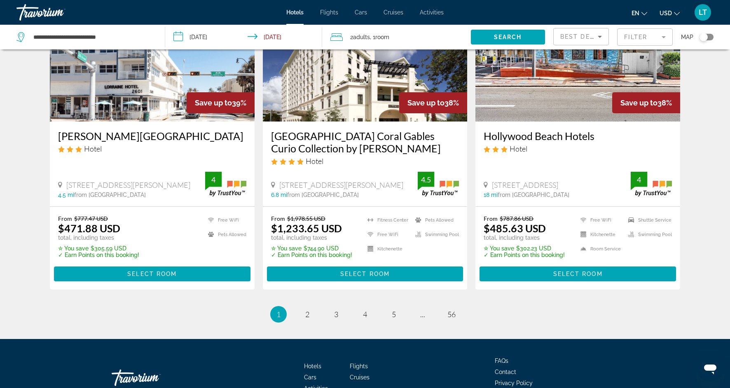
scroll to position [1038, 0]
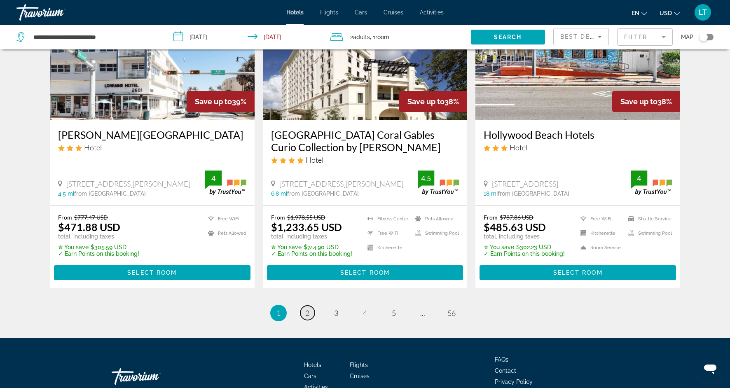
click at [306, 309] on span "2" at bounding box center [307, 313] width 4 height 9
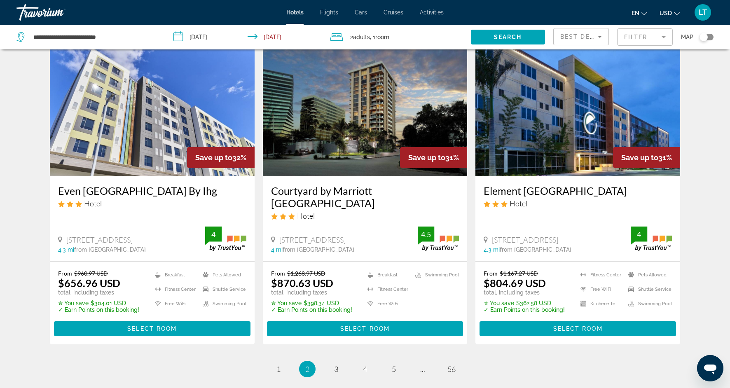
scroll to position [980, 0]
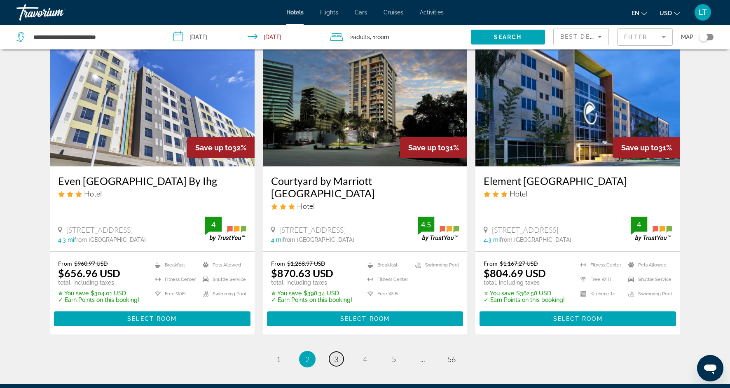
click at [337, 355] on span "3" at bounding box center [336, 359] width 4 height 9
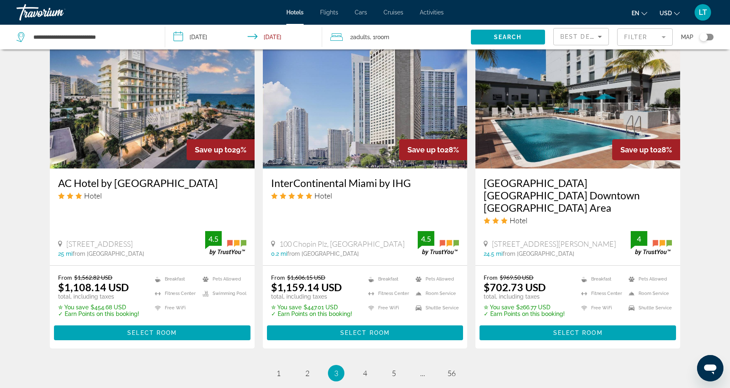
scroll to position [996, 0]
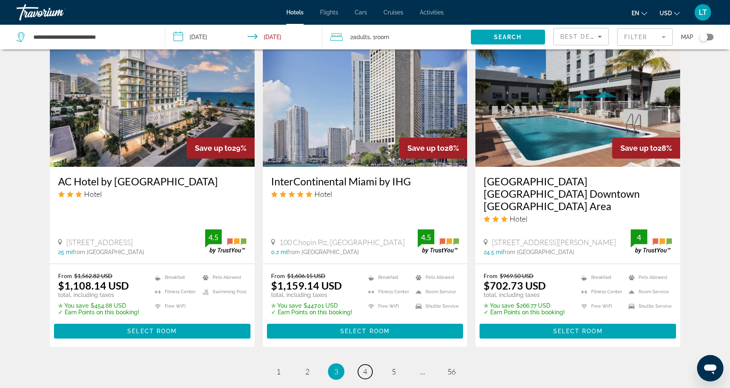
click at [361, 365] on link "page 4" at bounding box center [365, 372] width 14 height 14
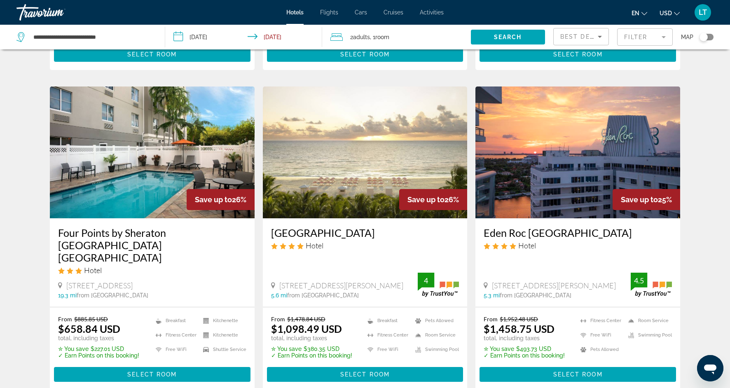
scroll to position [951, 0]
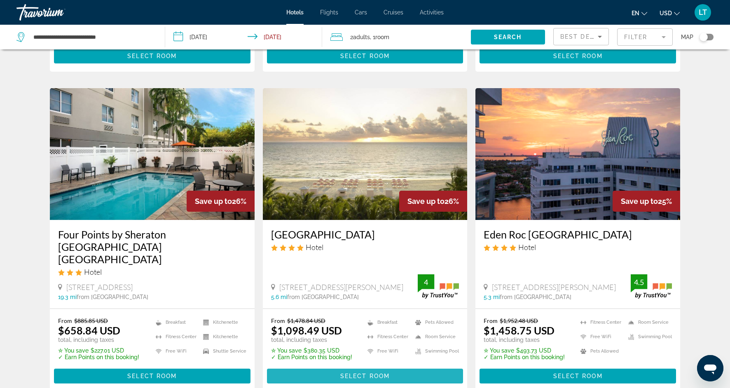
click at [336, 366] on span "Main content" at bounding box center [365, 376] width 196 height 20
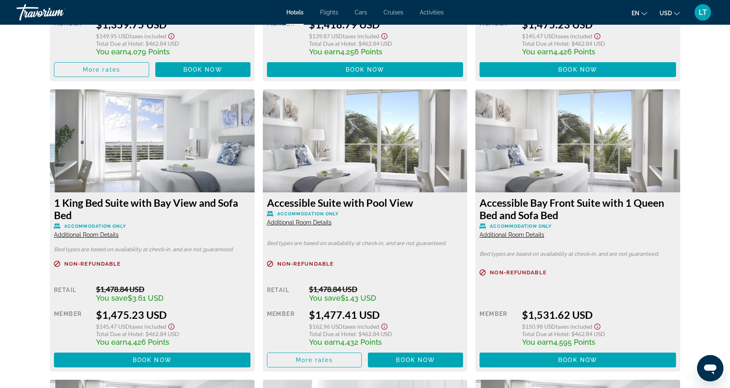
scroll to position [2459, 0]
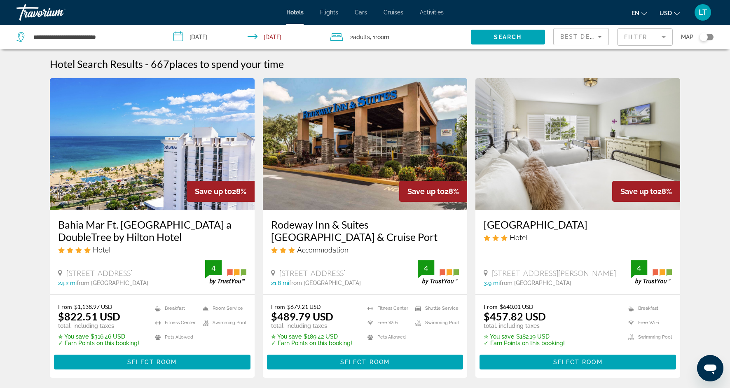
click at [184, 172] on img "Main content" at bounding box center [152, 144] width 205 height 132
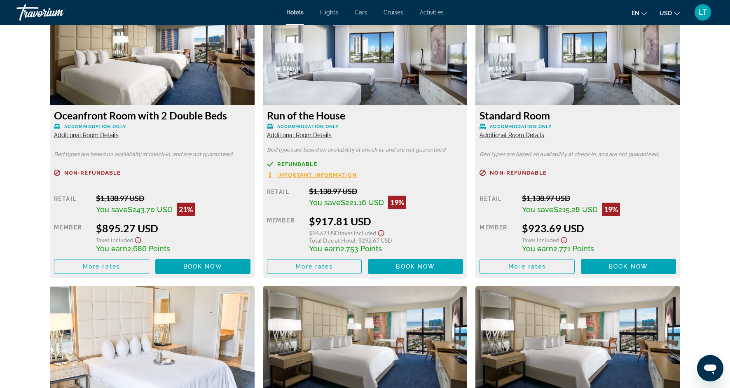
scroll to position [2065, 0]
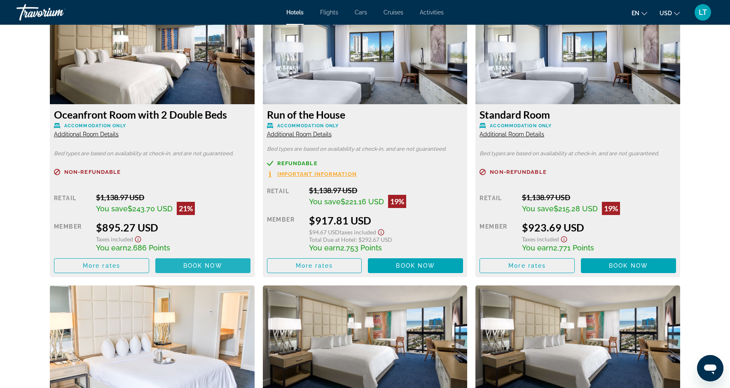
click at [228, 257] on span "Main content" at bounding box center [202, 266] width 95 height 20
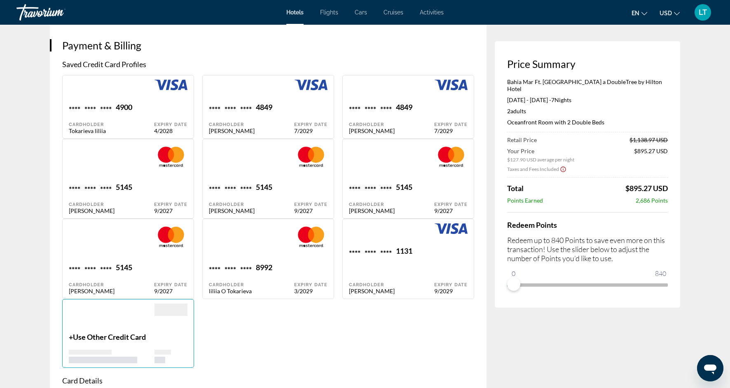
scroll to position [595, 0]
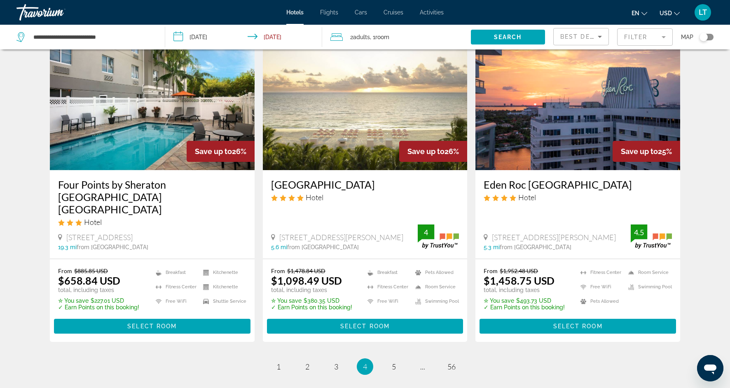
scroll to position [1001, 0]
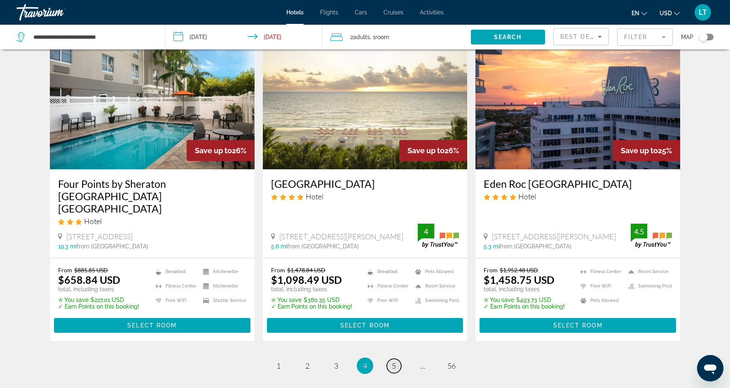
click at [393, 361] on span "5" at bounding box center [394, 365] width 4 height 9
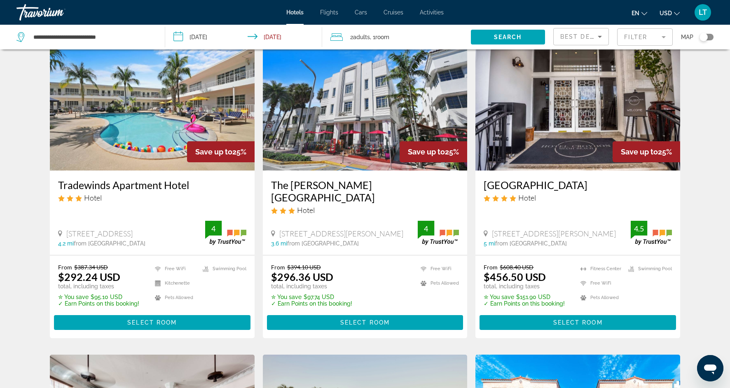
scroll to position [38, 0]
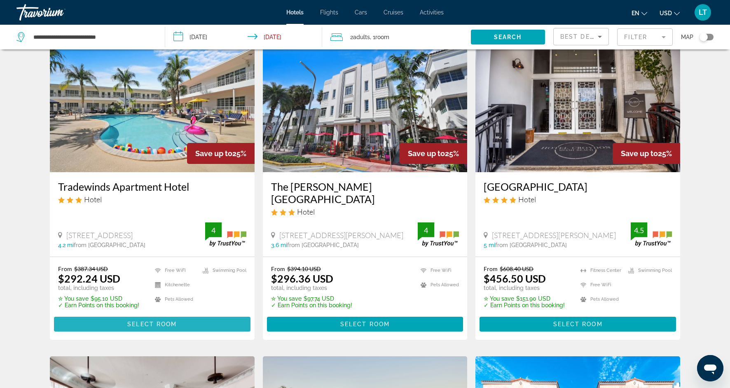
click at [182, 314] on span "Main content" at bounding box center [152, 324] width 196 height 20
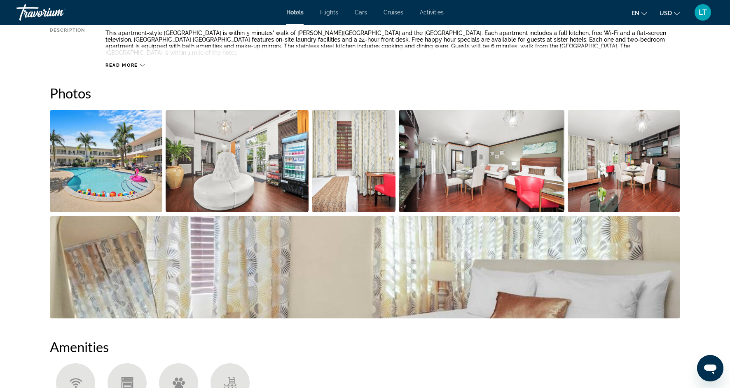
scroll to position [336, 0]
click at [138, 165] on img "Open full-screen image slider" at bounding box center [106, 161] width 112 height 102
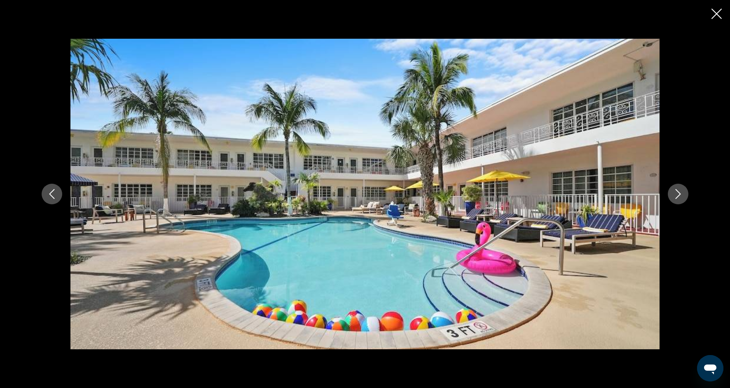
click at [680, 197] on icon "Next image" at bounding box center [678, 194] width 10 height 10
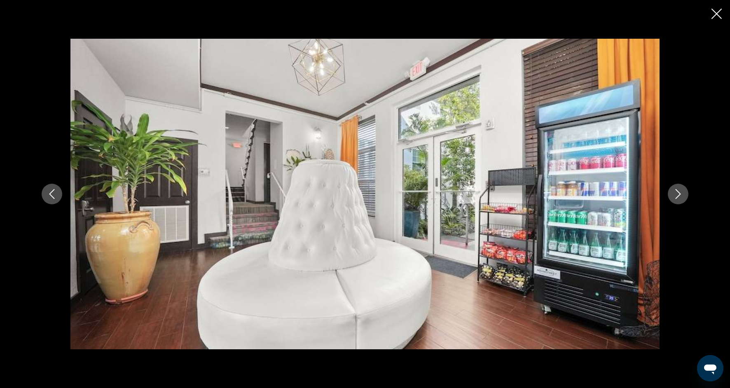
click at [680, 197] on icon "Next image" at bounding box center [678, 194] width 10 height 10
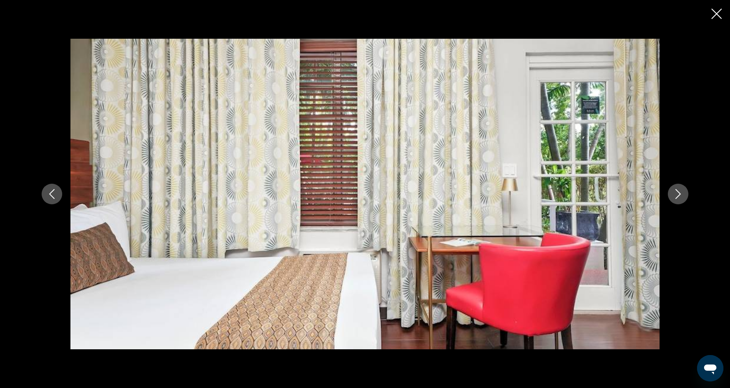
click at [680, 197] on icon "Next image" at bounding box center [678, 194] width 10 height 10
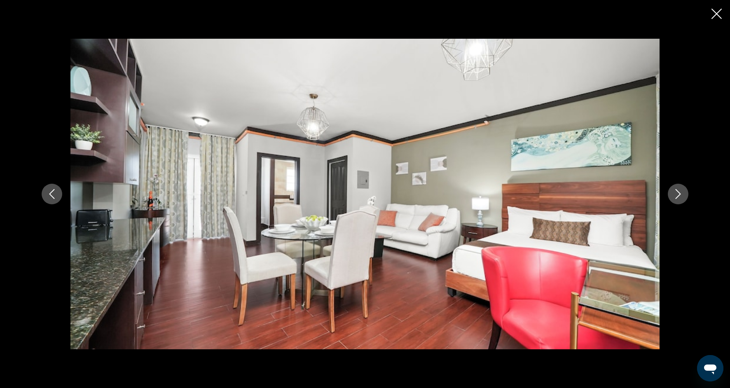
click at [680, 197] on icon "Next image" at bounding box center [678, 194] width 10 height 10
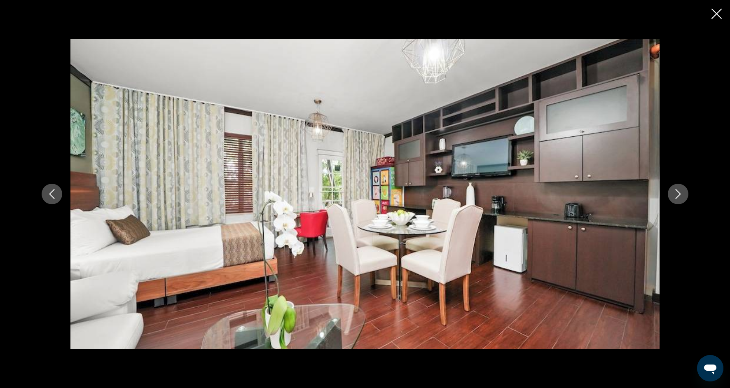
click at [680, 197] on icon "Next image" at bounding box center [678, 194] width 10 height 10
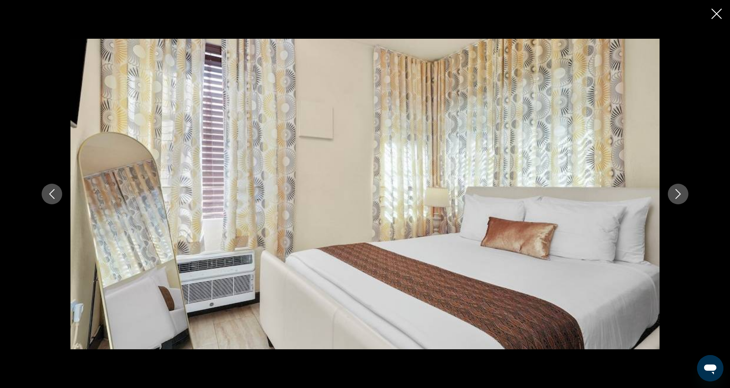
click at [680, 197] on icon "Next image" at bounding box center [678, 194] width 10 height 10
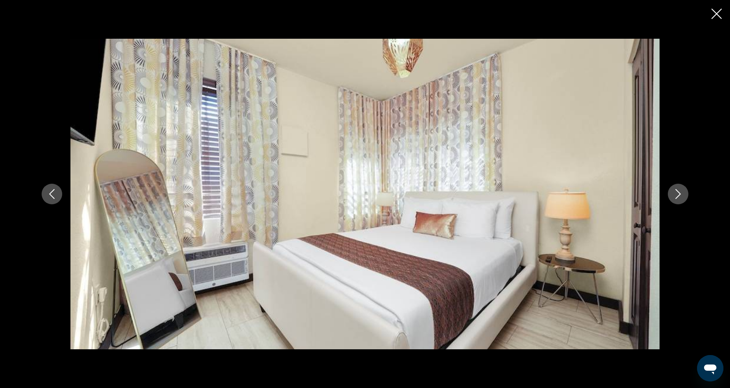
click at [681, 197] on icon "Next image" at bounding box center [678, 194] width 10 height 10
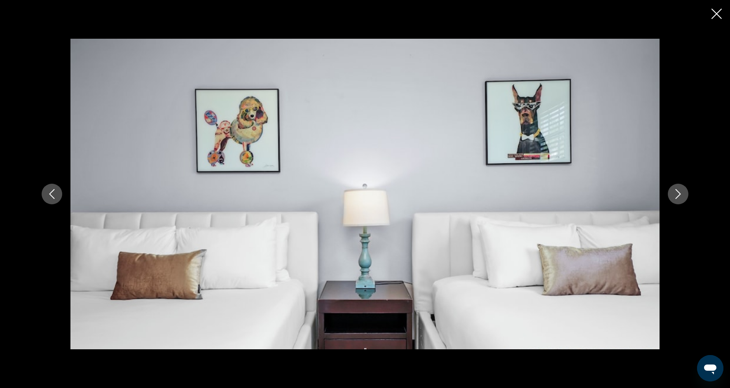
click at [681, 198] on icon "Next image" at bounding box center [678, 194] width 10 height 10
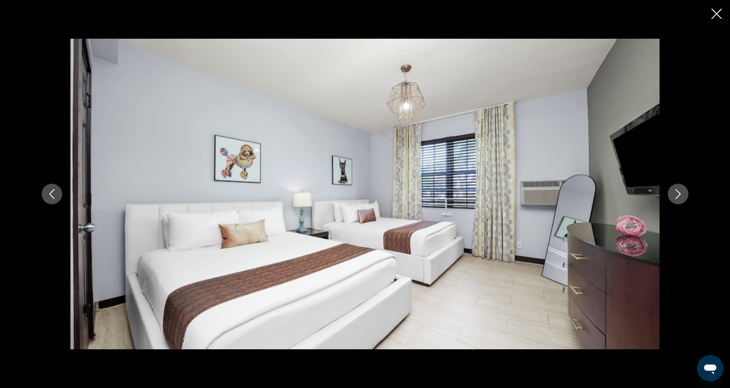
click at [681, 198] on icon "Next image" at bounding box center [678, 194] width 10 height 10
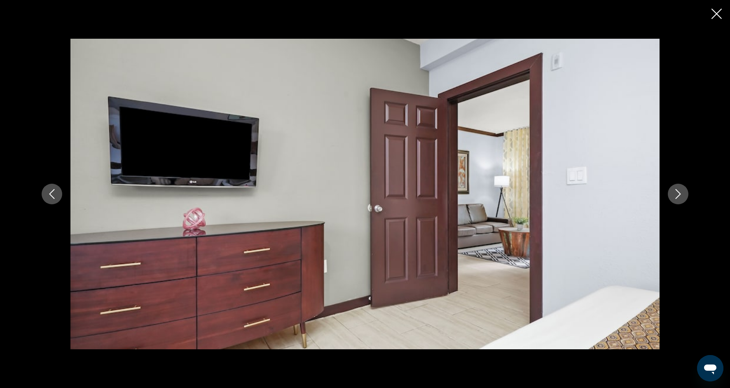
click at [682, 198] on icon "Next image" at bounding box center [678, 194] width 10 height 10
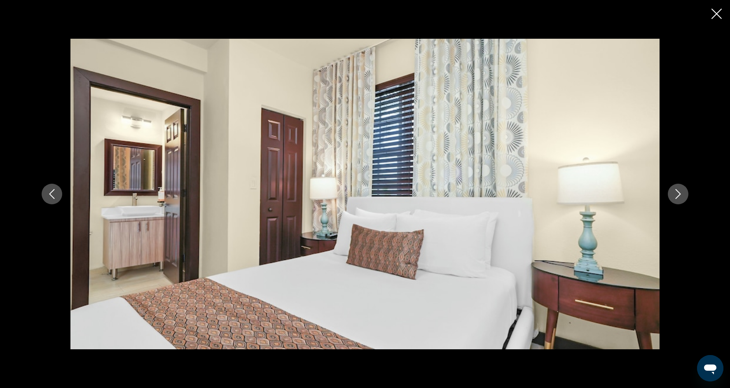
click at [683, 198] on icon "Next image" at bounding box center [678, 194] width 10 height 10
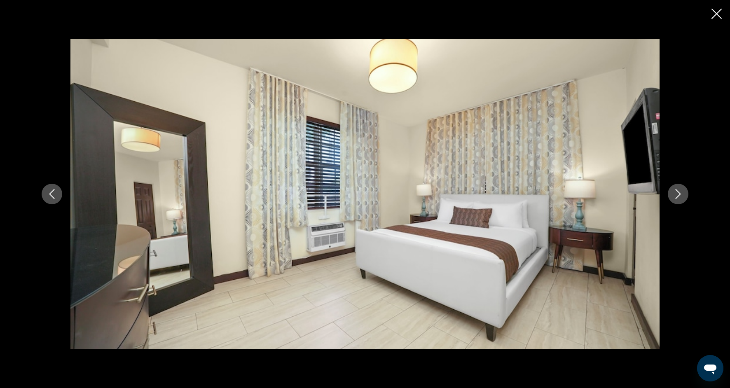
click at [683, 198] on button "Next image" at bounding box center [678, 194] width 21 height 21
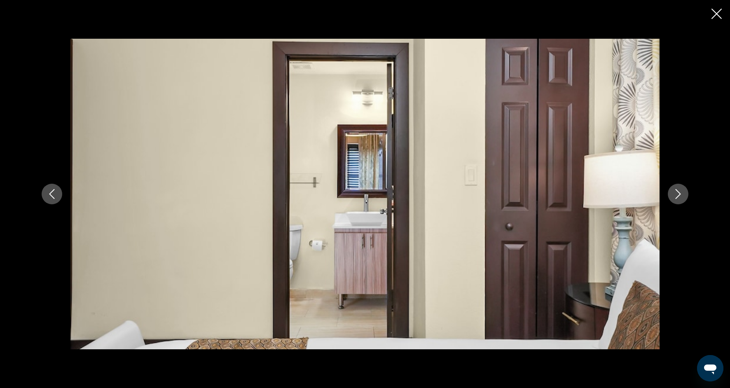
click at [683, 198] on button "Next image" at bounding box center [678, 194] width 21 height 21
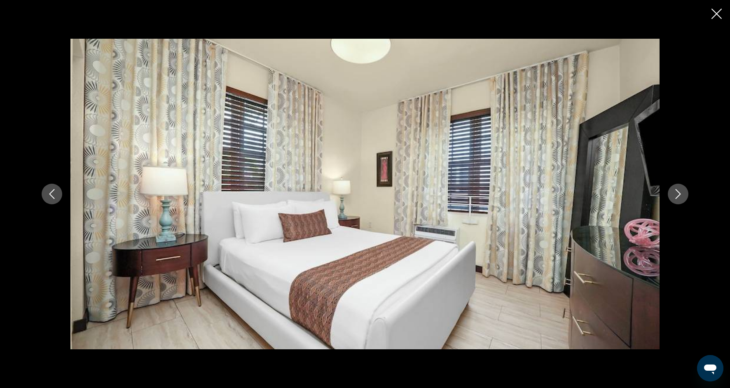
click at [683, 199] on button "Next image" at bounding box center [678, 194] width 21 height 21
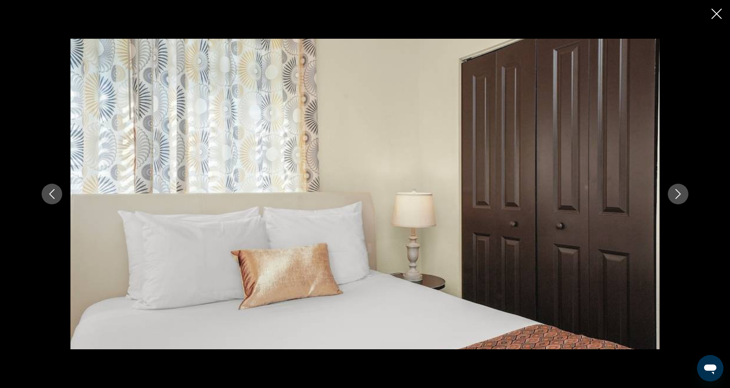
click at [684, 199] on button "Next image" at bounding box center [678, 194] width 21 height 21
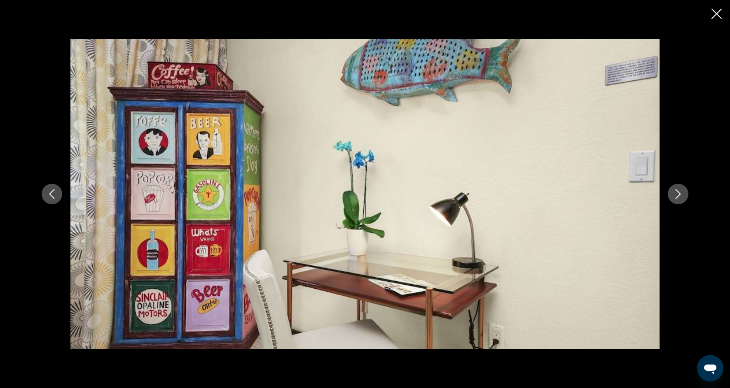
click at [684, 199] on button "Next image" at bounding box center [678, 194] width 21 height 21
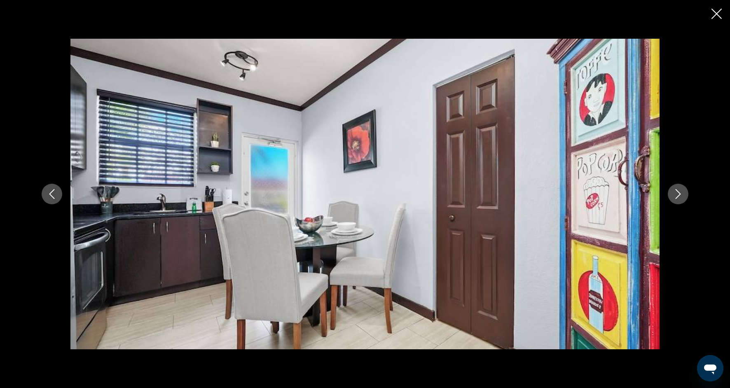
click at [684, 199] on button "Next image" at bounding box center [678, 194] width 21 height 21
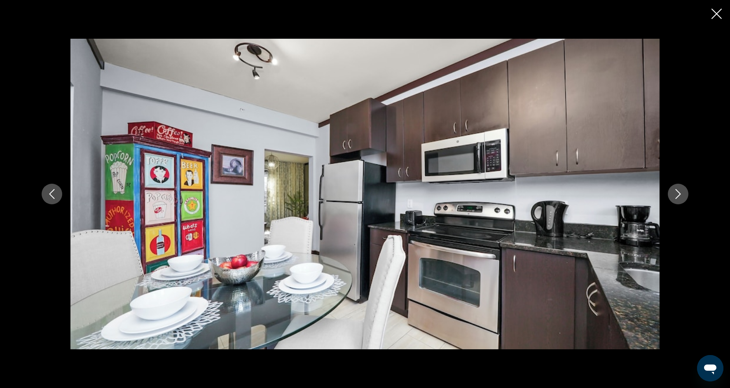
click at [684, 200] on button "Next image" at bounding box center [678, 194] width 21 height 21
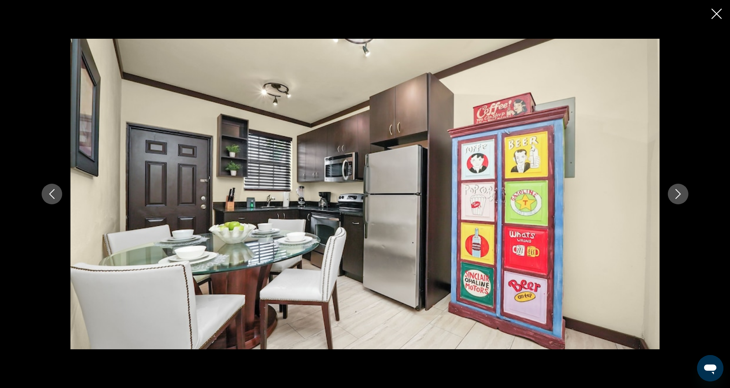
click at [684, 200] on button "Next image" at bounding box center [678, 194] width 21 height 21
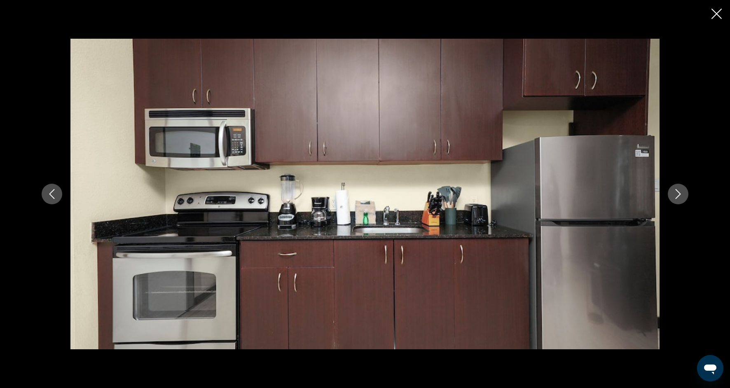
click at [685, 200] on button "Next image" at bounding box center [678, 194] width 21 height 21
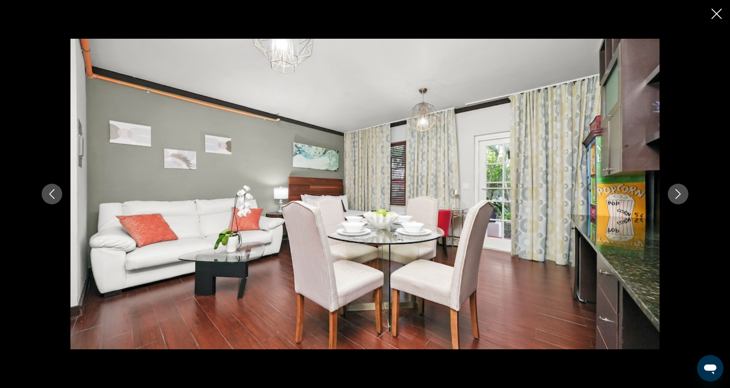
click at [685, 201] on button "Next image" at bounding box center [678, 194] width 21 height 21
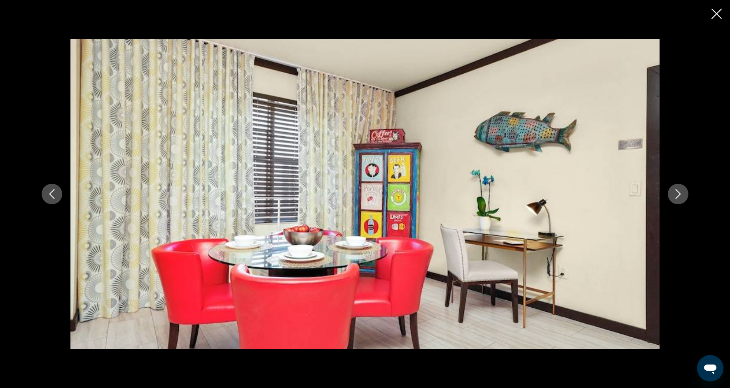
click at [712, 15] on icon "Close slideshow" at bounding box center [716, 14] width 10 height 10
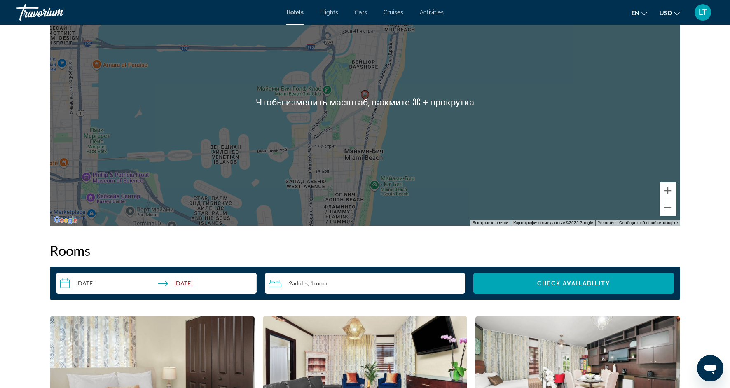
scroll to position [819, 0]
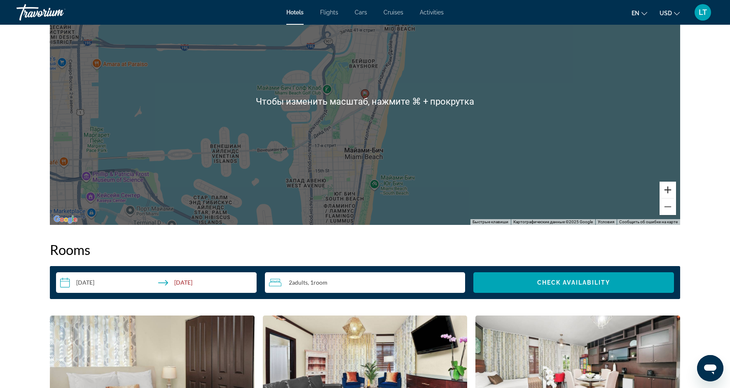
click at [669, 182] on button "Увеличить" at bounding box center [668, 190] width 16 height 16
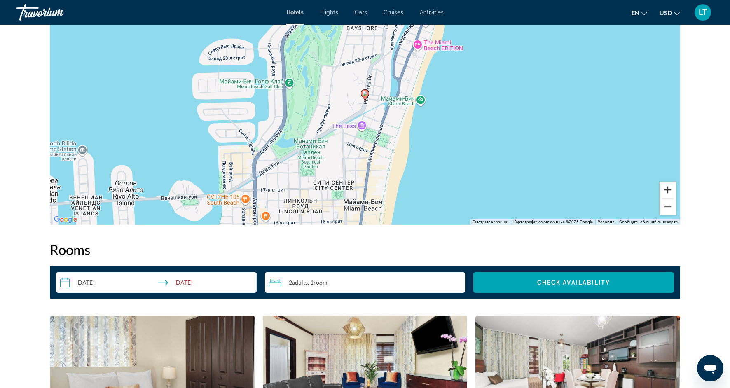
click at [669, 182] on button "Увеличить" at bounding box center [668, 190] width 16 height 16
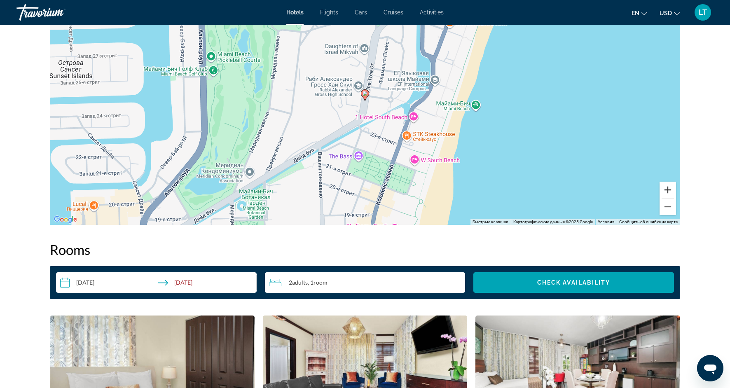
click at [669, 182] on button "Увеличить" at bounding box center [668, 190] width 16 height 16
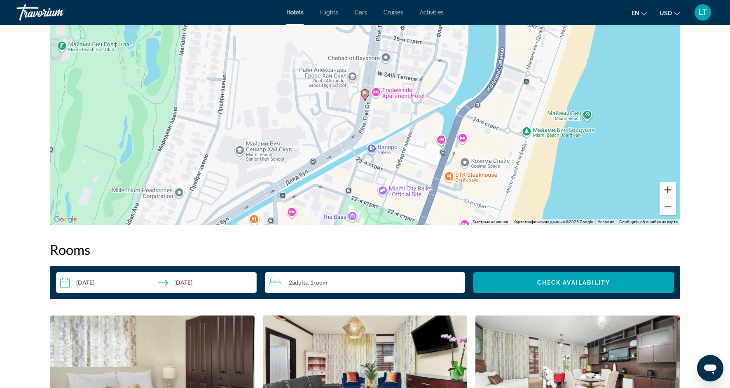
click at [669, 182] on button "Увеличить" at bounding box center [668, 190] width 16 height 16
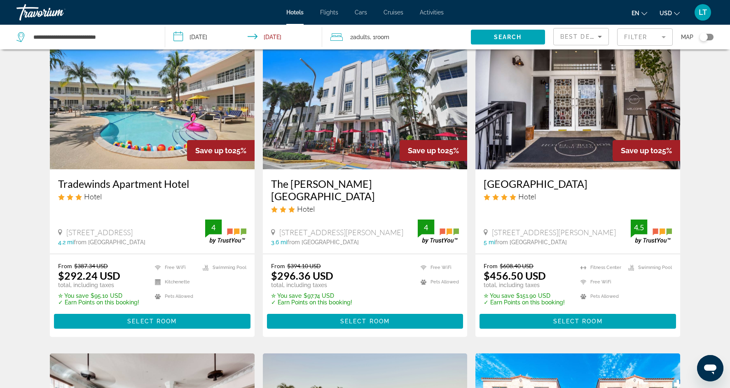
scroll to position [45, 0]
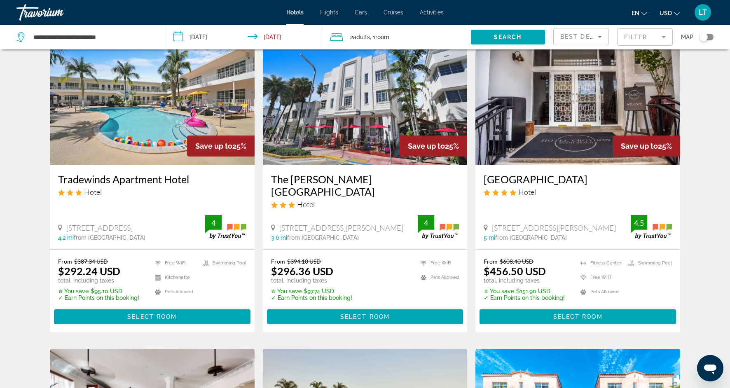
click at [663, 39] on mat-form-field "Filter" at bounding box center [645, 36] width 56 height 17
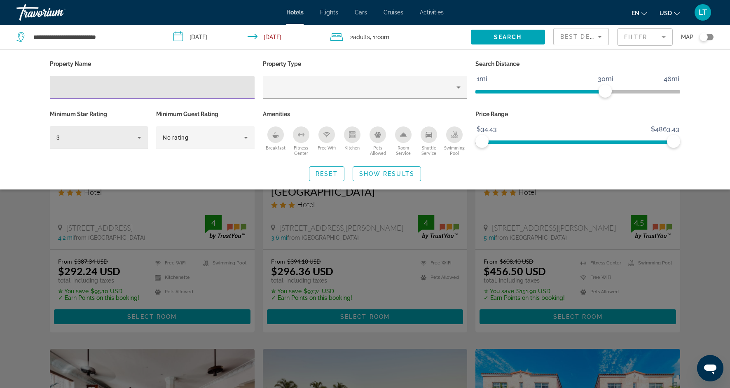
click at [142, 134] on icon "Hotel Filters" at bounding box center [139, 138] width 10 height 10
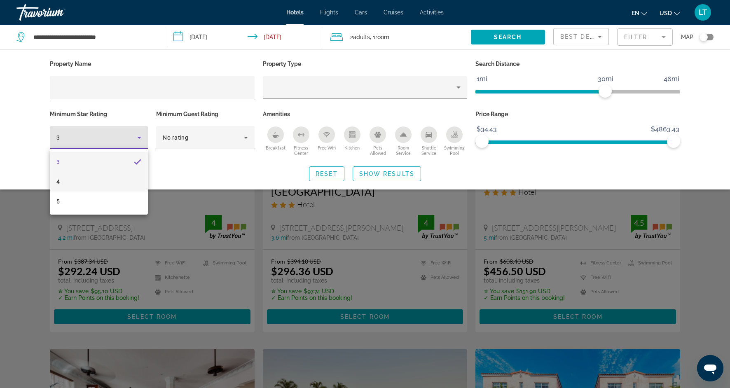
click at [117, 177] on mat-option "4" at bounding box center [99, 182] width 98 height 20
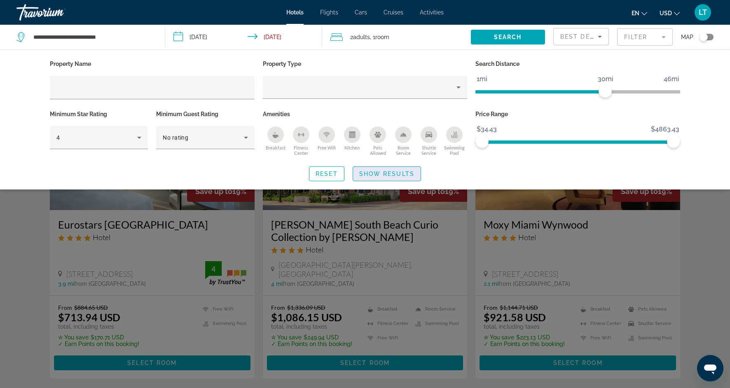
click at [374, 173] on span "Show Results" at bounding box center [386, 174] width 55 height 7
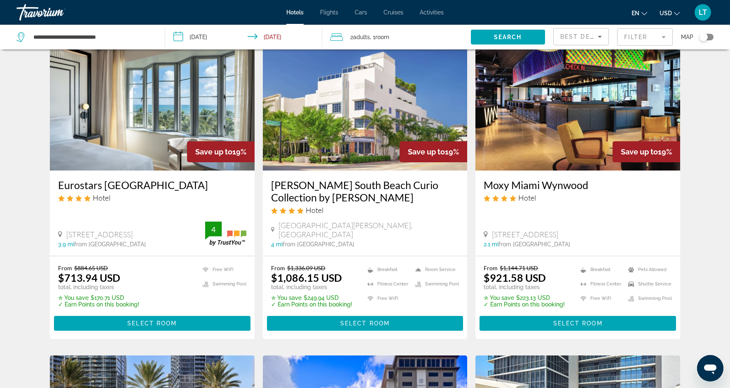
scroll to position [42, 0]
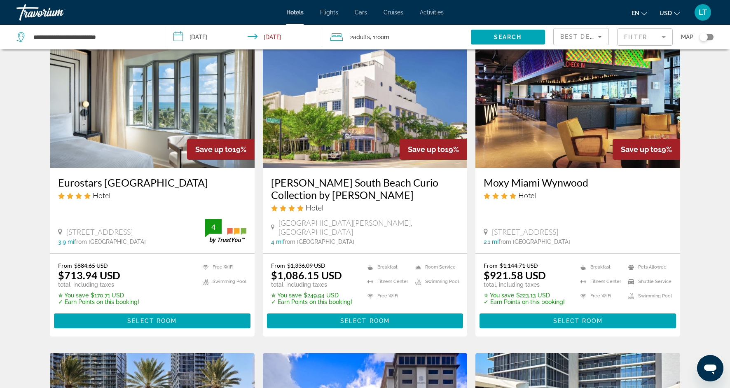
click at [170, 96] on img "Main content" at bounding box center [152, 102] width 205 height 132
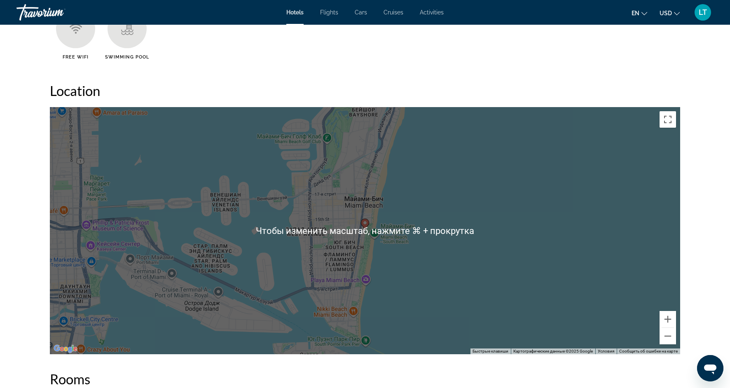
scroll to position [727, 0]
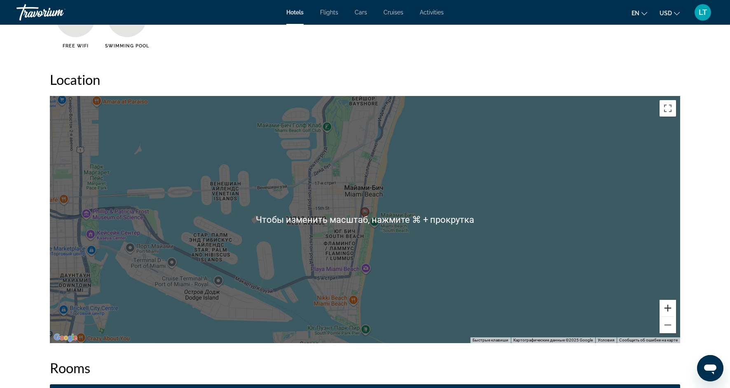
click at [665, 307] on button "Увеличить" at bounding box center [668, 308] width 16 height 16
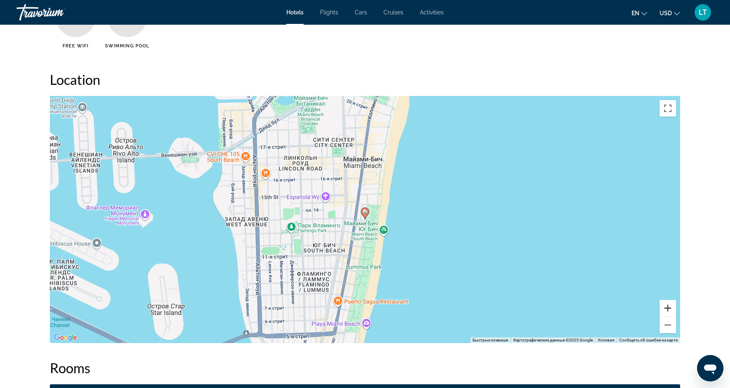
click at [665, 307] on button "Увеличить" at bounding box center [668, 308] width 16 height 16
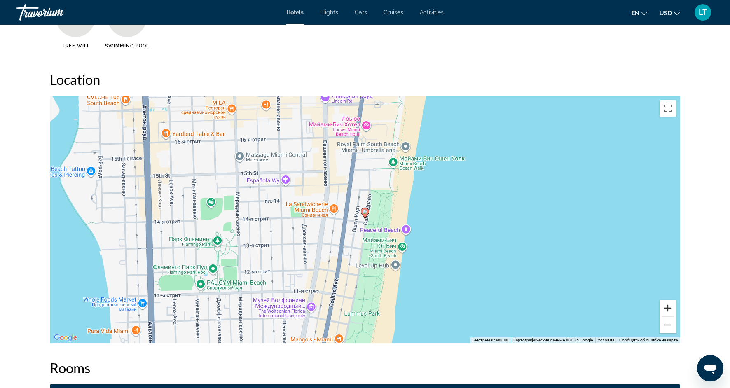
click at [666, 307] on button "Увеличить" at bounding box center [668, 308] width 16 height 16
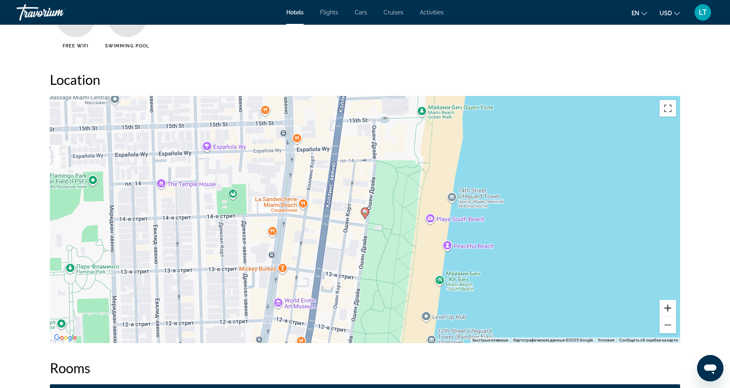
click at [666, 308] on button "Увеличить" at bounding box center [668, 308] width 16 height 16
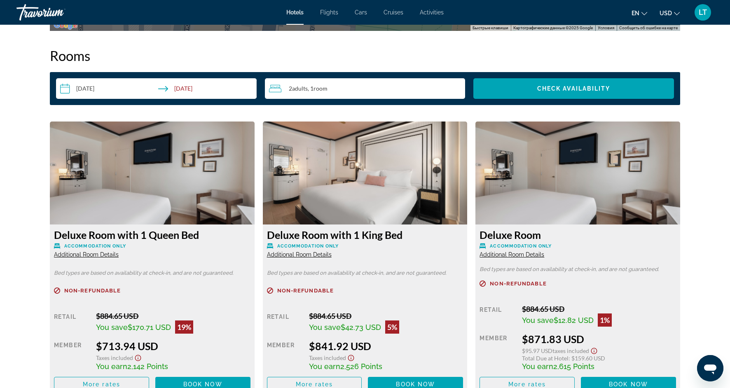
scroll to position [1042, 0]
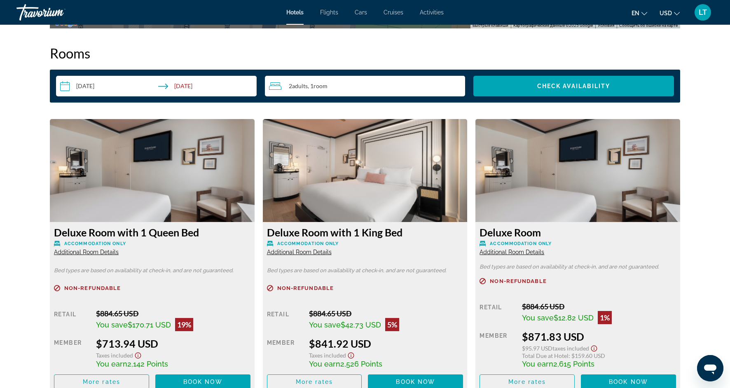
click at [205, 182] on img "Main content" at bounding box center [152, 170] width 205 height 103
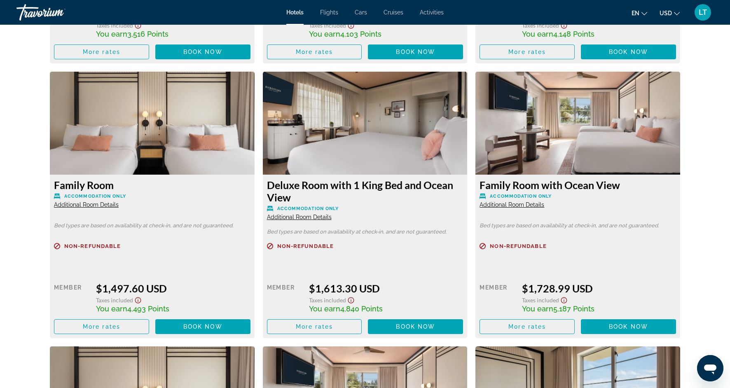
scroll to position [1647, 0]
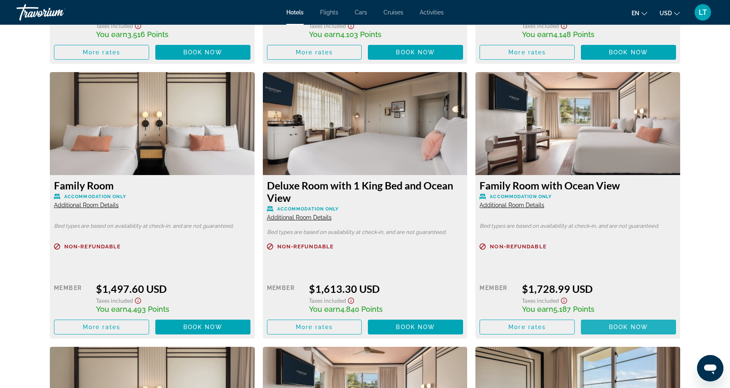
click at [624, 325] on span "Book now" at bounding box center [628, 327] width 39 height 7
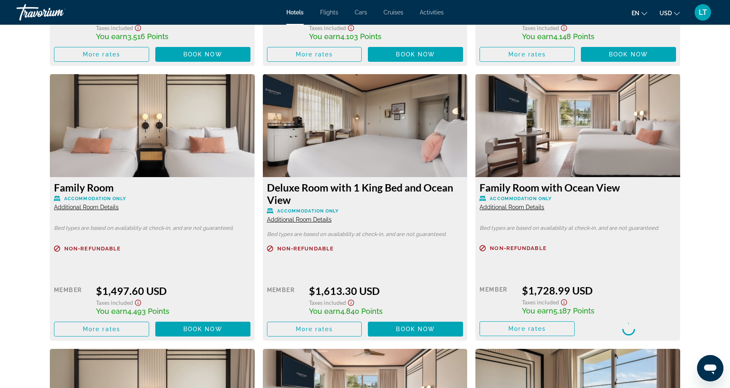
scroll to position [1648, 0]
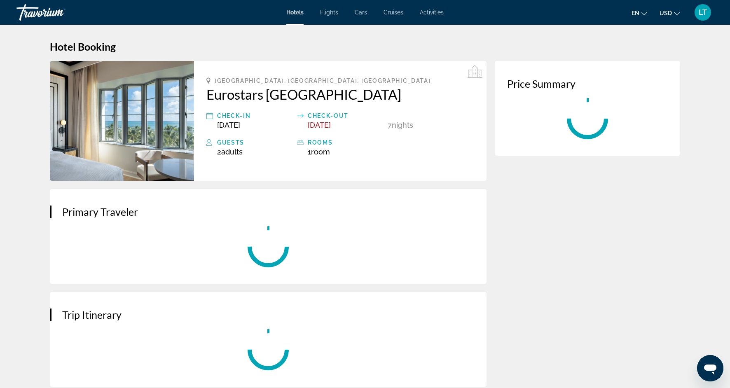
scroll to position [2, 0]
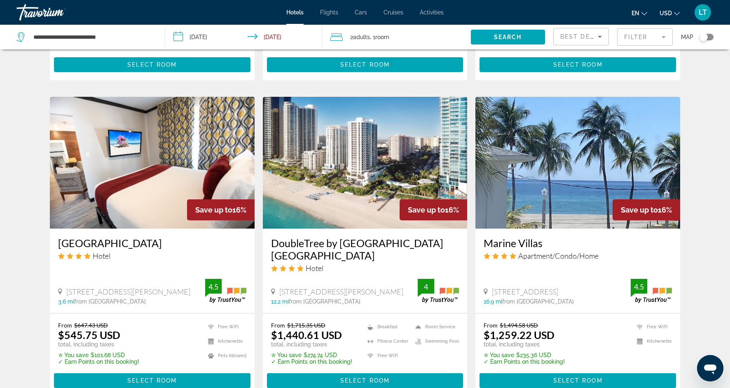
scroll to position [934, 0]
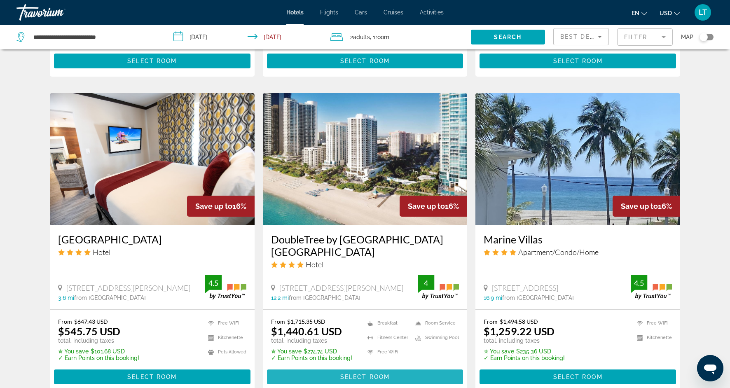
click at [320, 367] on span "Main content" at bounding box center [365, 377] width 196 height 20
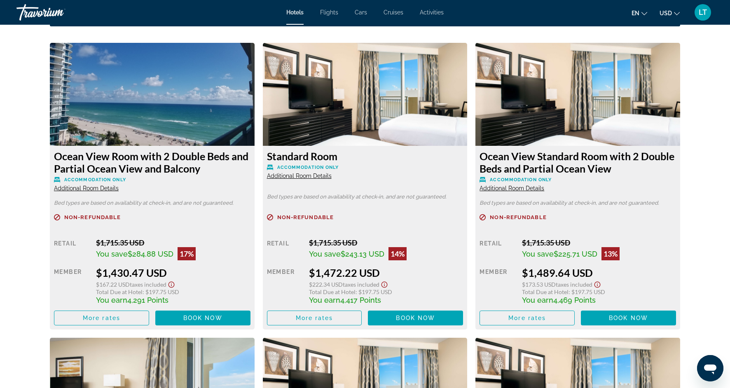
scroll to position [1124, 0]
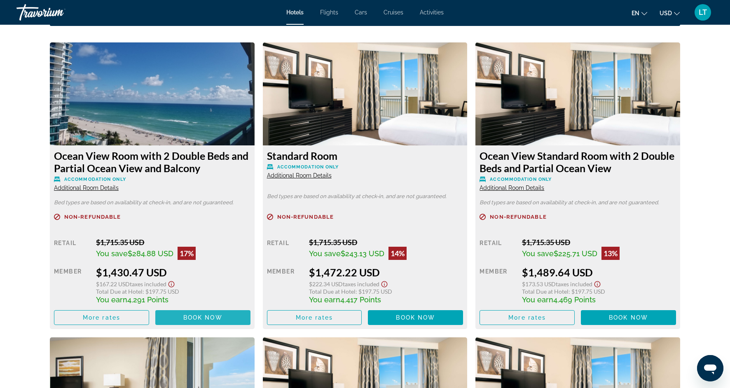
click at [211, 321] on span "Main content" at bounding box center [202, 318] width 95 height 20
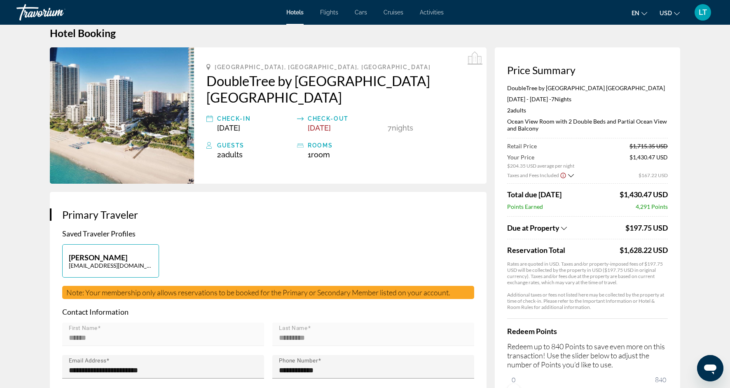
scroll to position [19, 0]
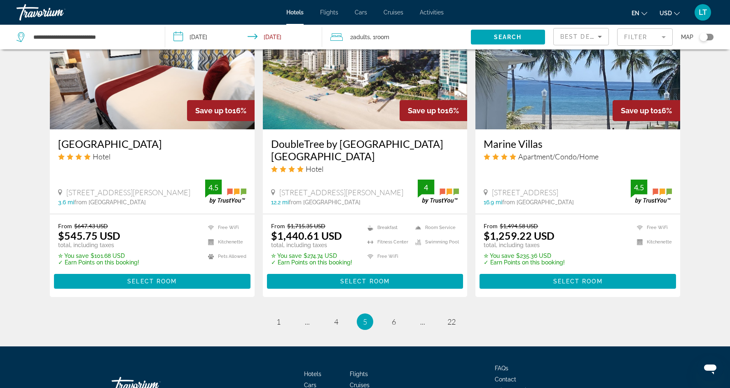
scroll to position [1068, 0]
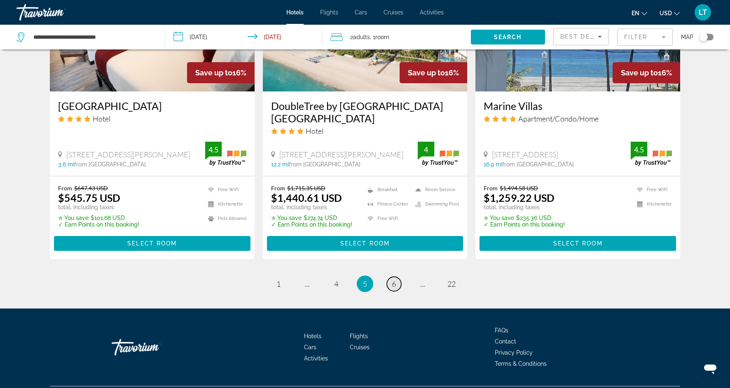
click at [396, 277] on link "page 6" at bounding box center [394, 284] width 14 height 14
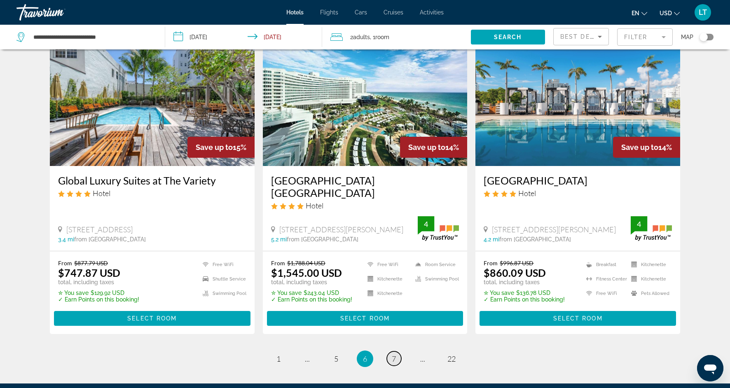
scroll to position [997, 0]
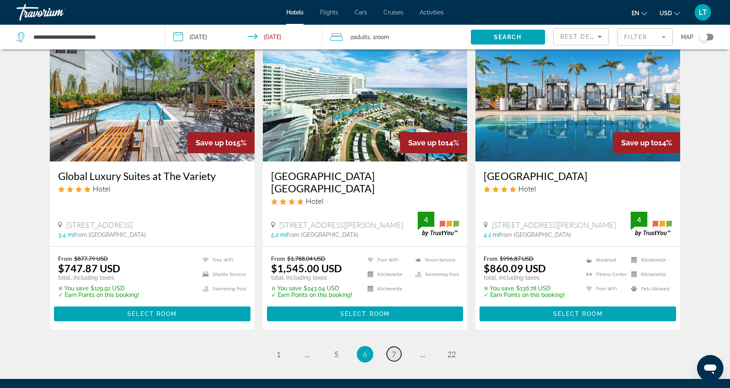
click at [393, 350] on span "7" at bounding box center [394, 354] width 4 height 9
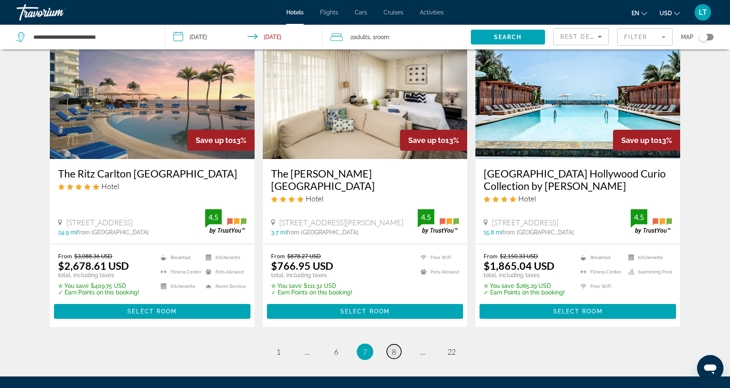
scroll to position [1001, 0]
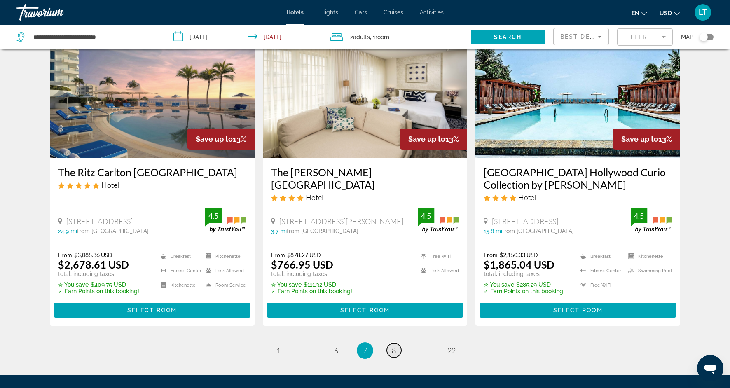
click at [392, 346] on span "8" at bounding box center [394, 350] width 4 height 9
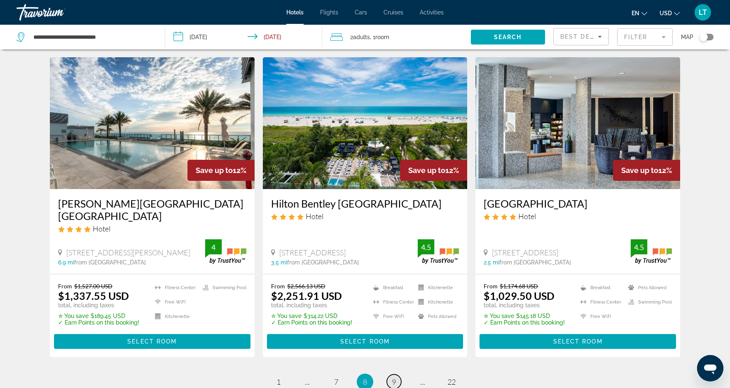
scroll to position [968, 0]
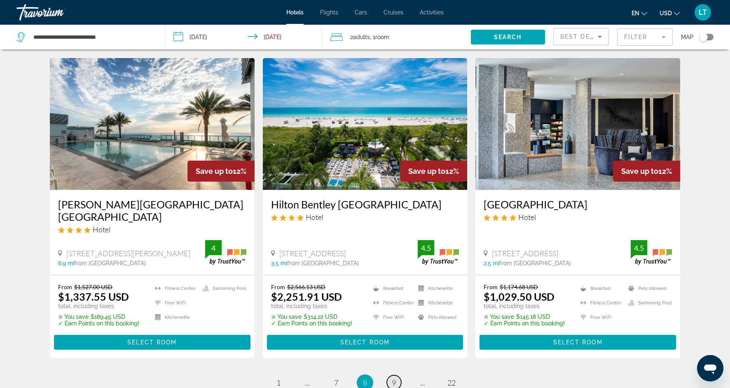
click at [392, 378] on span "9" at bounding box center [394, 382] width 4 height 9
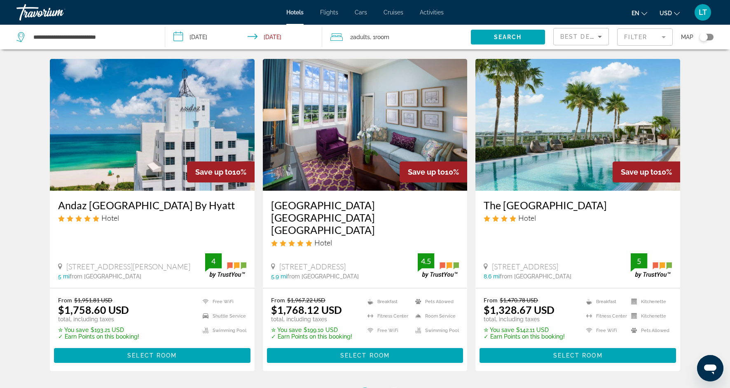
scroll to position [947, 0]
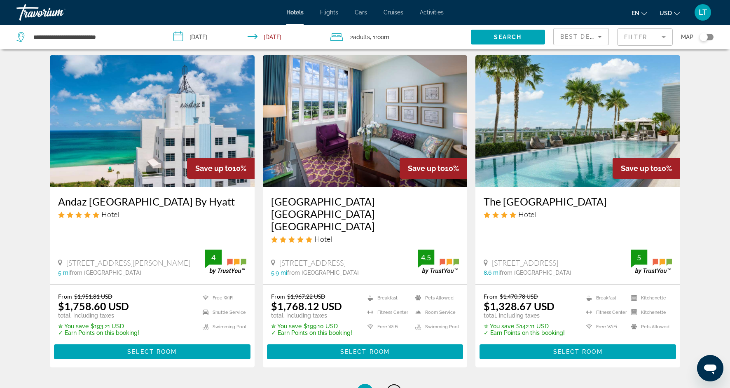
click at [394, 388] on span "10" at bounding box center [394, 392] width 8 height 9
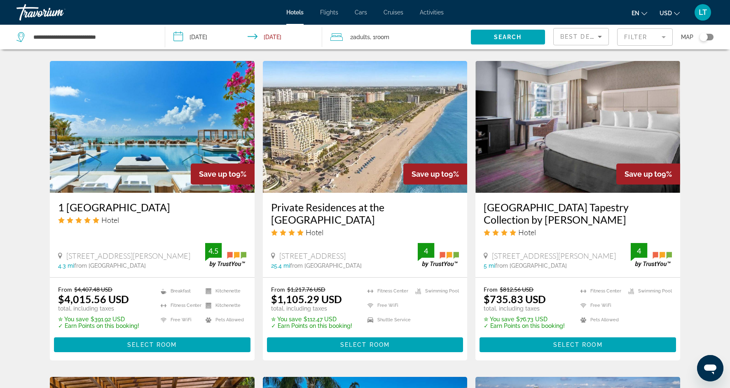
scroll to position [635, 0]
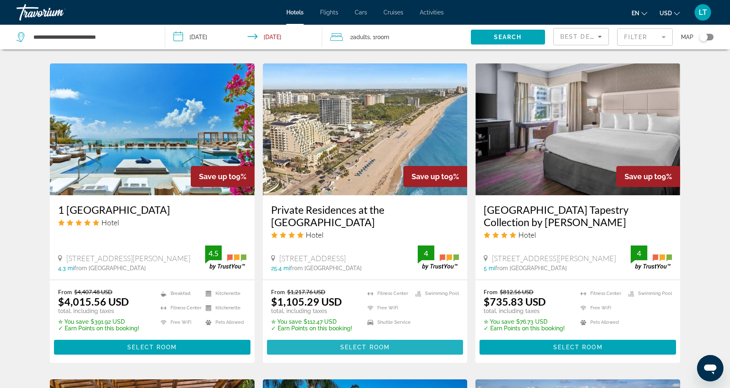
click at [370, 346] on span "Select Room" at bounding box center [364, 347] width 49 height 7
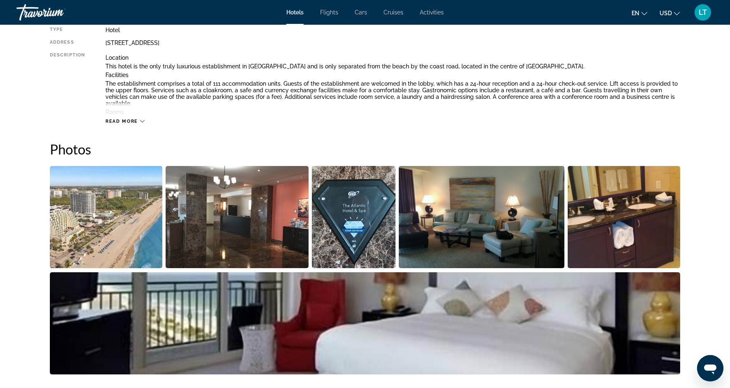
scroll to position [311, 0]
click at [129, 227] on img "Open full-screen image slider" at bounding box center [106, 217] width 112 height 102
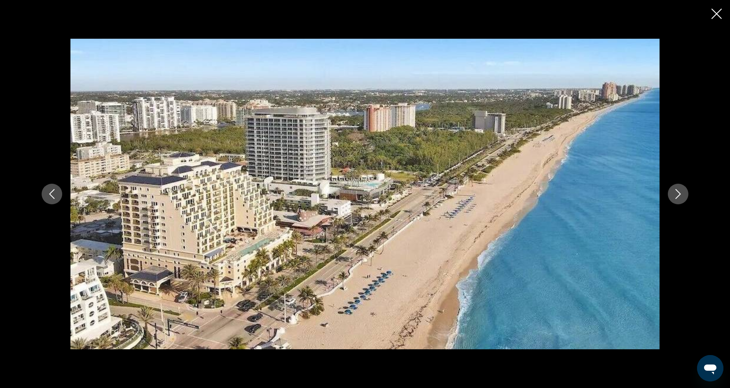
click at [681, 192] on icon "Next image" at bounding box center [678, 194] width 10 height 10
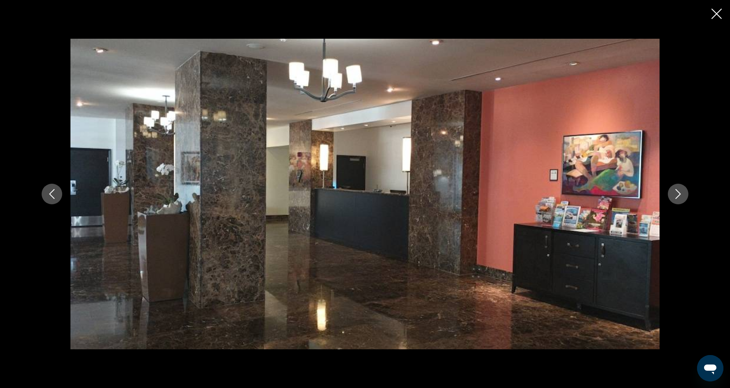
click at [681, 192] on icon "Next image" at bounding box center [678, 194] width 10 height 10
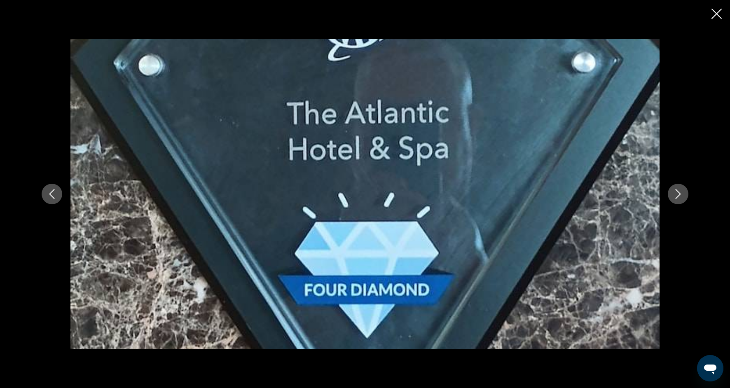
click at [681, 192] on icon "Next image" at bounding box center [678, 194] width 10 height 10
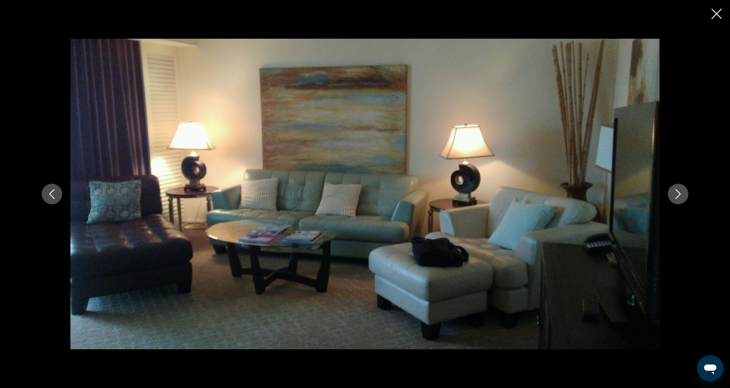
click at [681, 192] on icon "Next image" at bounding box center [678, 194] width 10 height 10
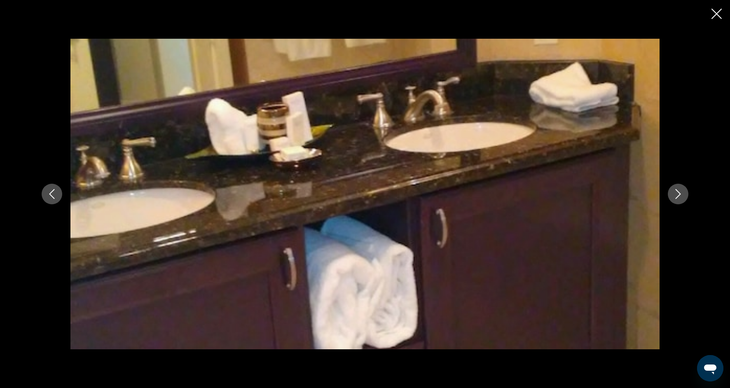
click at [681, 192] on icon "Next image" at bounding box center [678, 194] width 10 height 10
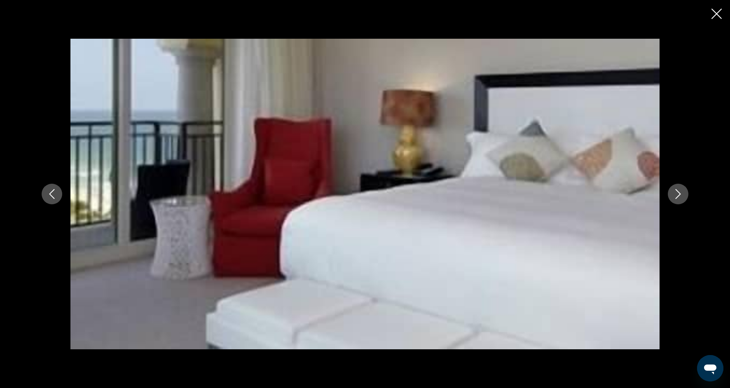
click at [681, 192] on icon "Next image" at bounding box center [678, 194] width 10 height 10
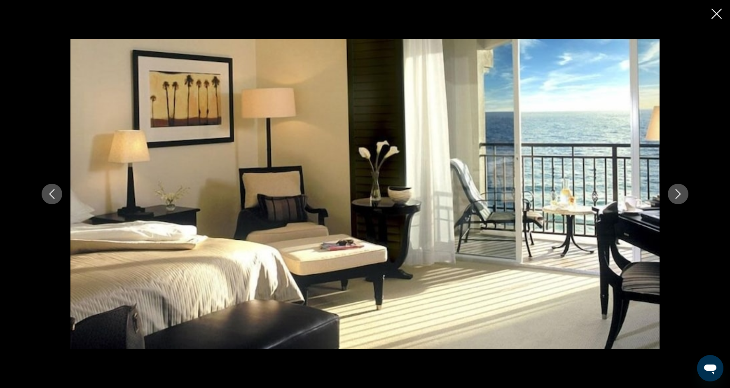
click at [681, 192] on icon "Next image" at bounding box center [678, 194] width 10 height 10
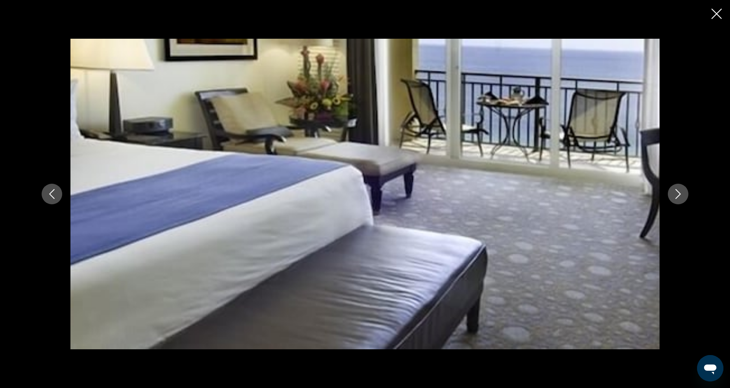
click at [681, 192] on icon "Next image" at bounding box center [678, 194] width 10 height 10
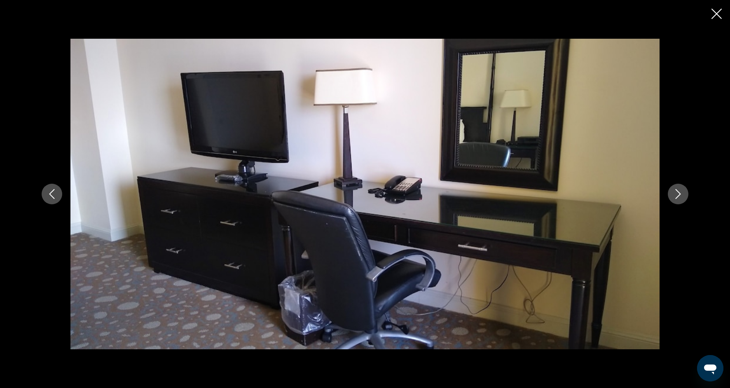
click at [681, 193] on icon "Next image" at bounding box center [678, 194] width 10 height 10
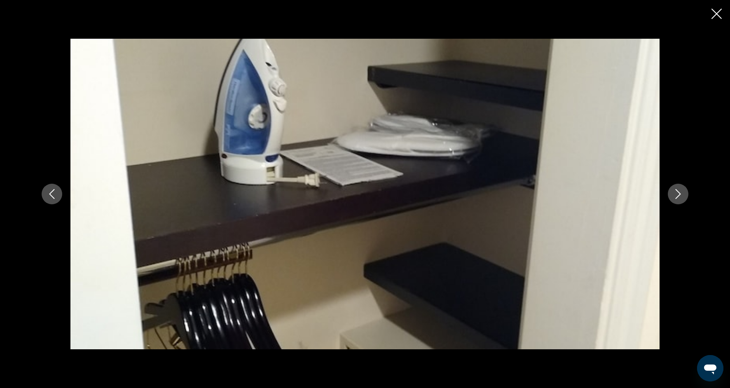
click at [681, 193] on icon "Next image" at bounding box center [678, 194] width 10 height 10
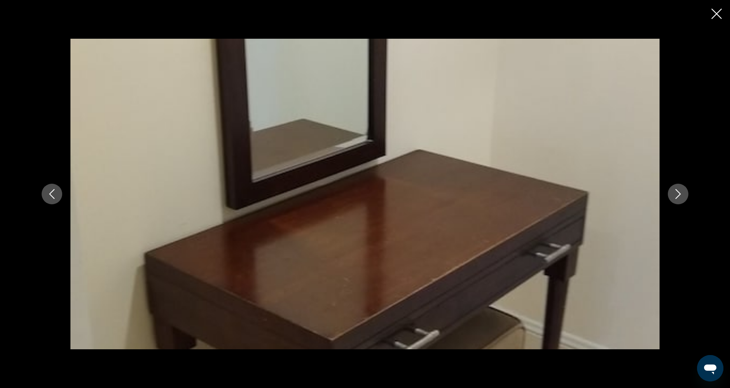
click at [681, 194] on icon "Next image" at bounding box center [678, 194] width 10 height 10
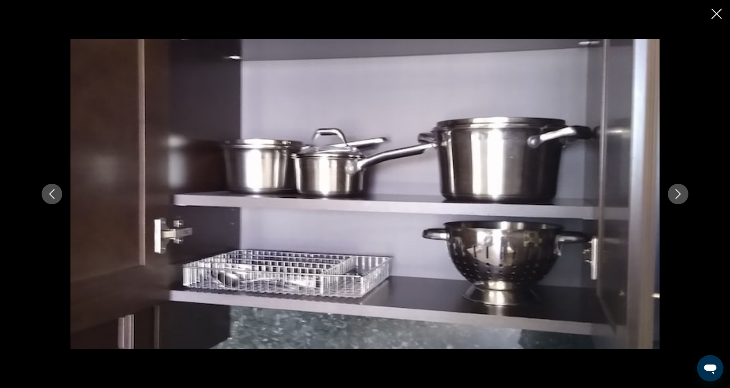
click at [681, 194] on icon "Next image" at bounding box center [678, 194] width 10 height 10
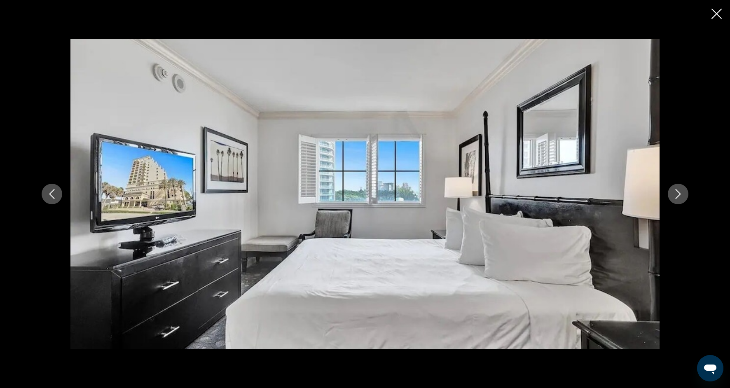
click at [681, 194] on icon "Next image" at bounding box center [678, 194] width 10 height 10
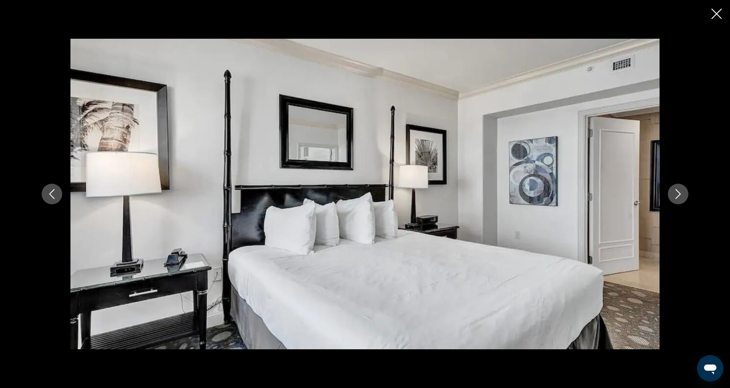
click at [681, 194] on icon "Next image" at bounding box center [678, 194] width 10 height 10
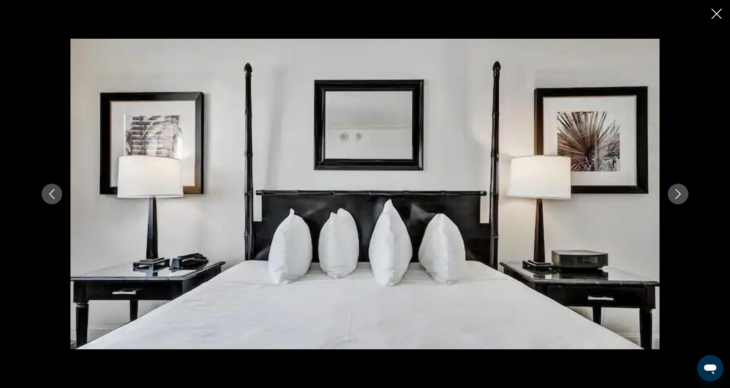
click at [681, 194] on icon "Next image" at bounding box center [678, 194] width 10 height 10
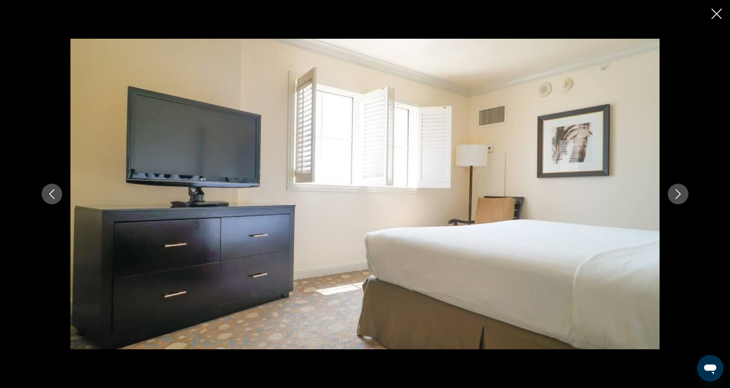
click at [681, 194] on icon "Next image" at bounding box center [678, 194] width 10 height 10
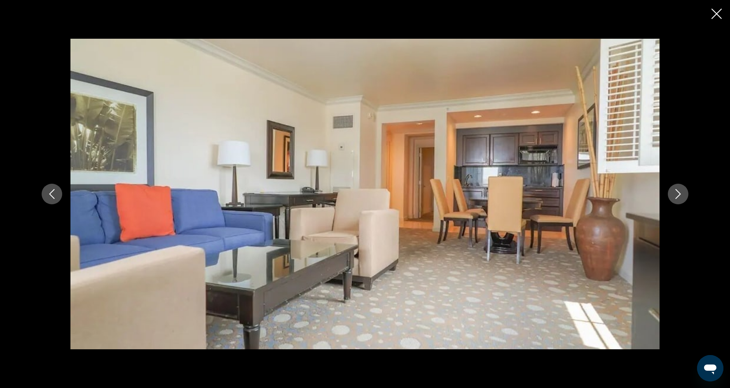
click at [681, 194] on icon "Next image" at bounding box center [678, 194] width 10 height 10
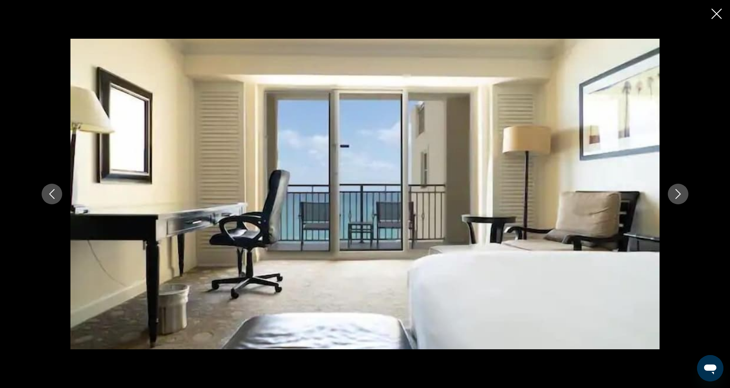
click at [681, 194] on icon "Next image" at bounding box center [678, 194] width 10 height 10
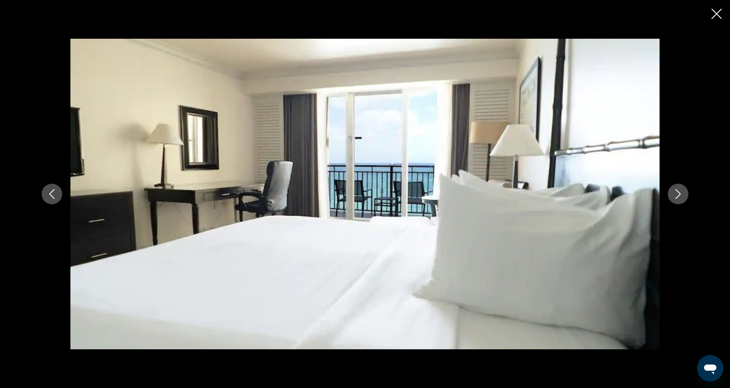
click at [682, 195] on icon "Next image" at bounding box center [678, 194] width 10 height 10
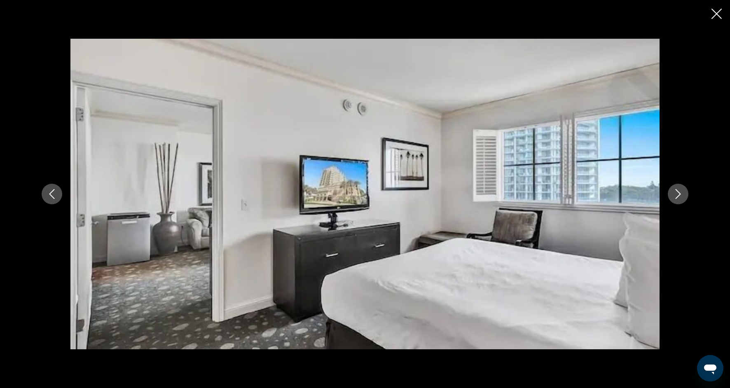
click at [682, 195] on icon "Next image" at bounding box center [678, 194] width 10 height 10
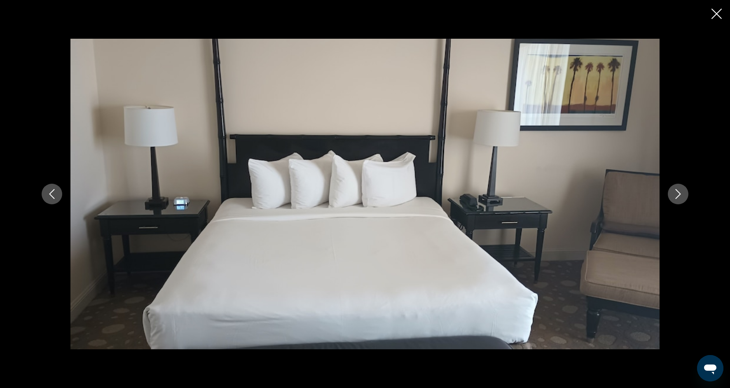
click at [682, 196] on icon "Next image" at bounding box center [678, 194] width 10 height 10
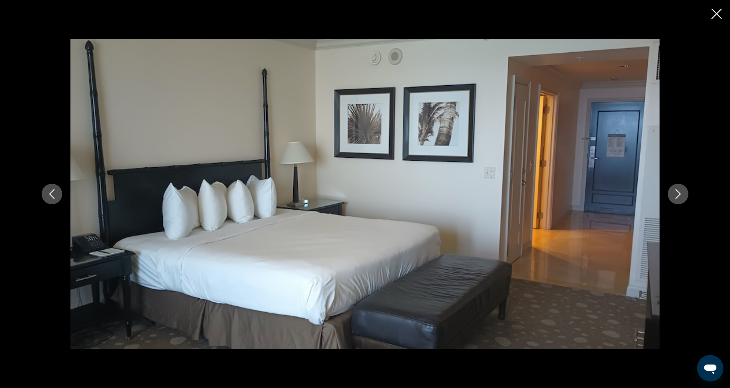
click at [682, 196] on icon "Next image" at bounding box center [678, 194] width 10 height 10
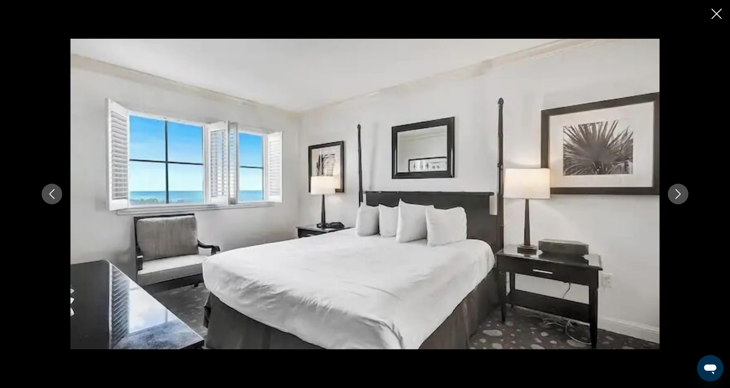
click at [683, 196] on icon "Next image" at bounding box center [678, 194] width 10 height 10
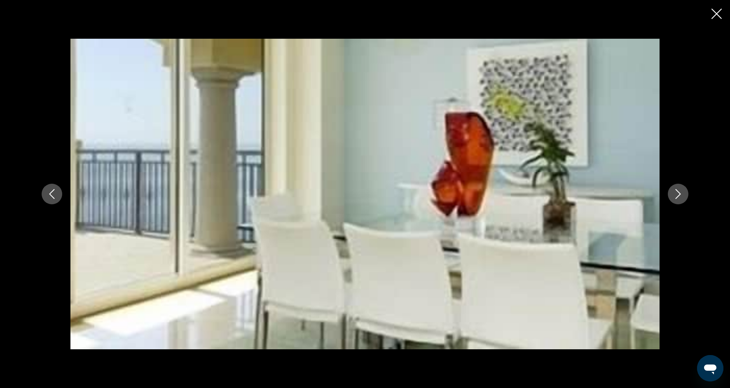
click at [683, 196] on icon "Next image" at bounding box center [678, 194] width 10 height 10
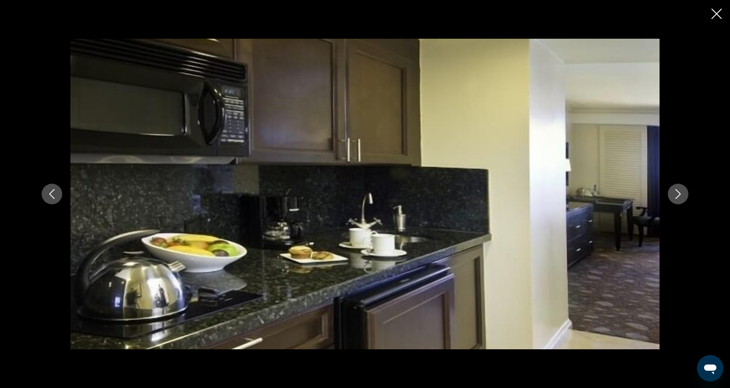
click at [683, 195] on icon "Next image" at bounding box center [678, 194] width 10 height 10
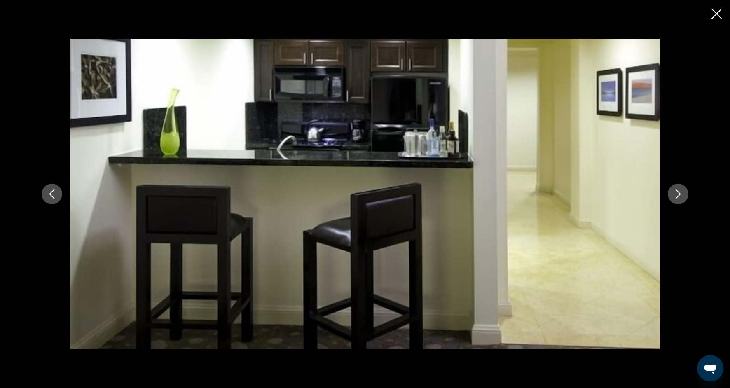
click at [683, 195] on icon "Next image" at bounding box center [678, 194] width 10 height 10
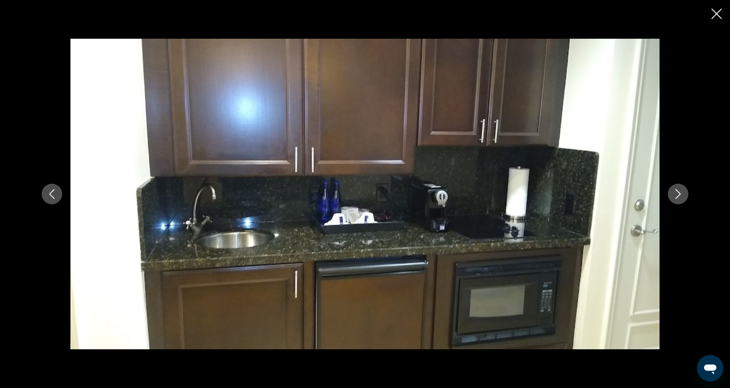
click at [683, 195] on icon "Next image" at bounding box center [678, 194] width 10 height 10
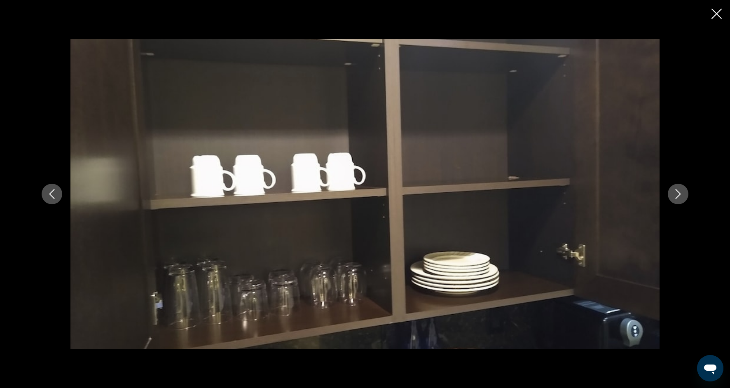
click at [49, 197] on icon "Previous image" at bounding box center [52, 194] width 10 height 10
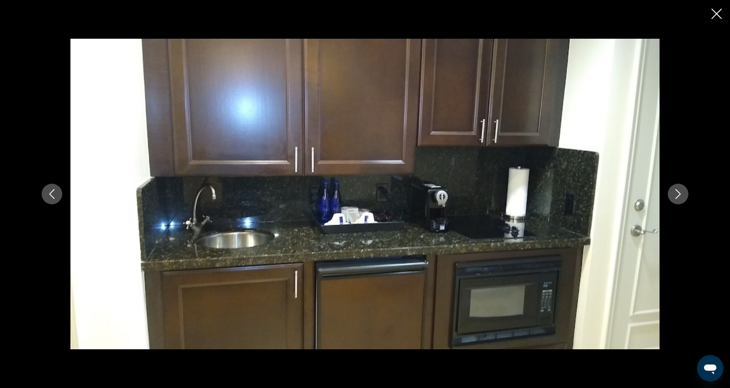
click at [681, 198] on icon "Next image" at bounding box center [678, 194] width 10 height 10
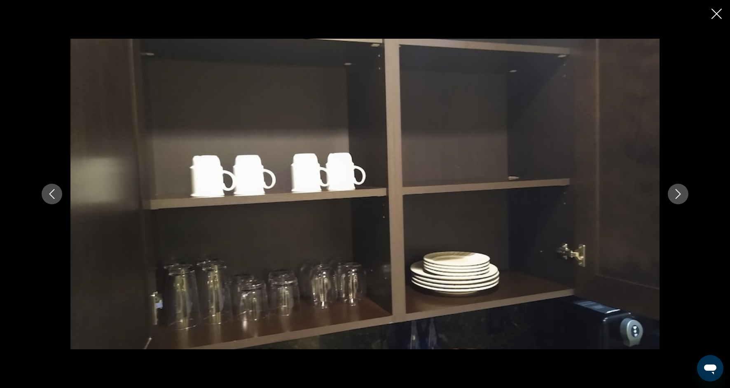
click at [681, 199] on icon "Next image" at bounding box center [678, 194] width 10 height 10
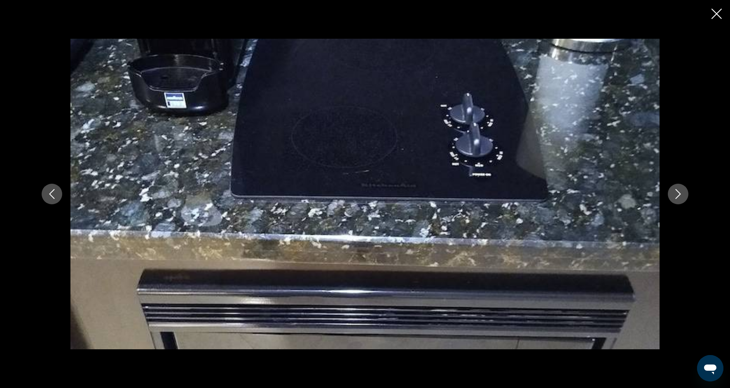
click at [681, 199] on icon "Next image" at bounding box center [678, 194] width 10 height 10
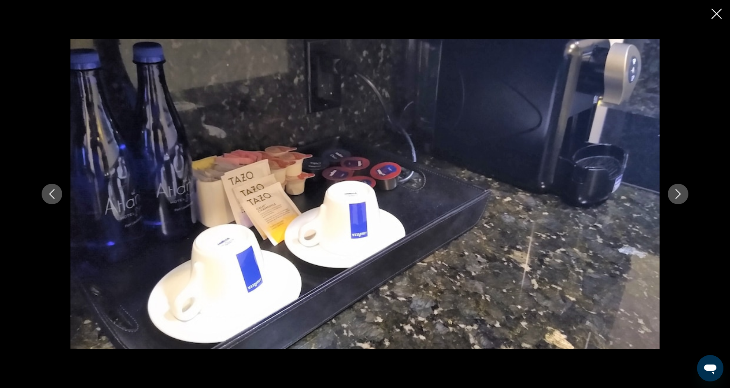
click at [681, 199] on icon "Next image" at bounding box center [678, 194] width 10 height 10
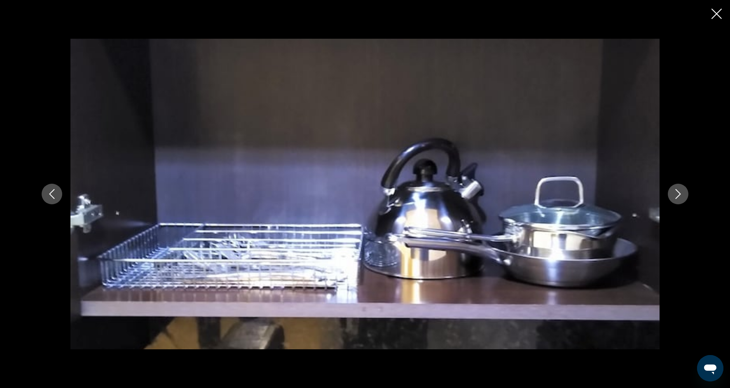
click at [681, 199] on icon "Next image" at bounding box center [678, 194] width 10 height 10
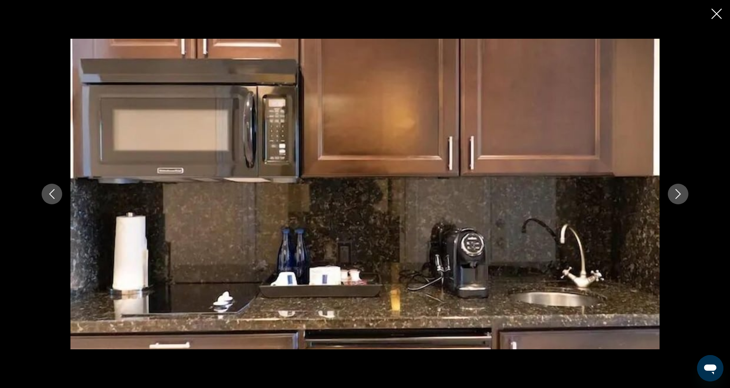
click at [681, 199] on icon "Next image" at bounding box center [678, 194] width 10 height 10
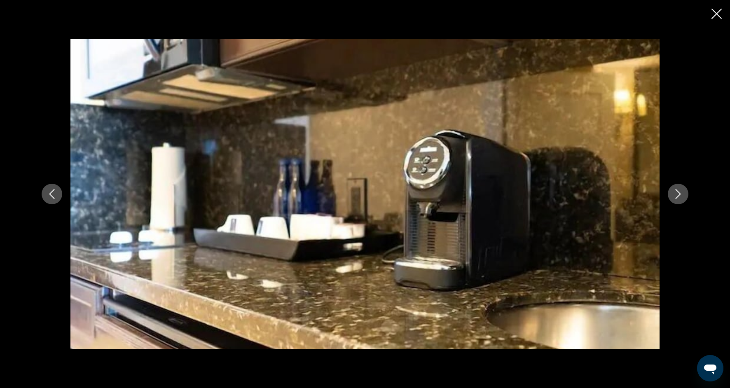
click at [681, 199] on icon "Next image" at bounding box center [678, 194] width 10 height 10
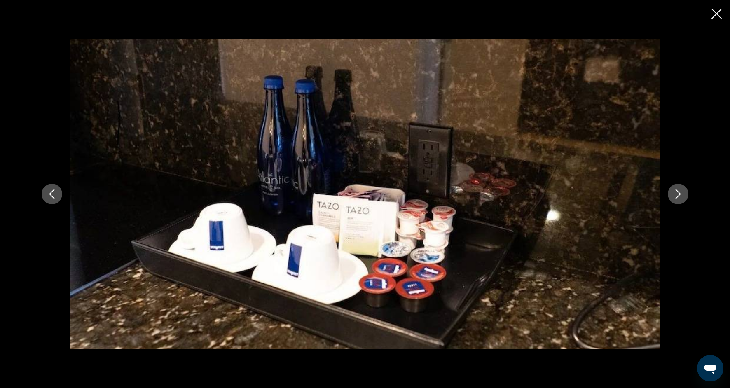
click at [681, 199] on icon "Next image" at bounding box center [678, 194] width 10 height 10
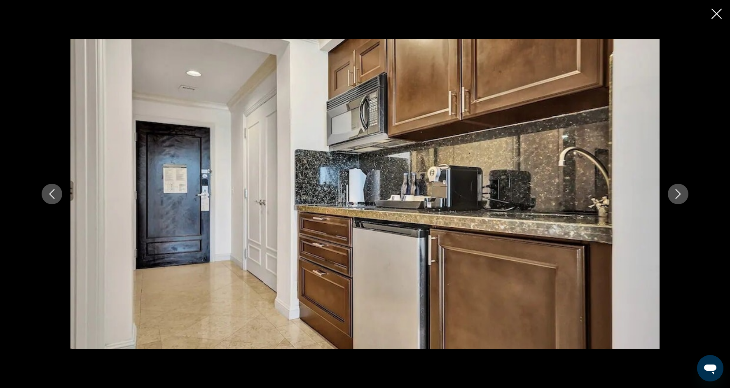
click at [681, 199] on icon "Next image" at bounding box center [678, 194] width 10 height 10
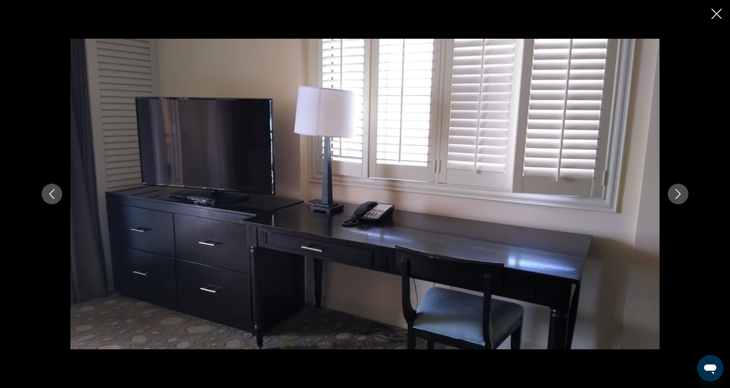
click at [681, 199] on icon "Next image" at bounding box center [678, 194] width 10 height 10
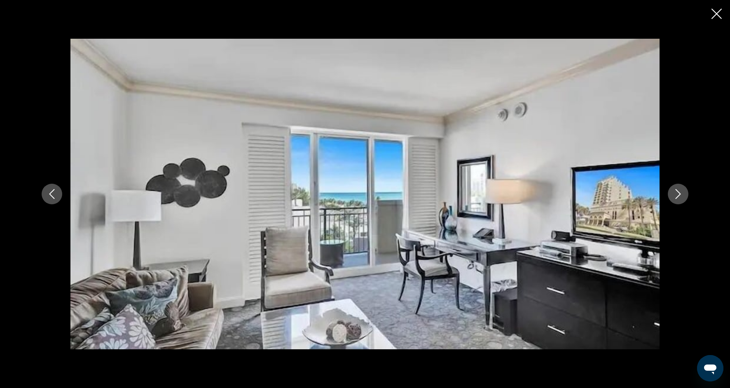
click at [681, 199] on icon "Next image" at bounding box center [678, 194] width 10 height 10
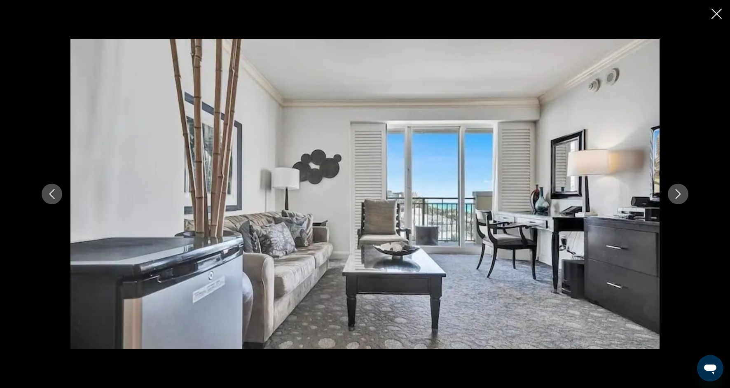
click at [717, 19] on icon "Close slideshow" at bounding box center [716, 14] width 10 height 10
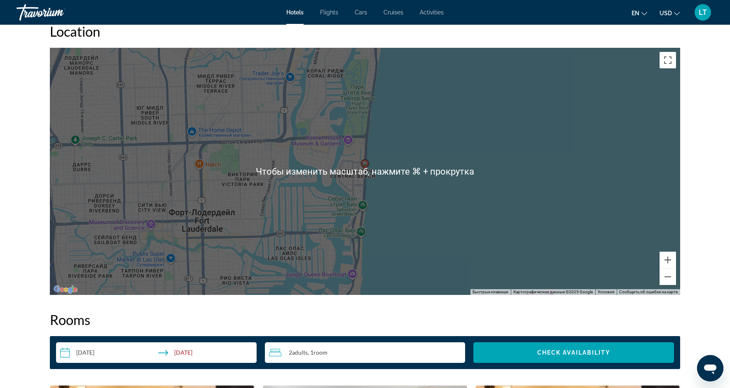
scroll to position [784, 0]
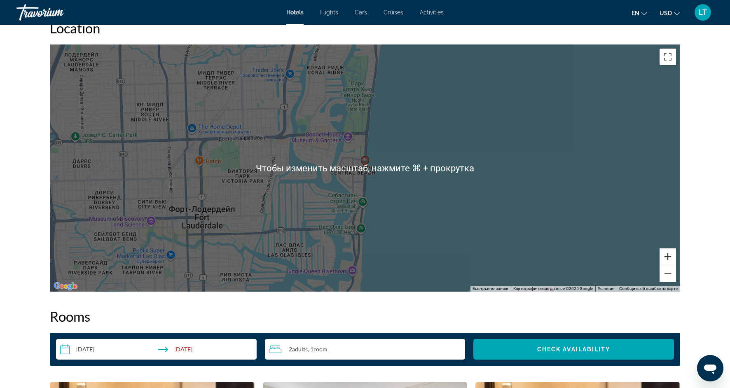
click at [663, 258] on button "Увеличить" at bounding box center [668, 256] width 16 height 16
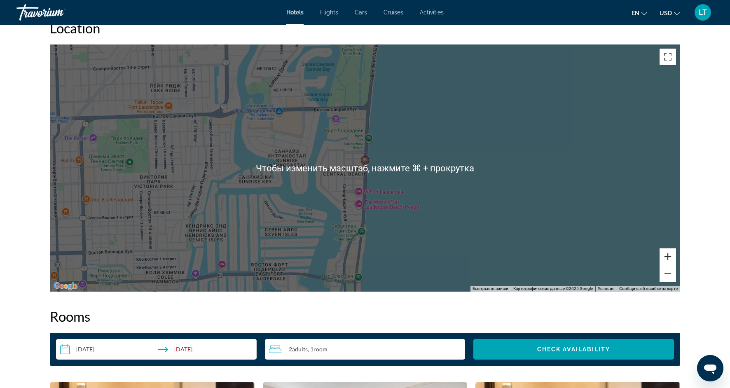
click at [663, 258] on button "Увеличить" at bounding box center [668, 256] width 16 height 16
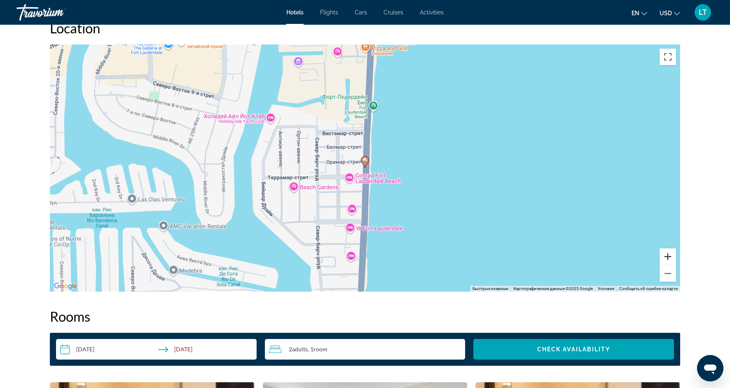
click at [663, 258] on button "Увеличить" at bounding box center [668, 256] width 16 height 16
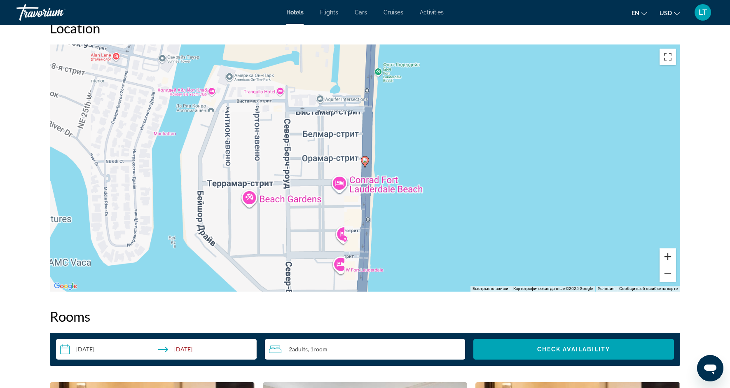
click at [663, 258] on button "Увеличить" at bounding box center [668, 256] width 16 height 16
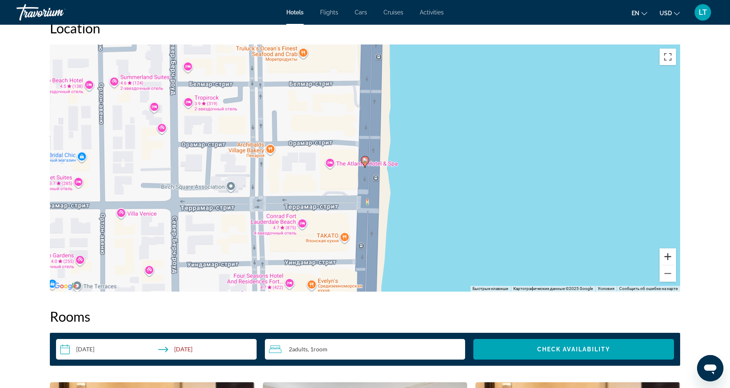
click at [663, 258] on button "Увеличить" at bounding box center [668, 256] width 16 height 16
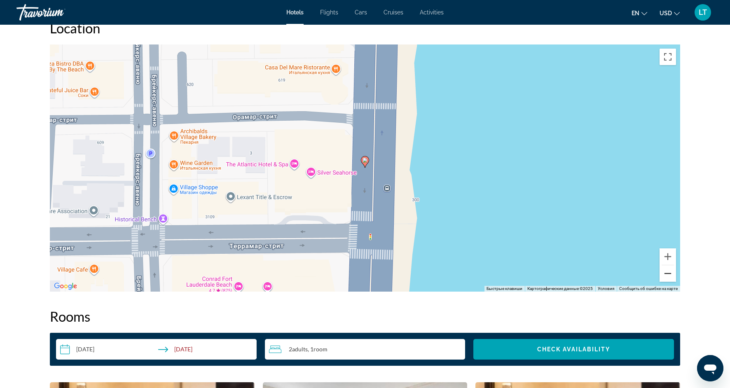
click at [665, 275] on button "Уменьшить" at bounding box center [668, 273] width 16 height 16
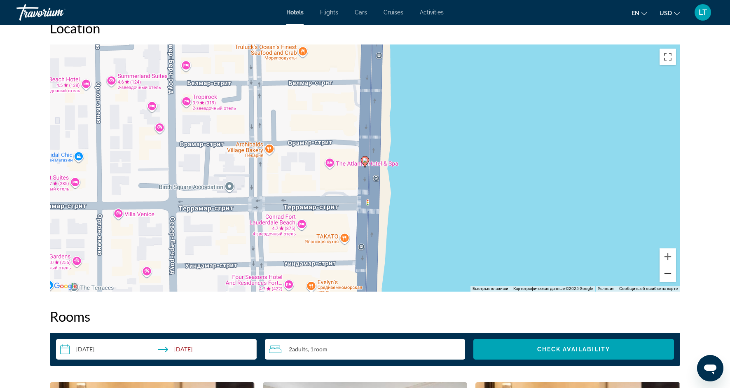
click at [665, 275] on button "Уменьшить" at bounding box center [668, 273] width 16 height 16
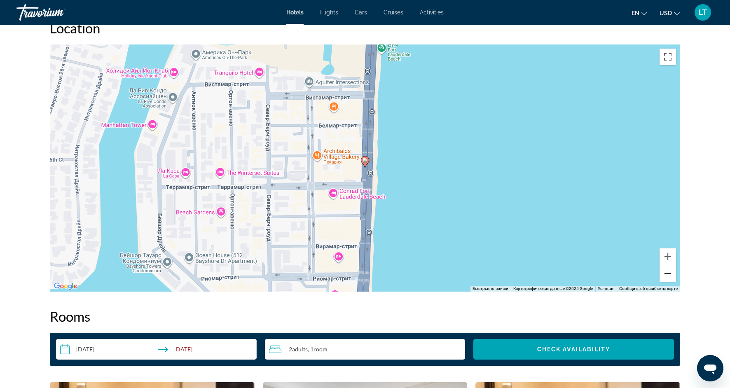
click at [665, 275] on button "Уменьшить" at bounding box center [668, 273] width 16 height 16
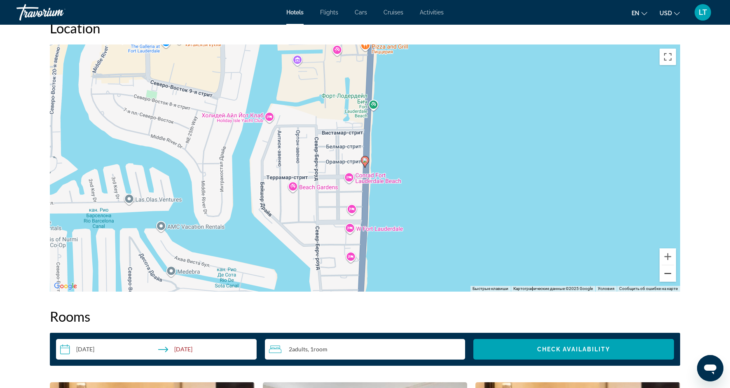
click at [665, 275] on button "Уменьшить" at bounding box center [668, 273] width 16 height 16
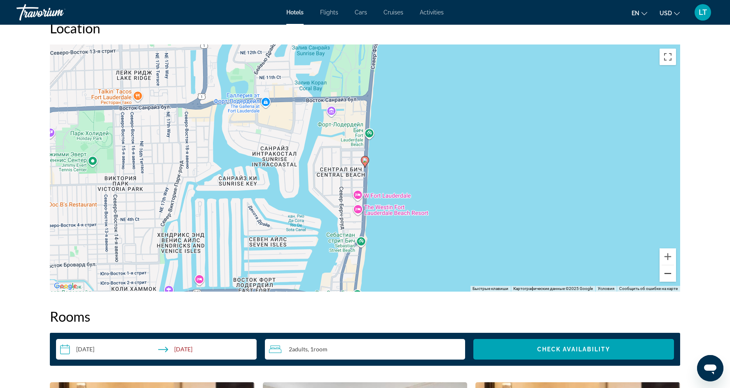
click at [665, 275] on button "Уменьшить" at bounding box center [668, 273] width 16 height 16
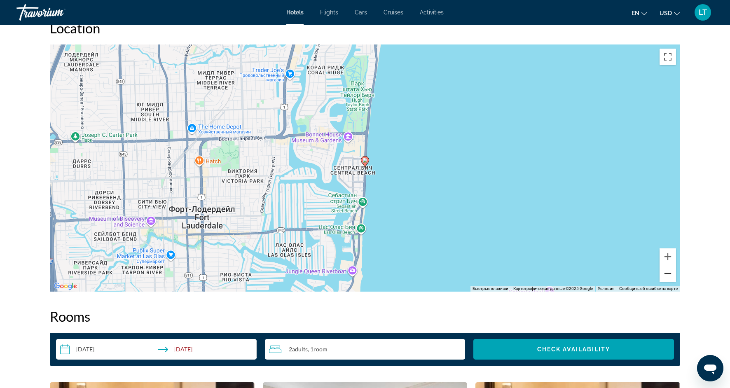
click at [665, 275] on button "Уменьшить" at bounding box center [668, 273] width 16 height 16
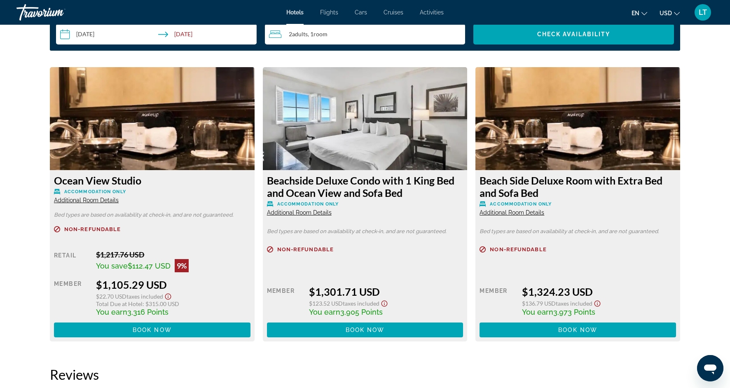
scroll to position [1102, 0]
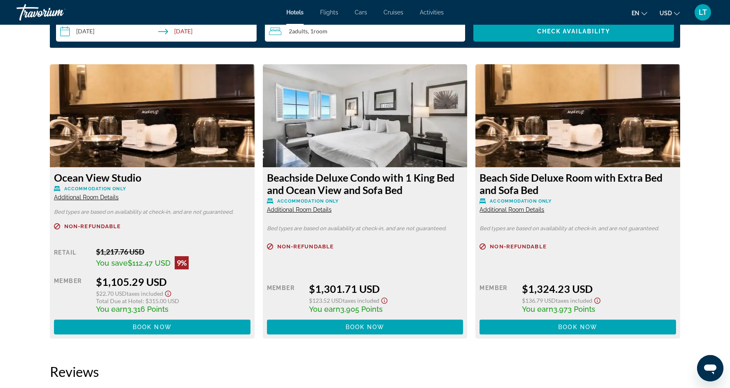
click at [288, 211] on span "Additional Room Details" at bounding box center [299, 209] width 65 height 7
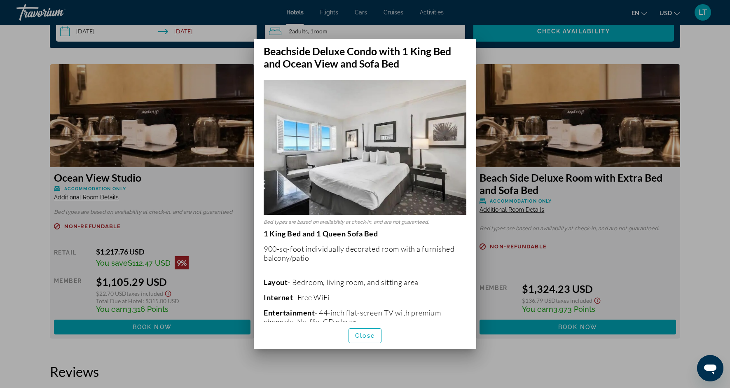
scroll to position [0, 0]
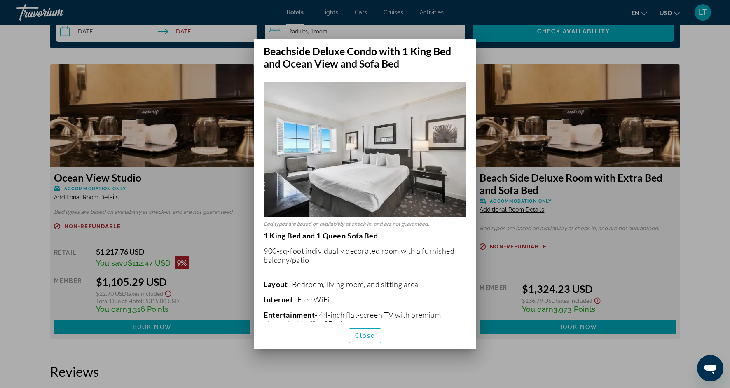
click at [290, 370] on div at bounding box center [365, 194] width 730 height 388
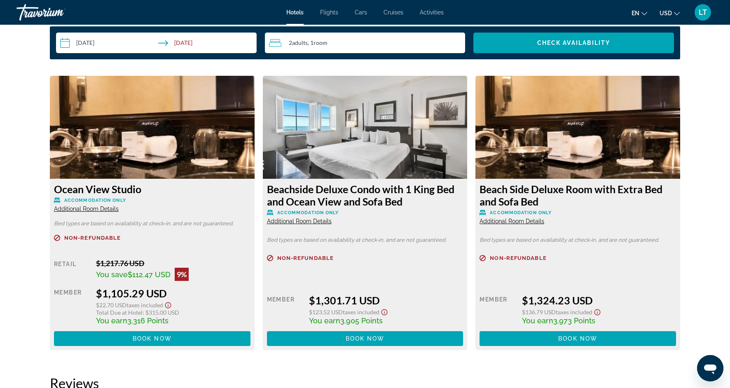
scroll to position [1091, 0]
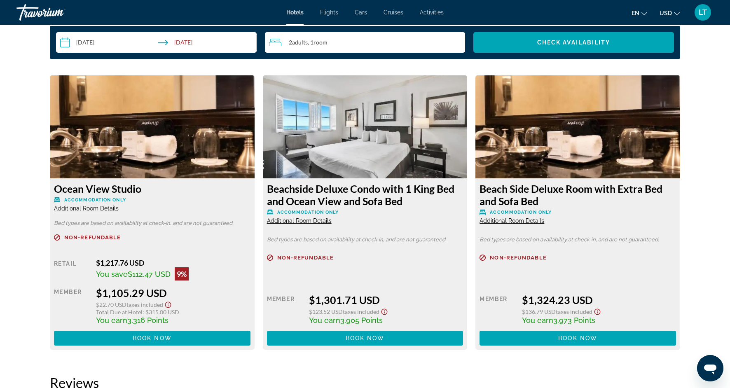
click at [111, 207] on span "Additional Room Details" at bounding box center [86, 208] width 65 height 7
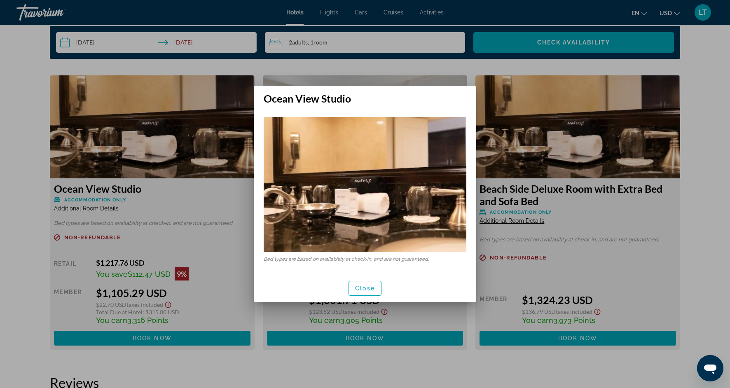
click at [111, 207] on div at bounding box center [365, 194] width 730 height 388
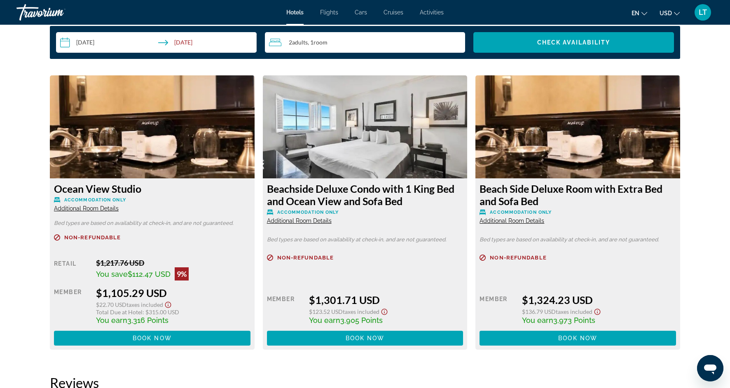
click at [521, 222] on span "Additional Room Details" at bounding box center [512, 221] width 65 height 7
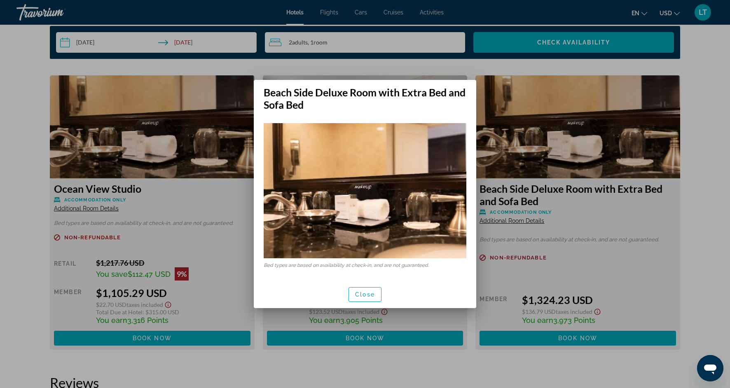
click at [521, 222] on div at bounding box center [365, 194] width 730 height 388
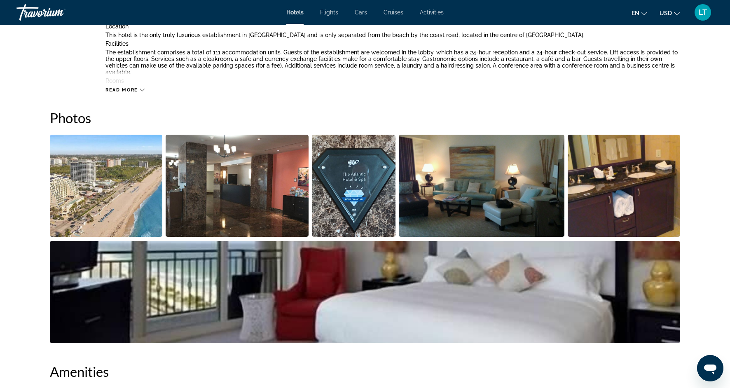
scroll to position [349, 0]
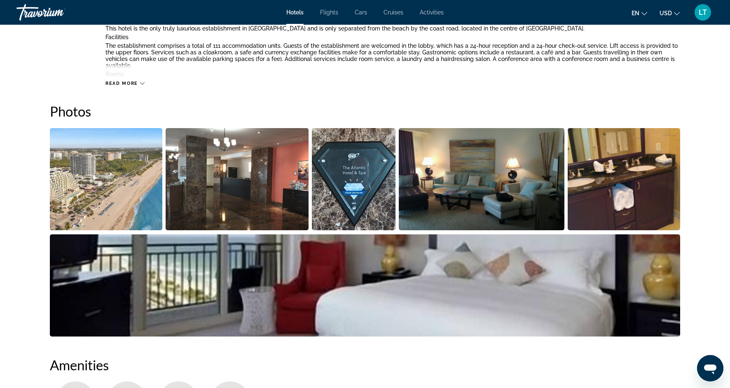
click at [409, 300] on img "Open full-screen image slider" at bounding box center [365, 285] width 630 height 102
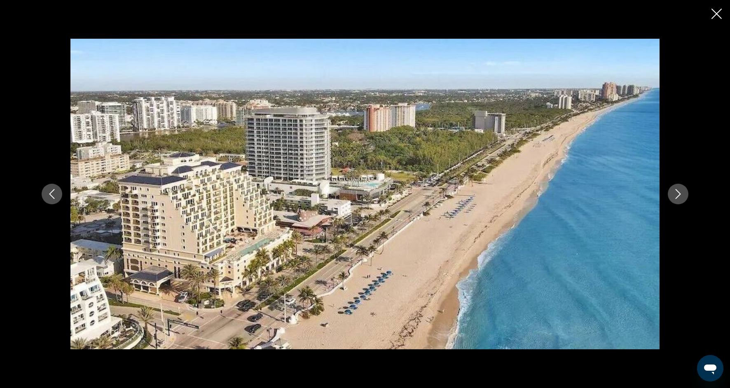
click at [683, 189] on button "Next image" at bounding box center [678, 194] width 21 height 21
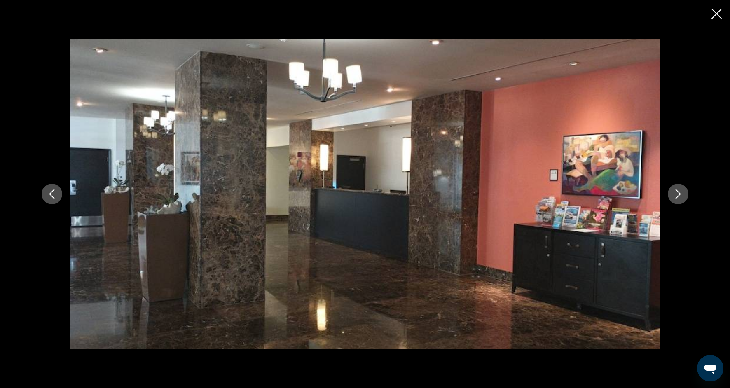
click at [683, 190] on button "Next image" at bounding box center [678, 194] width 21 height 21
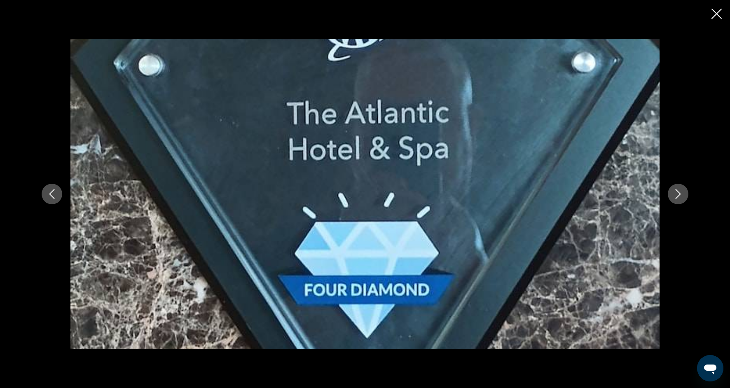
click at [683, 190] on button "Next image" at bounding box center [678, 194] width 21 height 21
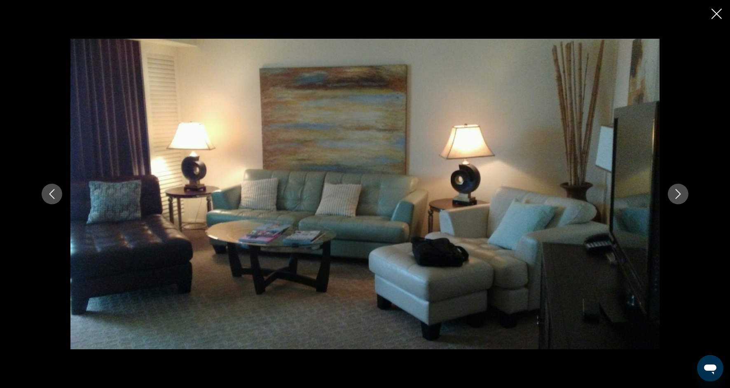
click at [683, 190] on button "Next image" at bounding box center [678, 194] width 21 height 21
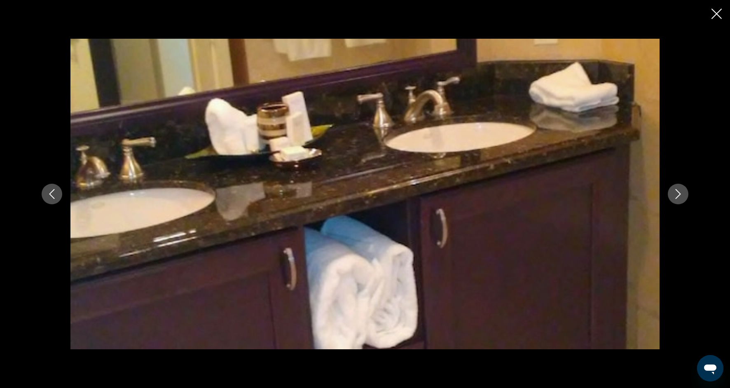
click at [683, 190] on button "Next image" at bounding box center [678, 194] width 21 height 21
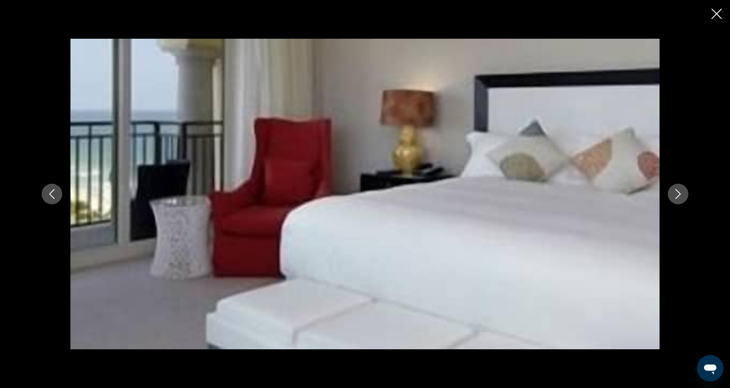
click at [683, 190] on button "Next image" at bounding box center [678, 194] width 21 height 21
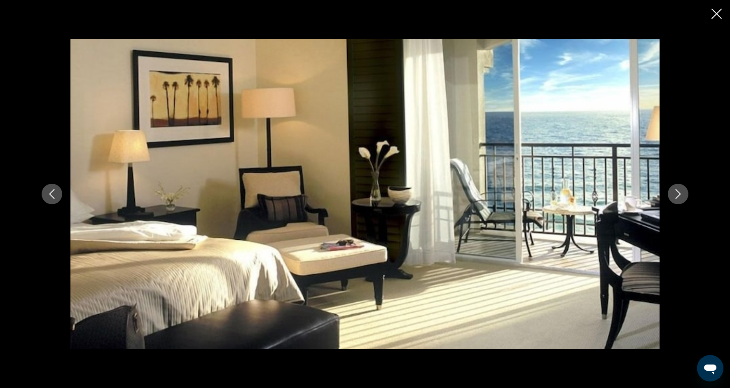
click at [683, 190] on button "Next image" at bounding box center [678, 194] width 21 height 21
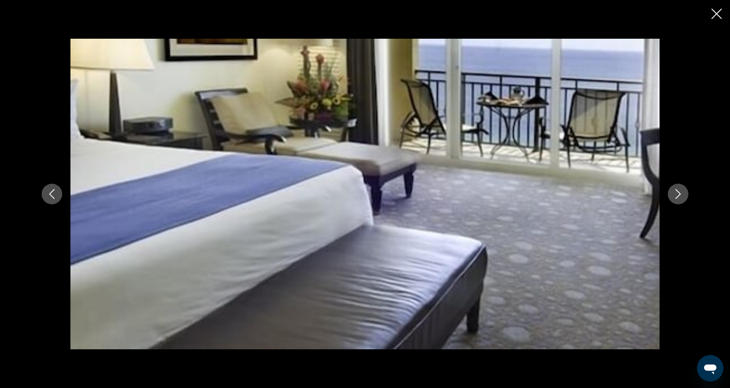
click at [683, 190] on button "Next image" at bounding box center [678, 194] width 21 height 21
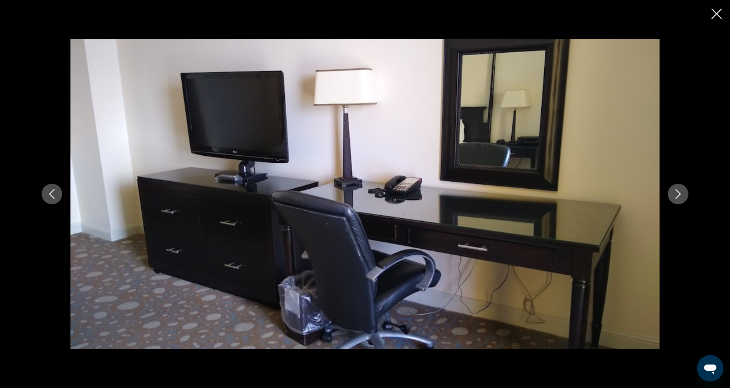
click at [683, 190] on button "Next image" at bounding box center [678, 194] width 21 height 21
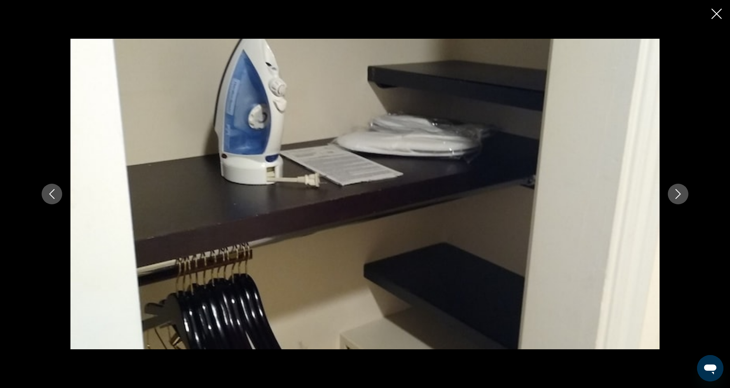
click at [683, 190] on button "Next image" at bounding box center [678, 194] width 21 height 21
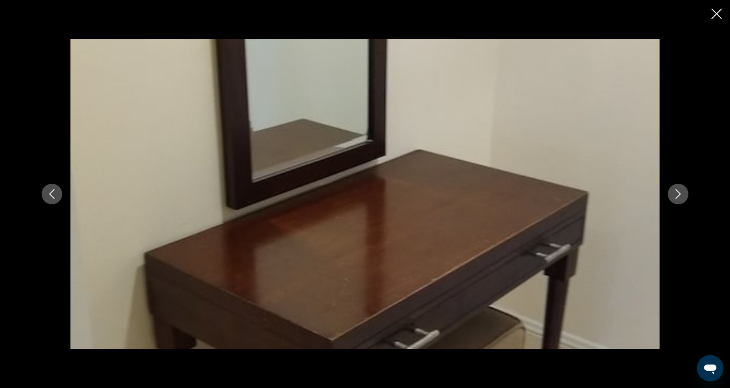
click at [683, 190] on button "Next image" at bounding box center [678, 194] width 21 height 21
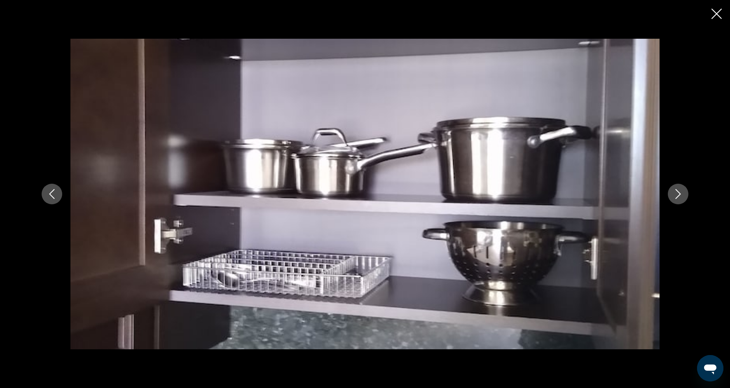
click at [683, 190] on button "Next image" at bounding box center [678, 194] width 21 height 21
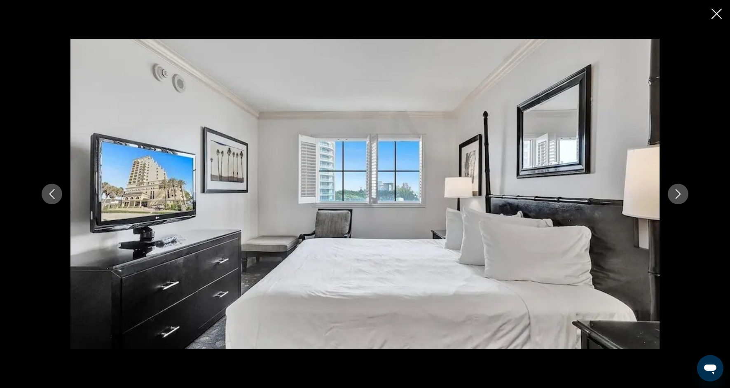
click at [683, 190] on button "Next image" at bounding box center [678, 194] width 21 height 21
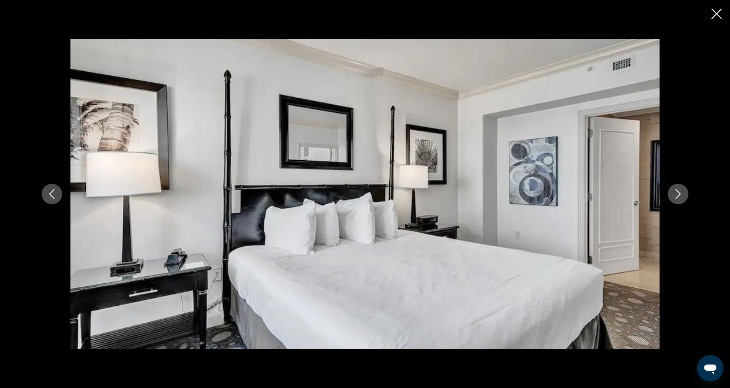
click at [683, 190] on button "Next image" at bounding box center [678, 194] width 21 height 21
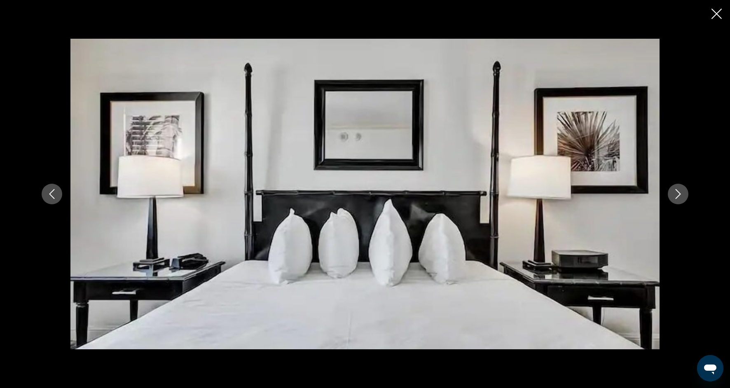
click at [683, 192] on button "Next image" at bounding box center [678, 194] width 21 height 21
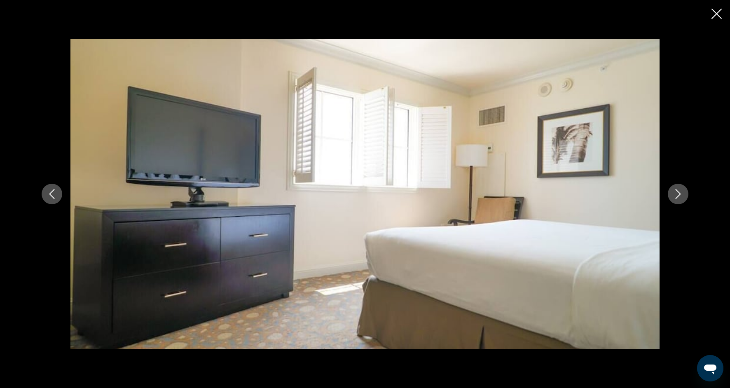
click at [723, 17] on div "prev next" at bounding box center [365, 194] width 730 height 388
click at [716, 18] on icon "Close slideshow" at bounding box center [716, 14] width 10 height 10
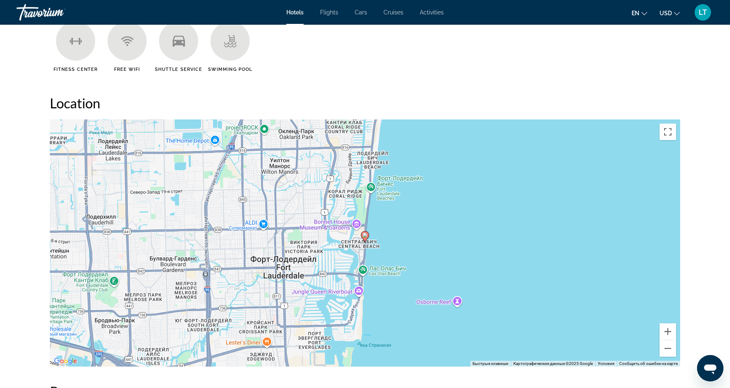
scroll to position [711, 0]
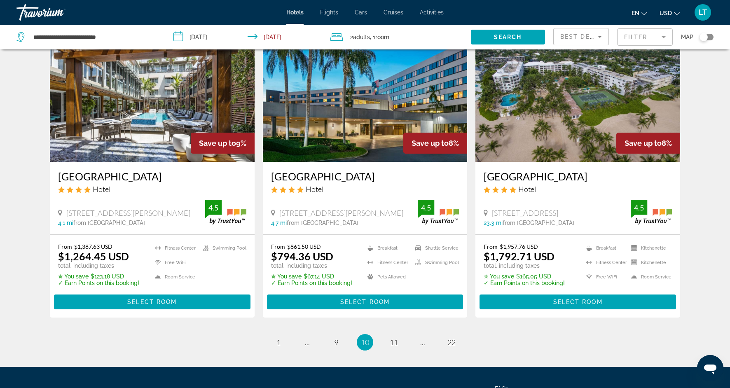
scroll to position [986, 0]
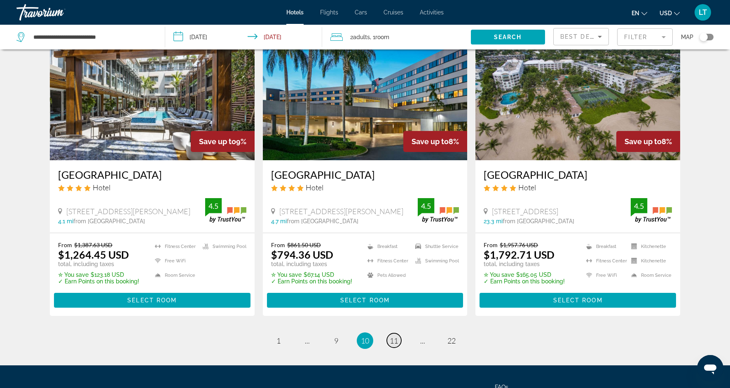
click at [397, 339] on span "11" at bounding box center [394, 340] width 8 height 9
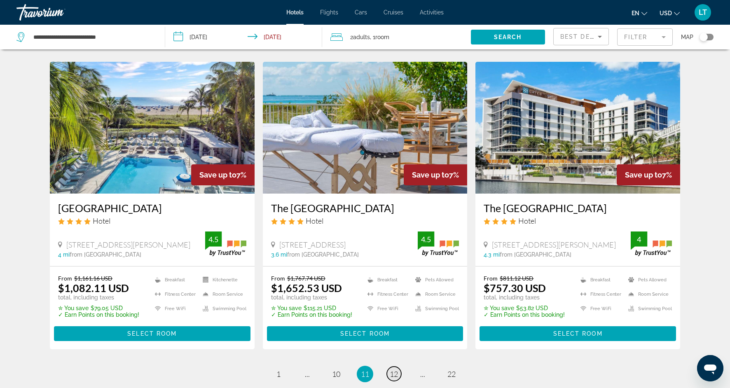
scroll to position [943, 0]
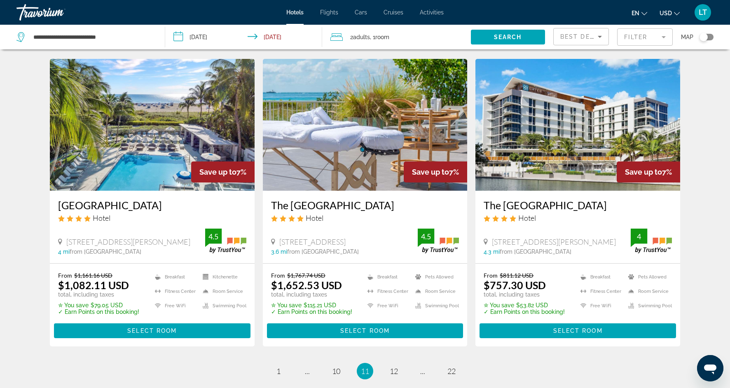
click at [166, 332] on div "From $1,161.16 USD $1,082.11 USD total, including taxes ✮ You save $79.05 USD ✓…" at bounding box center [152, 305] width 188 height 66
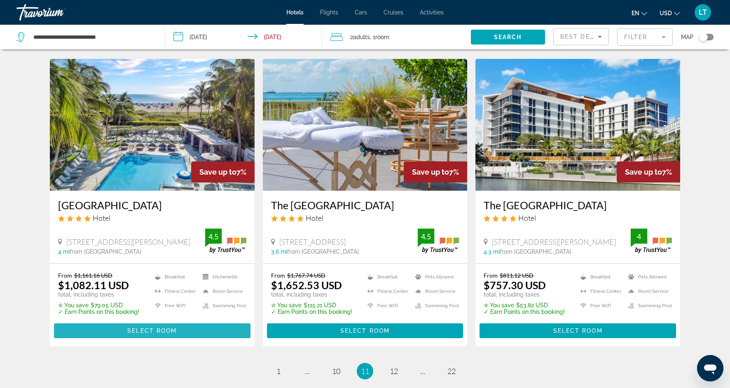
click at [167, 334] on span "Select Room" at bounding box center [151, 330] width 49 height 7
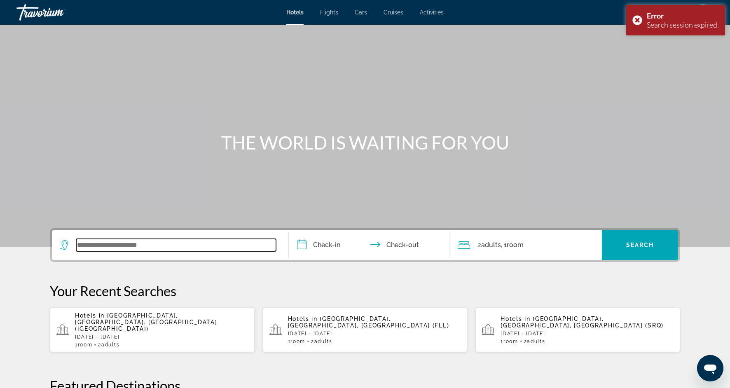
click at [136, 243] on input "Search widget" at bounding box center [176, 245] width 200 height 12
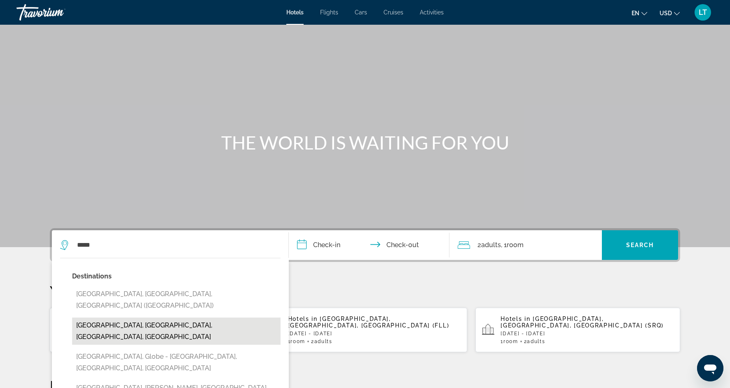
click at [163, 318] on button "[GEOGRAPHIC_DATA], [GEOGRAPHIC_DATA], [GEOGRAPHIC_DATA], [GEOGRAPHIC_DATA]" at bounding box center [176, 331] width 208 height 27
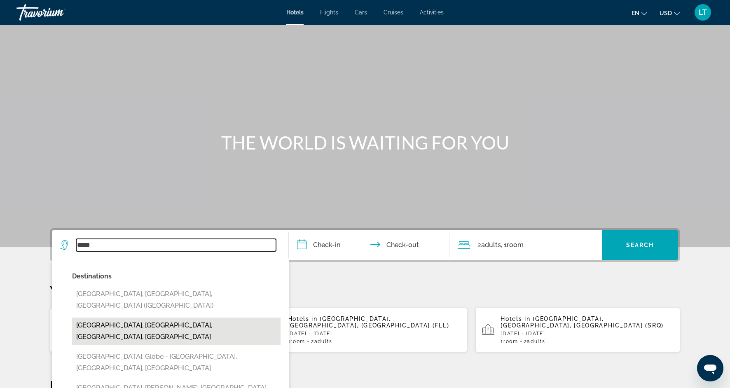
type input "**********"
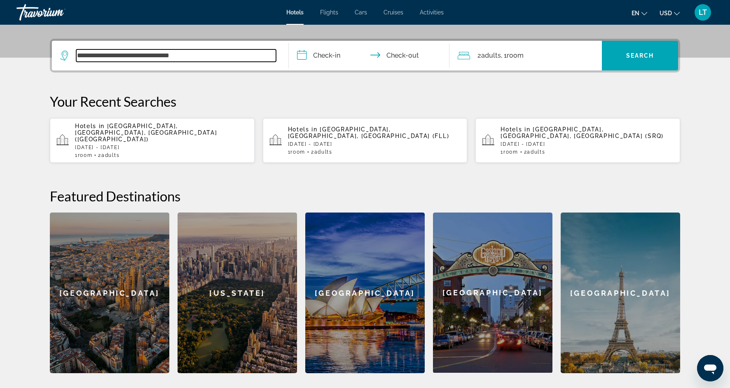
scroll to position [201, 0]
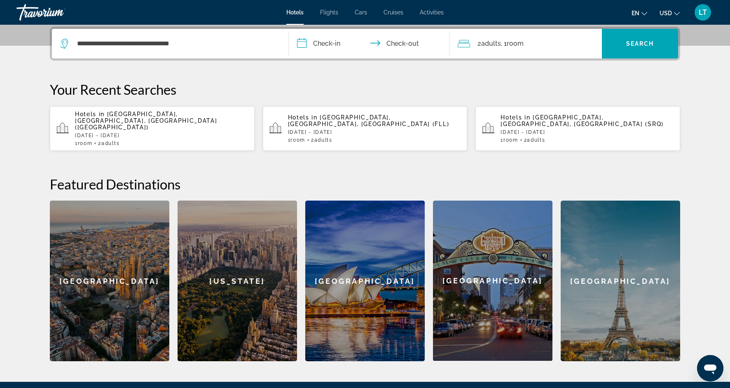
click at [334, 44] on input "**********" at bounding box center [371, 45] width 164 height 32
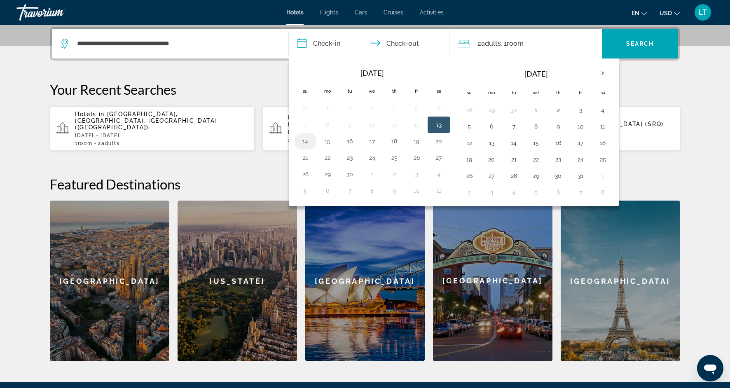
click at [304, 143] on button "14" at bounding box center [305, 142] width 13 height 12
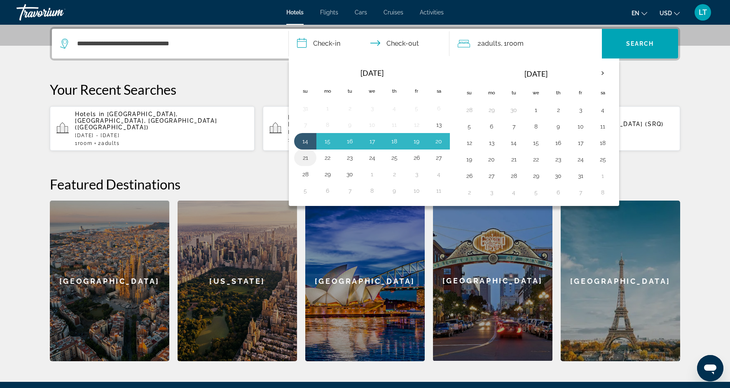
click at [306, 157] on button "21" at bounding box center [305, 158] width 13 height 12
type input "**********"
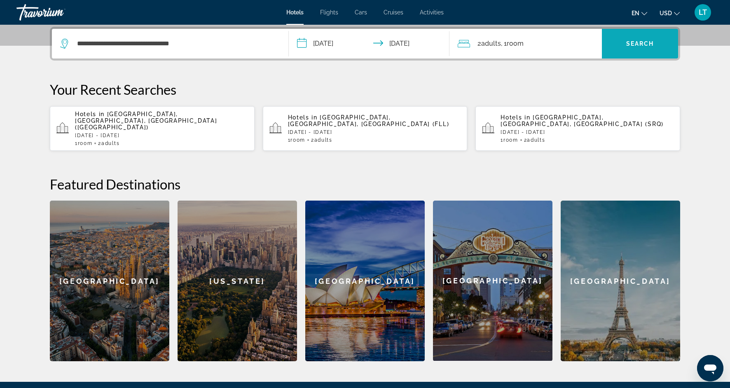
click at [652, 47] on span "Search widget" at bounding box center [640, 44] width 76 height 20
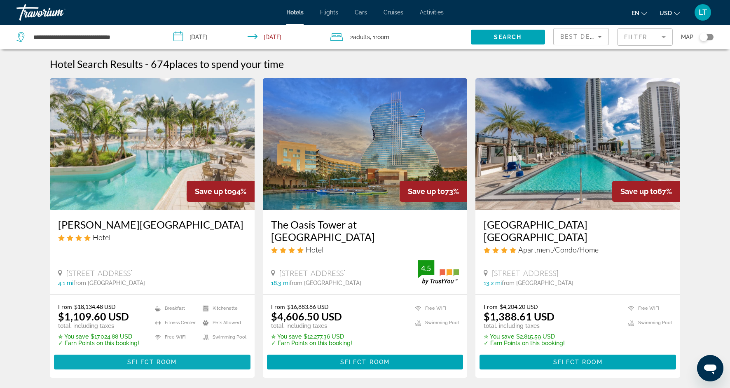
click at [217, 353] on span "Main content" at bounding box center [152, 362] width 196 height 20
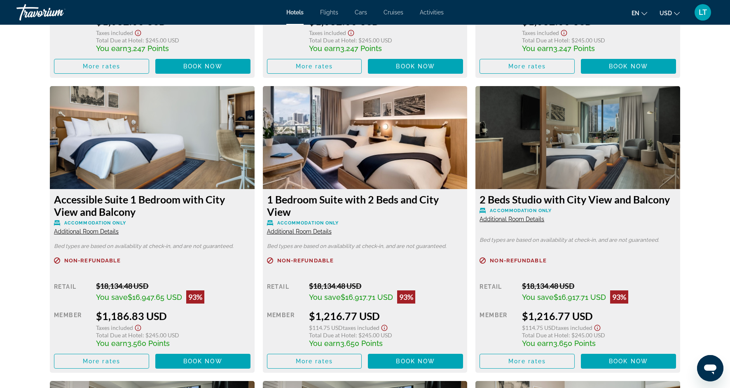
scroll to position [1359, 0]
